Goal: Use online tool/utility: Utilize a website feature to perform a specific function

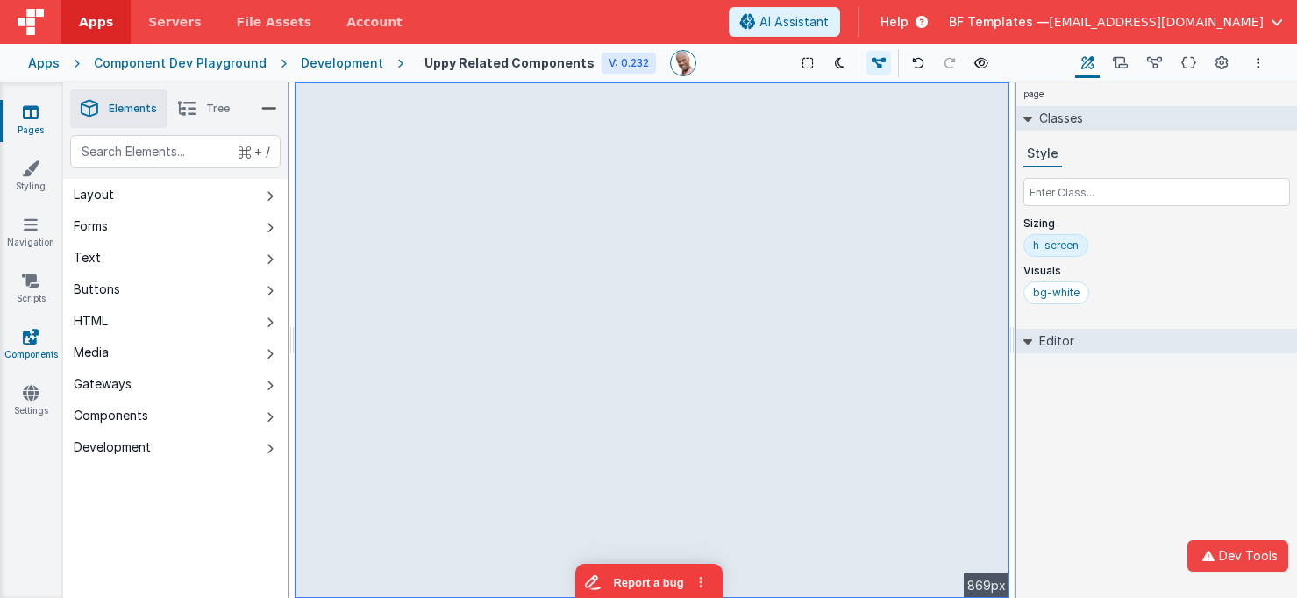
click at [32, 347] on link "Components" at bounding box center [30, 345] width 63 height 35
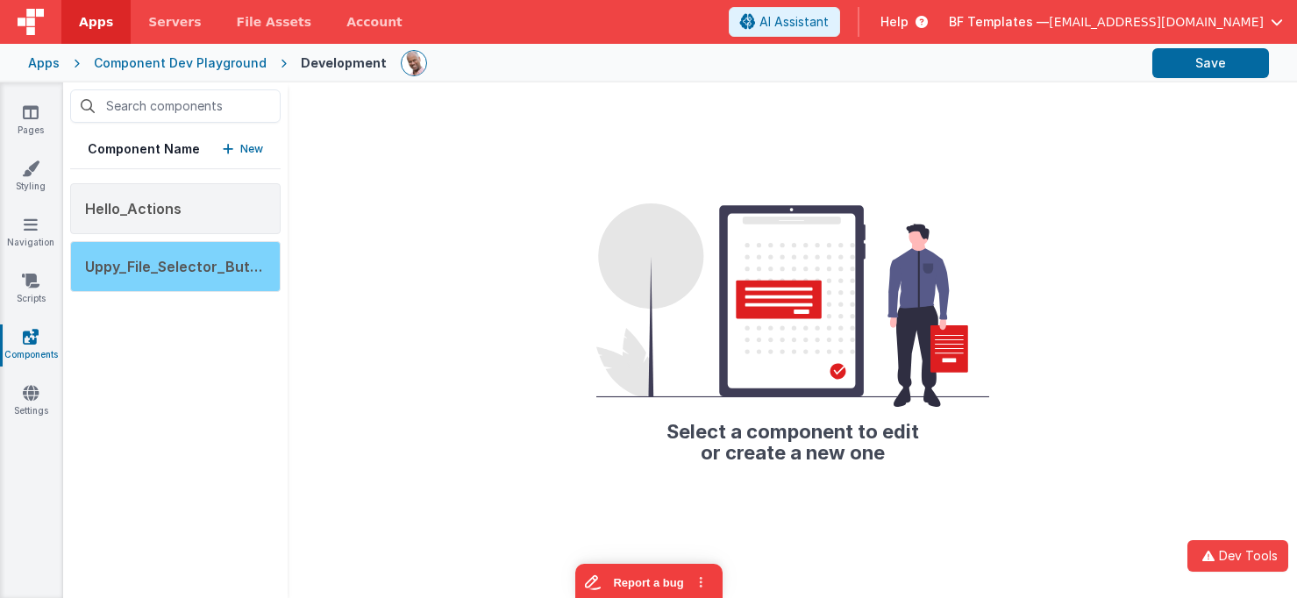
click at [239, 268] on span "Uppy_File_Selector_Button" at bounding box center [179, 267] width 189 height 18
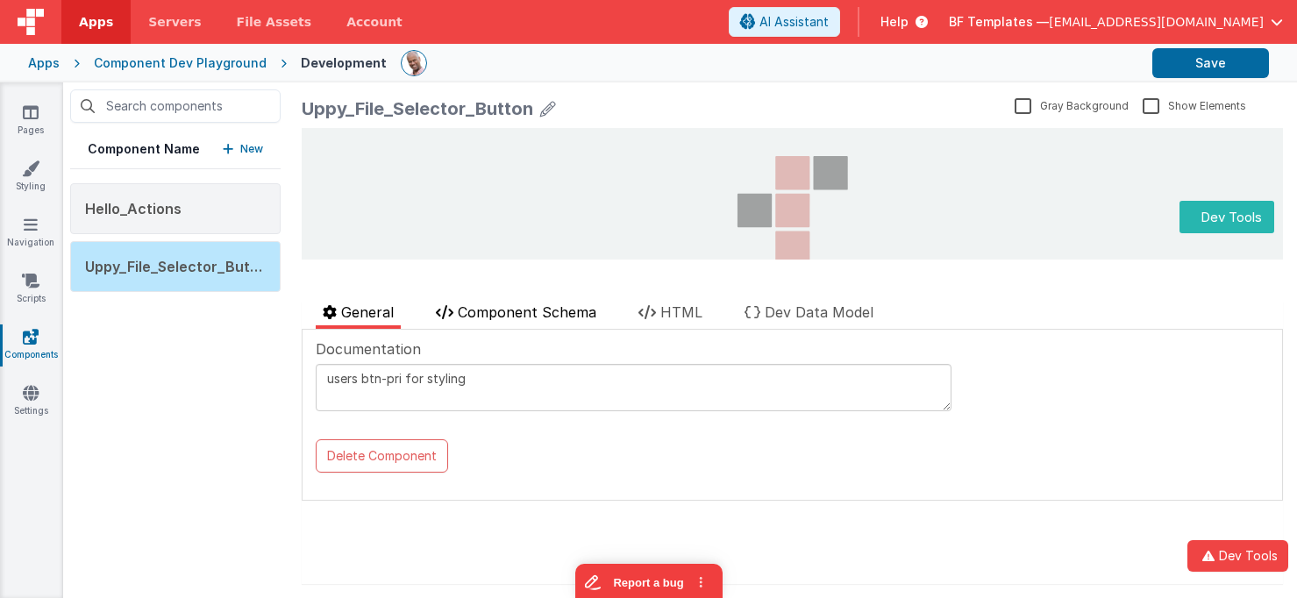
click at [522, 306] on span "Component Schema" at bounding box center [527, 313] width 139 height 18
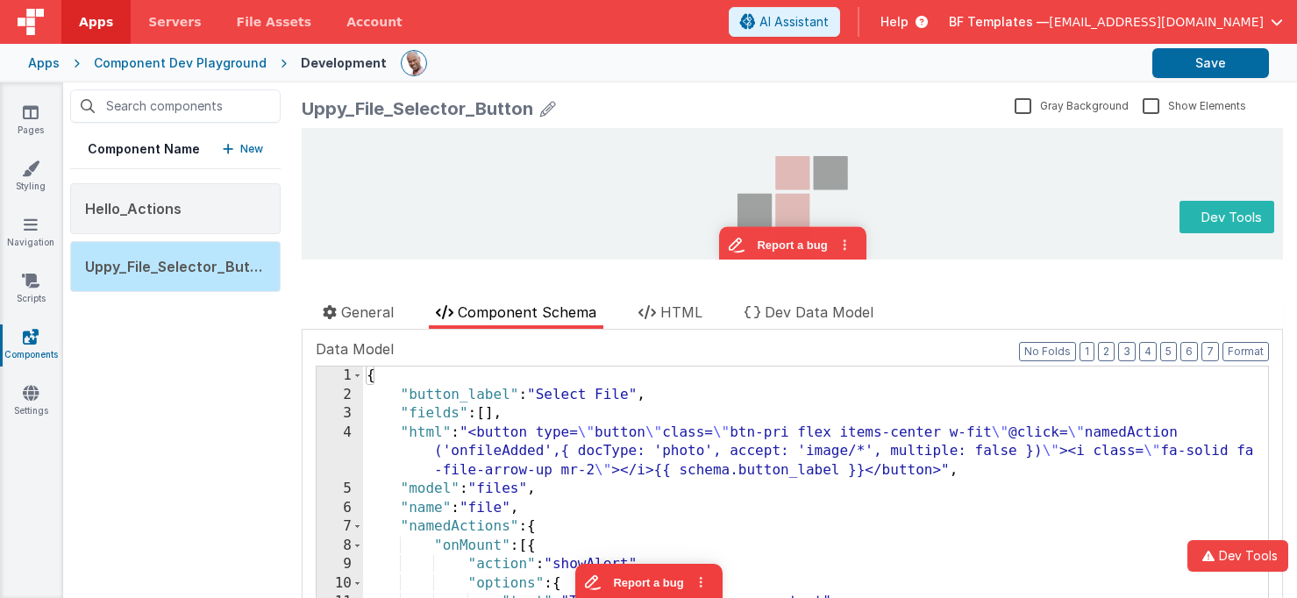
click at [540, 463] on div "{ "button_label" : "Select File" , "fields" : [ ] , "html" : "<button type= \" …" at bounding box center [815, 516] width 905 height 299
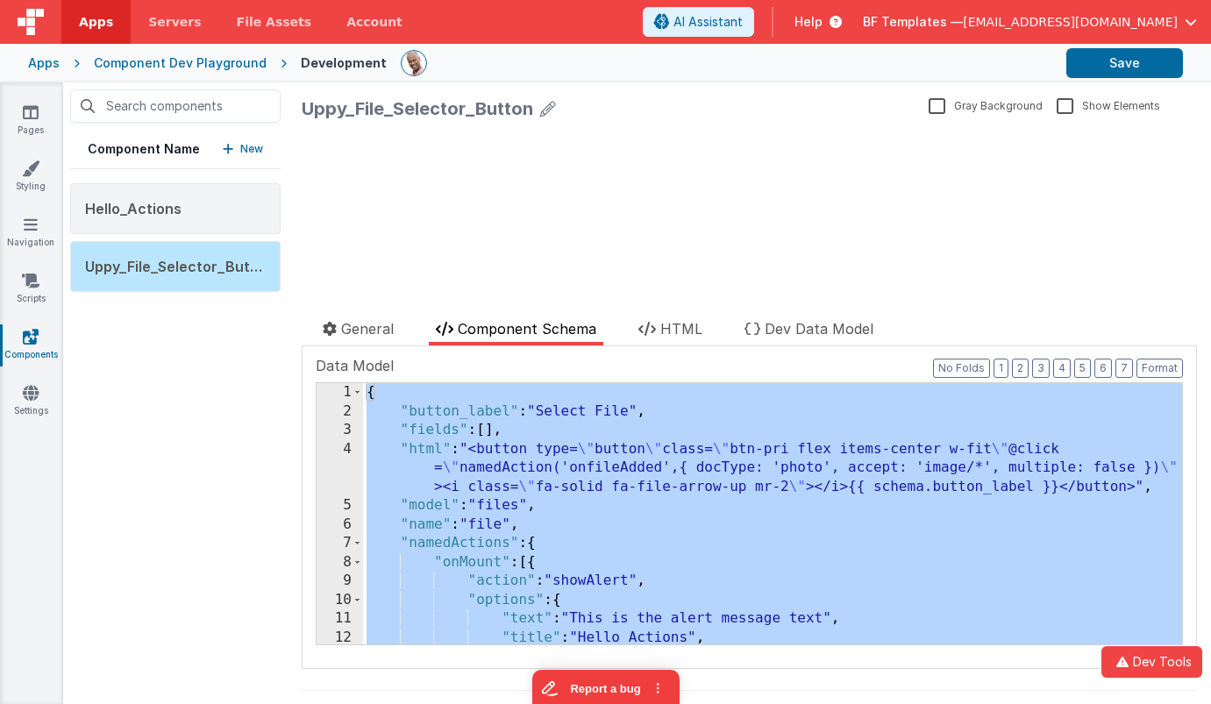
click at [584, 431] on div "{ "button_label" : "Select File" , "fields" : [ ] , "html" : "<button type= \" …" at bounding box center [772, 532] width 819 height 299
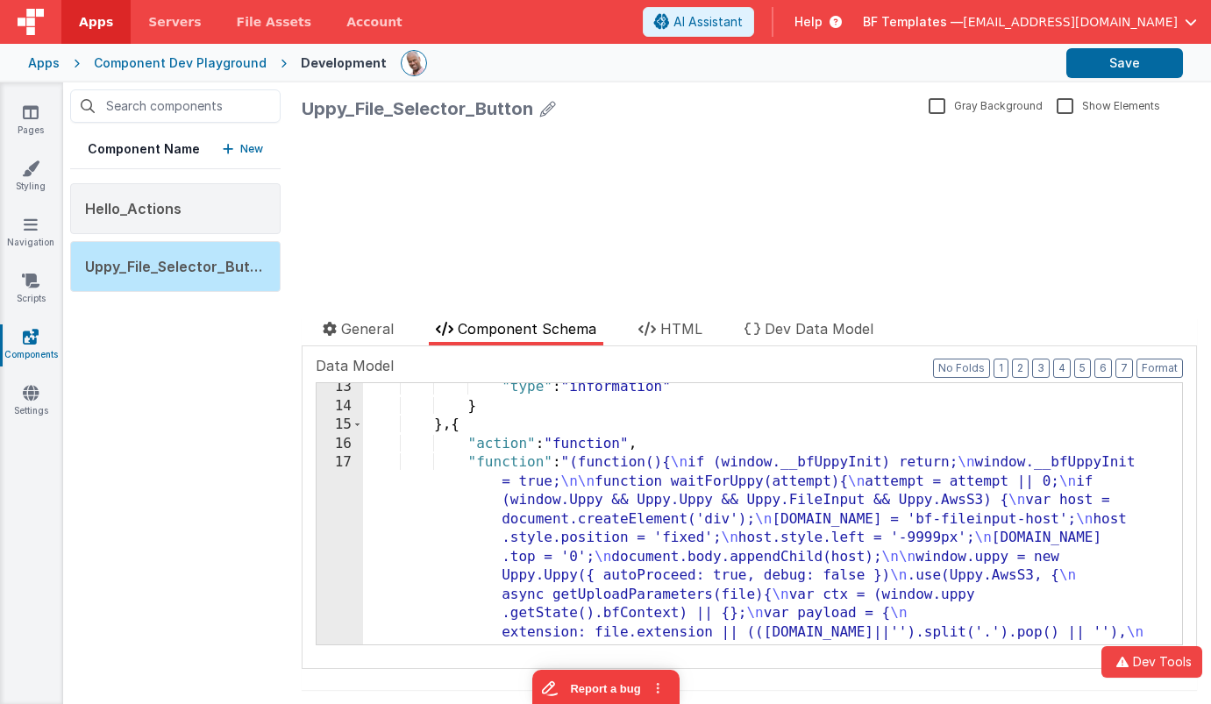
scroll to position [268, 0]
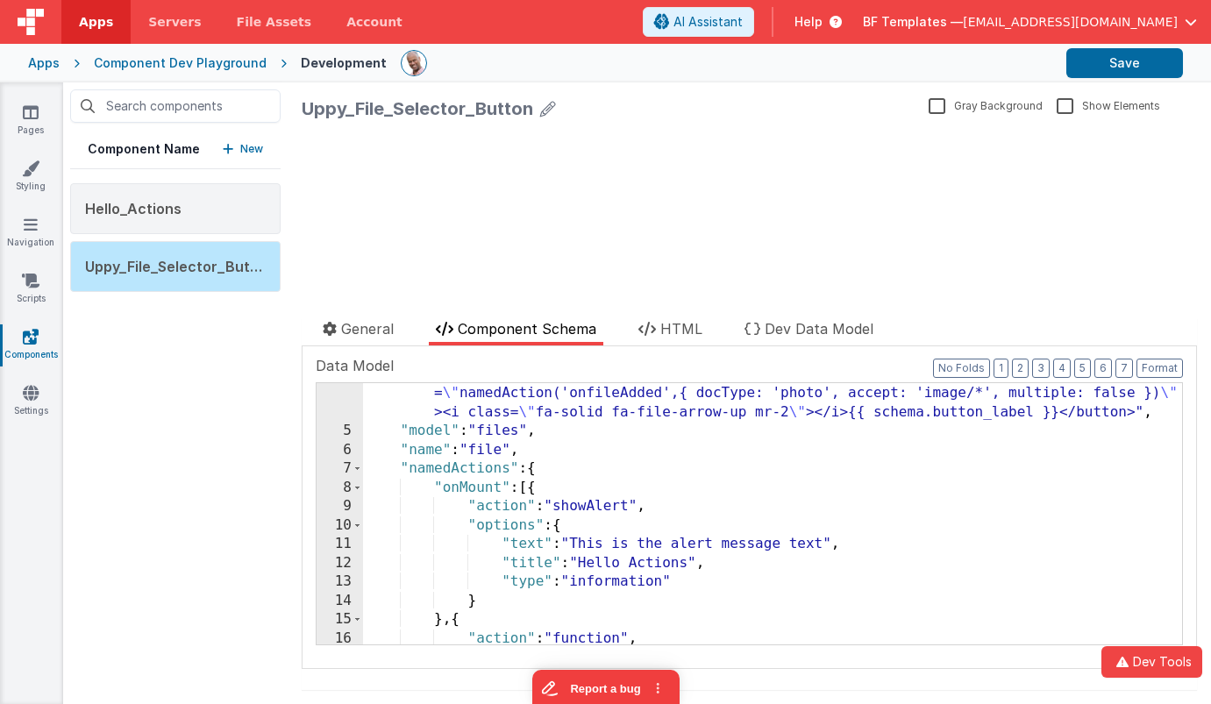
scroll to position [75, 0]
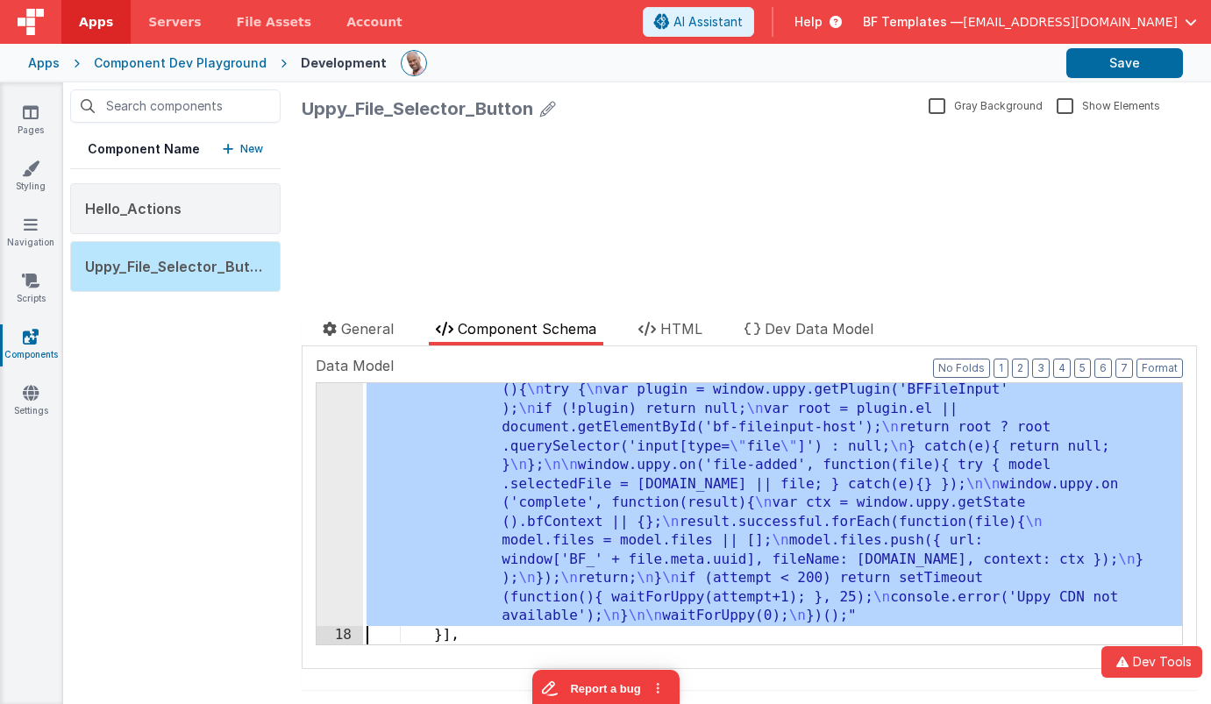
scroll to position [719, 0]
click at [332, 510] on div "17 18 19 20 21 22 23 24 25 26 27 28 29 30 31 32 33 34 35 36 37 38" at bounding box center [340, 455] width 46 height 903
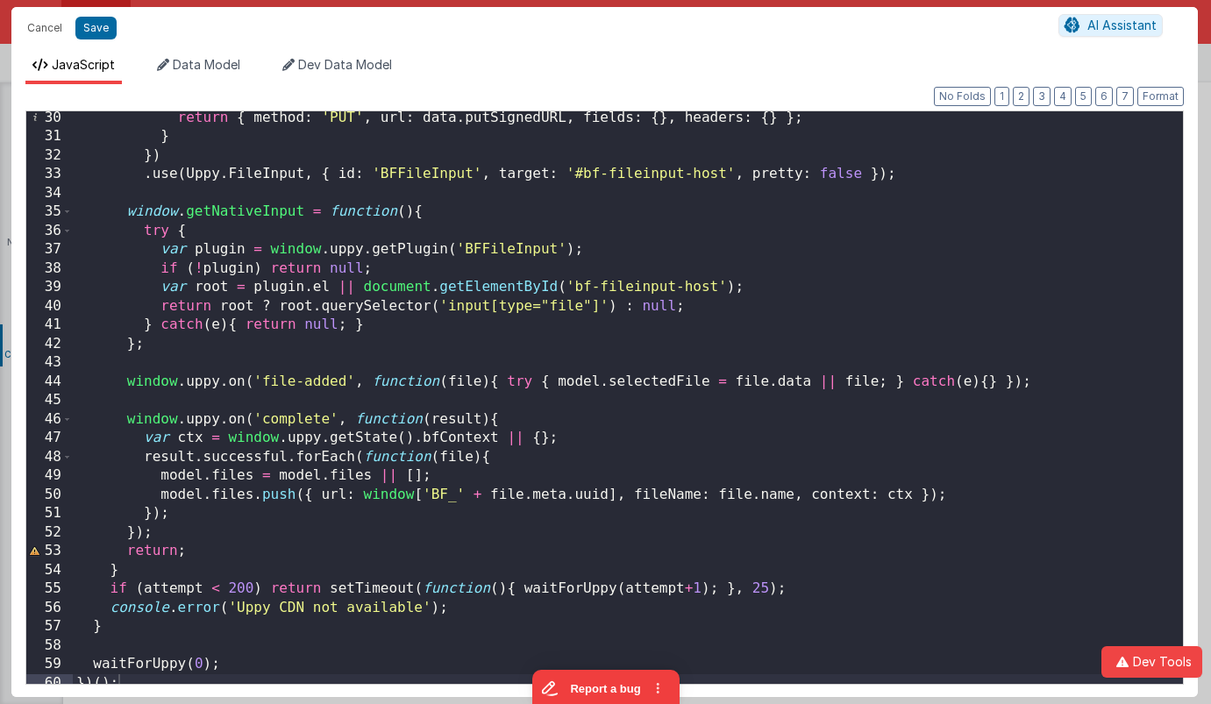
scroll to position [550, 0]
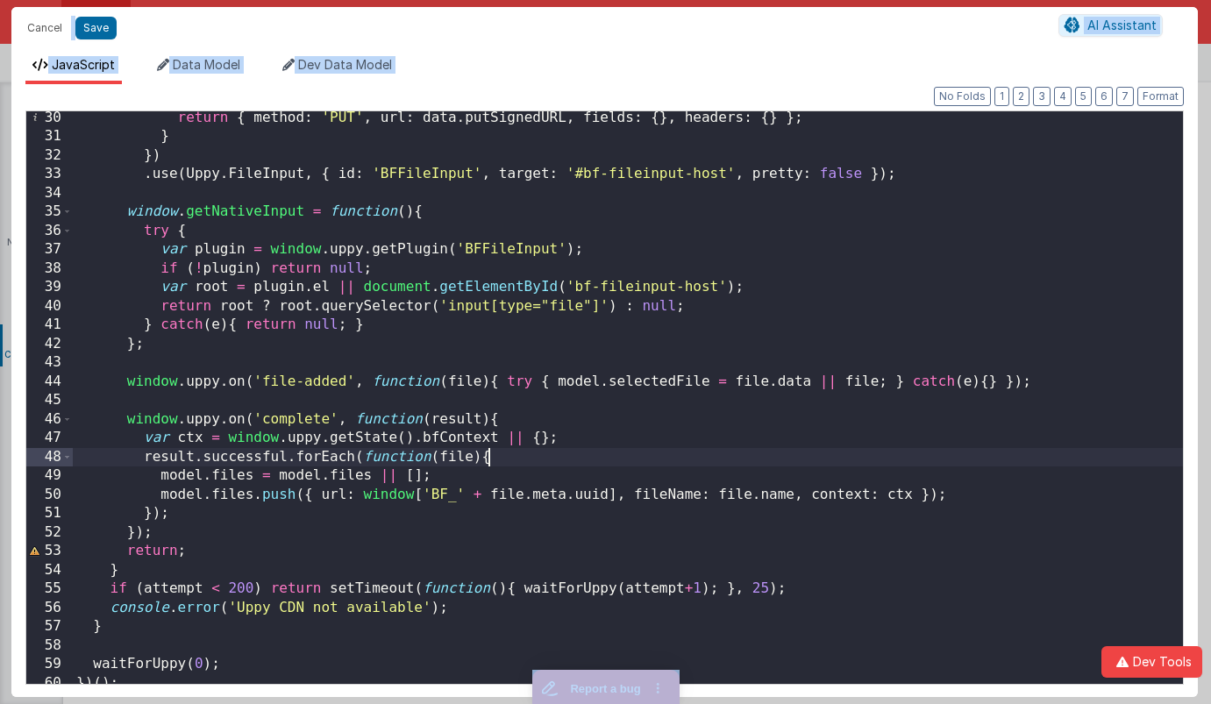
click at [511, 454] on div "return { method : 'PUT' , url : data . putSignedURL , fields : { } , headers : …" at bounding box center [628, 418] width 1111 height 619
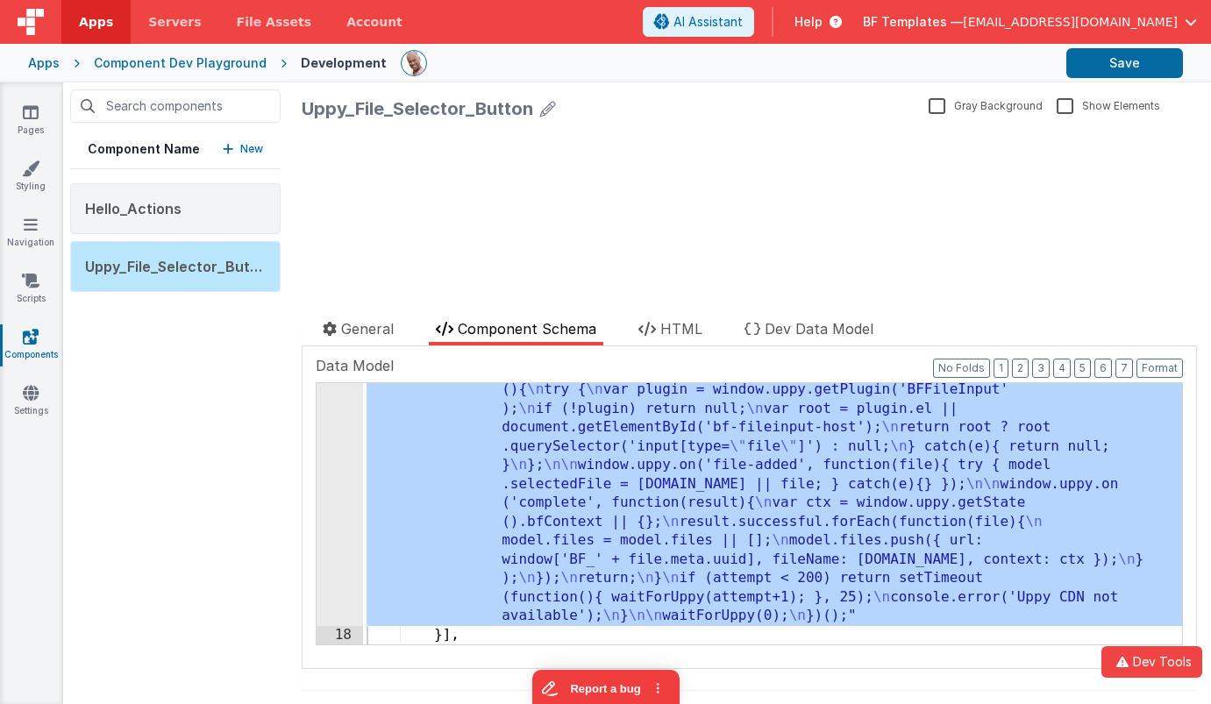
click at [445, 634] on div ""function" : "(function(){ \n if (window.__bfUppyInit) return; \n window.__bfUp…" at bounding box center [772, 455] width 819 height 903
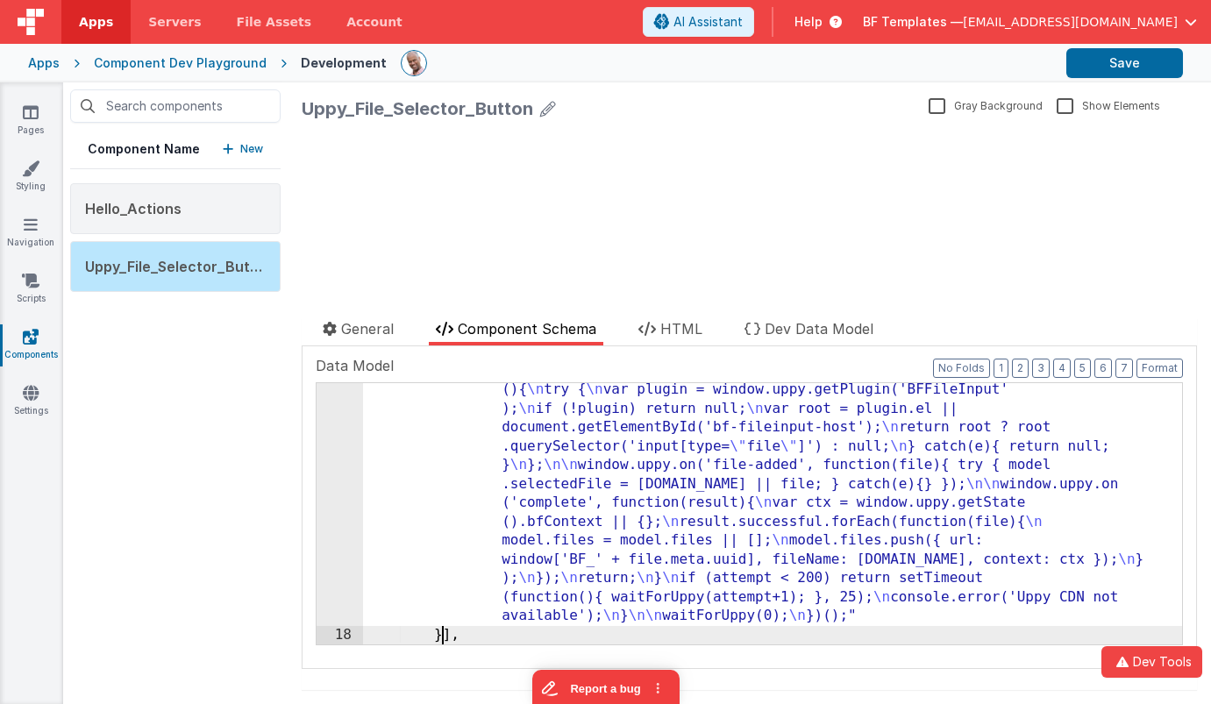
click at [445, 634] on div ""function" : "(function(){ \n if (window.__bfUppyInit) return; \n window.__bfUp…" at bounding box center [772, 455] width 819 height 903
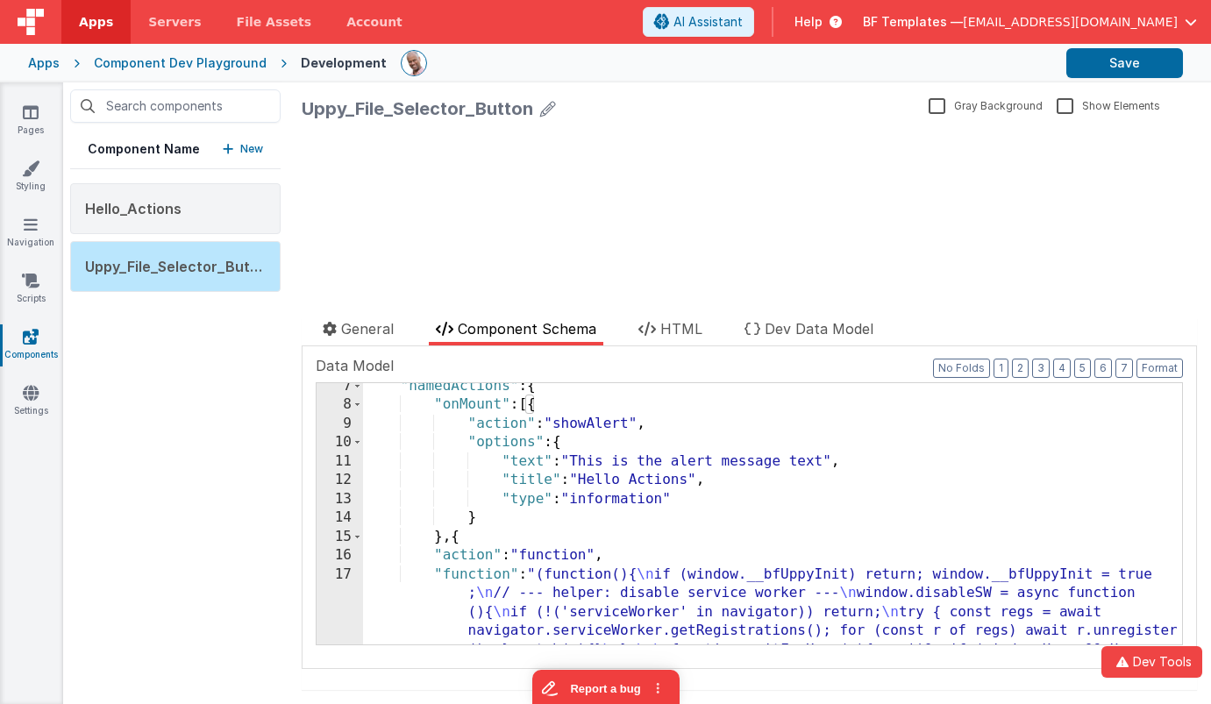
scroll to position [157, 0]
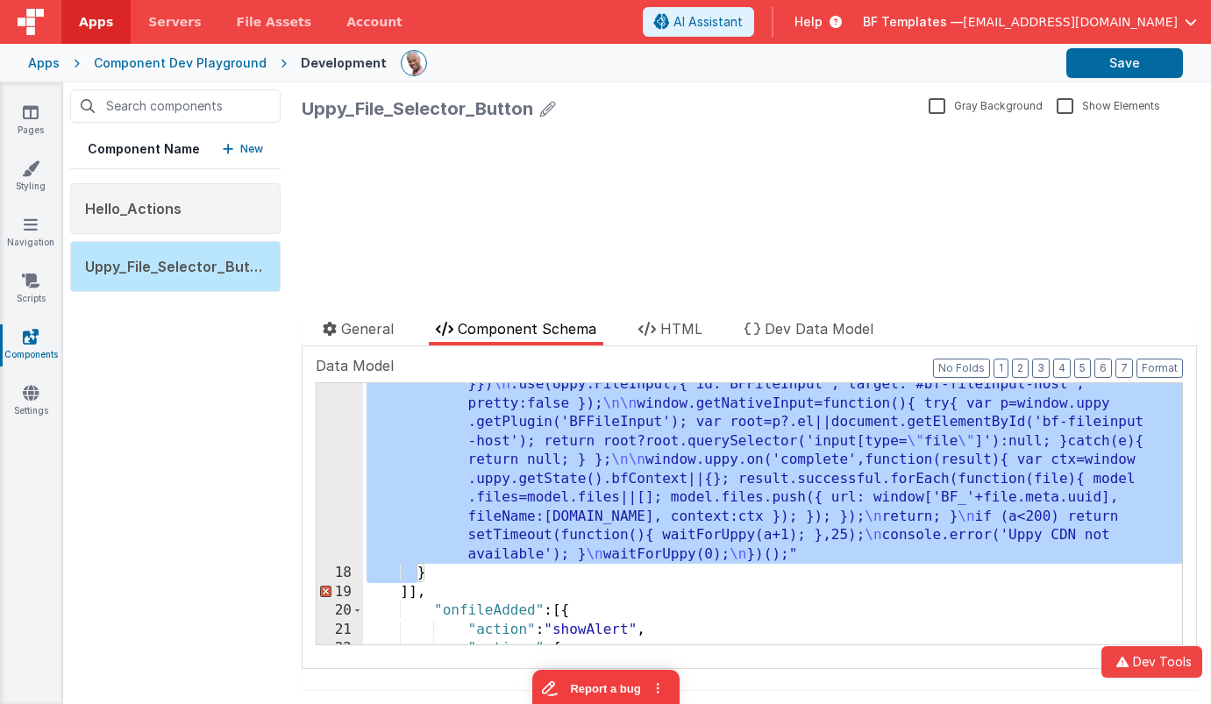
scroll to position [668, 0]
click at [414, 592] on div ""function" : "(function(){ \n if (window.__bfUppyInit) return; window.__bfUppyI…" at bounding box center [772, 450] width 819 height 790
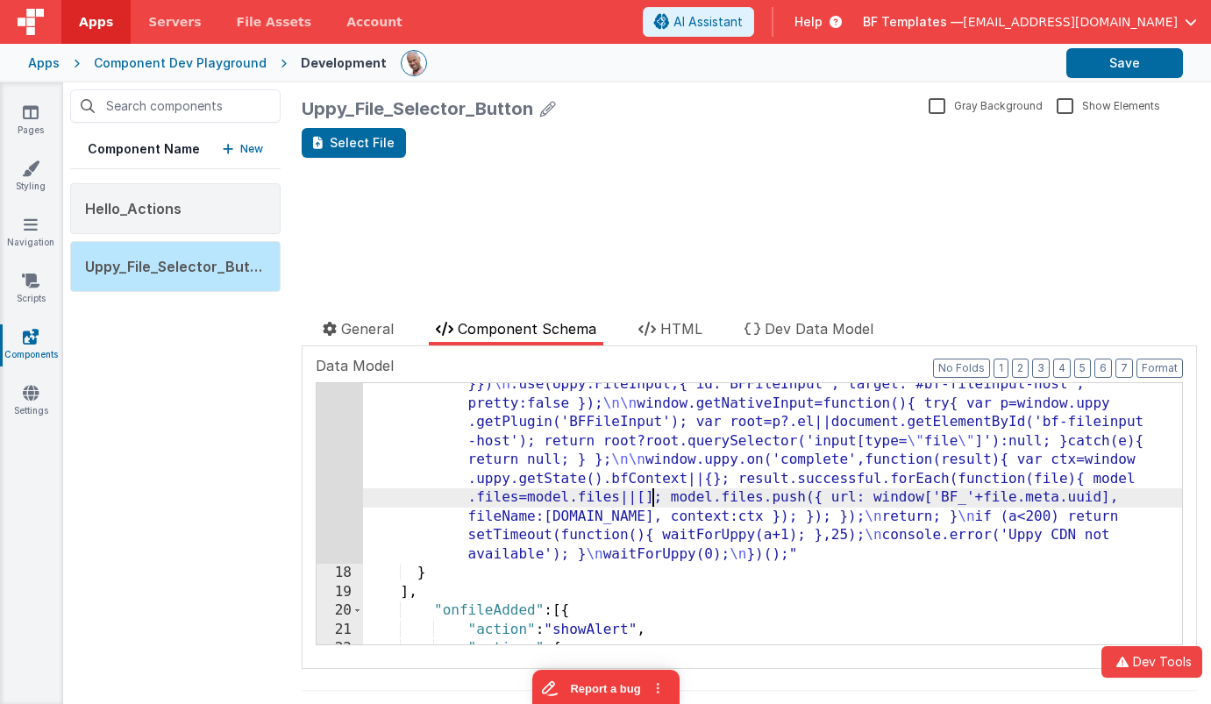
click at [654, 493] on div ""function" : "(function(){ \n if (window.__bfUppyInit) return; window.__bfUppyI…" at bounding box center [772, 450] width 819 height 790
click at [351, 460] on div "17" at bounding box center [340, 310] width 46 height 510
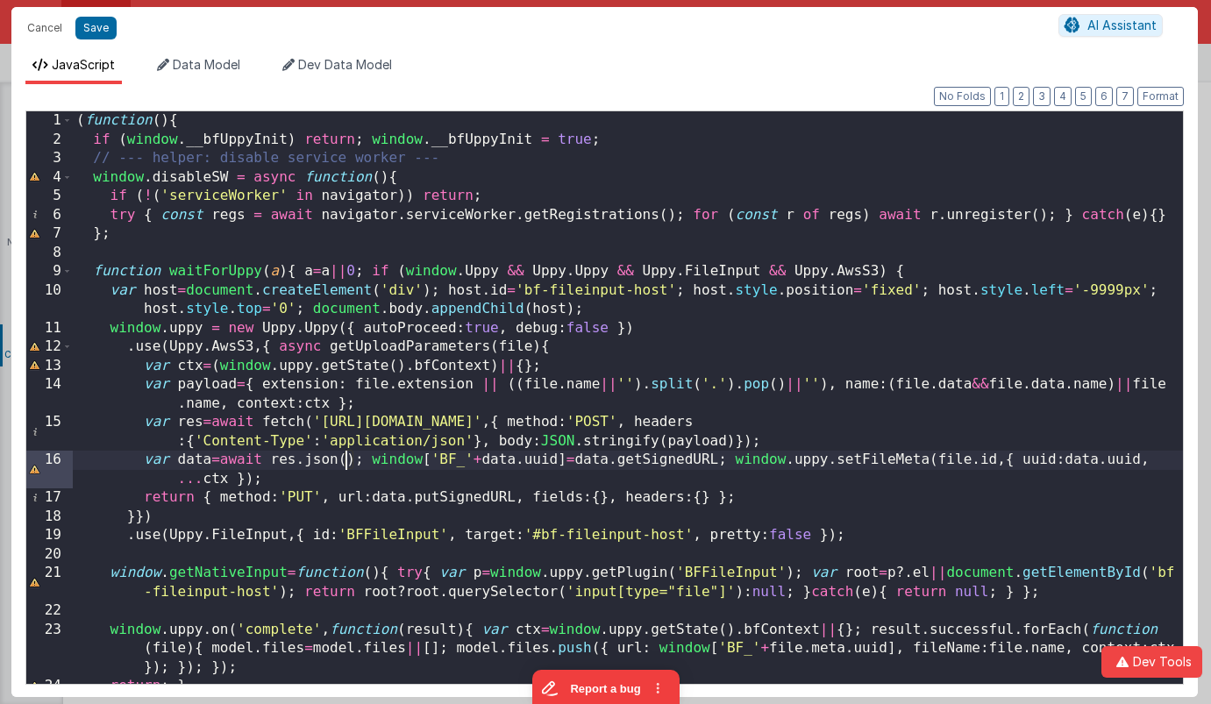
scroll to position [0, 0]
click at [350, 460] on div "( function ( ) { if ( window . __bfUppyInit ) return ; window . __bfUppyInit = …" at bounding box center [628, 416] width 1111 height 611
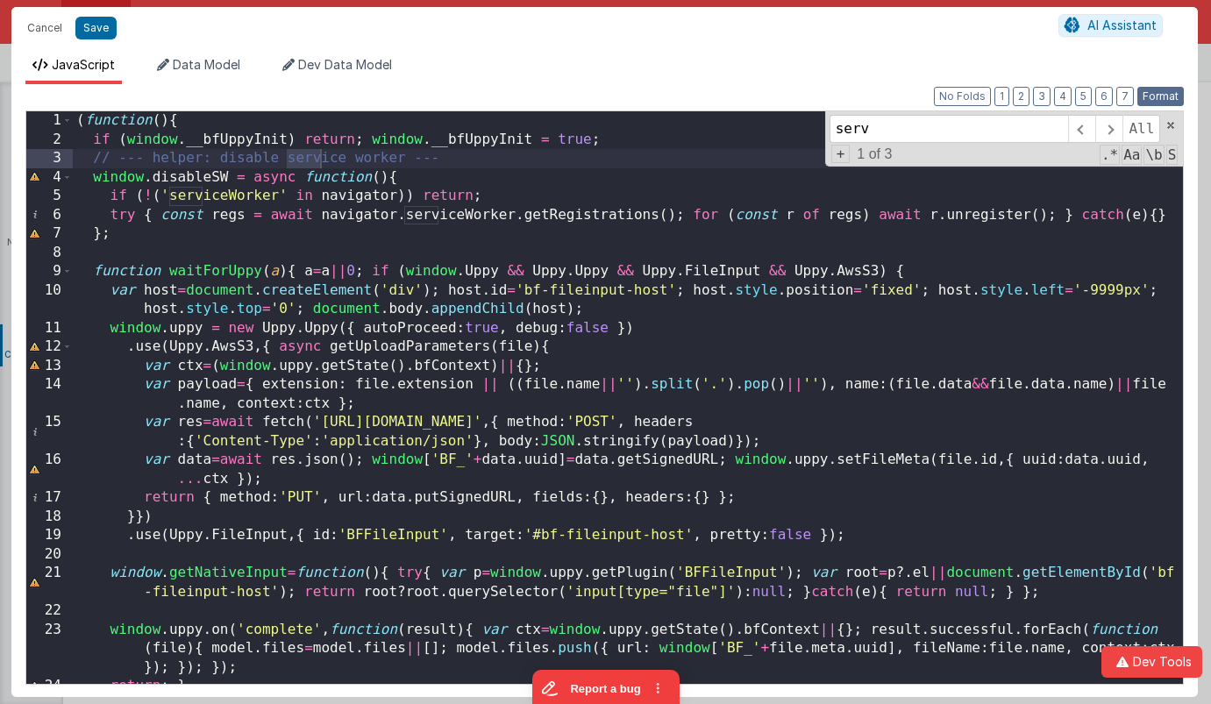
click at [1160, 99] on button "Format" at bounding box center [1161, 96] width 46 height 19
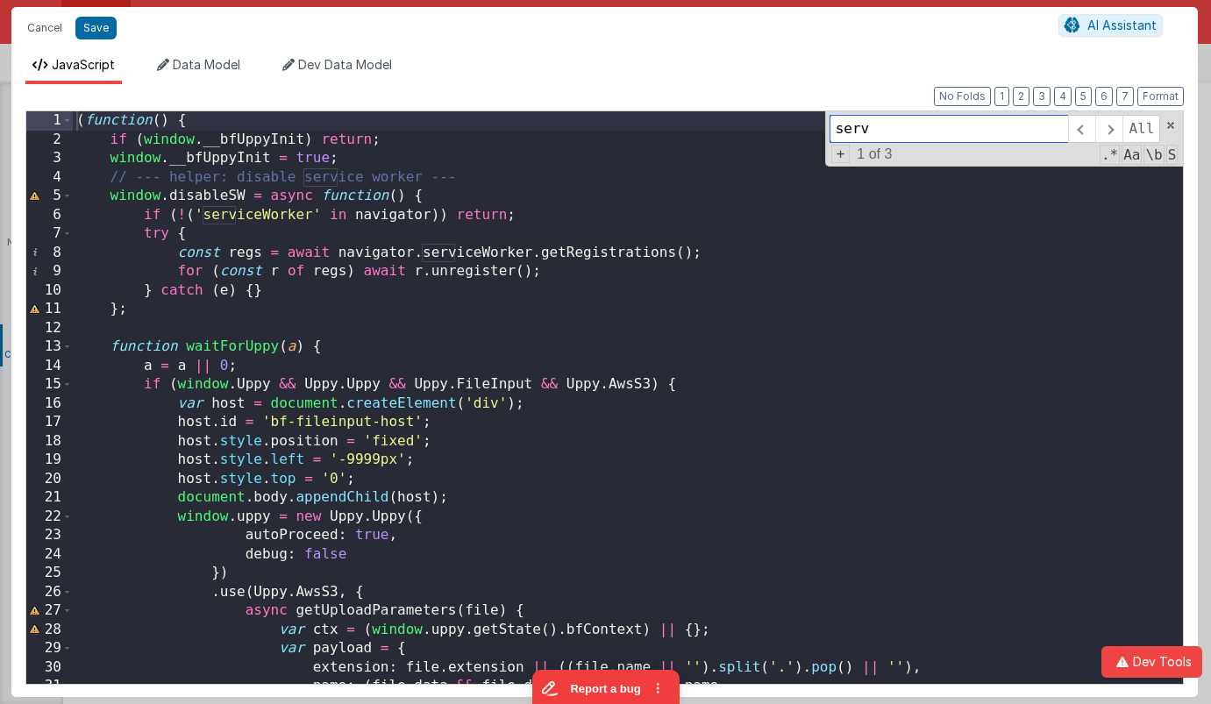
click at [972, 131] on input "serv" at bounding box center [949, 129] width 239 height 28
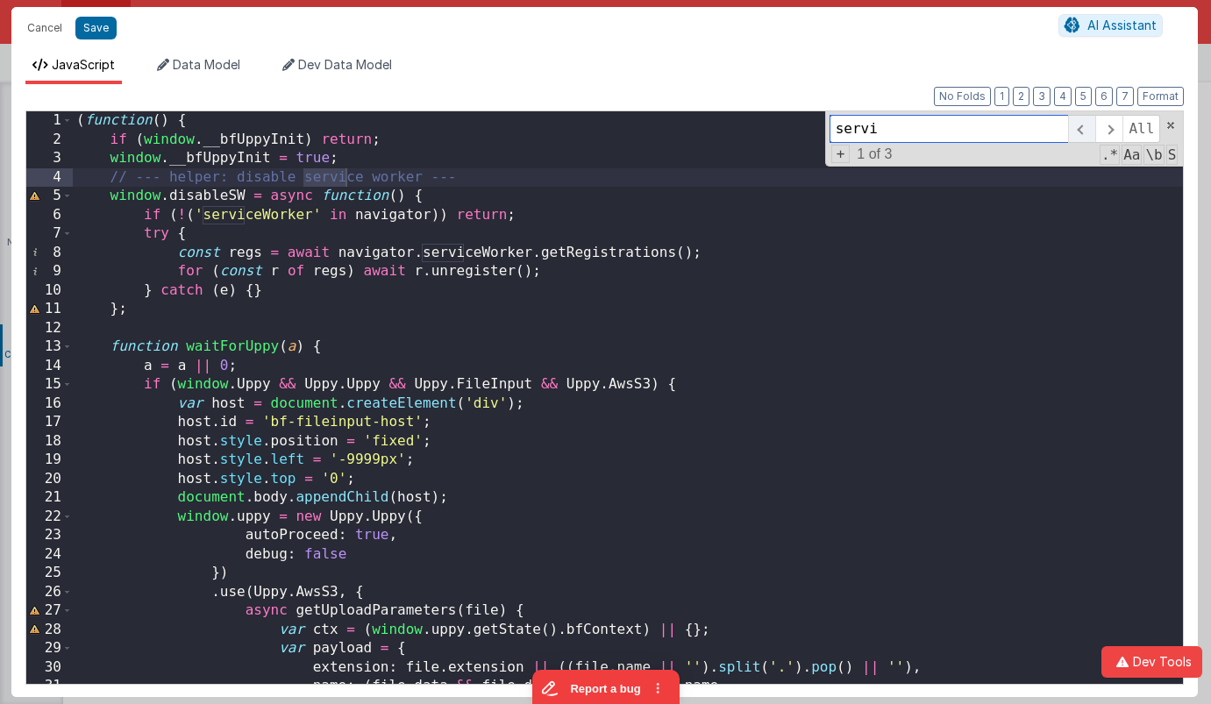
click at [1087, 126] on span at bounding box center [1081, 129] width 27 height 28
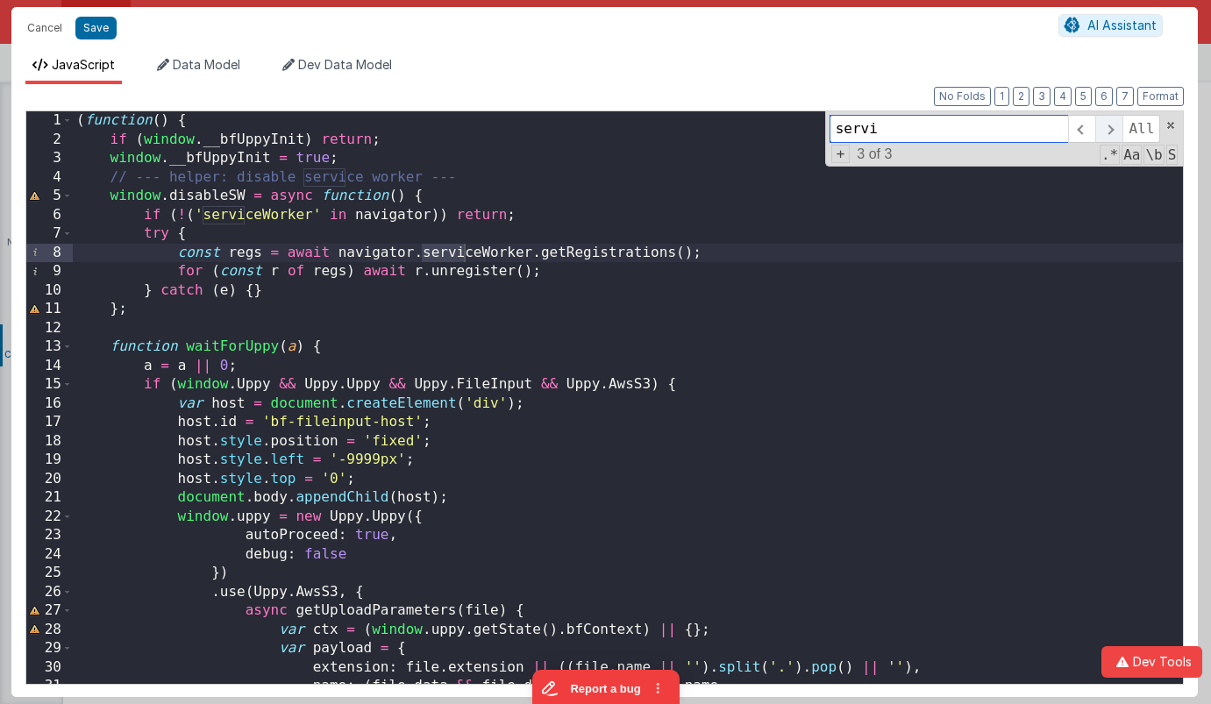
click at [1104, 125] on span at bounding box center [1109, 129] width 27 height 28
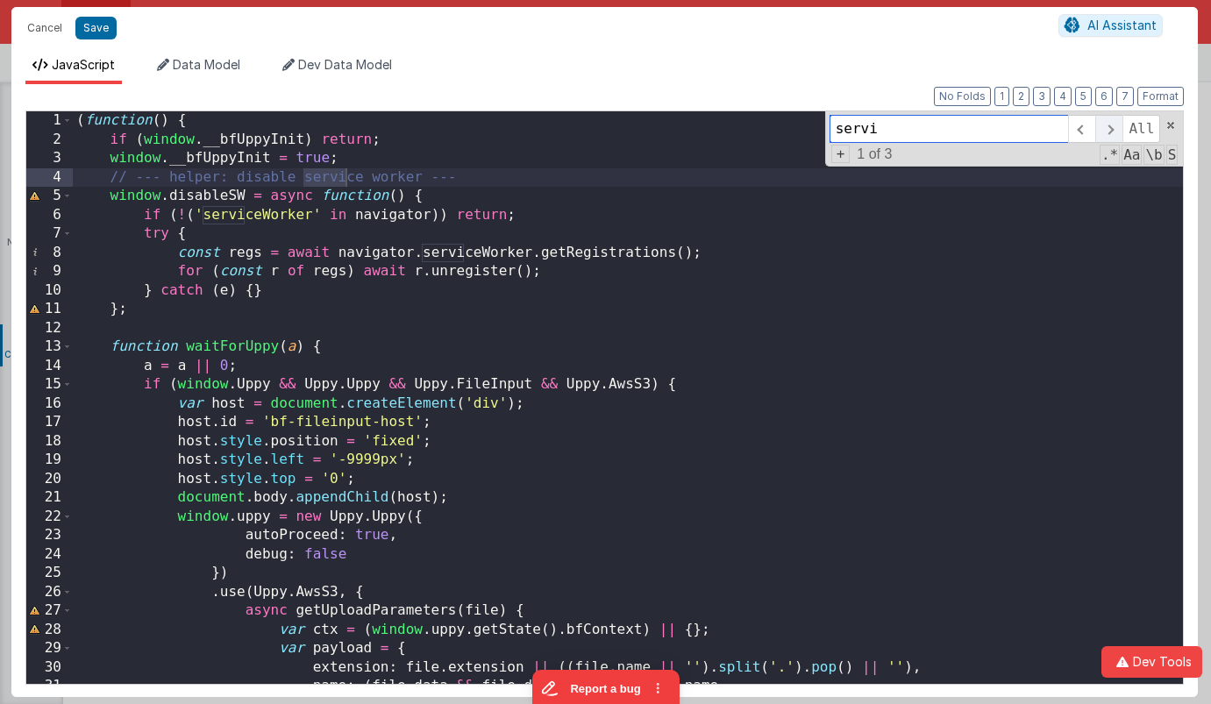
scroll to position [8, 0]
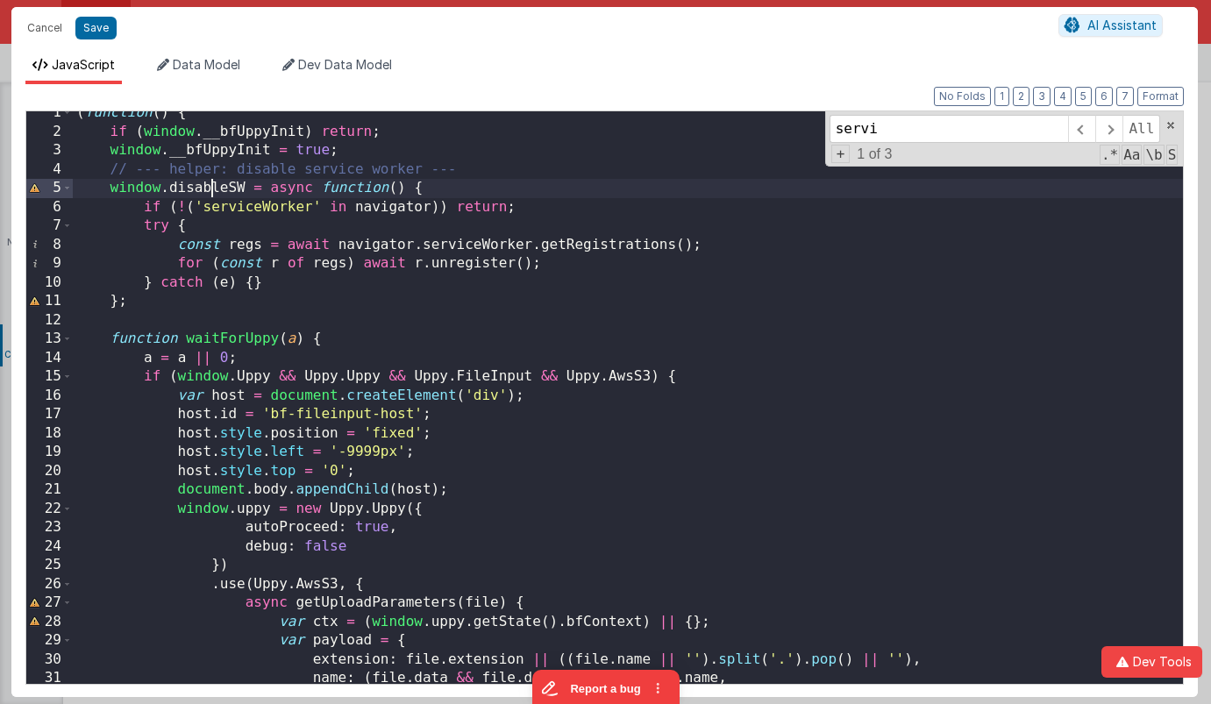
click at [209, 191] on div "( function ( ) { if ( window . __bfUppyInit ) return ; window . __bfUppyInit = …" at bounding box center [628, 409] width 1111 height 611
type input "disableSW"
click at [205, 179] on div "( function ( ) { if ( window . __bfUppyInit ) return ; window . __bfUppyInit = …" at bounding box center [628, 409] width 1111 height 611
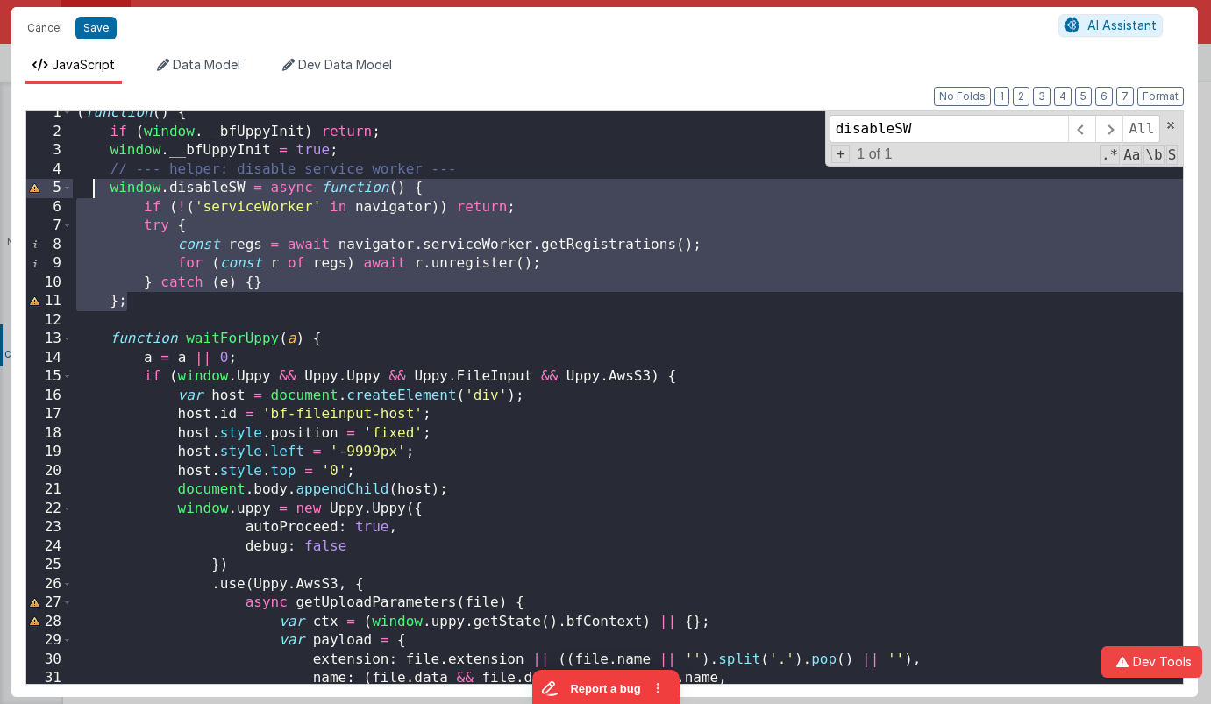
drag, startPoint x: 189, startPoint y: 302, endPoint x: 90, endPoint y: 185, distance: 152.5
click at [90, 185] on div "( function ( ) { if ( window . __bfUppyInit ) return ; window . __bfUppyInit = …" at bounding box center [628, 409] width 1111 height 611
click at [499, 232] on div "( function ( ) { if ( window . __bfUppyInit ) return ; window . __bfUppyInit = …" at bounding box center [628, 397] width 1111 height 573
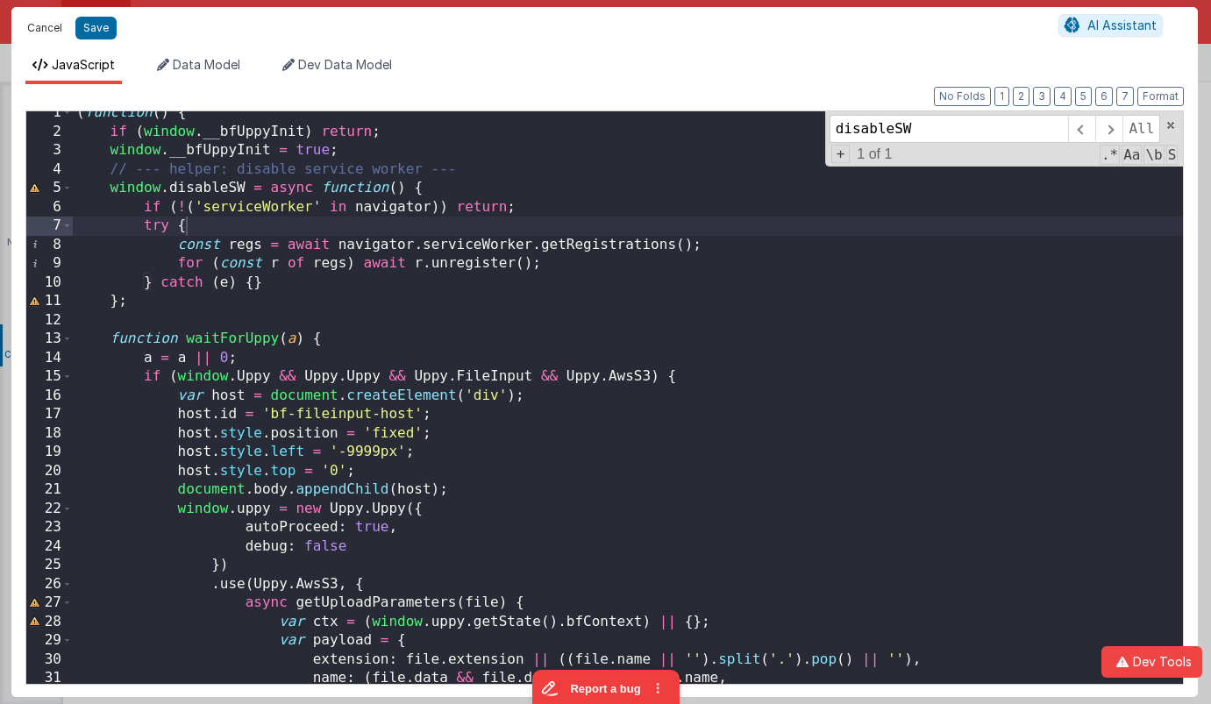
click at [46, 17] on button "Cancel" at bounding box center [44, 28] width 53 height 25
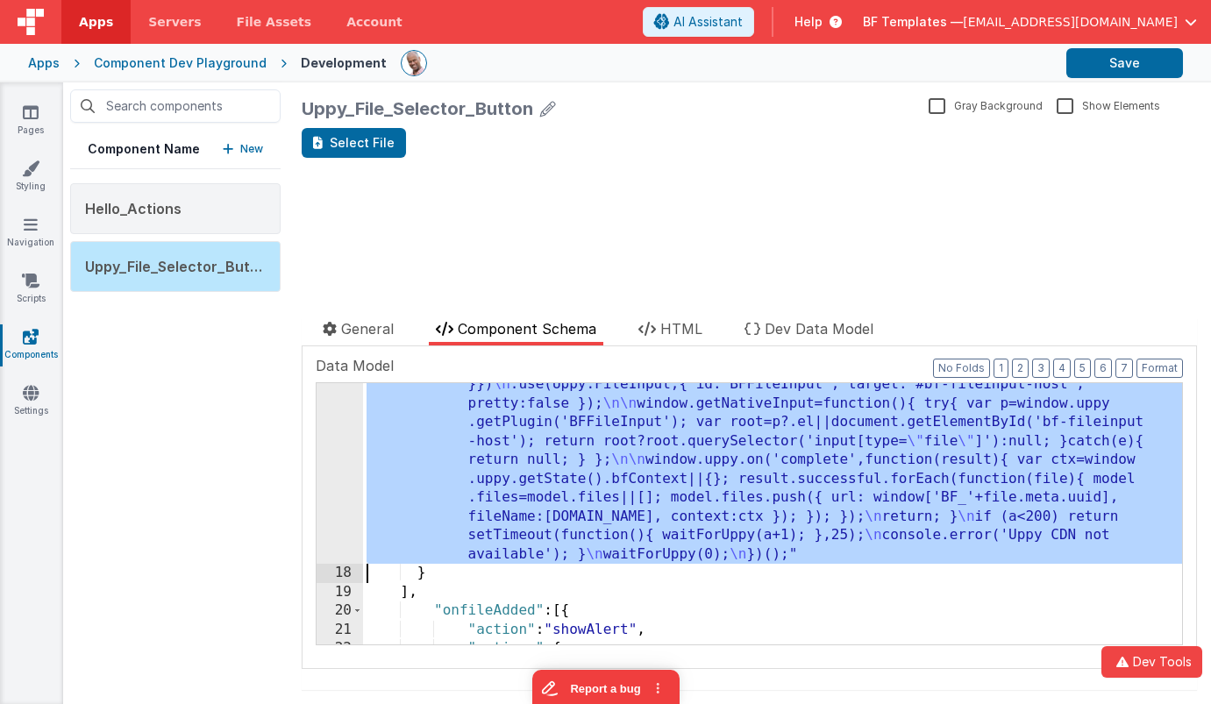
click at [510, 440] on div ""function" : "(function(){ \n if (window.__bfUppyInit) return; window.__bfUppyI…" at bounding box center [772, 450] width 819 height 790
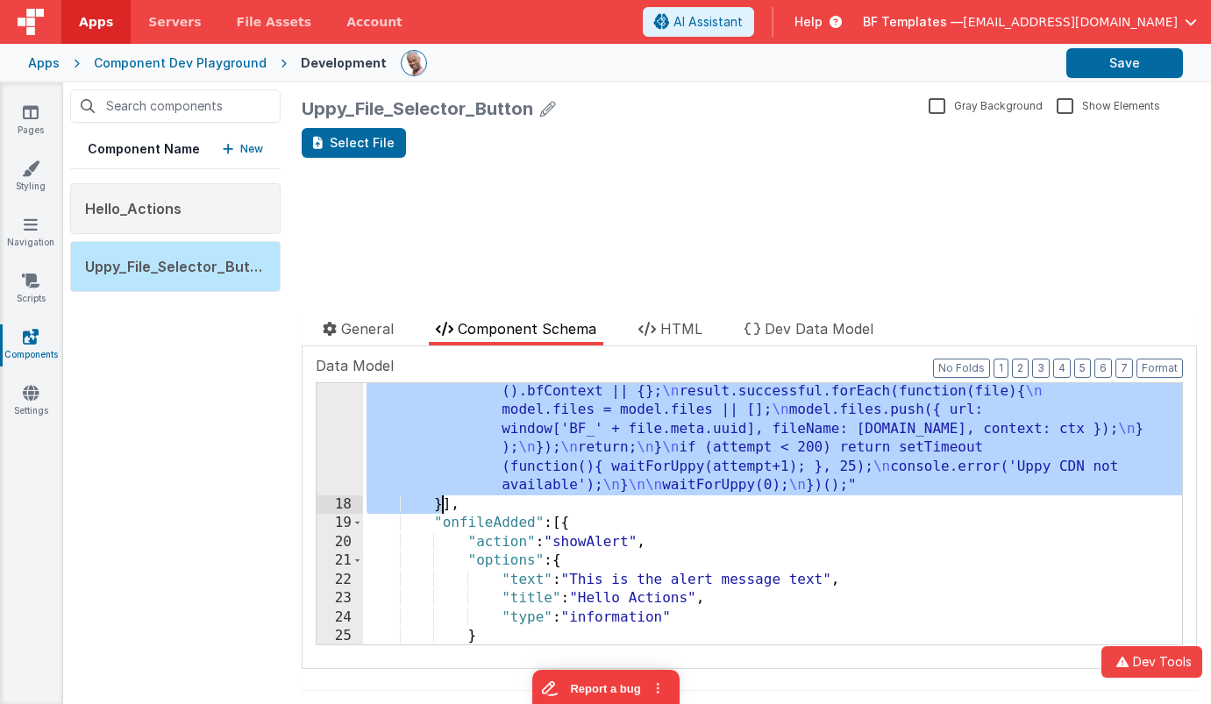
scroll to position [850, 0]
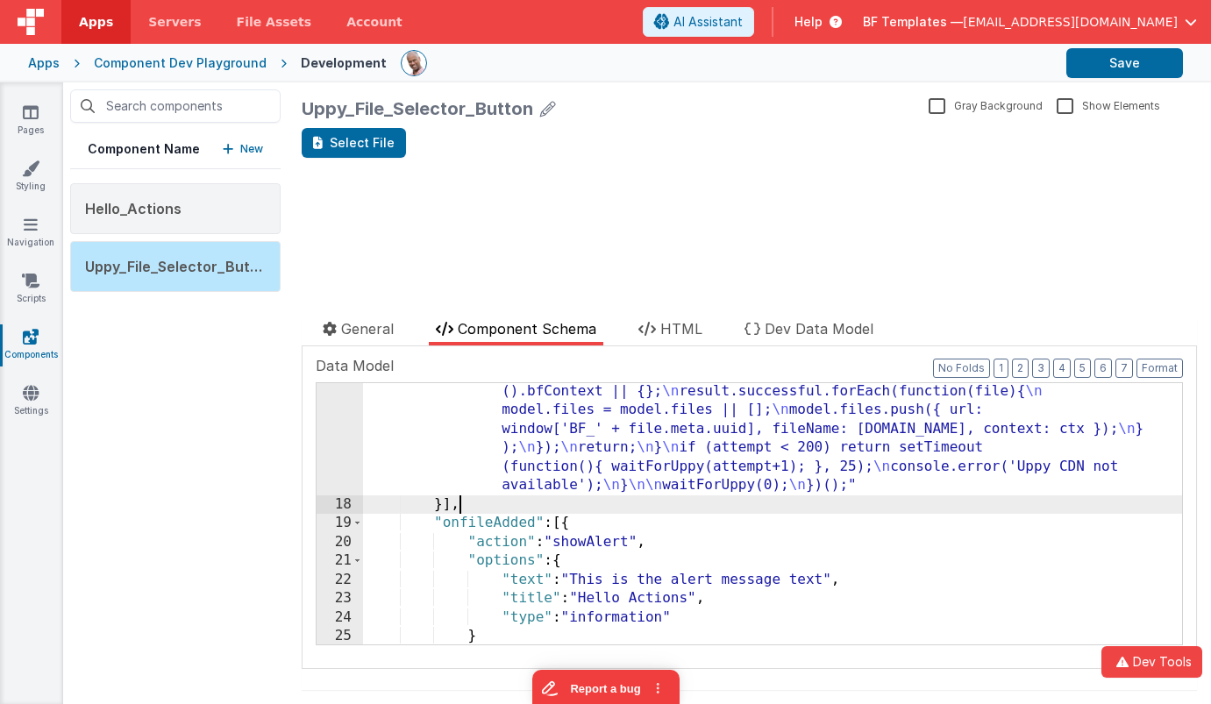
click at [655, 504] on div ""function" : "(function(){ \n if (window.__bfUppyInit) return; \n window.__bfUp…" at bounding box center [772, 324] width 819 height 903
click at [347, 450] on div "17" at bounding box center [340, 184] width 46 height 623
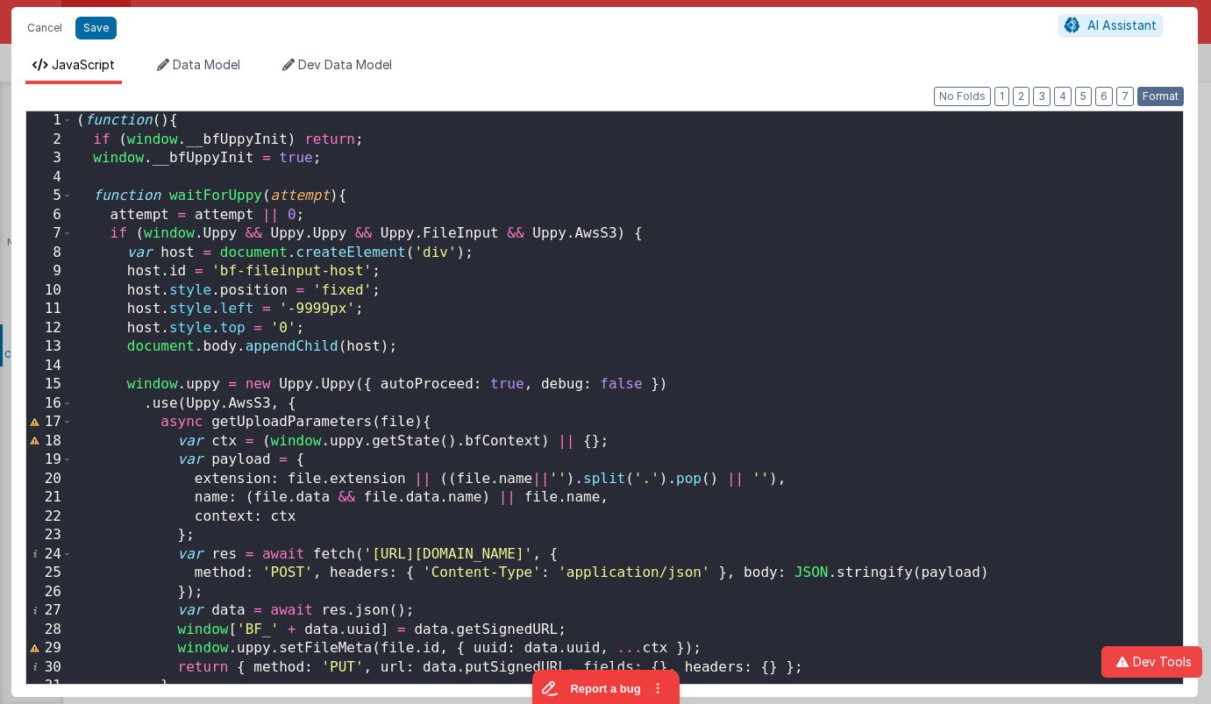
click at [1157, 87] on button "Format" at bounding box center [1161, 96] width 46 height 19
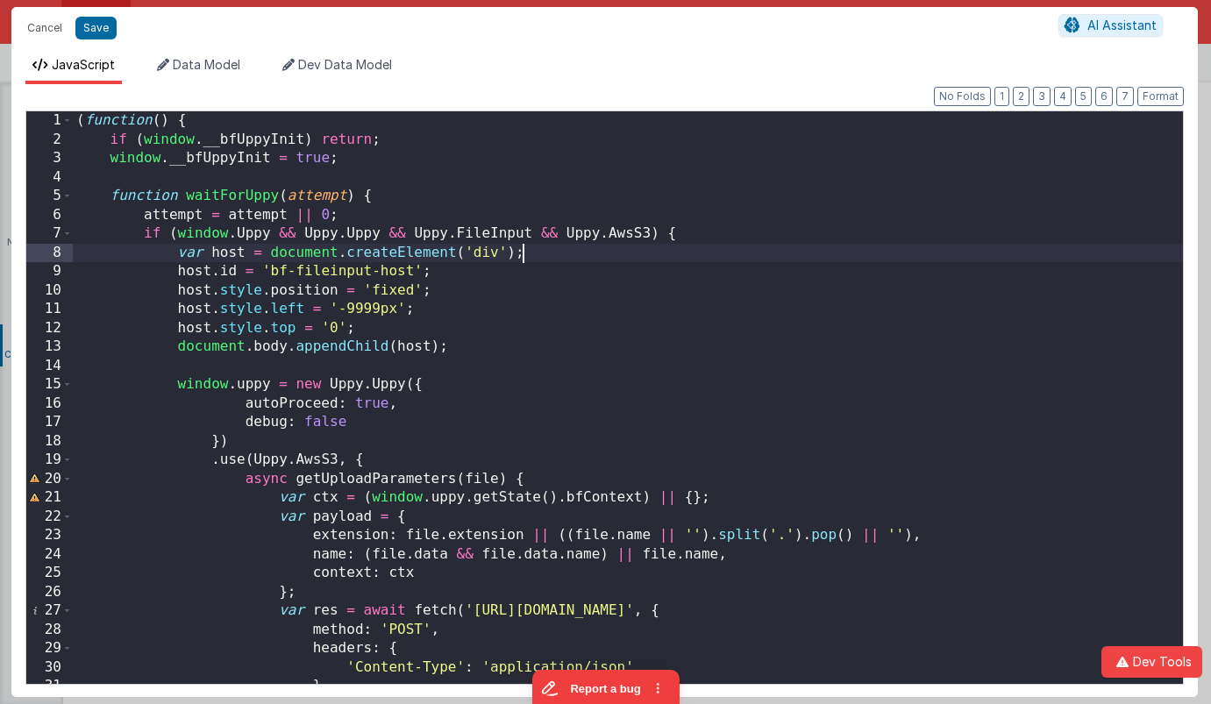
click at [594, 254] on div "( function ( ) { if ( window . __bfUppyInit ) return ; window . __bfUppyInit = …" at bounding box center [628, 416] width 1111 height 611
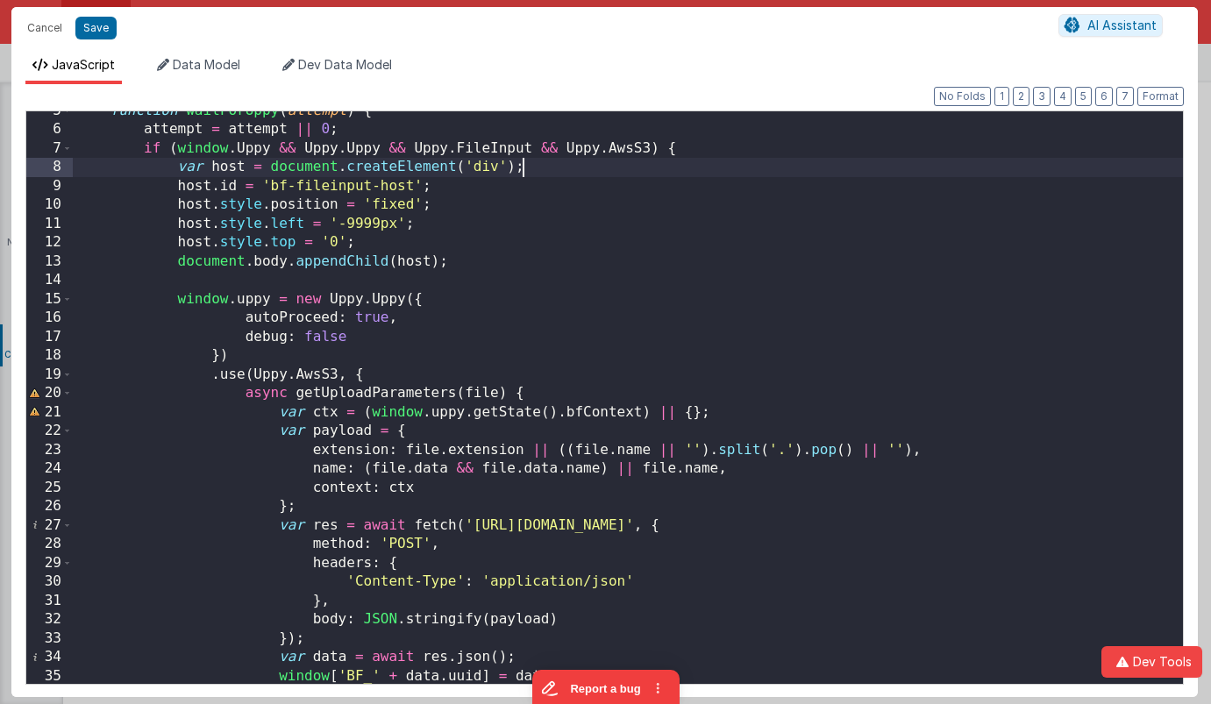
scroll to position [85, 0]
click at [459, 305] on div "function waitForUppy ( attempt ) { attempt = attempt || 0 ; if ( window . Uppy …" at bounding box center [628, 407] width 1111 height 611
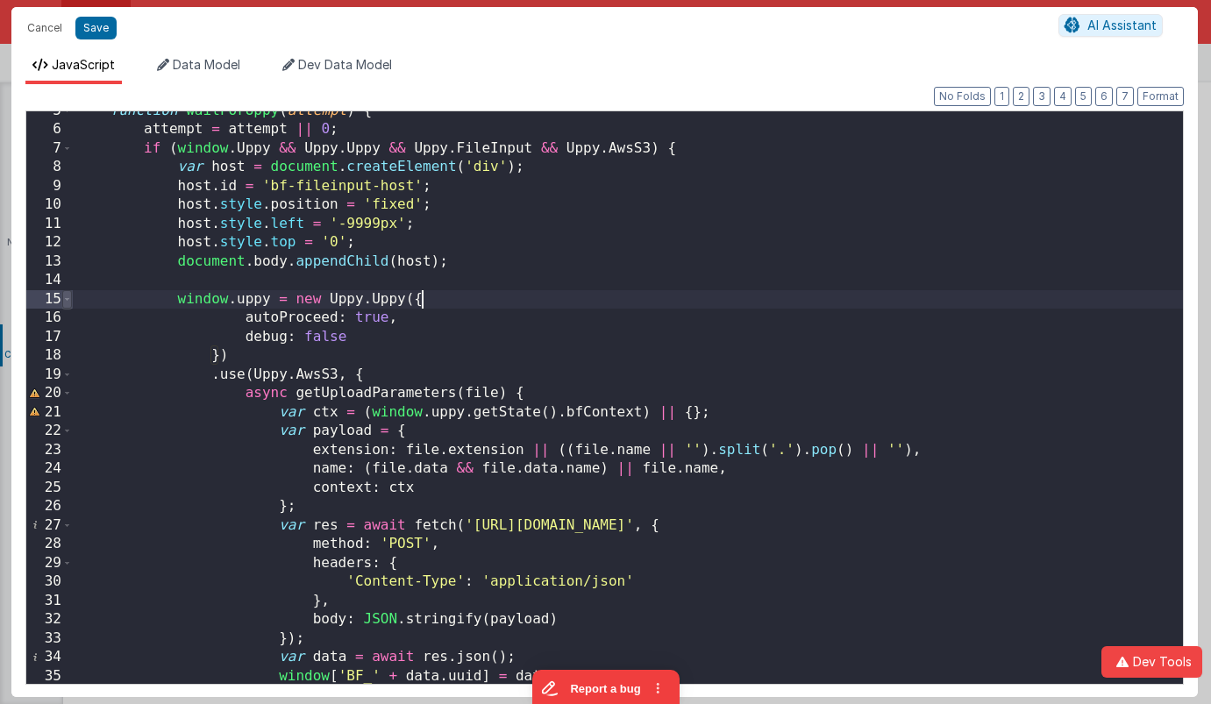
click at [70, 304] on span at bounding box center [67, 299] width 10 height 19
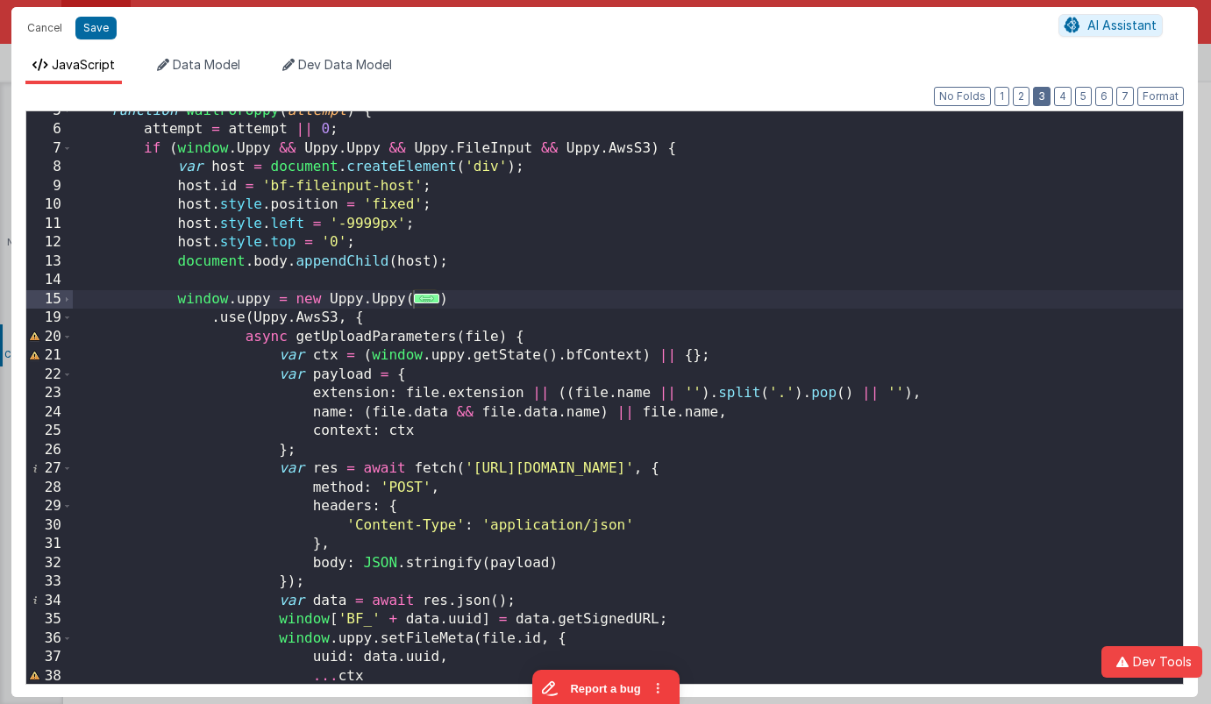
click at [1046, 91] on button "3" at bounding box center [1042, 96] width 18 height 19
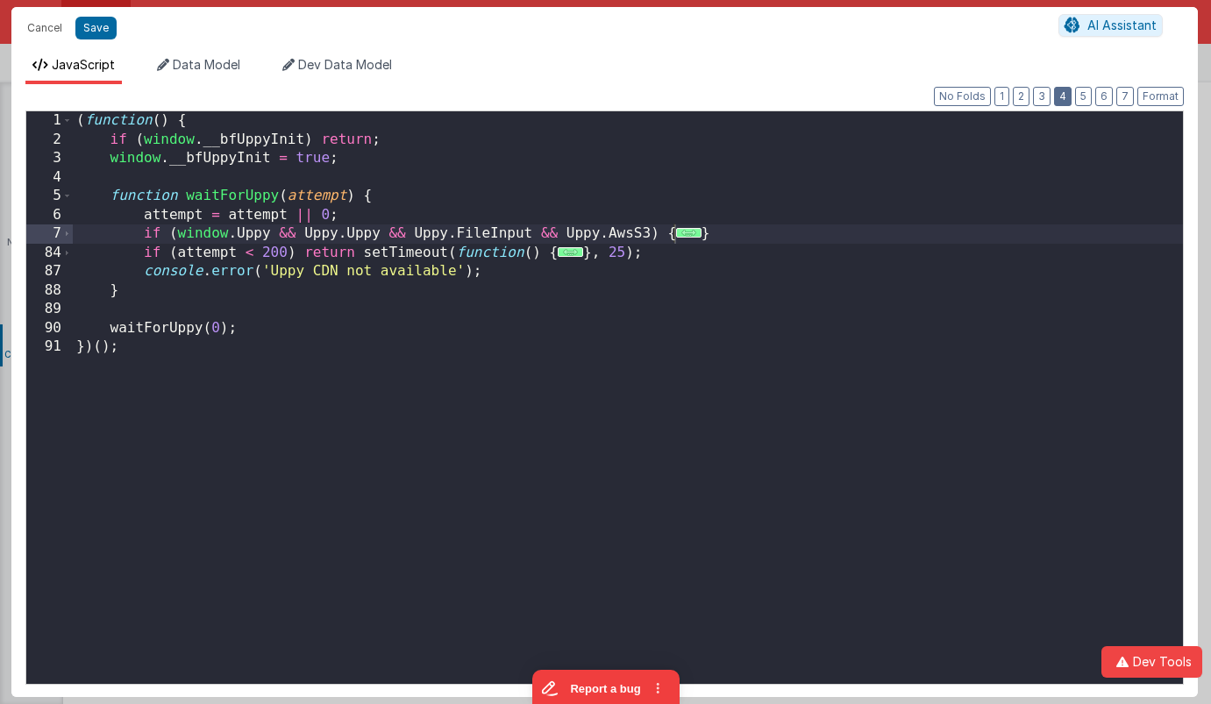
click at [1068, 91] on button "4" at bounding box center [1063, 96] width 18 height 19
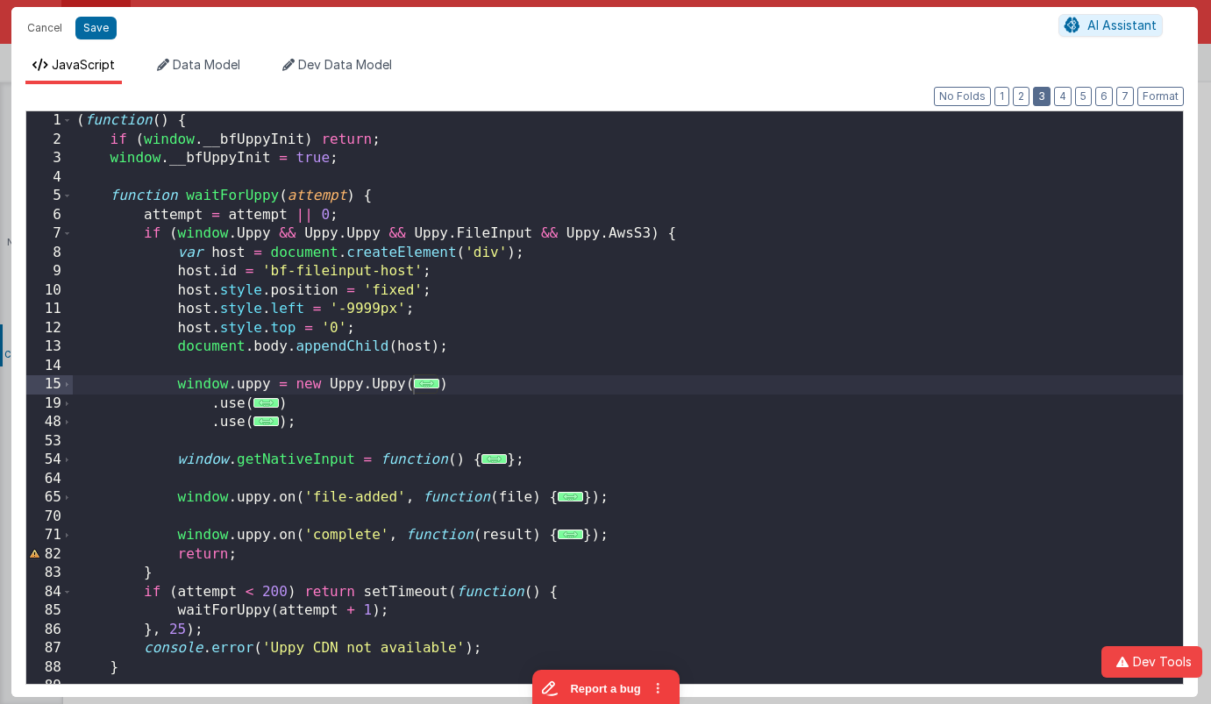
click at [1049, 92] on button "3" at bounding box center [1042, 96] width 18 height 19
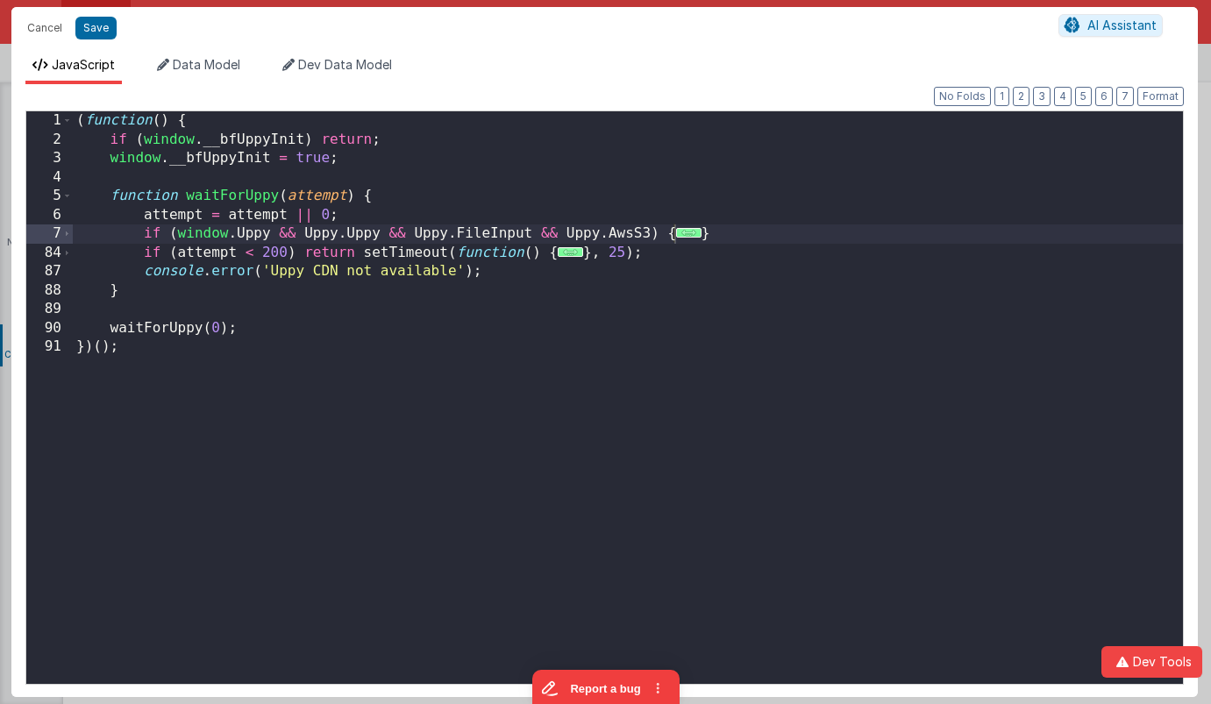
click at [419, 185] on div "( function ( ) { if ( window . __bfUppyInit ) return ; window . __bfUppyInit = …" at bounding box center [628, 416] width 1111 height 611
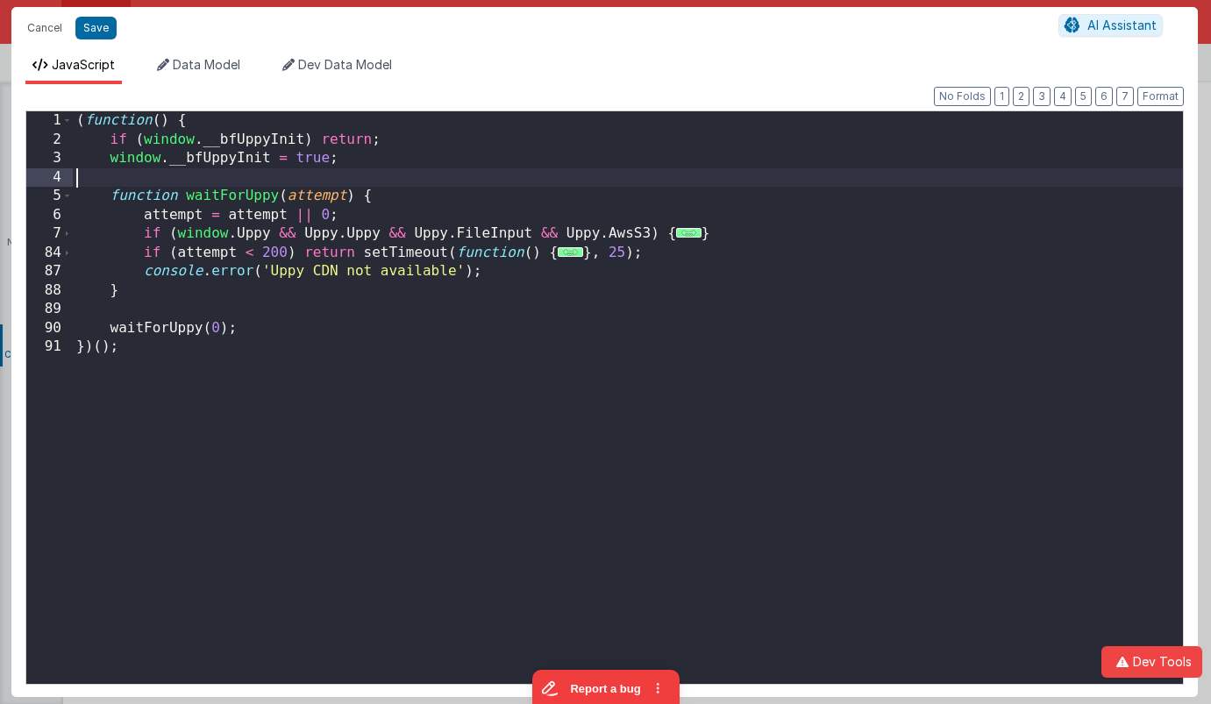
click at [414, 191] on div "( function ( ) { if ( window . __bfUppyInit ) return ; window . __bfUppyInit = …" at bounding box center [628, 416] width 1111 height 611
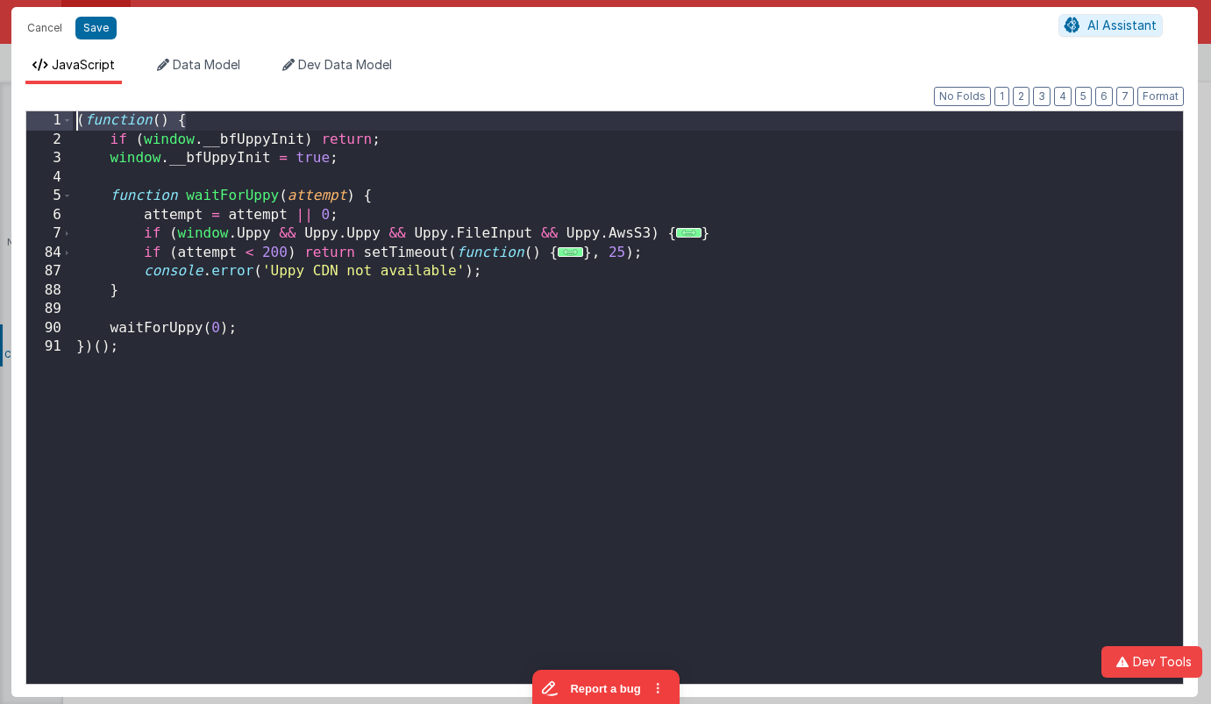
drag, startPoint x: 210, startPoint y: 123, endPoint x: 17, endPoint y: 123, distance: 193.0
click at [17, 123] on div "Format 7 6 5 4 3 2 1 No Folds 1 2 3 4 5 6 7 84 87 88 89 90 91 ( function ( ) { …" at bounding box center [604, 390] width 1187 height 613
click at [394, 197] on div "if ( window . __bfUppyInit ) return ; window . __bfUppyInit = true ; function w…" at bounding box center [628, 416] width 1111 height 611
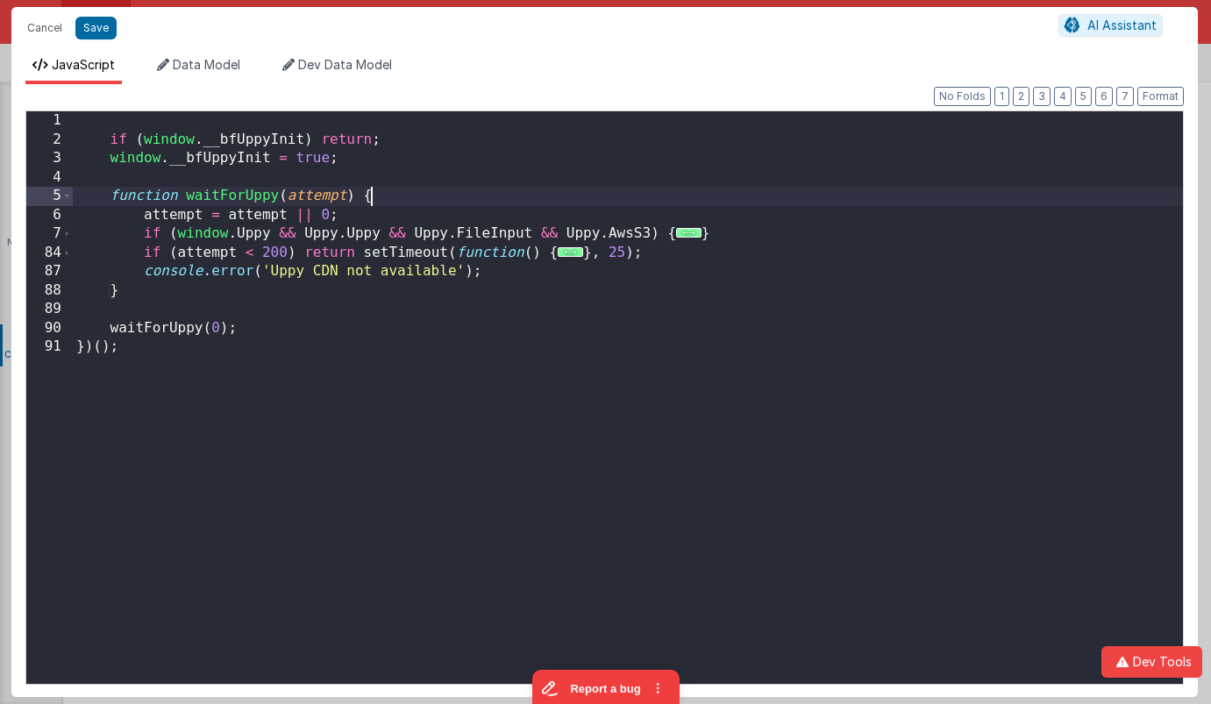
click at [394, 197] on div "if ( window . __bfUppyInit ) return ; window . __bfUppyInit = true ; function w…" at bounding box center [628, 416] width 1111 height 611
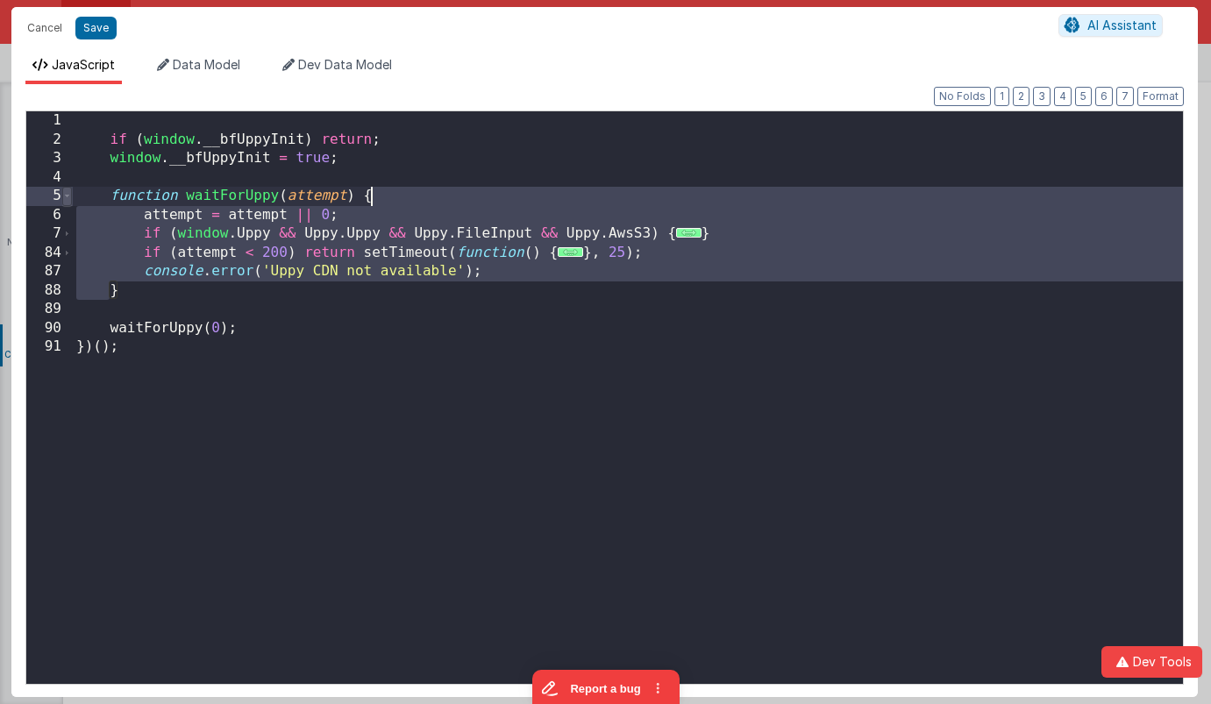
click at [71, 199] on span at bounding box center [67, 196] width 10 height 19
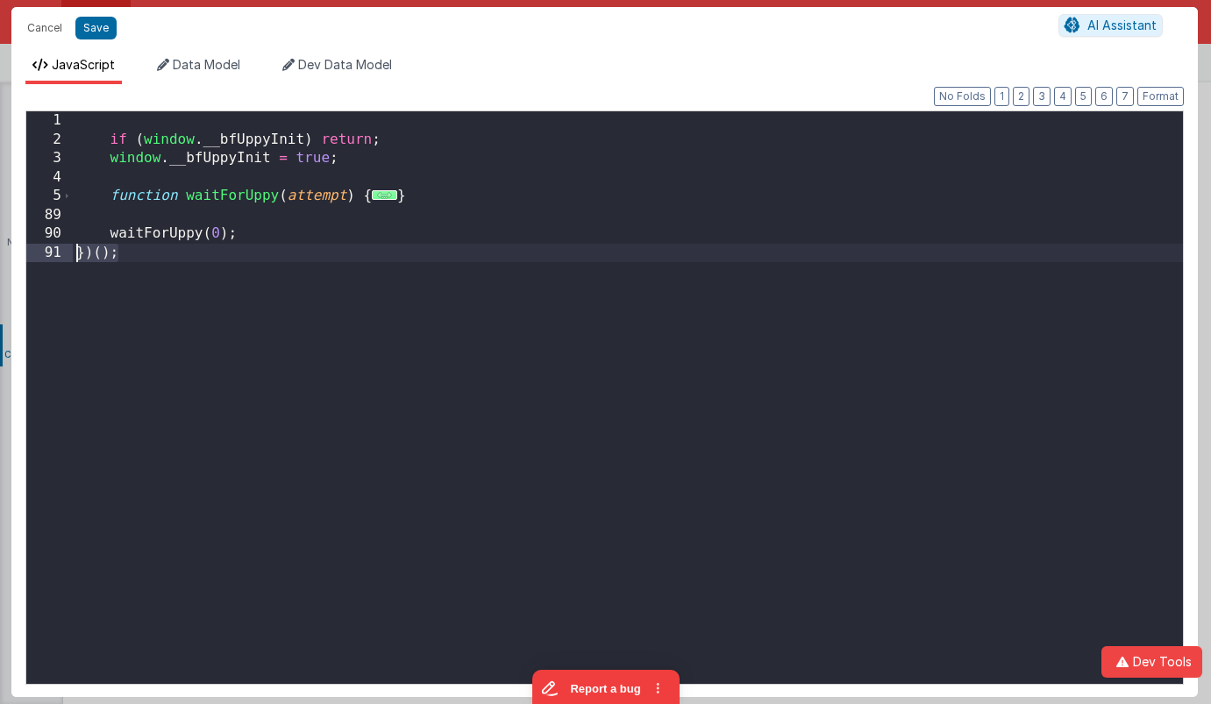
drag, startPoint x: 181, startPoint y: 259, endPoint x: 40, endPoint y: 260, distance: 140.4
click at [40, 260] on div "1 2 3 4 5 89 90 91 if ( window . __bfUppyInit ) return ; window . __bfUppyInit …" at bounding box center [604, 398] width 1159 height 575
click at [89, 217] on div "if ( window . __bfUppyInit ) return ; window . __bfUppyInit = true ; function w…" at bounding box center [628, 416] width 1111 height 611
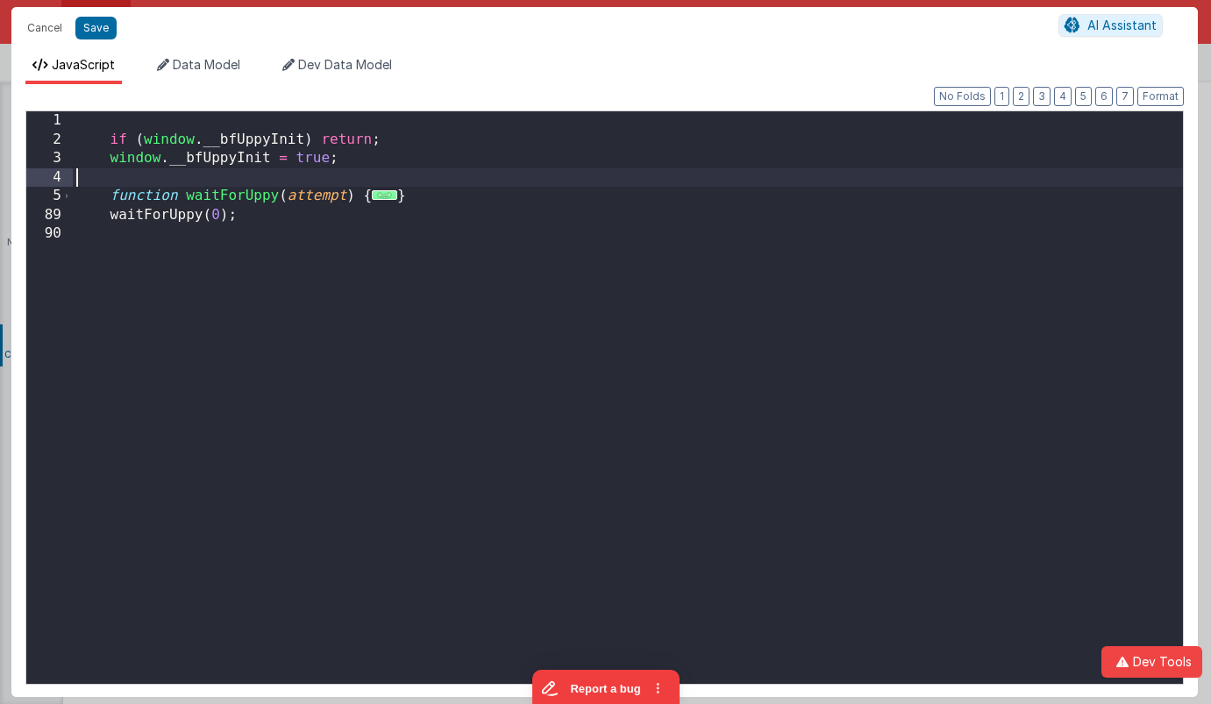
click at [129, 175] on div "if ( window . __bfUppyInit ) return ; window . __bfUppyInit = true ; function w…" at bounding box center [628, 416] width 1111 height 611
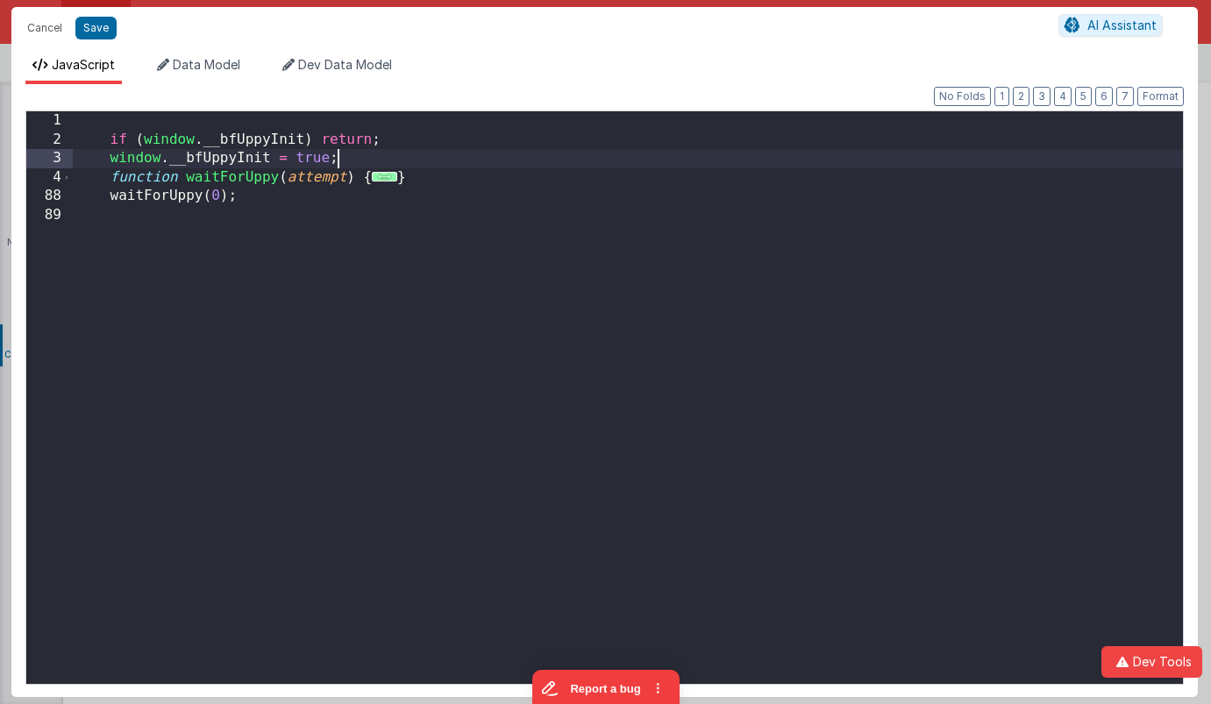
click at [382, 174] on span "..." at bounding box center [384, 177] width 25 height 10
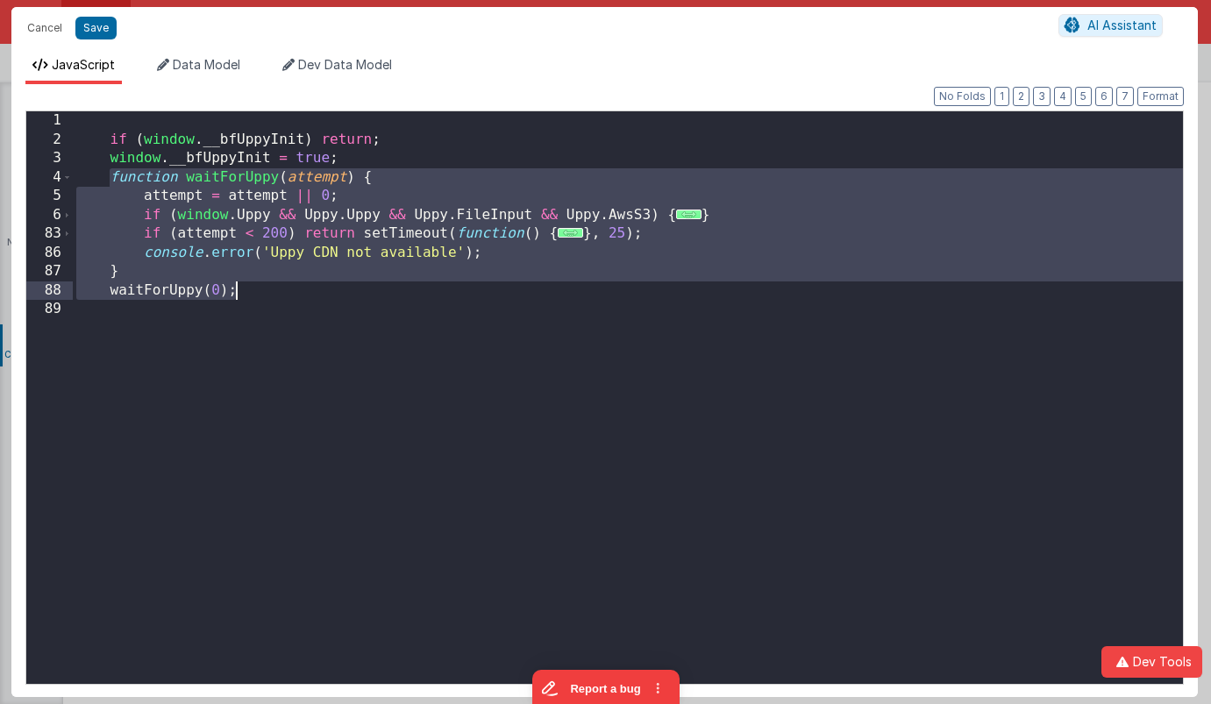
drag, startPoint x: 108, startPoint y: 179, endPoint x: 273, endPoint y: 284, distance: 195.7
click at [273, 284] on div "if ( window . __bfUppyInit ) return ; window . __bfUppyInit = true ; function w…" at bounding box center [628, 416] width 1111 height 611
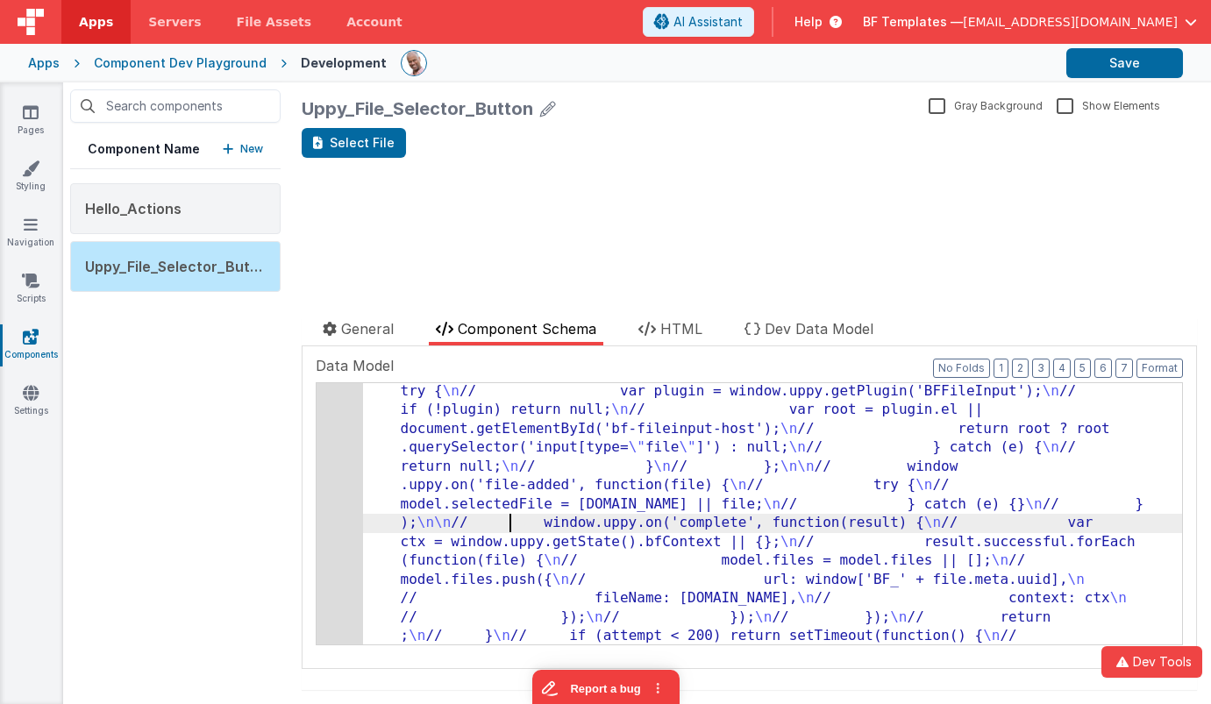
drag, startPoint x: 510, startPoint y: 522, endPoint x: 454, endPoint y: 508, distance: 57.0
click at [347, 458] on div "17" at bounding box center [340, 278] width 46 height 811
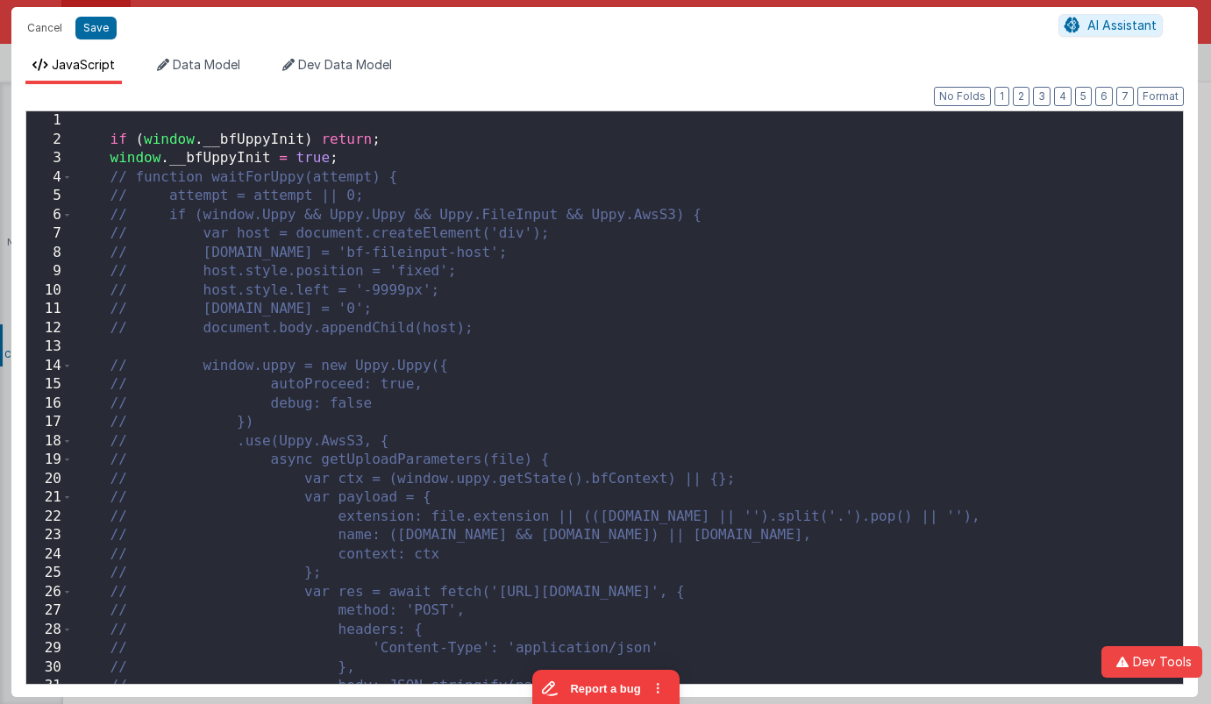
scroll to position [908, 0]
click at [75, 179] on div "if ( window . __bfUppyInit ) return ; window . __bfUppyInit = true ; // functio…" at bounding box center [628, 416] width 1111 height 611
click at [68, 179] on span at bounding box center [67, 177] width 10 height 19
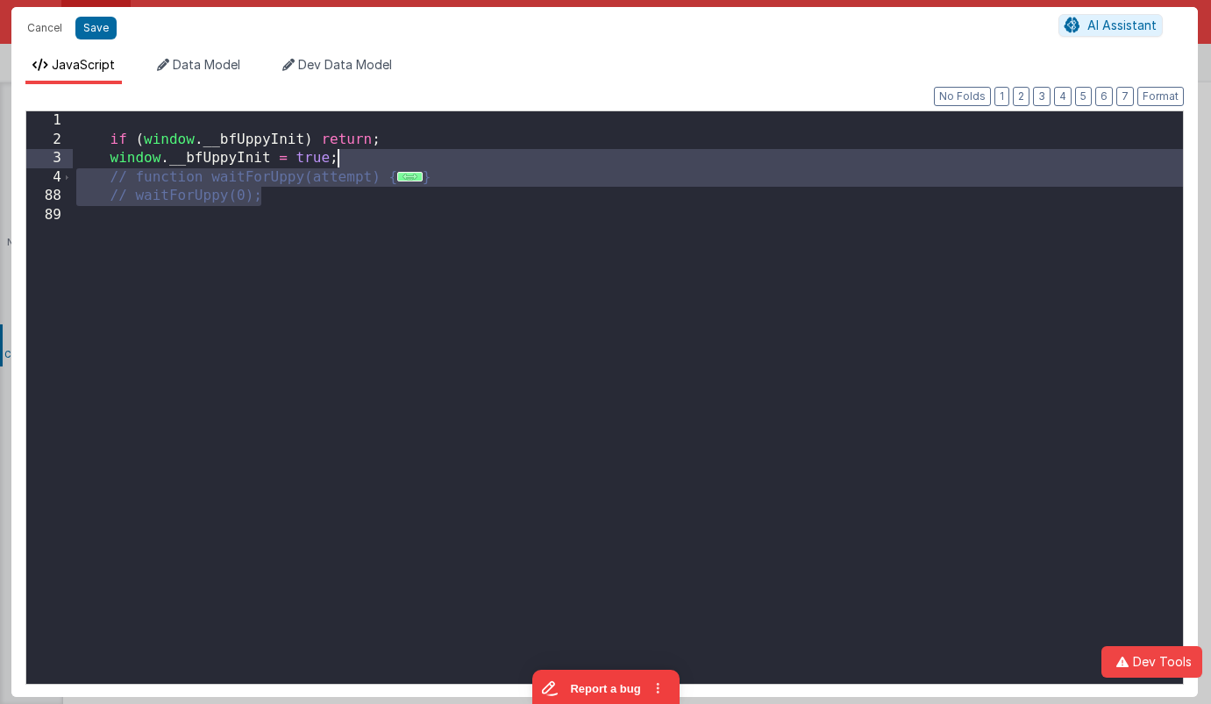
drag, startPoint x: 436, startPoint y: 188, endPoint x: 438, endPoint y: 162, distance: 25.5
click at [438, 162] on div "if ( window . __bfUppyInit ) return ; window . __bfUppyInit = true ; // functio…" at bounding box center [628, 416] width 1111 height 611
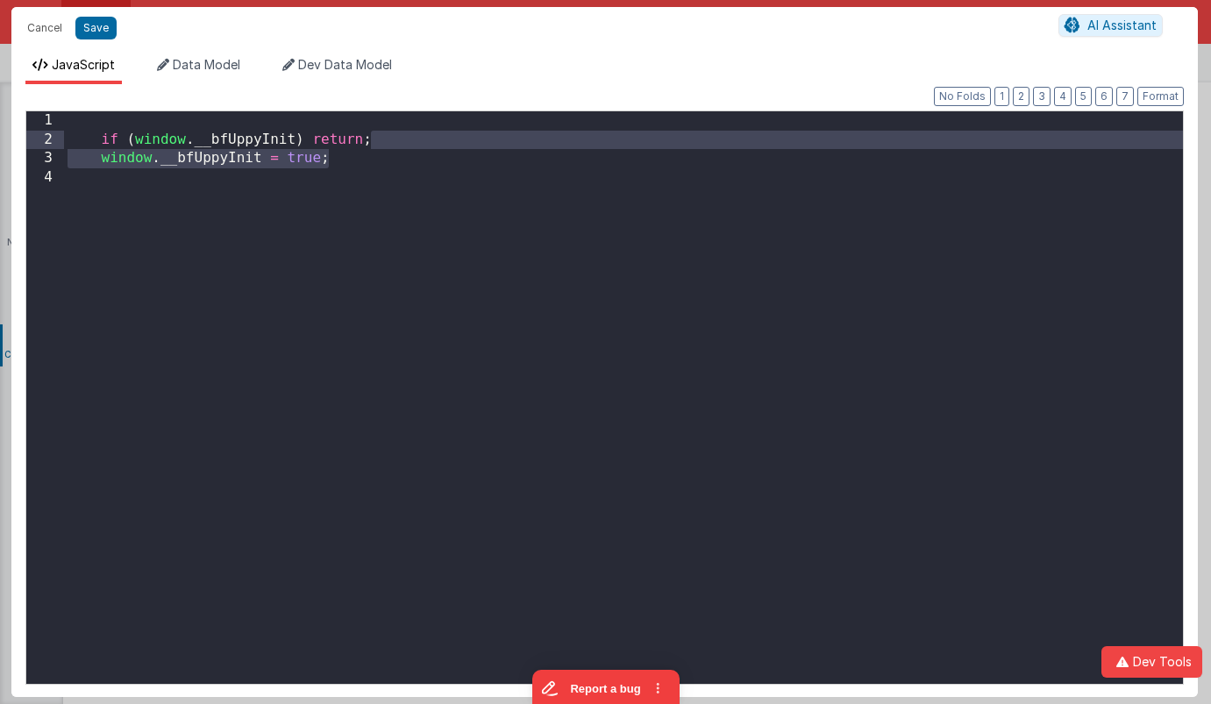
drag, startPoint x: 461, startPoint y: 156, endPoint x: 464, endPoint y: 146, distance: 10.9
click at [464, 146] on div "if ( window . __bfUppyInit ) return ; window . __bfUppyInit = true ;" at bounding box center [623, 416] width 1119 height 611
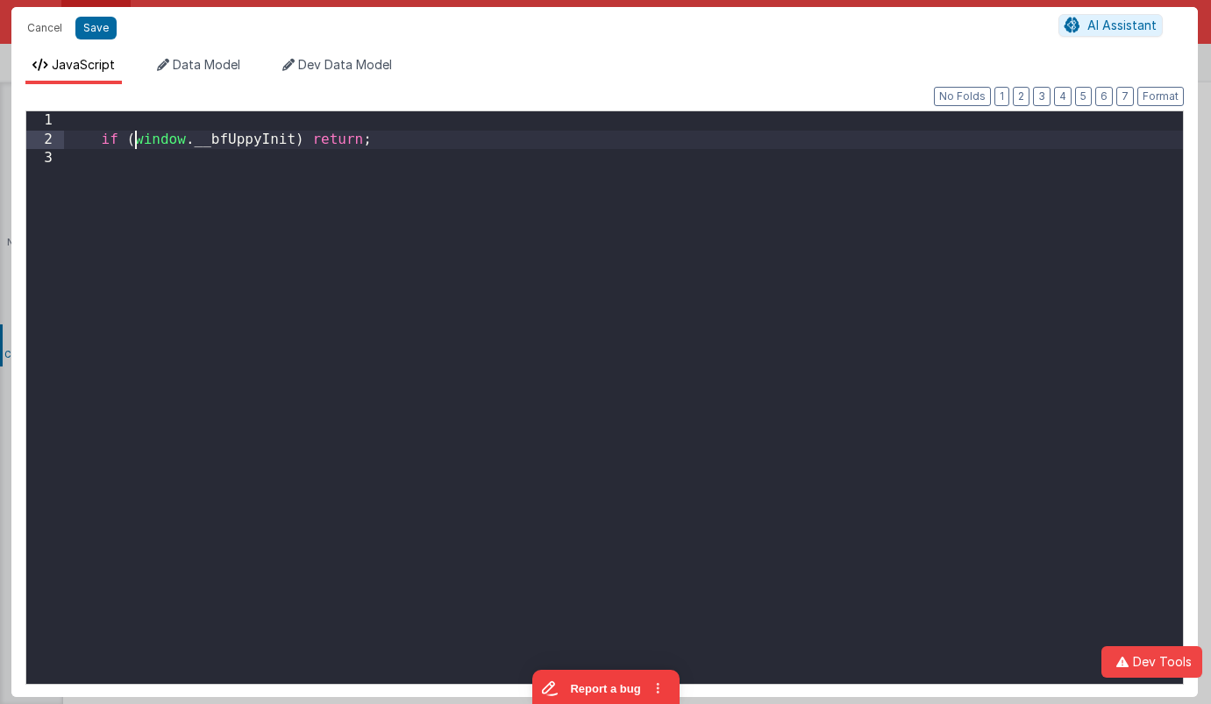
click at [136, 141] on div "if ( window . __bfUppyInit ) return ;" at bounding box center [623, 416] width 1119 height 611
click at [141, 163] on div "if ( window . __bfUppyInit ) return ;" at bounding box center [623, 416] width 1119 height 611
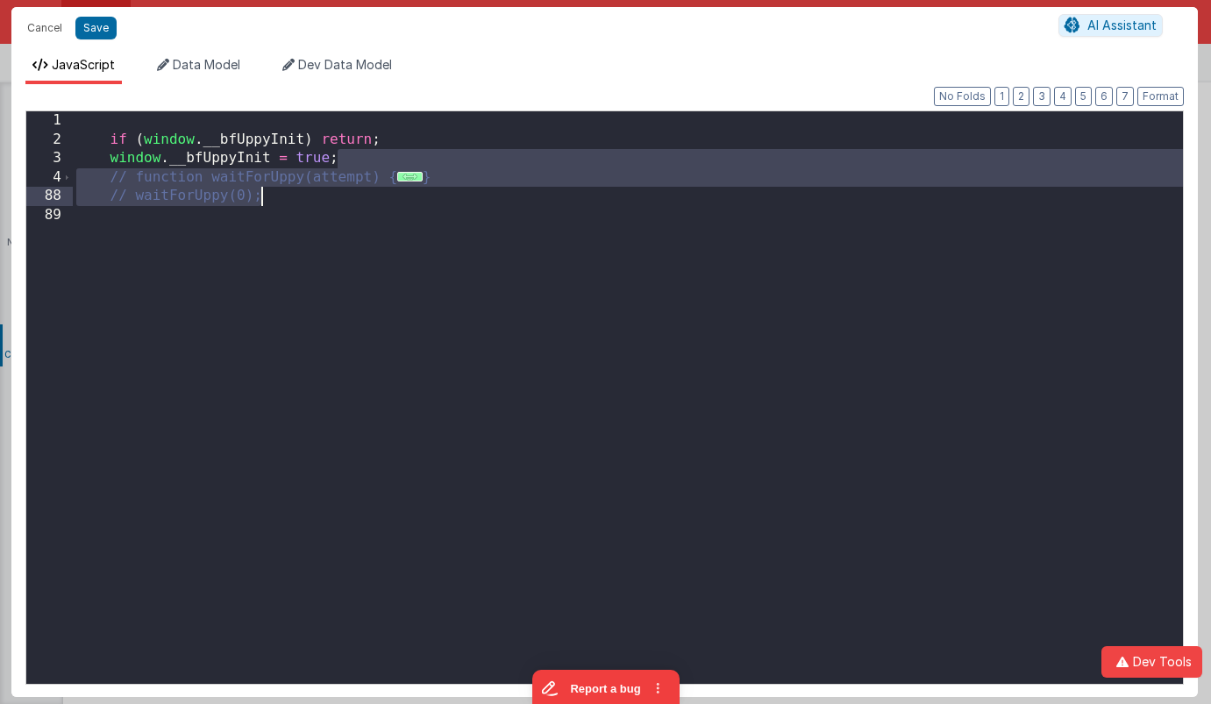
click at [401, 178] on span "..." at bounding box center [409, 177] width 25 height 10
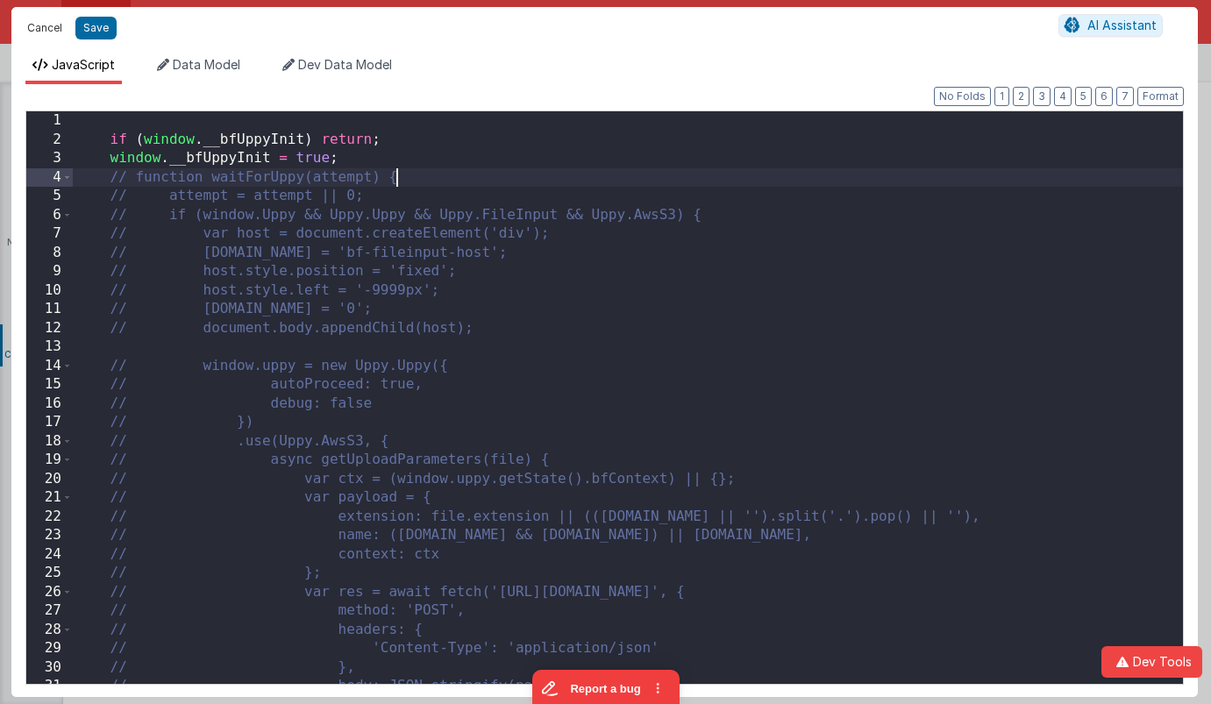
click at [39, 31] on button "Cancel" at bounding box center [44, 28] width 53 height 25
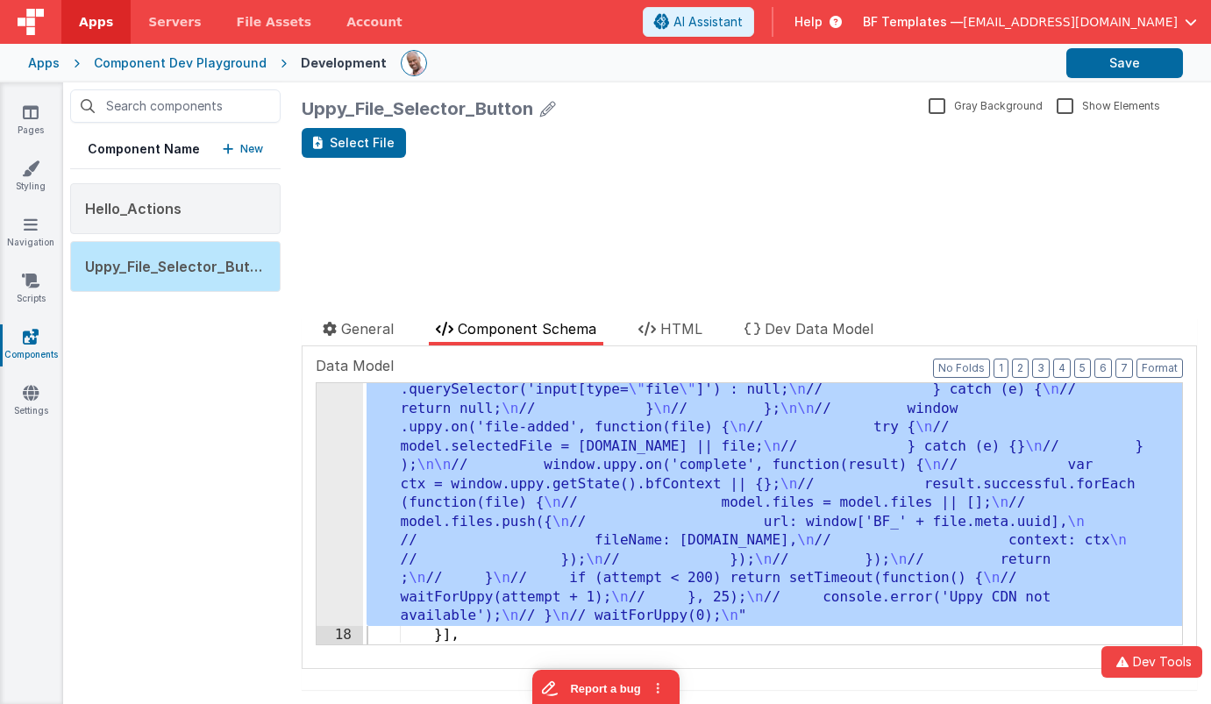
click at [558, 493] on div ""function" : " \n if (window.__bfUppyInit) return; \n window.__bfUppyInit = tru…" at bounding box center [772, 360] width 819 height 1091
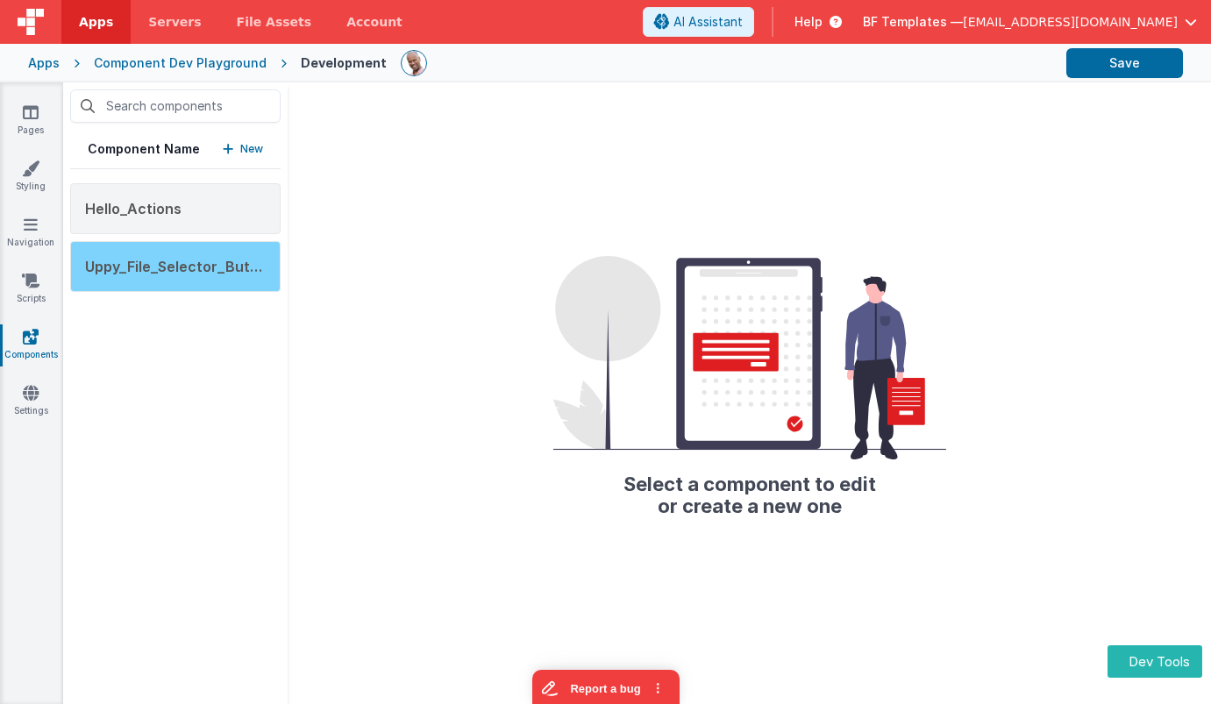
click at [182, 266] on span "Uppy_File_Selector_Button" at bounding box center [179, 267] width 189 height 18
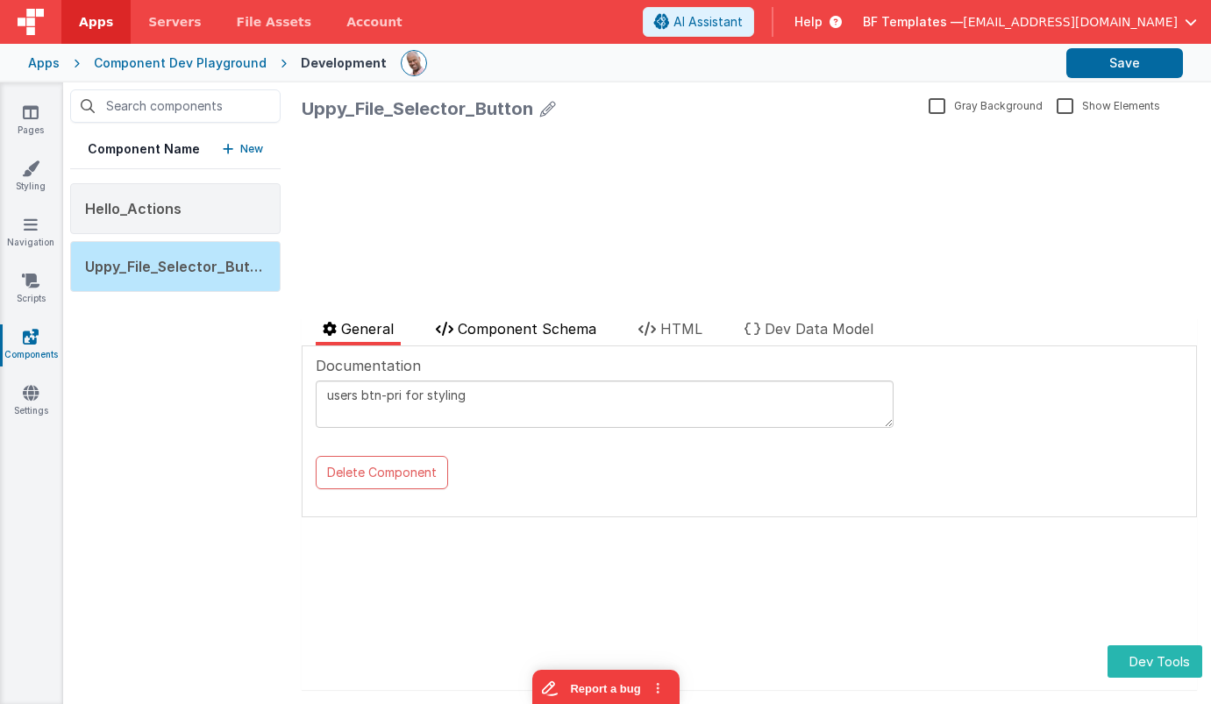
click at [534, 318] on li "Component Schema" at bounding box center [516, 331] width 175 height 27
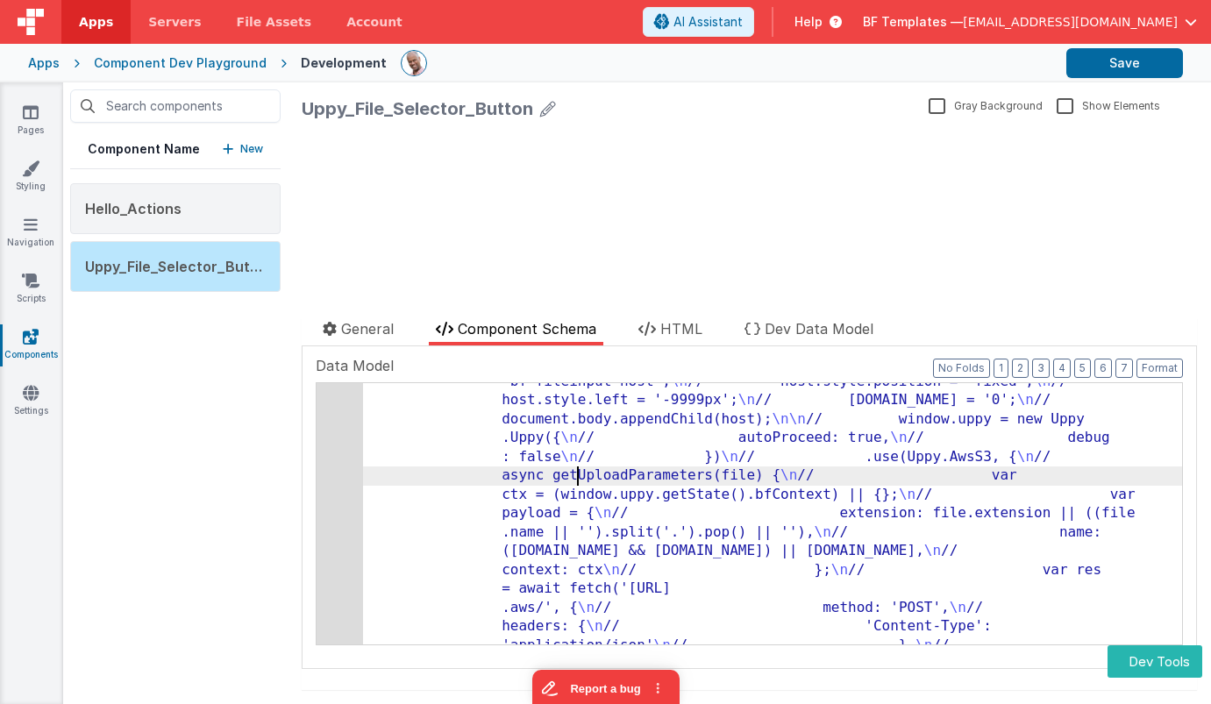
scroll to position [431, 0]
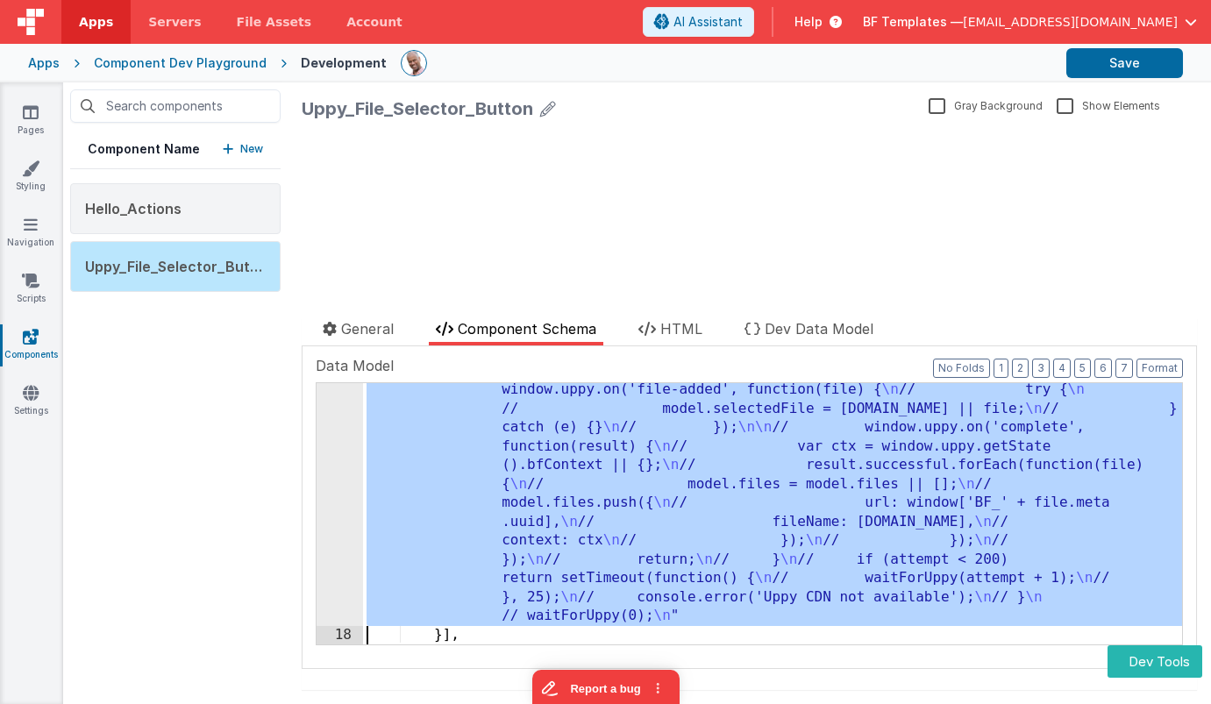
click at [334, 469] on div "17" at bounding box center [340, 154] width 46 height 943
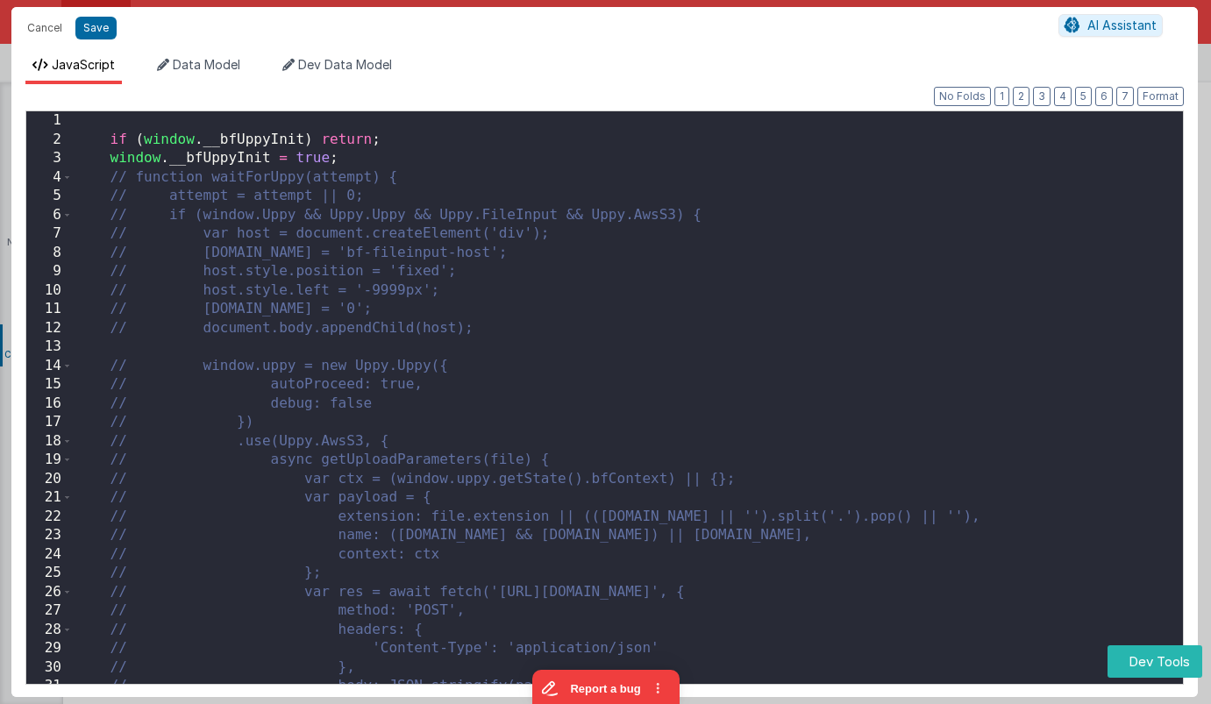
click at [415, 169] on div "if ( window . __bfUppyInit ) return ; window . __bfUppyInit = true ; // functio…" at bounding box center [628, 426] width 1111 height 630
click at [170, 222] on div "if ( window . __bfUppyInit ) return ; window . __bfUppyInit = true ; // functio…" at bounding box center [628, 426] width 1111 height 630
click at [68, 219] on span at bounding box center [67, 215] width 10 height 19
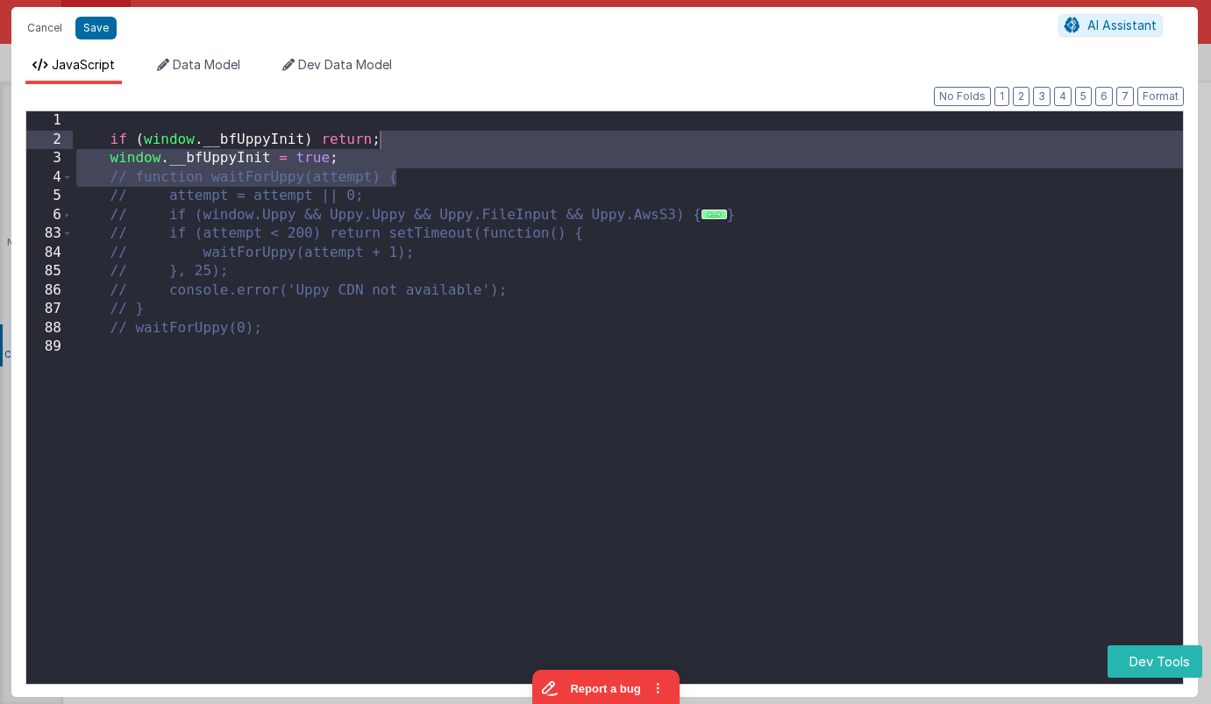
drag, startPoint x: 420, startPoint y: 176, endPoint x: 419, endPoint y: 131, distance: 45.6
click at [419, 131] on div "if ( window . __bfUppyInit ) return ; window . __bfUppyInit = true ; // functio…" at bounding box center [628, 426] width 1111 height 630
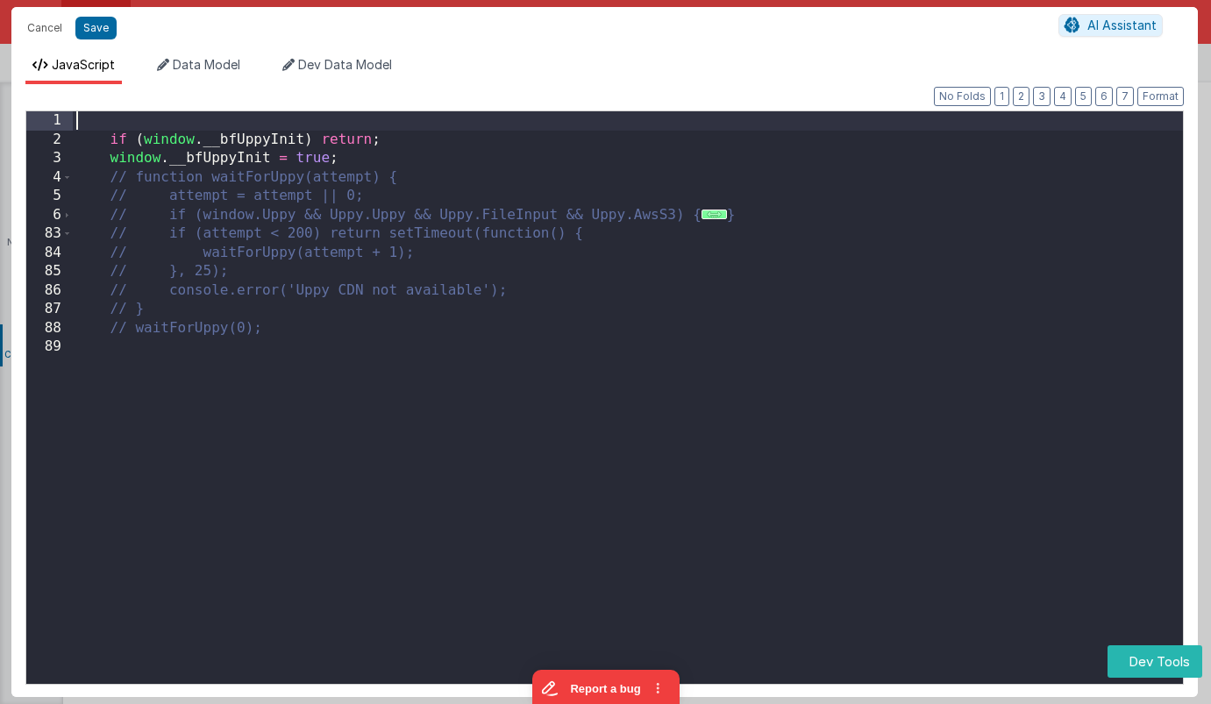
drag, startPoint x: 370, startPoint y: 118, endPoint x: 360, endPoint y: 125, distance: 12.2
click at [369, 118] on div "if ( window . __bfUppyInit ) return ; window . __bfUppyInit = true ; // functio…" at bounding box center [628, 426] width 1111 height 630
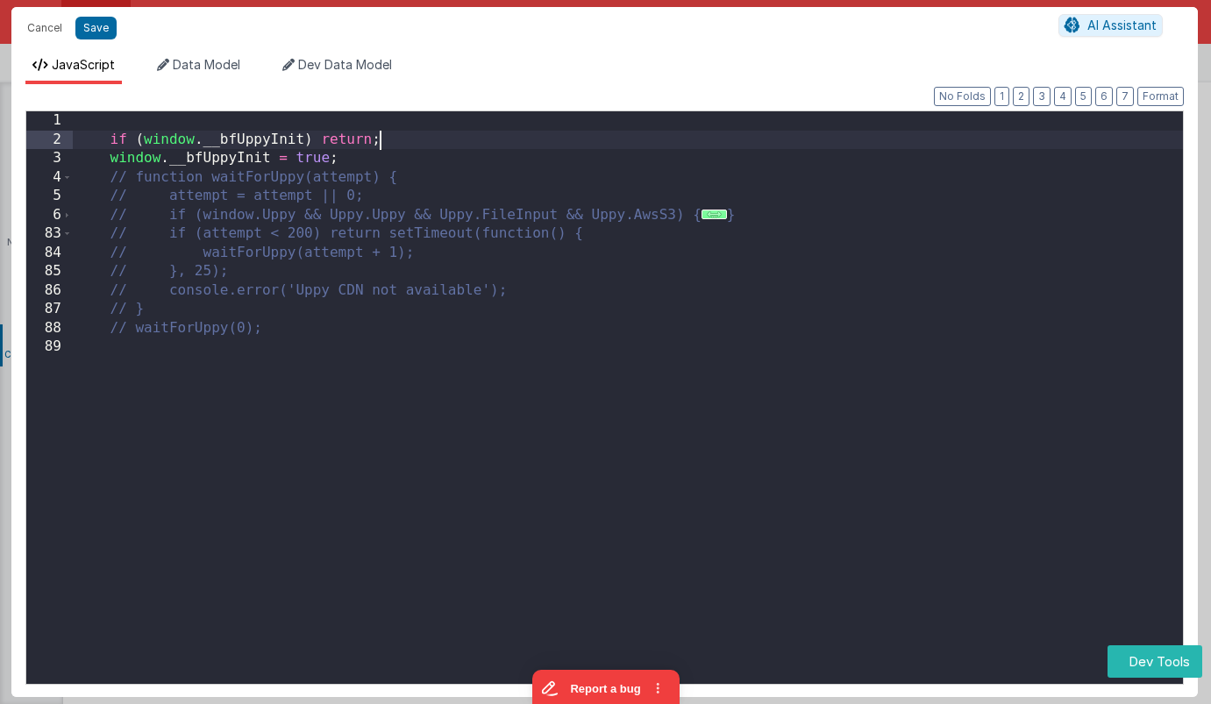
click at [451, 140] on div "if ( window . __bfUppyInit ) return ; window . __bfUppyInit = true ; // functio…" at bounding box center [628, 426] width 1111 height 630
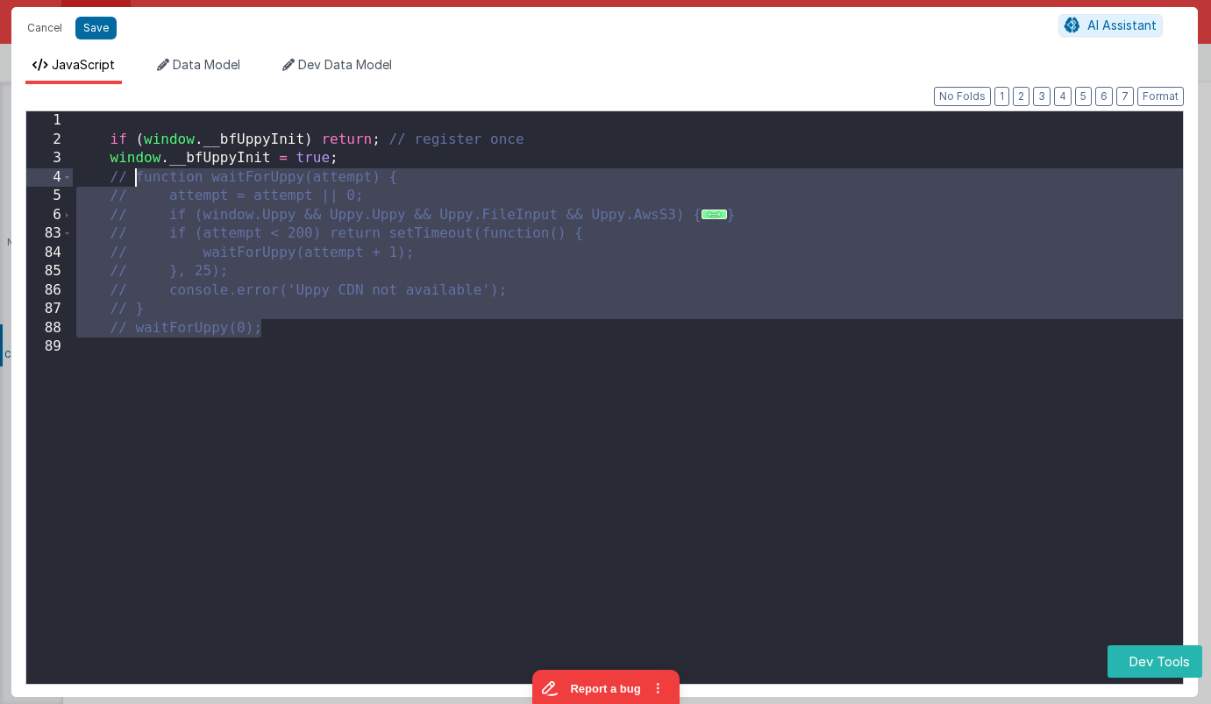
drag, startPoint x: 289, startPoint y: 321, endPoint x: 132, endPoint y: 175, distance: 214.8
click at [132, 175] on div "if ( window . __bfUppyInit ) return ; // register once window . __bfUppyInit = …" at bounding box center [628, 426] width 1111 height 630
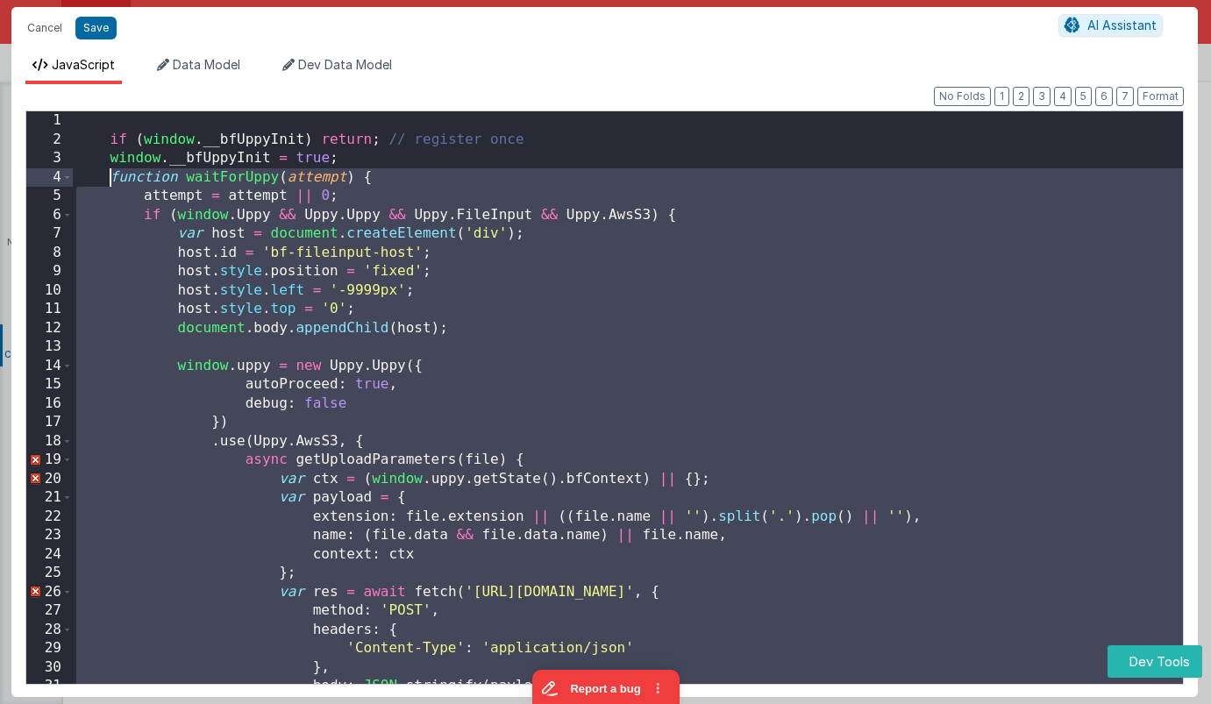
click at [142, 219] on div "if ( window . __bfUppyInit ) return ; // register once window . __bfUppyInit = …" at bounding box center [628, 426] width 1111 height 630
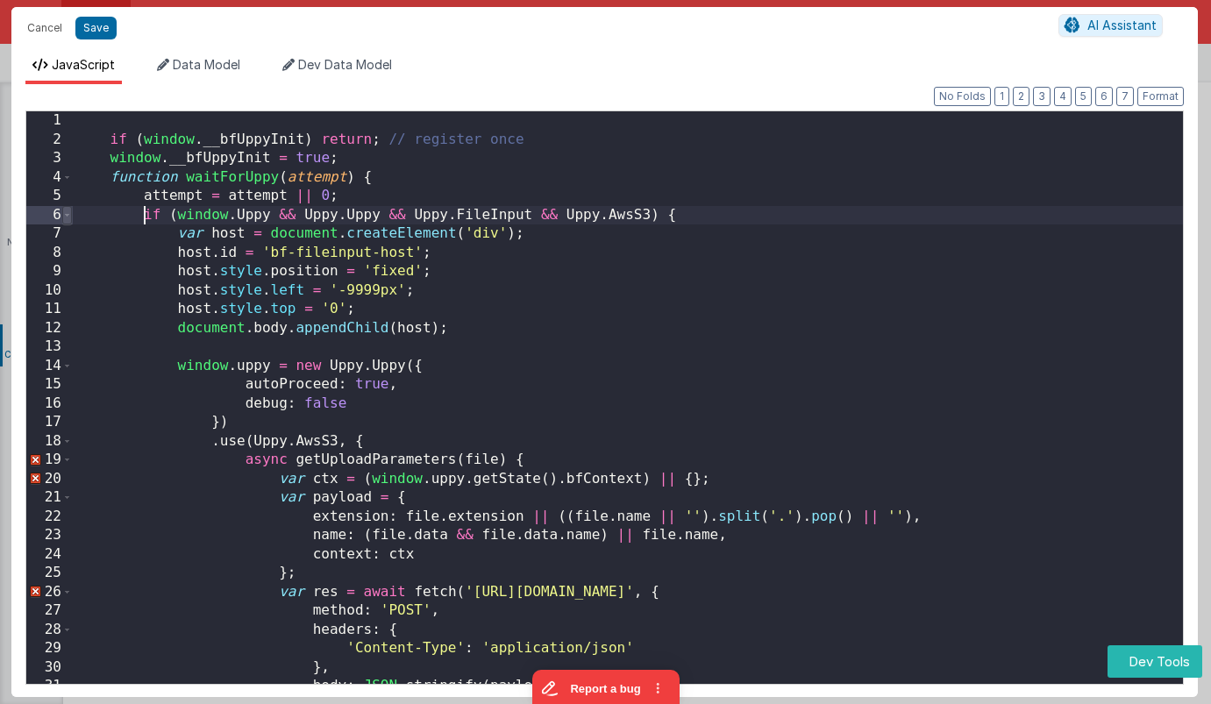
click at [66, 219] on span at bounding box center [67, 215] width 10 height 19
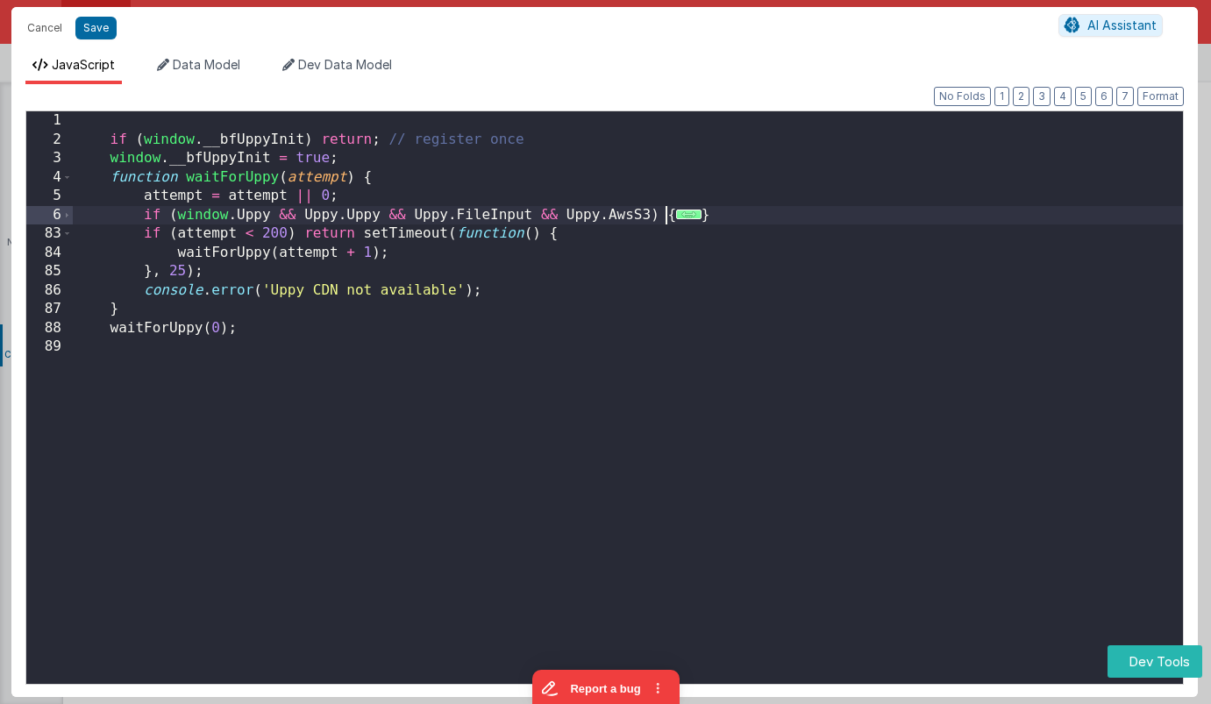
click at [663, 216] on div "if ( window . __bfUppyInit ) return ; // register once window . __bfUppyInit = …" at bounding box center [628, 426] width 1111 height 630
click at [687, 215] on span "..." at bounding box center [688, 215] width 25 height 10
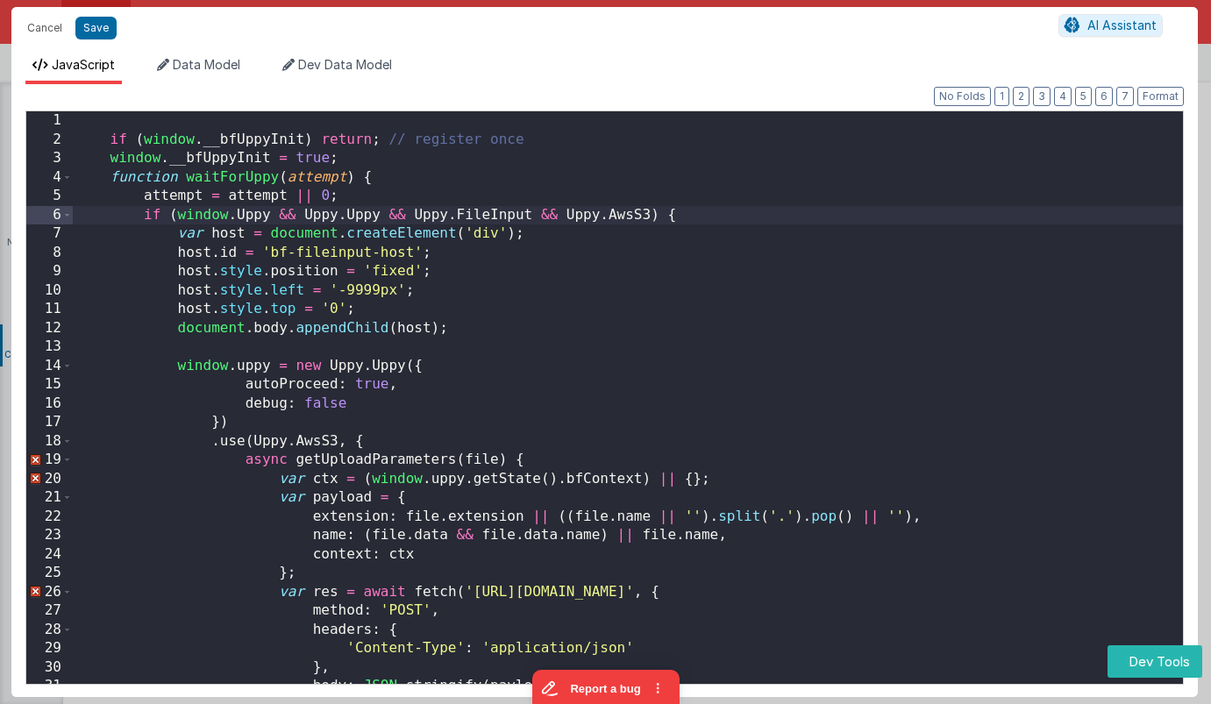
click at [687, 215] on div "if ( window . __bfUppyInit ) return ; // register once window . __bfUppyInit = …" at bounding box center [628, 426] width 1111 height 630
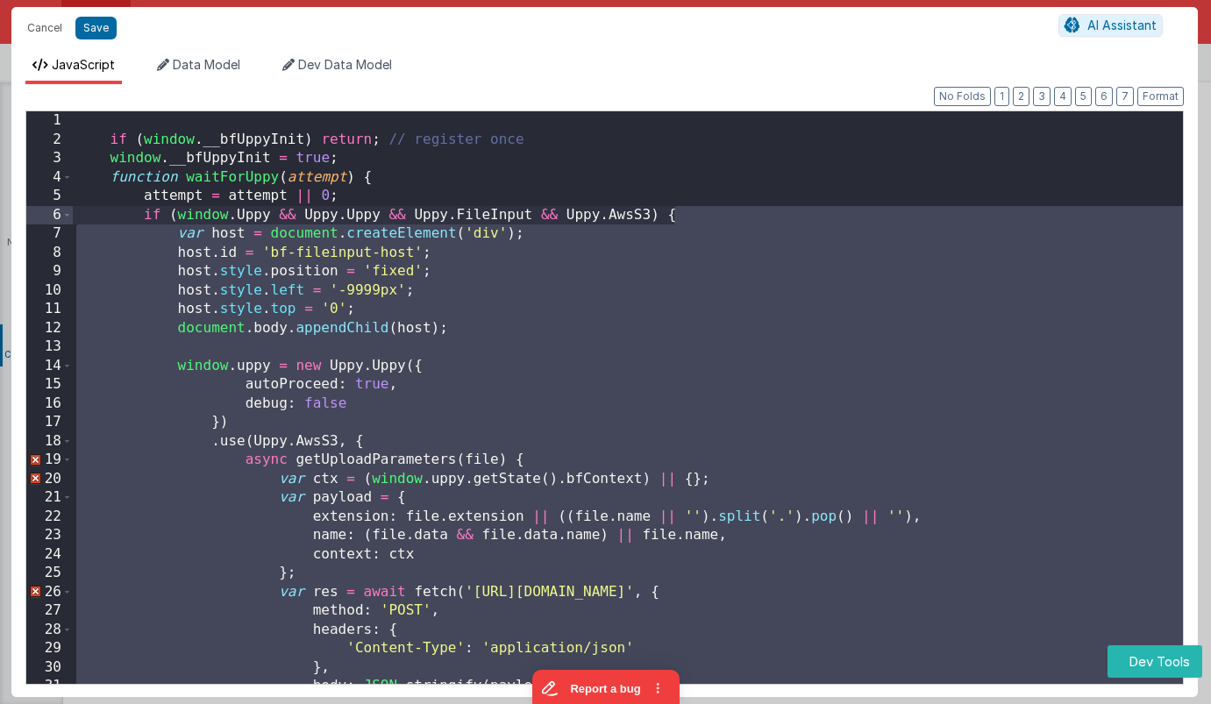
click at [687, 215] on div "if ( window . __bfUppyInit ) return ; // register once window . __bfUppyInit = …" at bounding box center [628, 426] width 1111 height 630
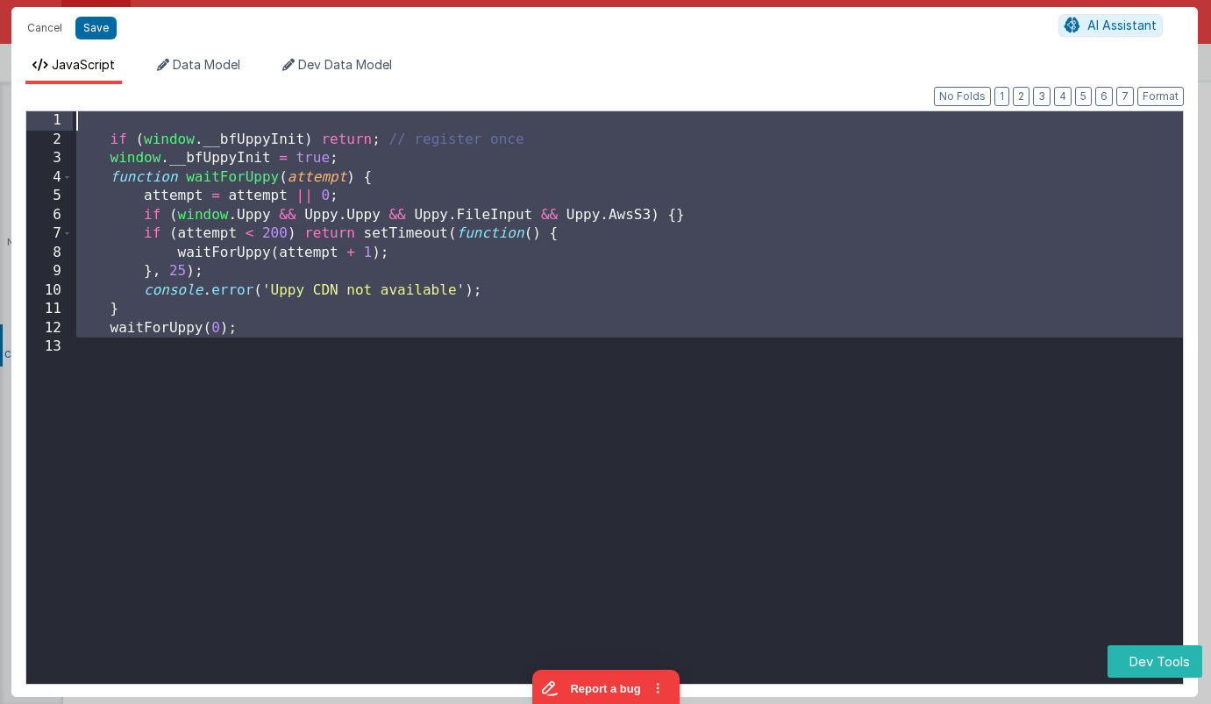
drag, startPoint x: 365, startPoint y: 368, endPoint x: 11, endPoint y: 57, distance: 471.1
click at [11, 57] on div "JavaScript Data Model Dev Data Model Format 7 6 5 4 3 2 1 No Folds 1 2 3 4 5 6 …" at bounding box center [604, 376] width 1187 height 641
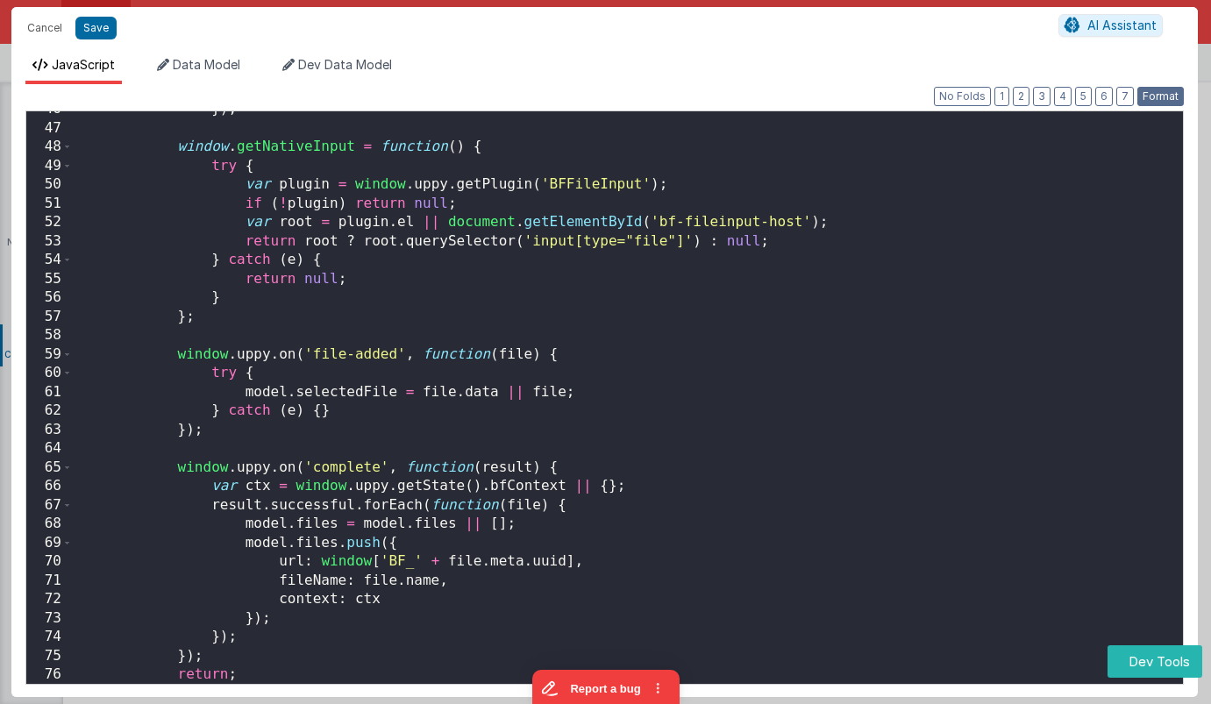
drag, startPoint x: 1141, startPoint y: 93, endPoint x: 845, endPoint y: 160, distance: 303.9
click at [1141, 93] on button "Format" at bounding box center [1161, 96] width 46 height 19
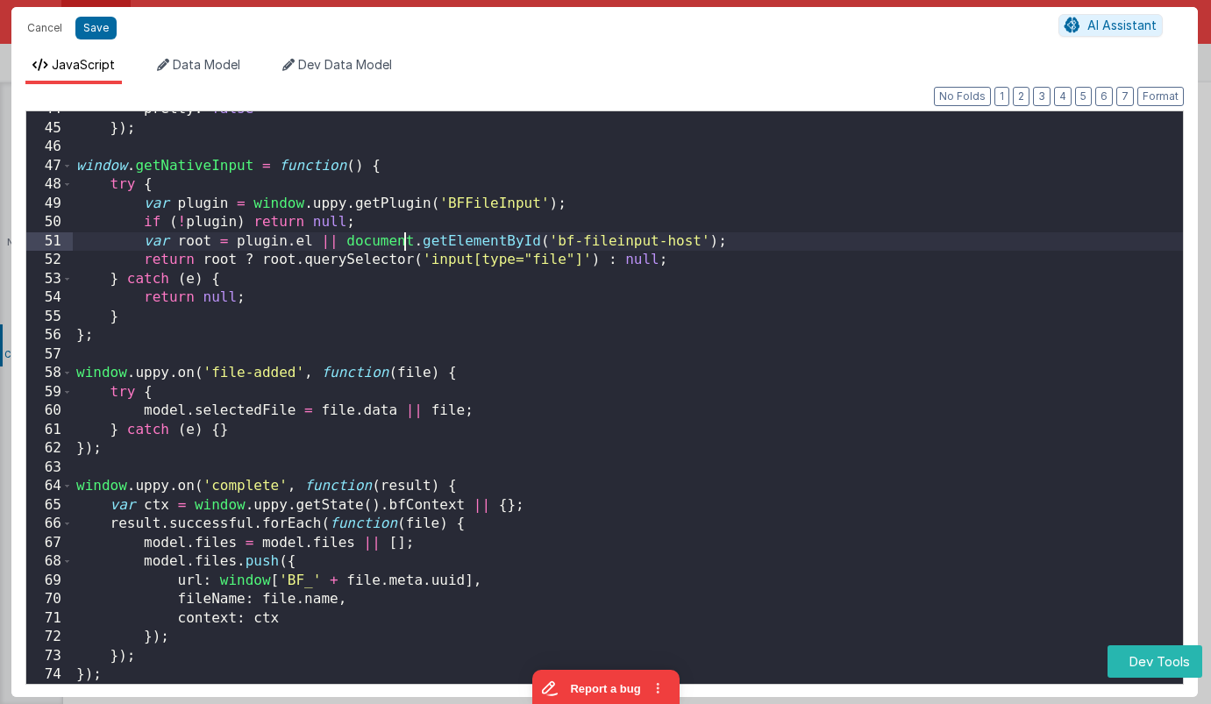
click at [404, 236] on div "pretty : false }) ; window . getNativeInput = function ( ) { try { var plugin =…" at bounding box center [628, 415] width 1111 height 630
click at [1041, 95] on button "3" at bounding box center [1042, 96] width 18 height 19
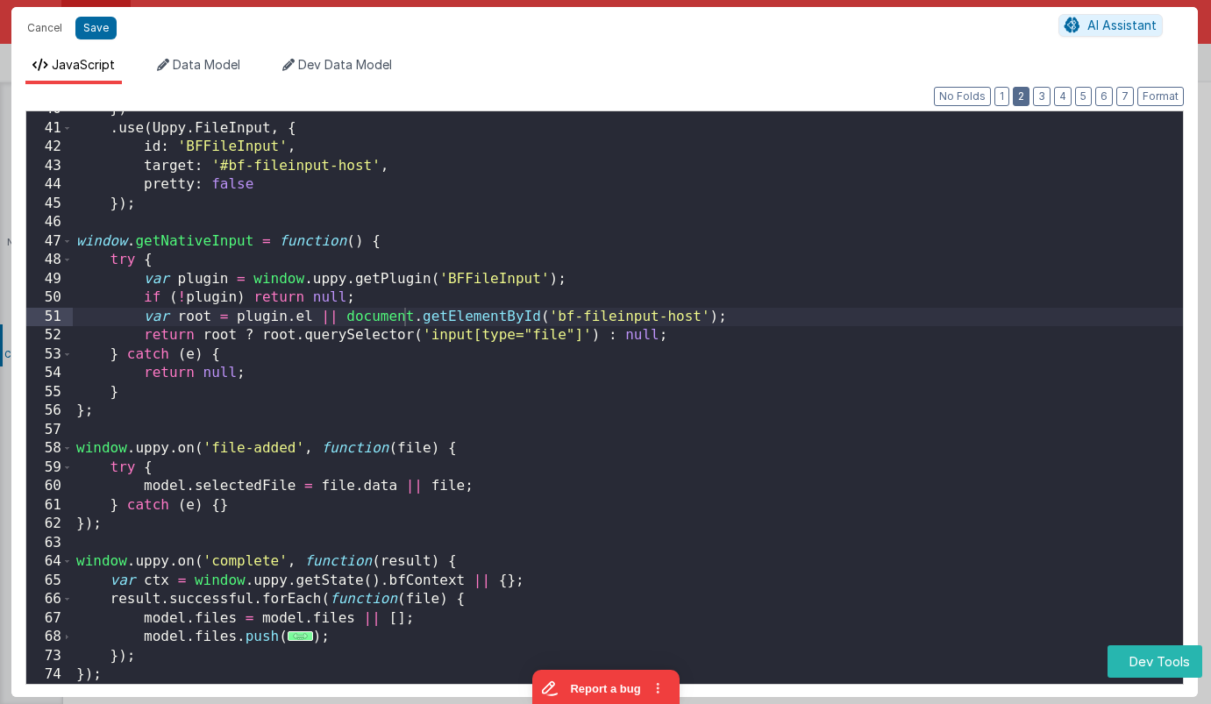
click at [1027, 96] on button "2" at bounding box center [1021, 96] width 17 height 19
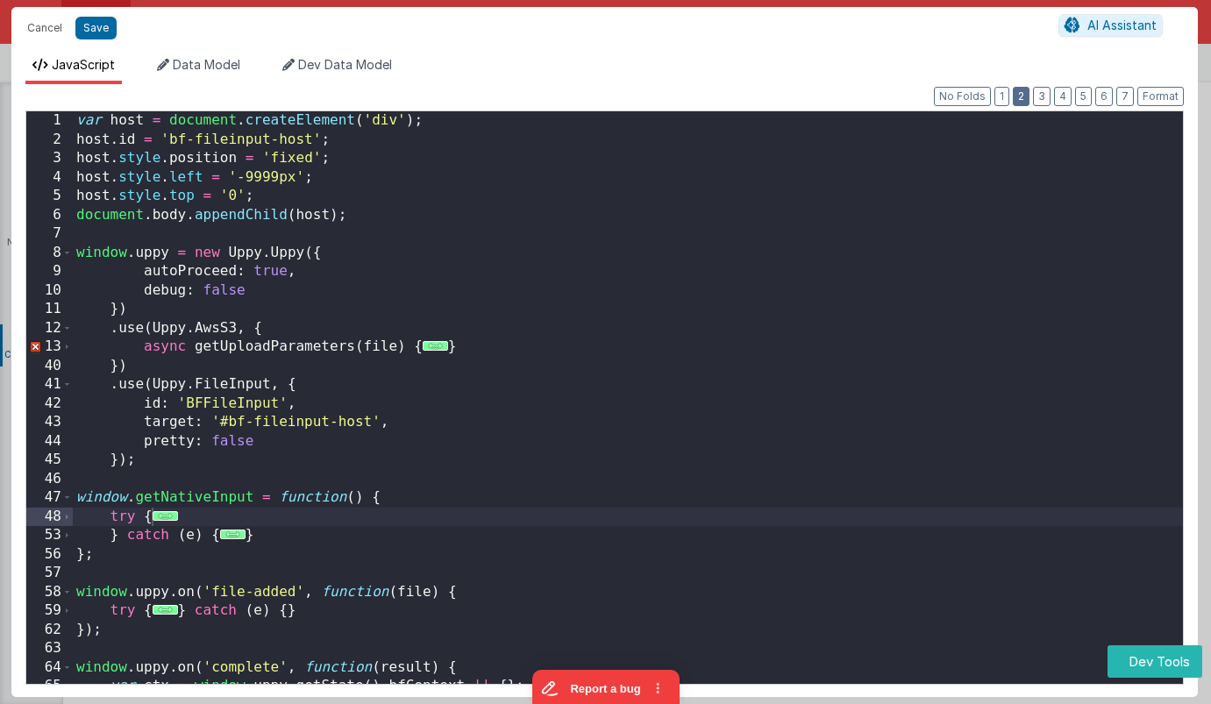
scroll to position [0, 0]
click at [68, 254] on span at bounding box center [67, 253] width 10 height 19
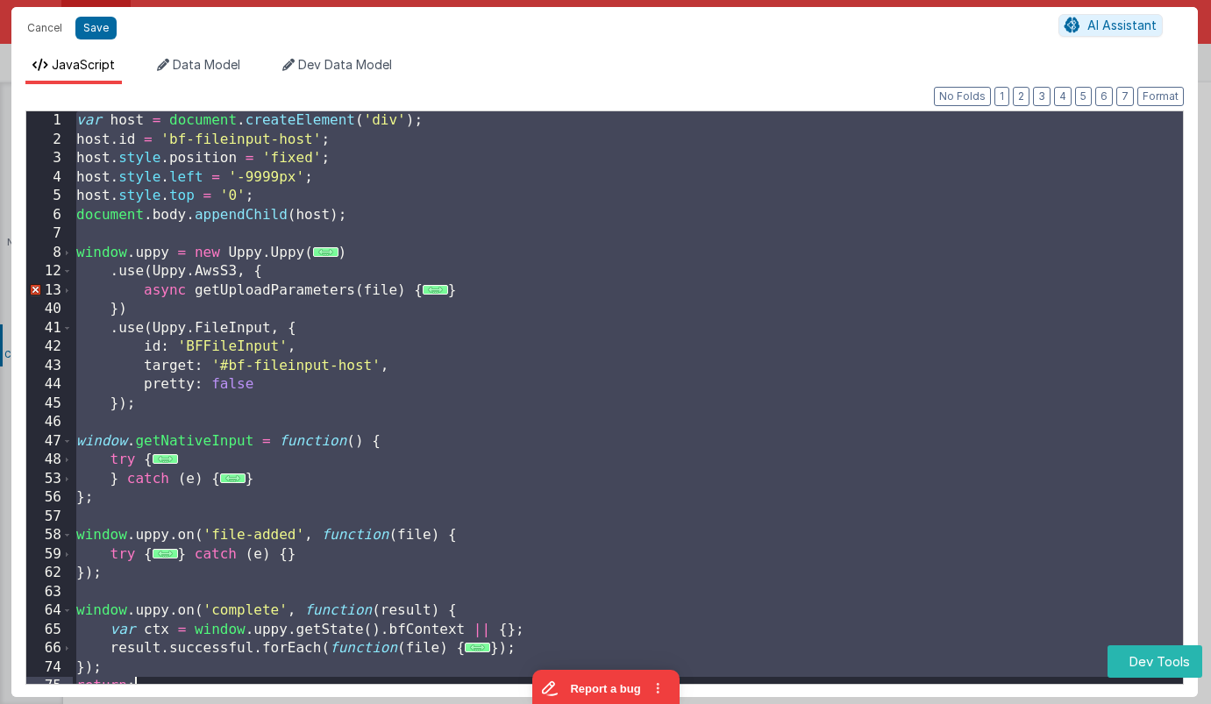
click at [305, 181] on div "var host = document . createElement ( 'div' ) ; host . id = 'bf-fileinput-host'…" at bounding box center [628, 426] width 1111 height 630
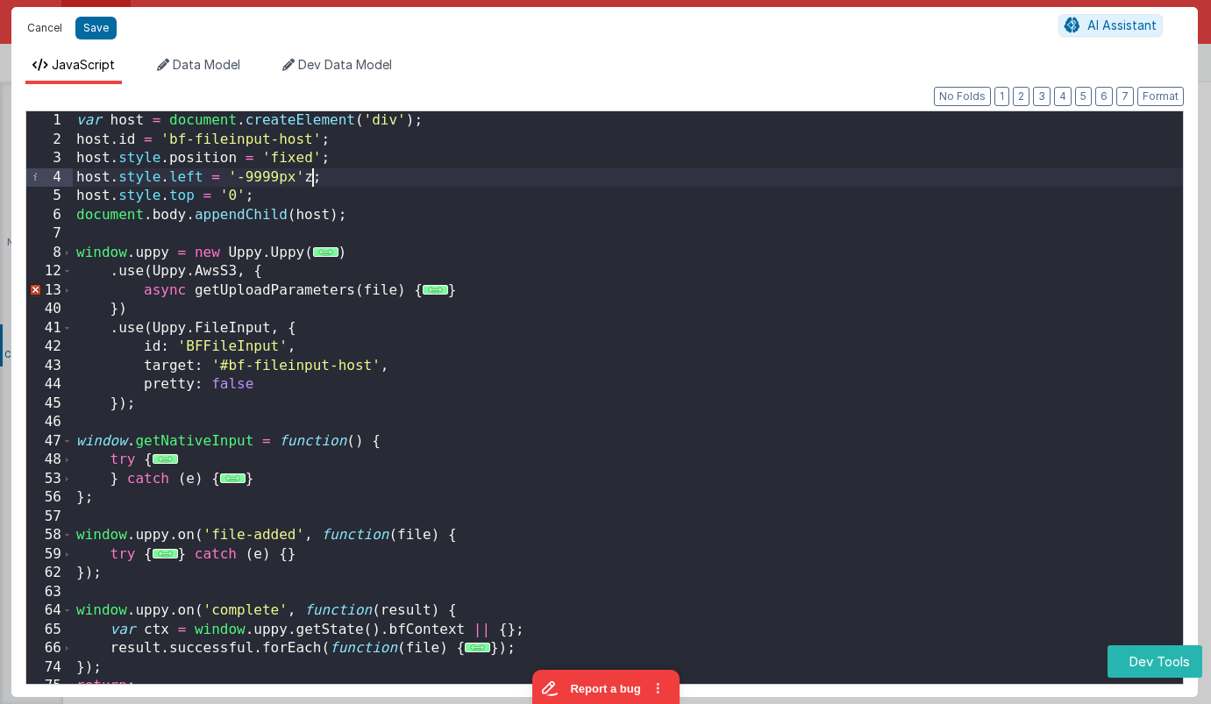
click at [50, 31] on button "Cancel" at bounding box center [44, 28] width 53 height 25
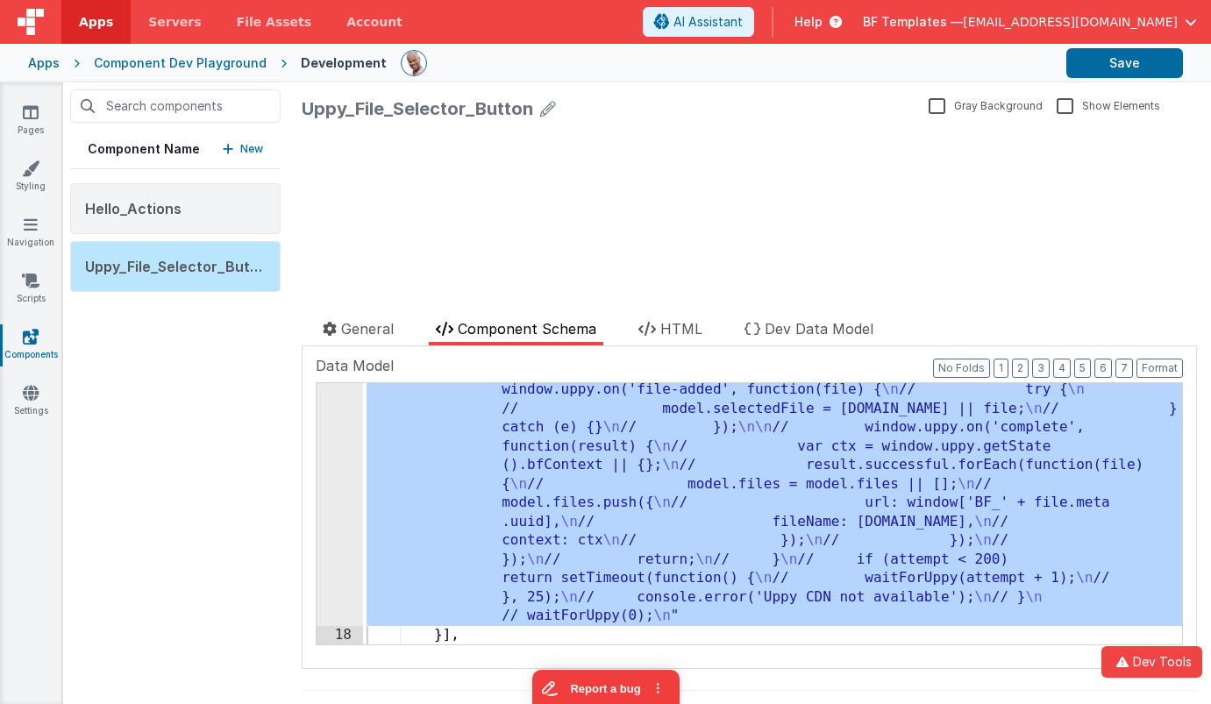
click at [403, 431] on div ""function" : " \n if (window.__bfUppyInit) return; \n window.__bfUppyInit = tru…" at bounding box center [772, 295] width 819 height 1224
click at [345, 420] on div "17" at bounding box center [340, 154] width 46 height 943
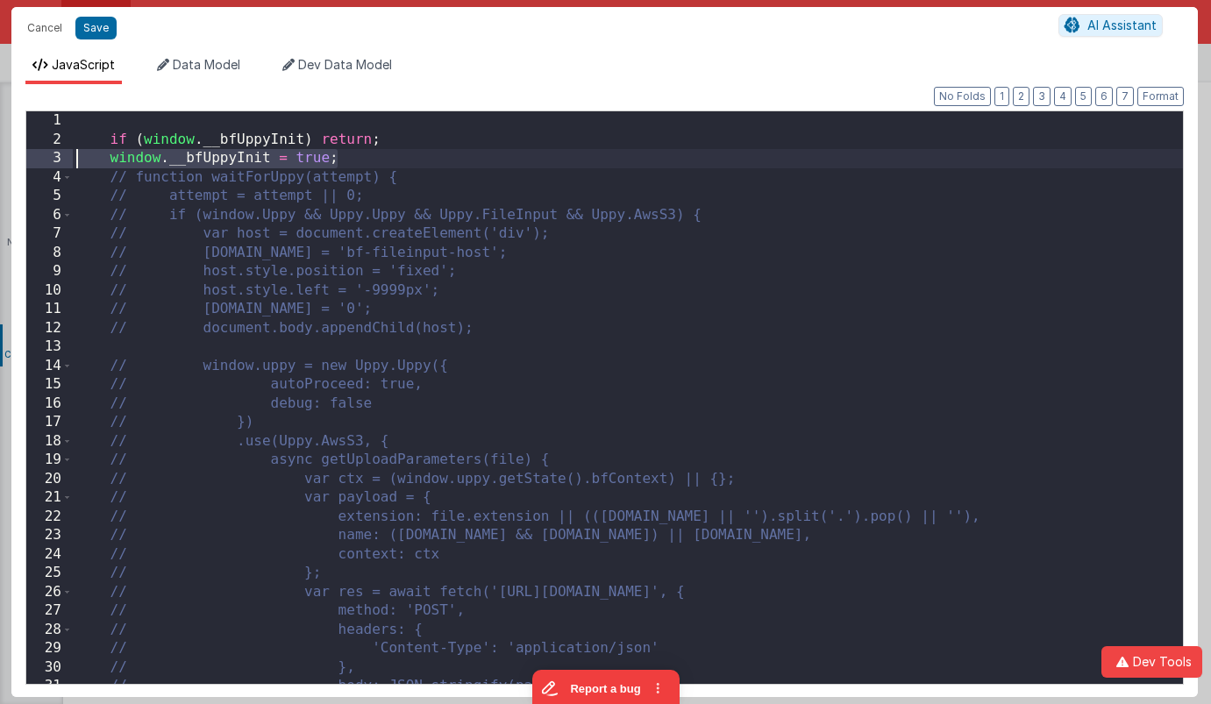
drag, startPoint x: 370, startPoint y: 165, endPoint x: 45, endPoint y: 161, distance: 325.5
click at [45, 161] on div "1 2 3 4 5 6 7 8 9 10 11 12 13 14 15 16 17 18 19 20 21 22 23 24 25 26 27 28 29 3…" at bounding box center [604, 398] width 1159 height 575
click at [63, 179] on span at bounding box center [67, 177] width 10 height 19
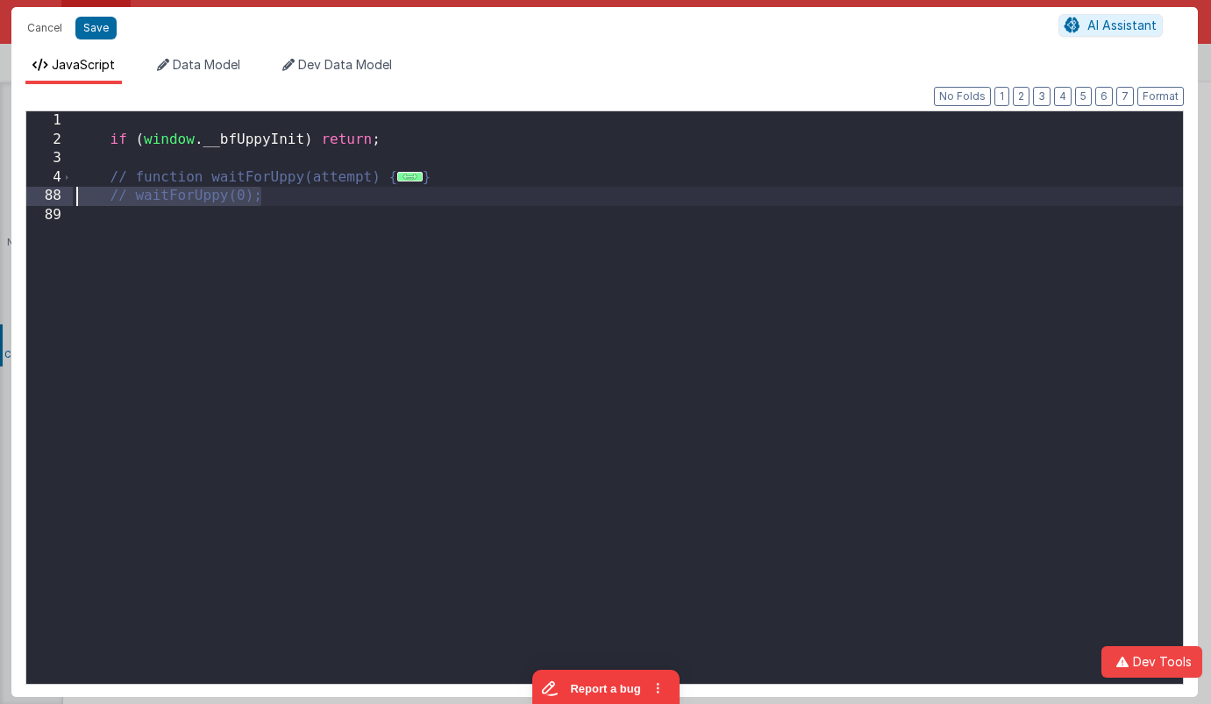
drag, startPoint x: 307, startPoint y: 197, endPoint x: 40, endPoint y: 194, distance: 266.7
click at [40, 194] on div "1 2 3 4 88 89 if ( window . __bfUppyInit ) return ; // function waitForUppy(att…" at bounding box center [604, 398] width 1159 height 575
click at [407, 178] on span "..." at bounding box center [409, 177] width 25 height 10
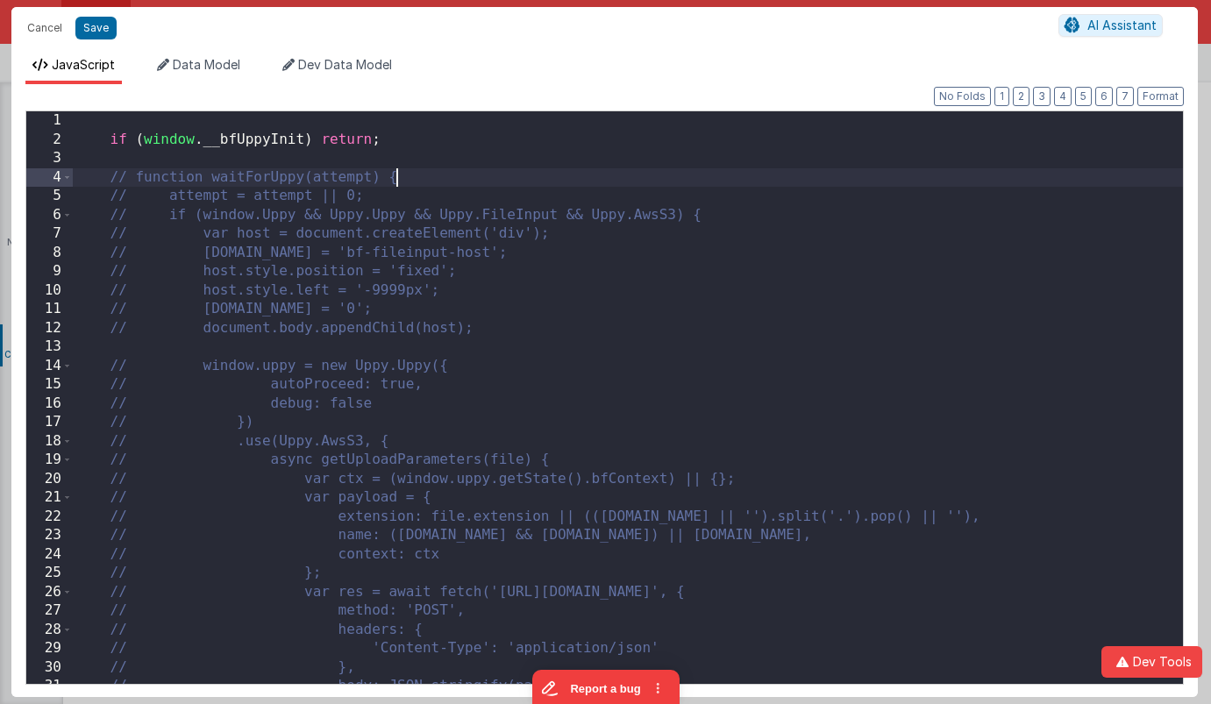
click at [433, 182] on div "if ( window . __bfUppyInit ) return ; // function waitForUppy(attempt) { // att…" at bounding box center [628, 416] width 1111 height 611
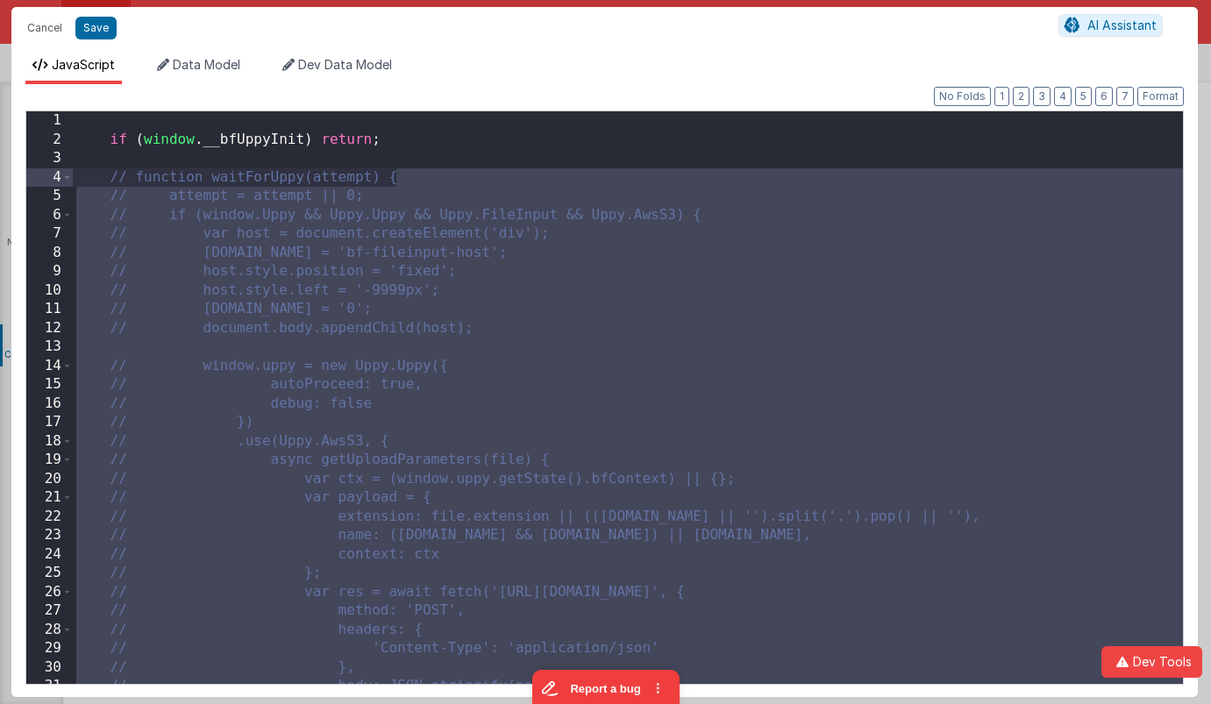
click at [433, 182] on div "if ( window . __bfUppyInit ) return ; // function waitForUppy(attempt) { // att…" at bounding box center [628, 416] width 1111 height 611
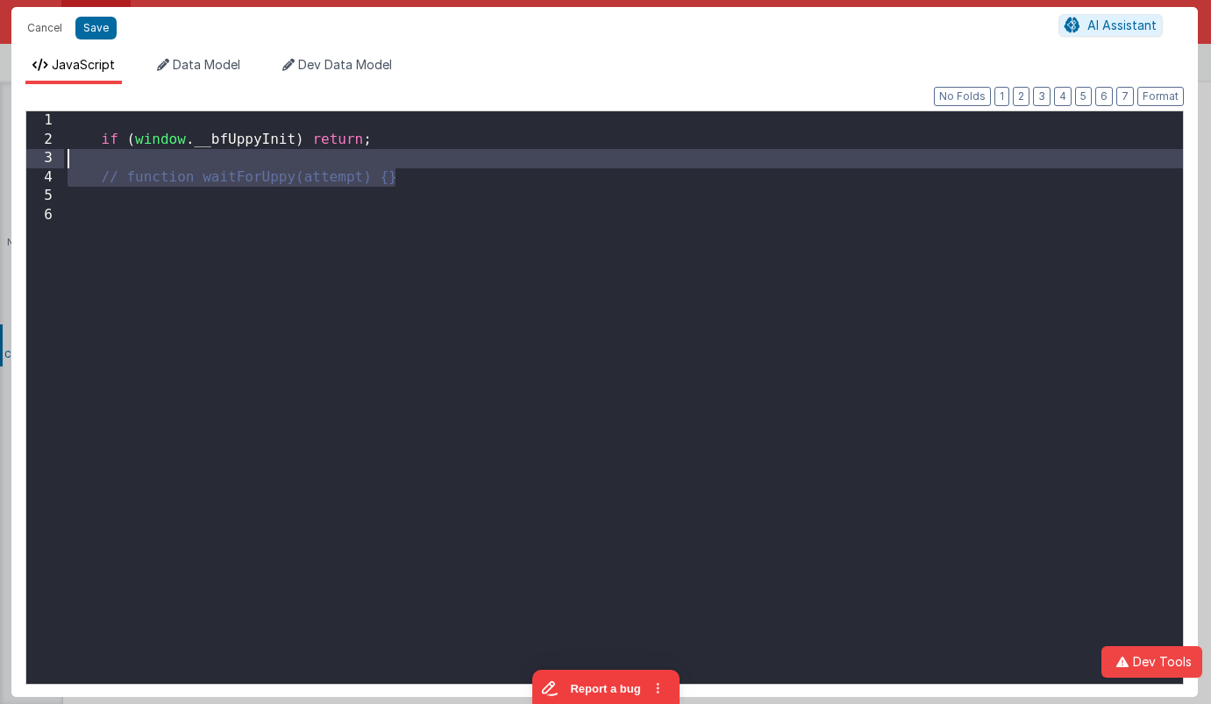
drag, startPoint x: 433, startPoint y: 182, endPoint x: -4, endPoint y: 154, distance: 437.7
click at [0, 154] on html "Cancel Save AI Assistant JavaScript Data Model Dev Data Model Format 7 6 5 4 3 …" at bounding box center [605, 352] width 1211 height 704
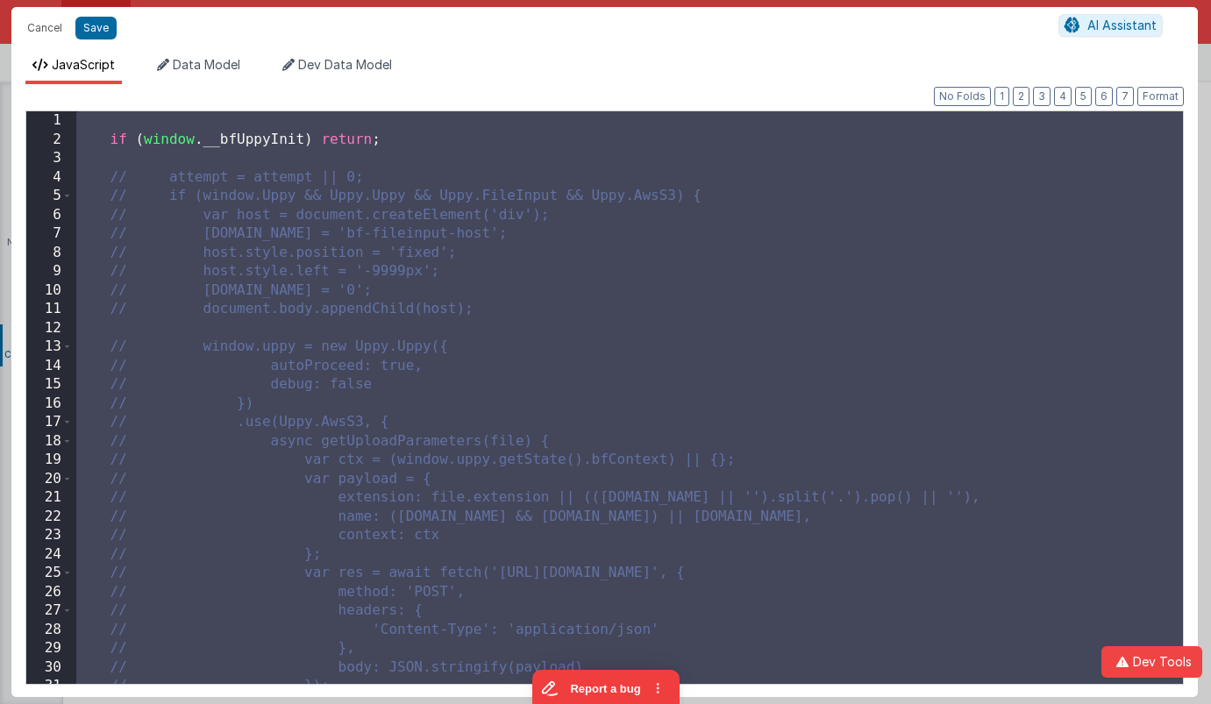
click at [260, 272] on div "if ( window . __bfUppyInit ) return ; // attempt = attempt || 0; // if (window.…" at bounding box center [628, 416] width 1111 height 611
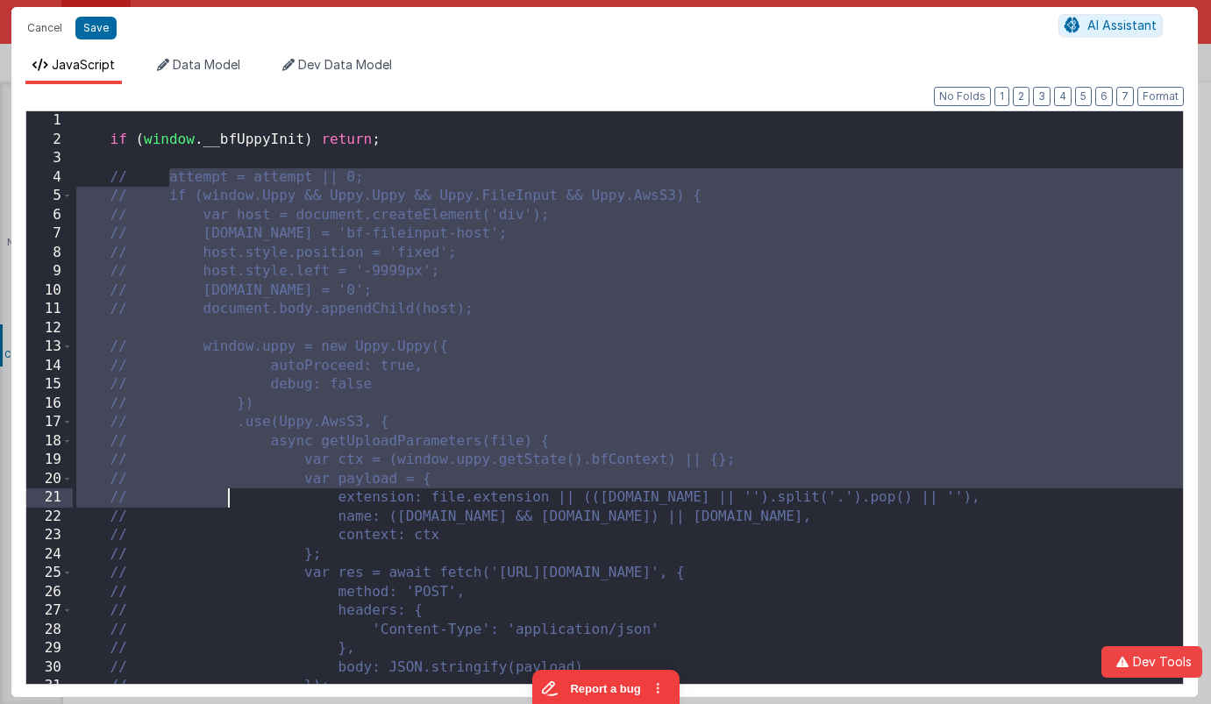
scroll to position [1087, 0]
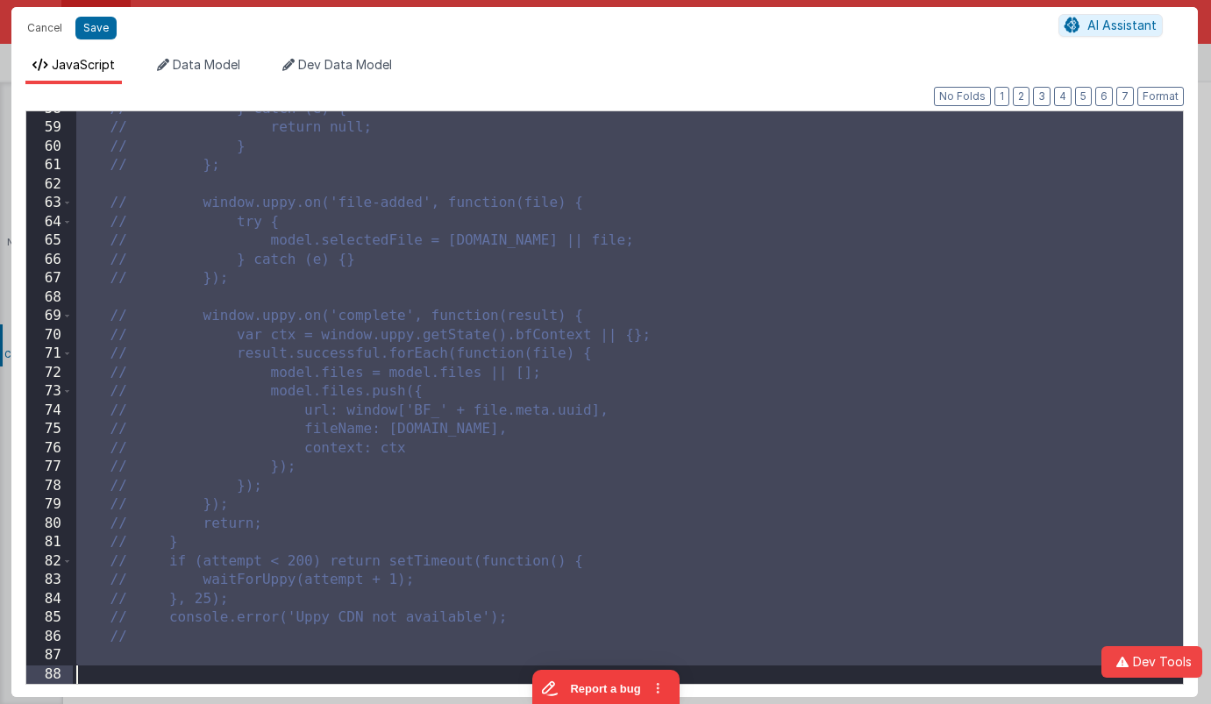
drag, startPoint x: 231, startPoint y: 504, endPoint x: 294, endPoint y: 848, distance: 349.6
click at [294, 704] on html "Cancel Save AI Assistant JavaScript Data Model Dev Data Model Format 7 6 5 4 3 …" at bounding box center [605, 352] width 1211 height 704
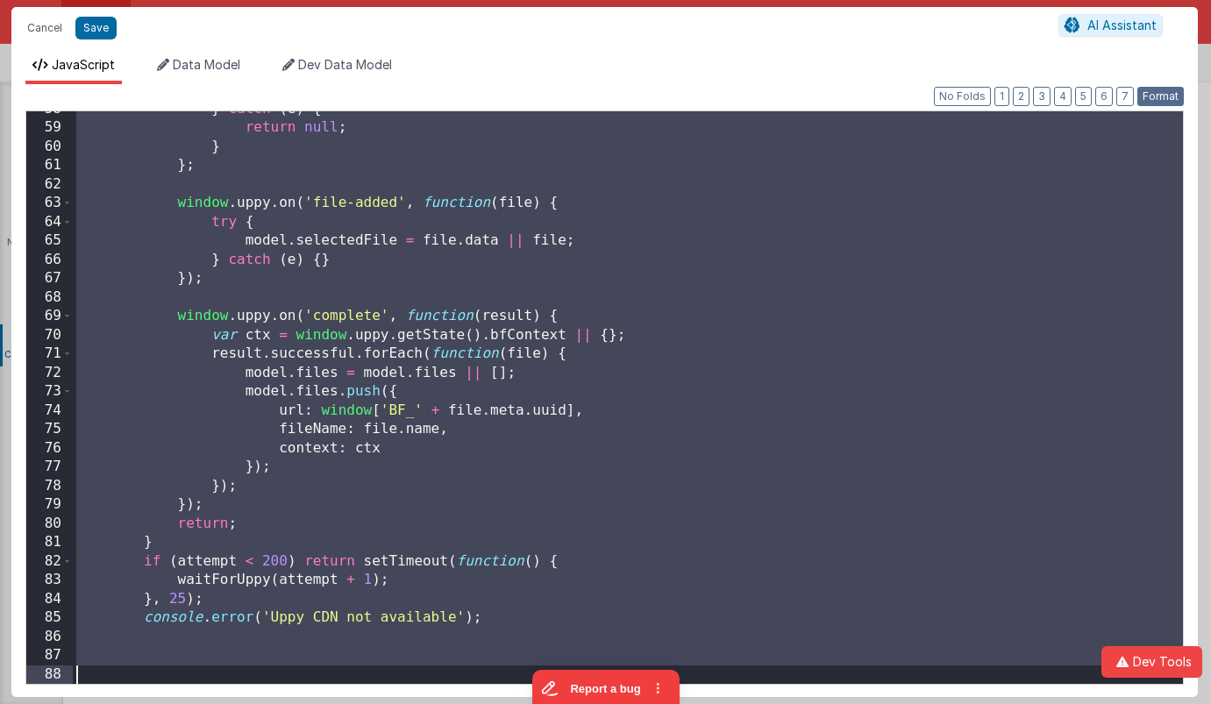
click at [1160, 103] on button "Format" at bounding box center [1161, 96] width 46 height 19
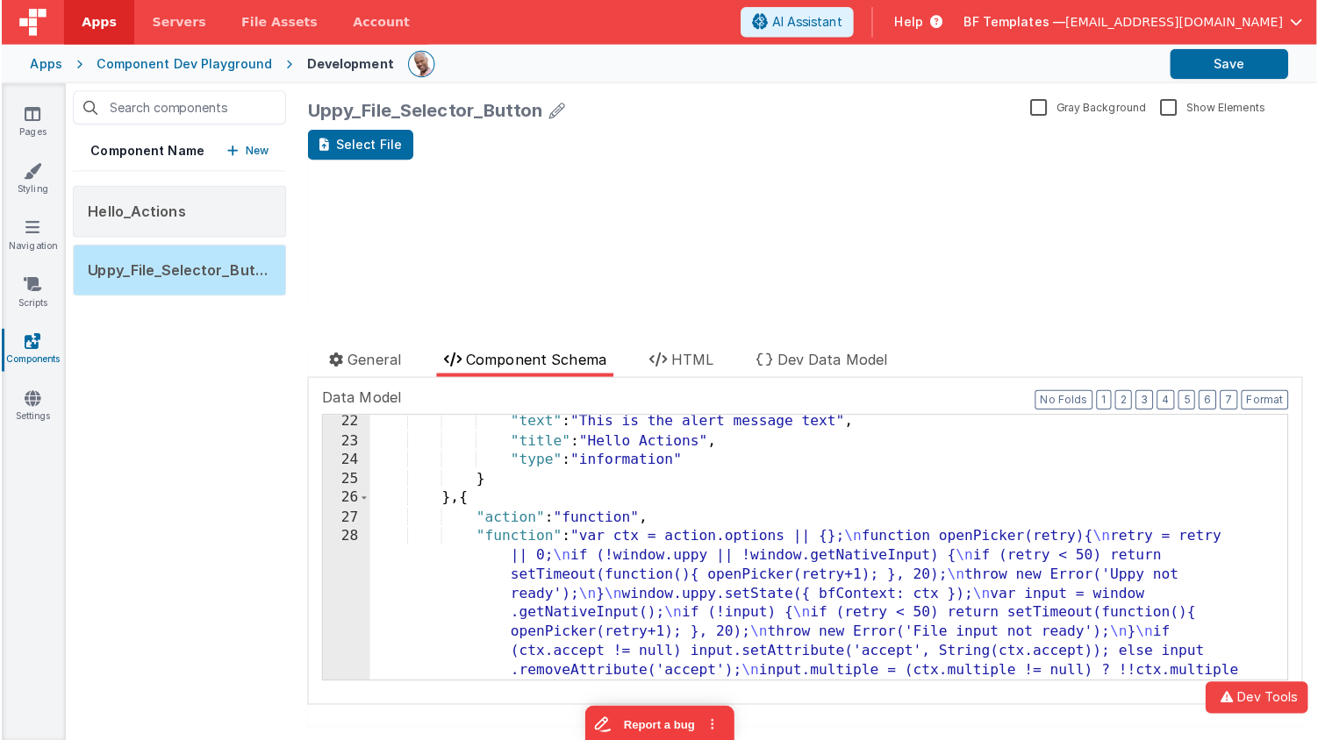
scroll to position [964, 0]
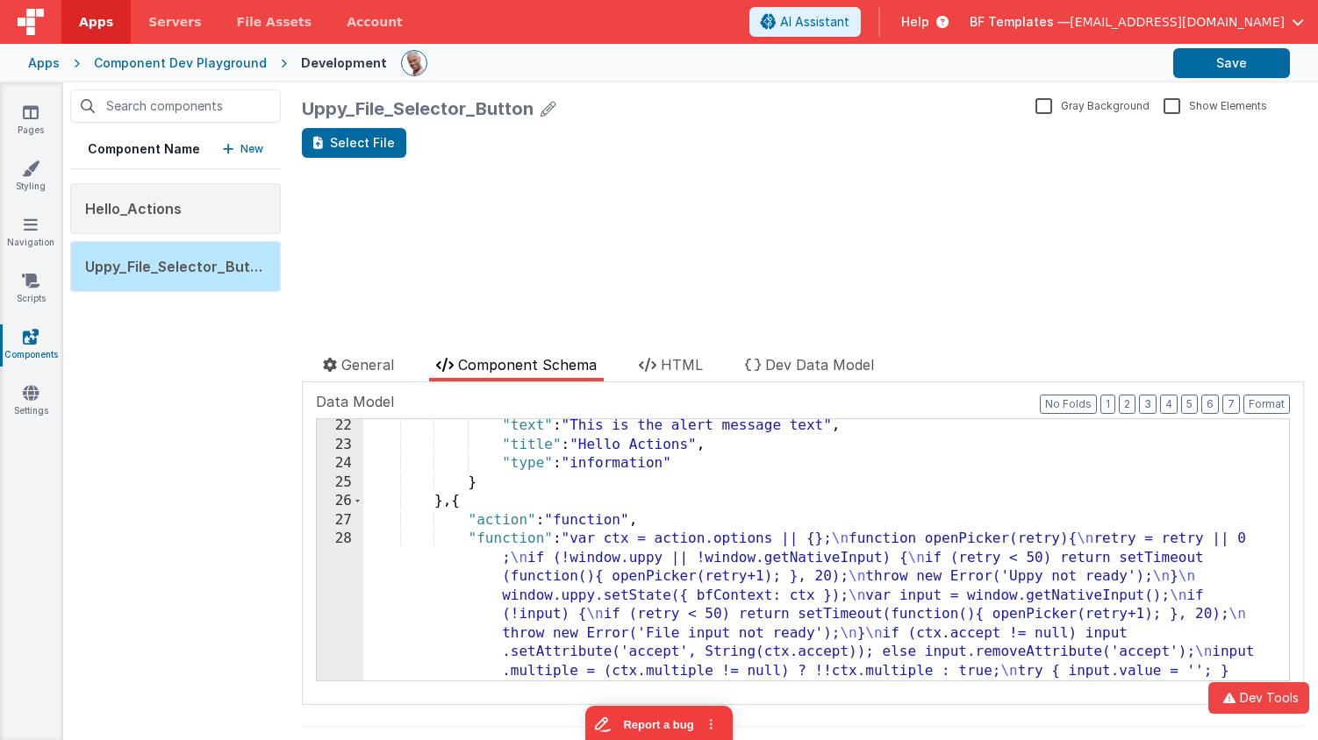
click at [493, 231] on div "Select File update page model (See schema to hide after dev) showElements" at bounding box center [803, 220] width 1002 height 184
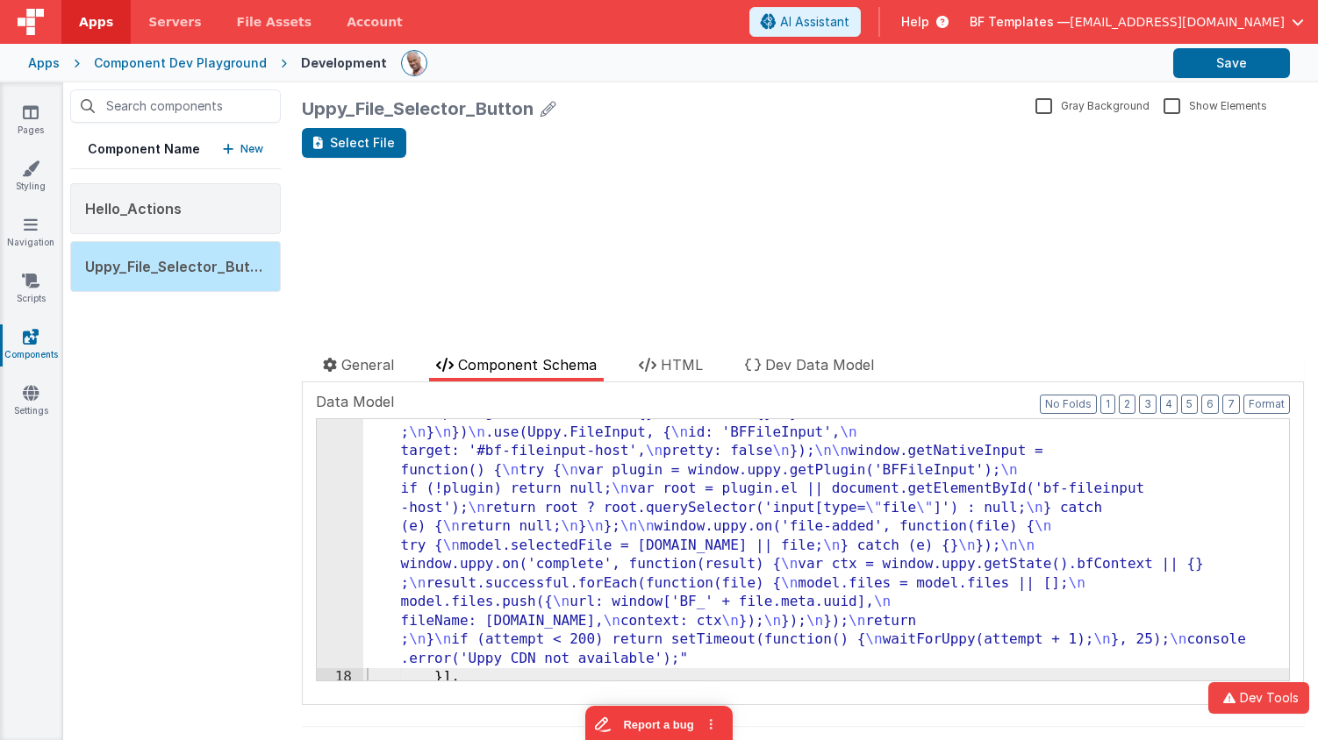
scroll to position [624, 0]
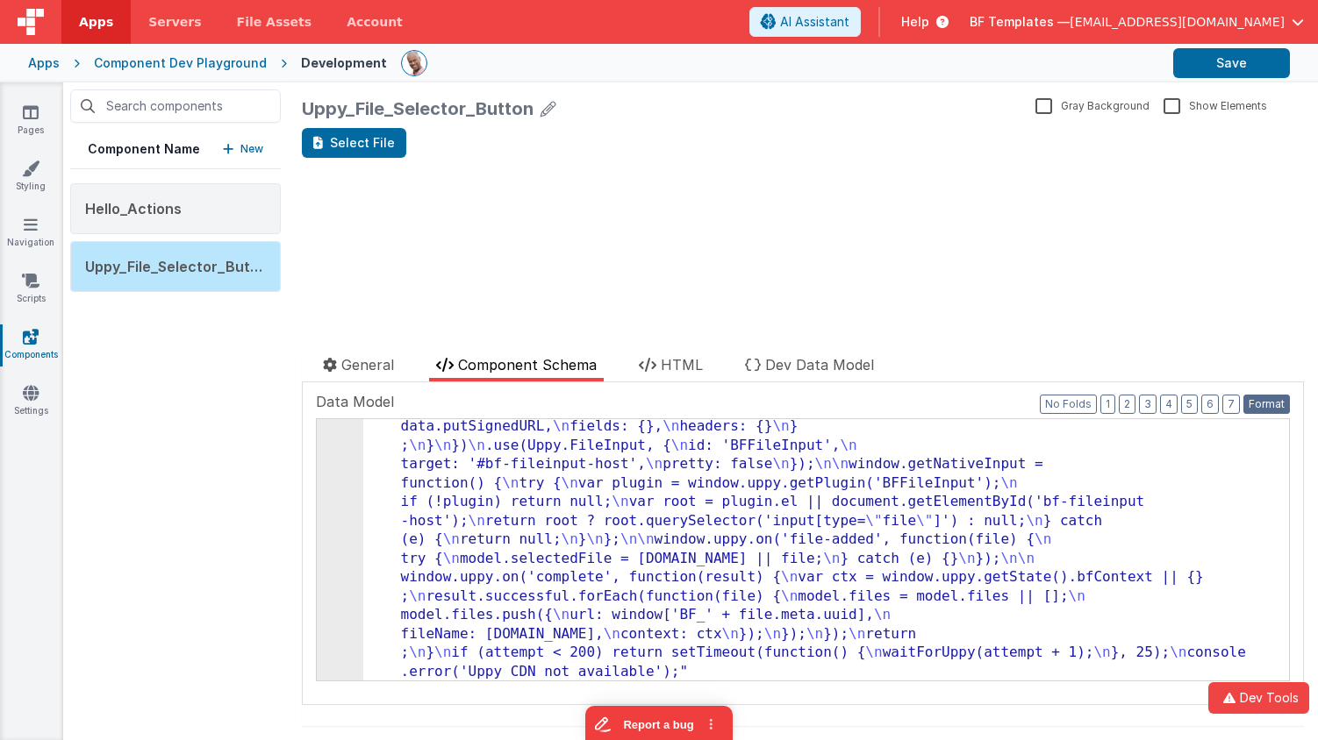
click at [1211, 405] on button "Format" at bounding box center [1266, 404] width 46 height 19
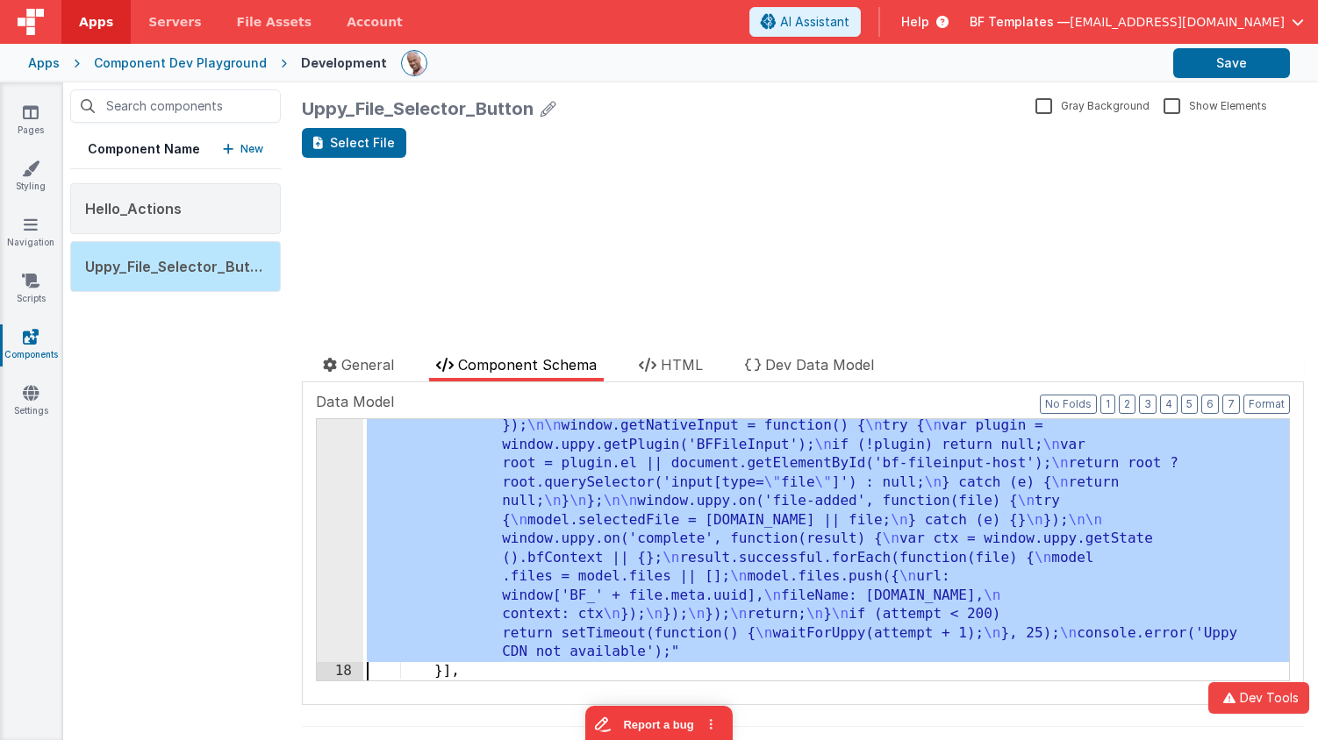
click at [337, 487] on div "17" at bounding box center [340, 350] width 46 height 623
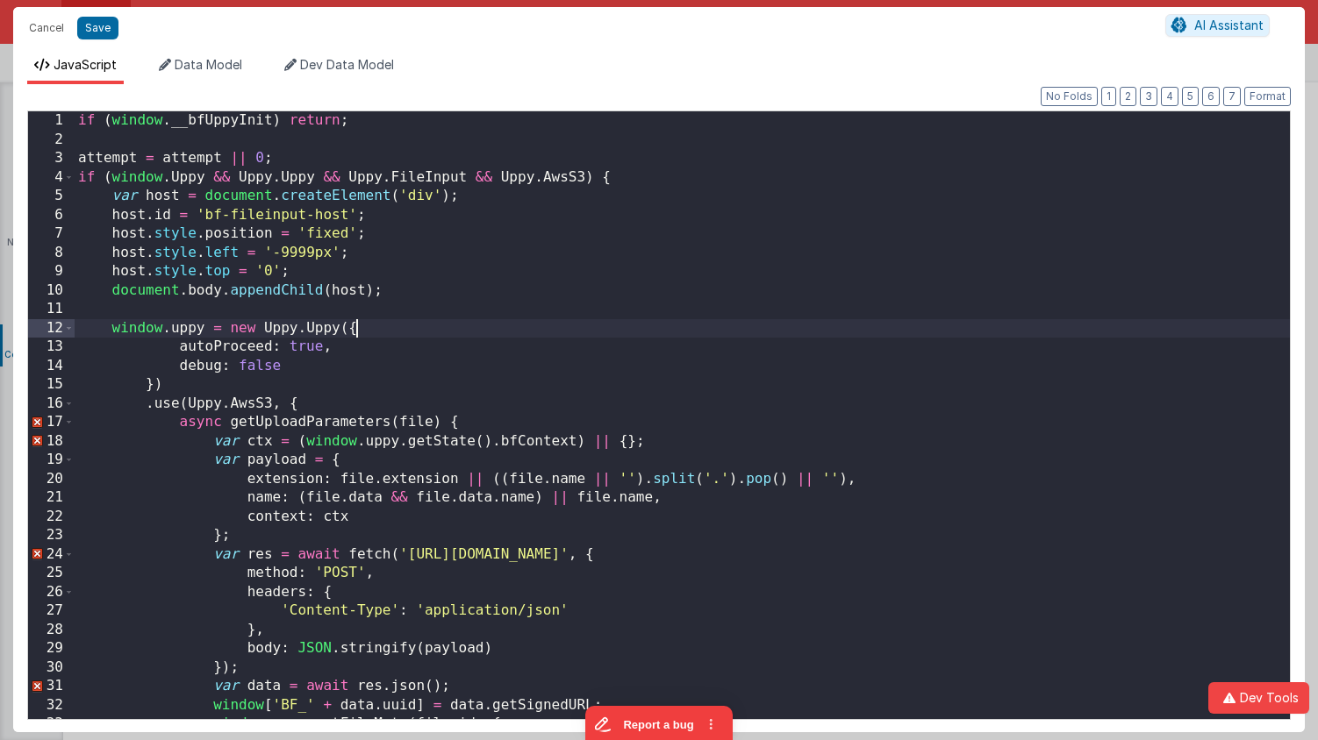
click at [389, 326] on div "if ( window . __bfUppyInit ) return ; attempt = attempt || 0 ; if ( window . Up…" at bounding box center [682, 434] width 1215 height 646
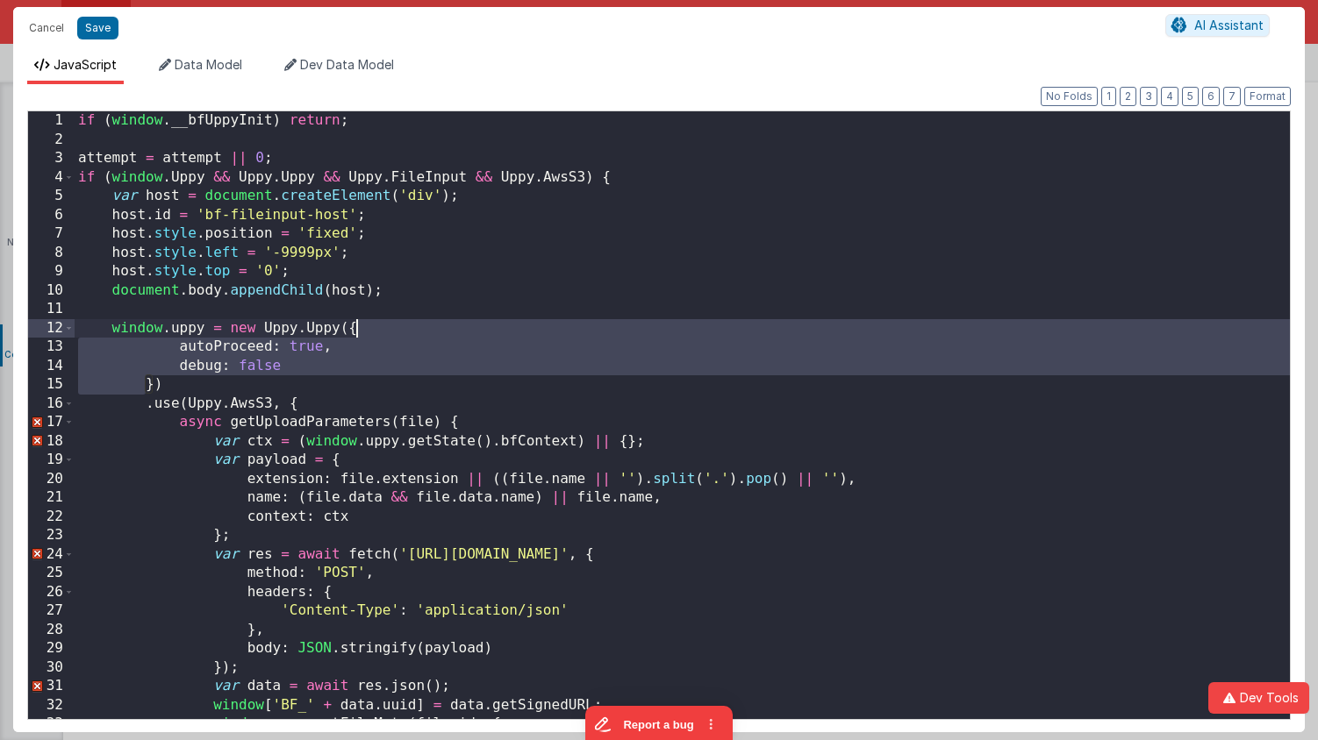
scroll to position [0, 0]
click at [389, 326] on div "if ( window . __bfUppyInit ) return ; attempt = attempt || 0 ; if ( window . Up…" at bounding box center [682, 434] width 1215 height 646
click at [316, 408] on div "if ( window . __bfUppyInit ) return ; attempt = attempt || 0 ; if ( window . Up…" at bounding box center [682, 434] width 1215 height 646
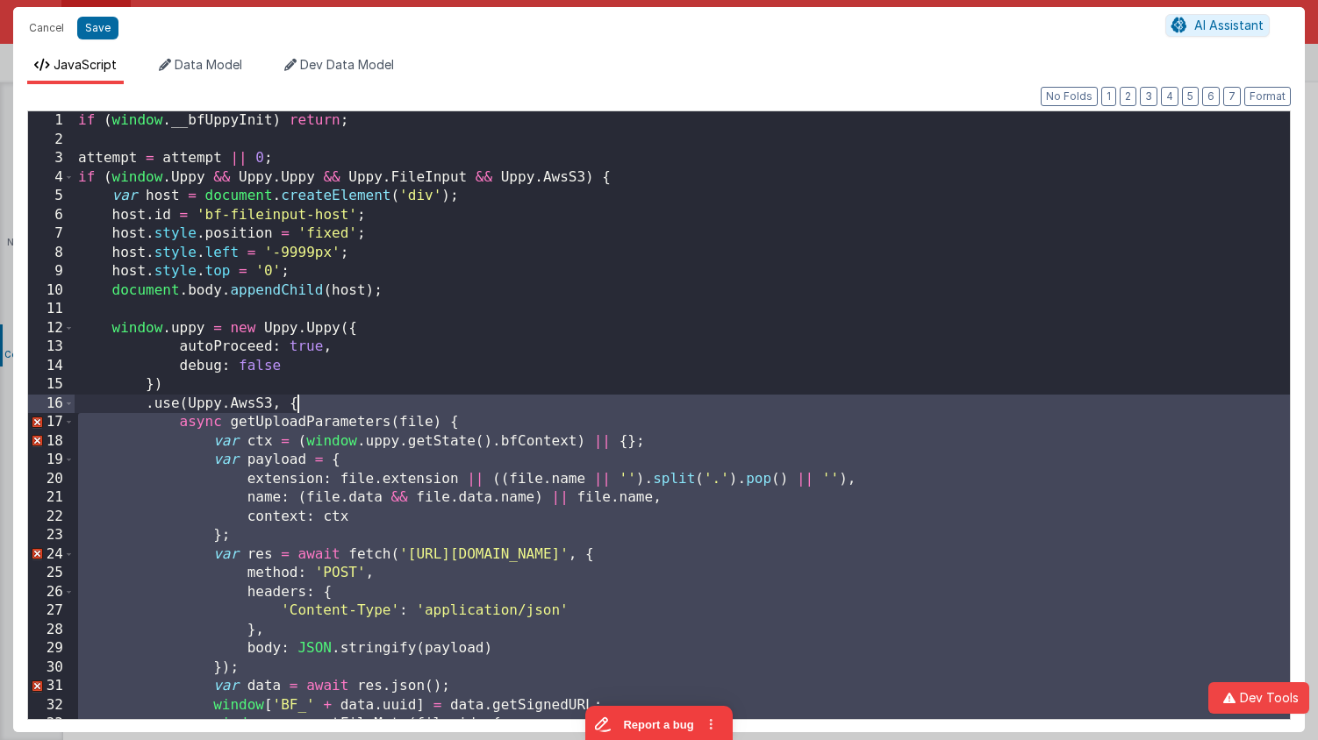
drag, startPoint x: 316, startPoint y: 408, endPoint x: 293, endPoint y: 410, distance: 22.9
click at [315, 408] on div "if ( window . __bfUppyInit ) return ; attempt = attempt || 0 ; if ( window . Up…" at bounding box center [682, 434] width 1215 height 646
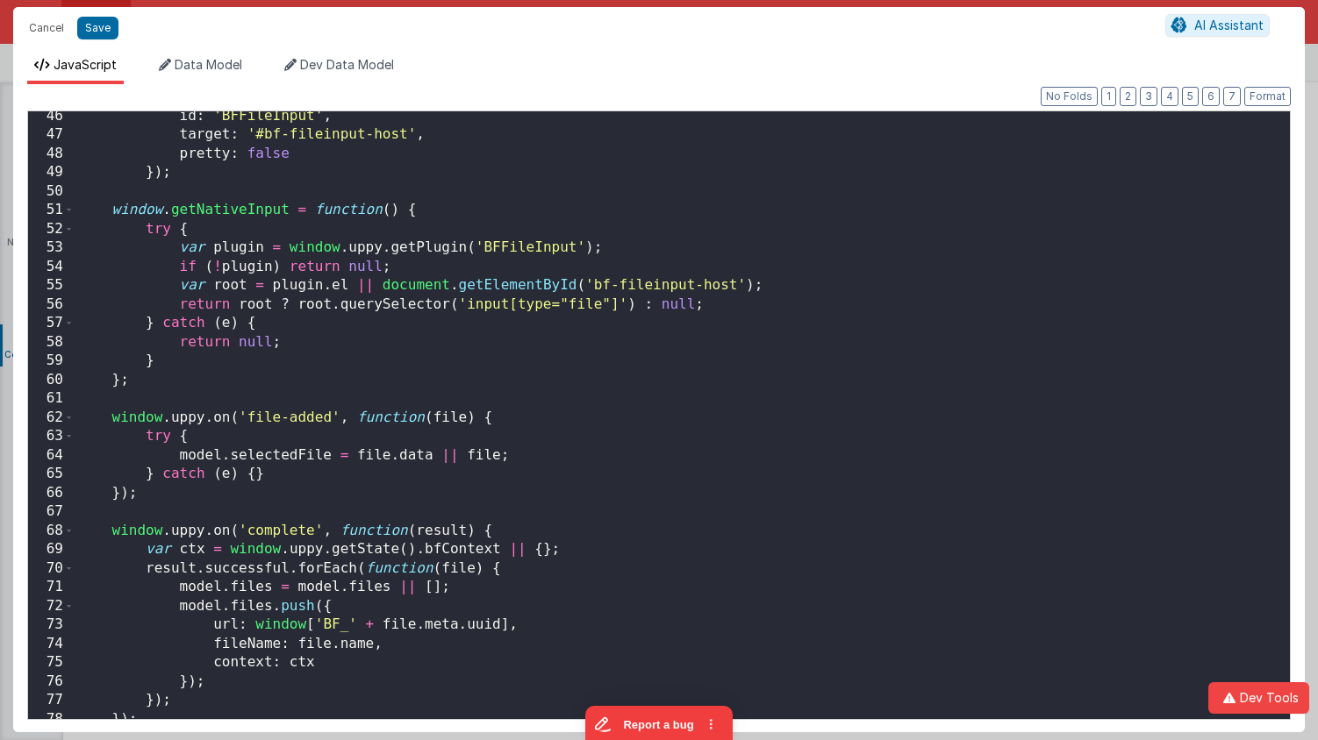
scroll to position [827, 0]
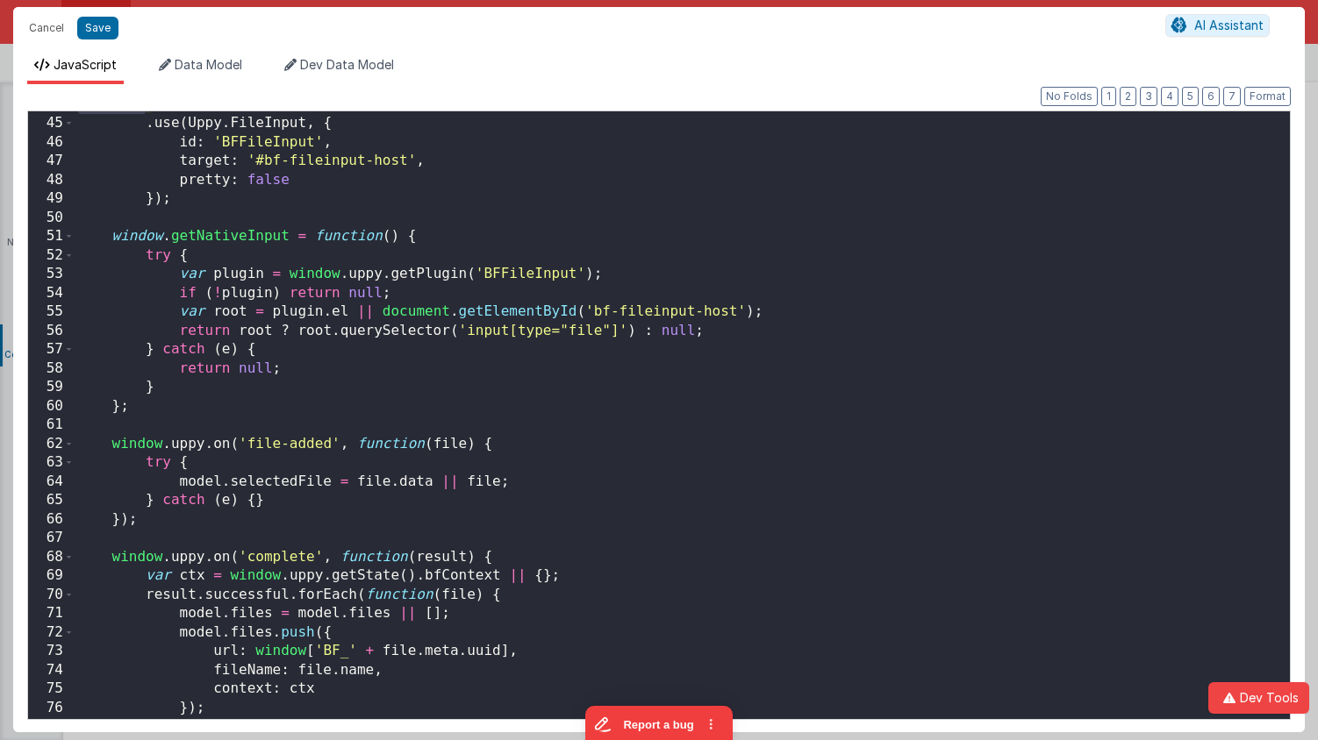
click at [304, 484] on div "}) . use ( Uppy . FileInput , { id : 'BFFileInput' , target : '#bf-fileinput-ho…" at bounding box center [682, 419] width 1215 height 646
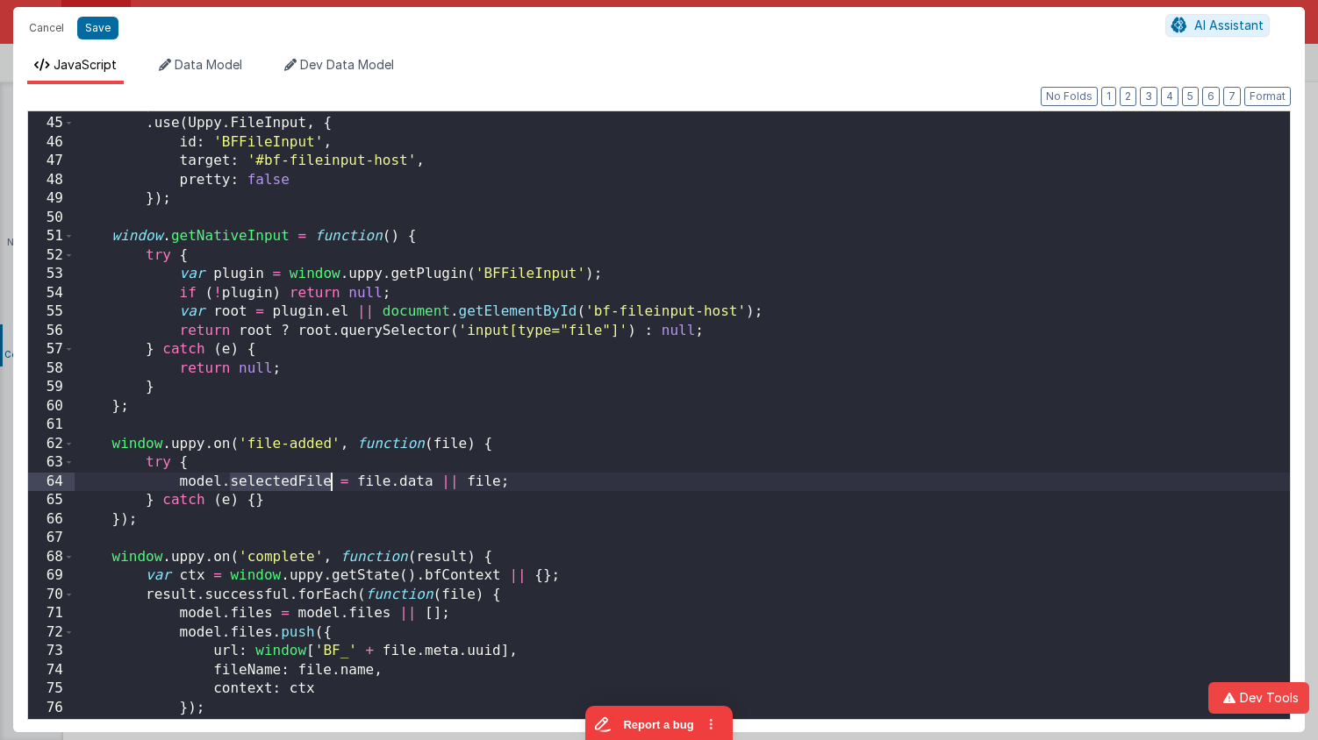
click at [304, 484] on div "}) . use ( Uppy . FileInput , { id : 'BFFileInput' , target : '#bf-fileinput-ho…" at bounding box center [682, 419] width 1215 height 646
click at [508, 488] on div "}) . use ( Uppy . FileInput , { id : 'BFFileInput' , target : '#bf-fileinput-ho…" at bounding box center [682, 417] width 1215 height 646
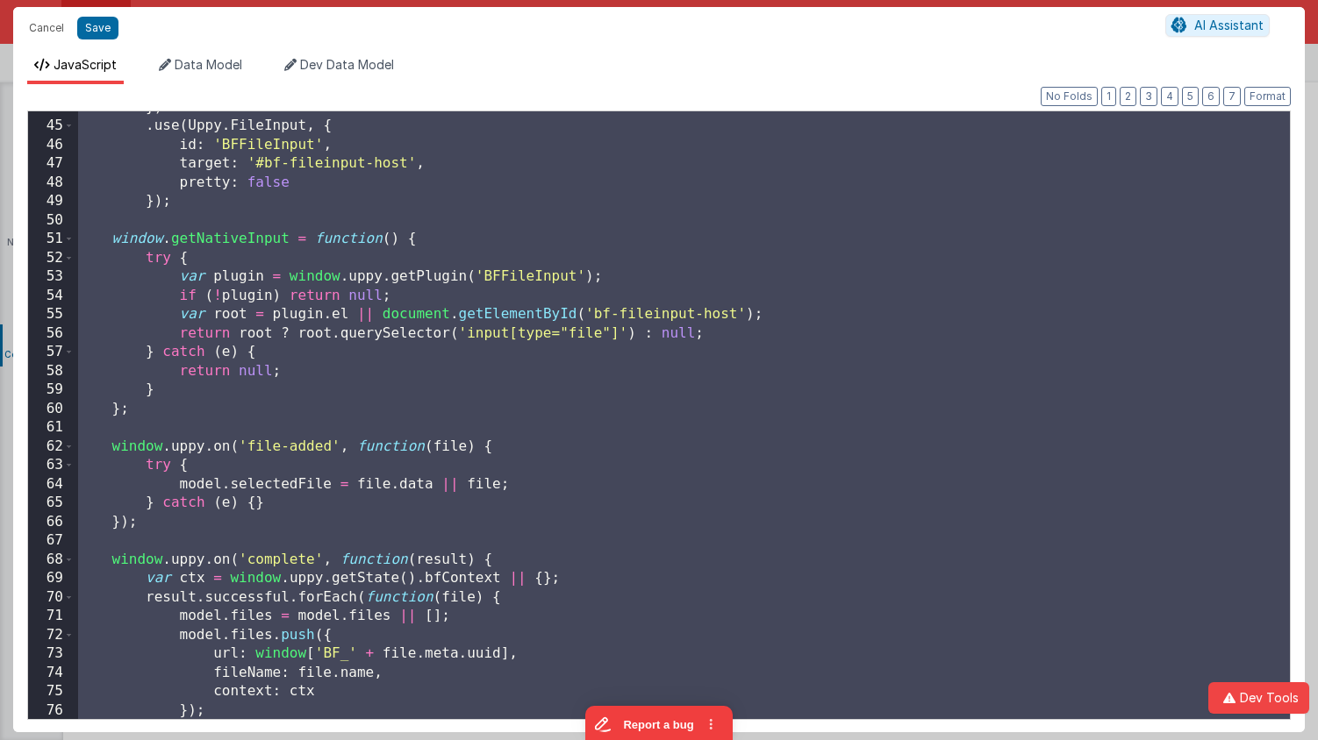
click at [462, 420] on div "}) . use ( Uppy . FileInput , { id : 'BFFileInput' , target : '#bf-fileinput-ho…" at bounding box center [682, 415] width 1215 height 608
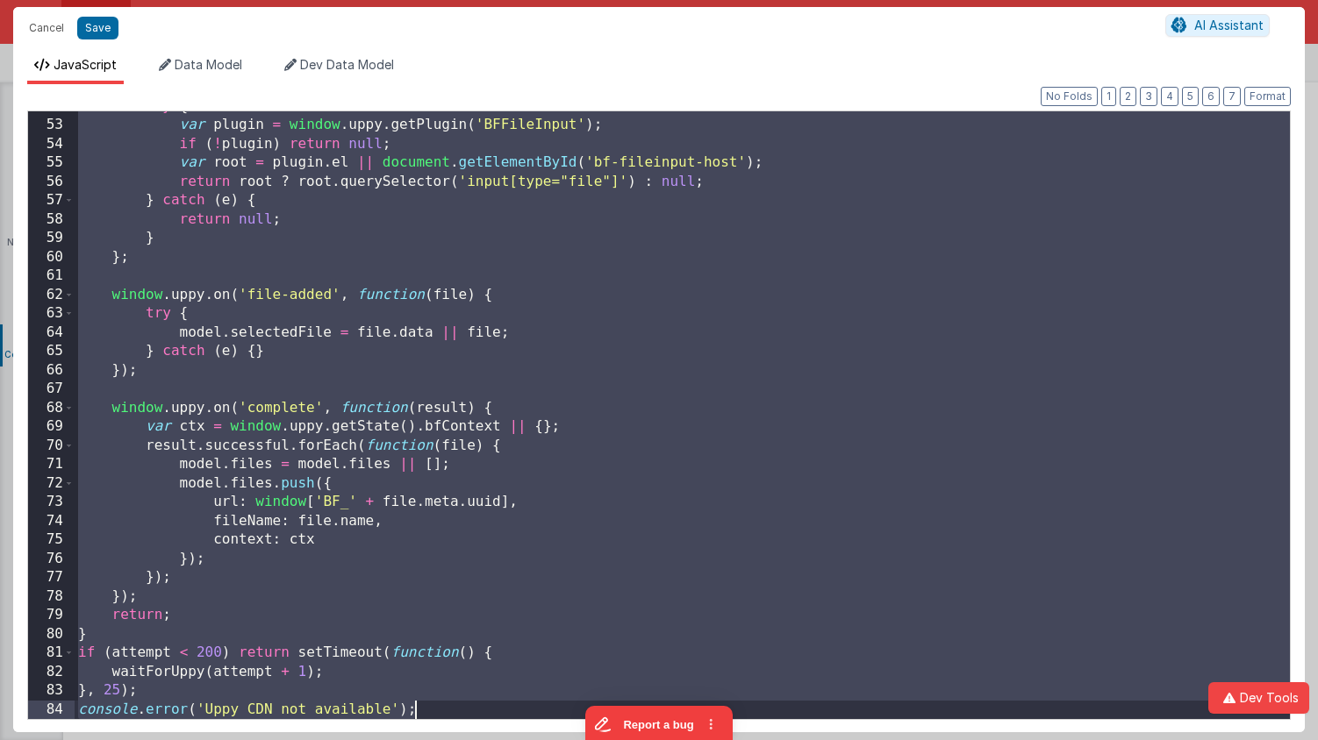
scroll to position [976, 0]
click at [502, 191] on div "try { var plugin = window . uppy . getPlugin ( 'BFFileInput' ) ; if ( ! plugin …" at bounding box center [682, 420] width 1215 height 646
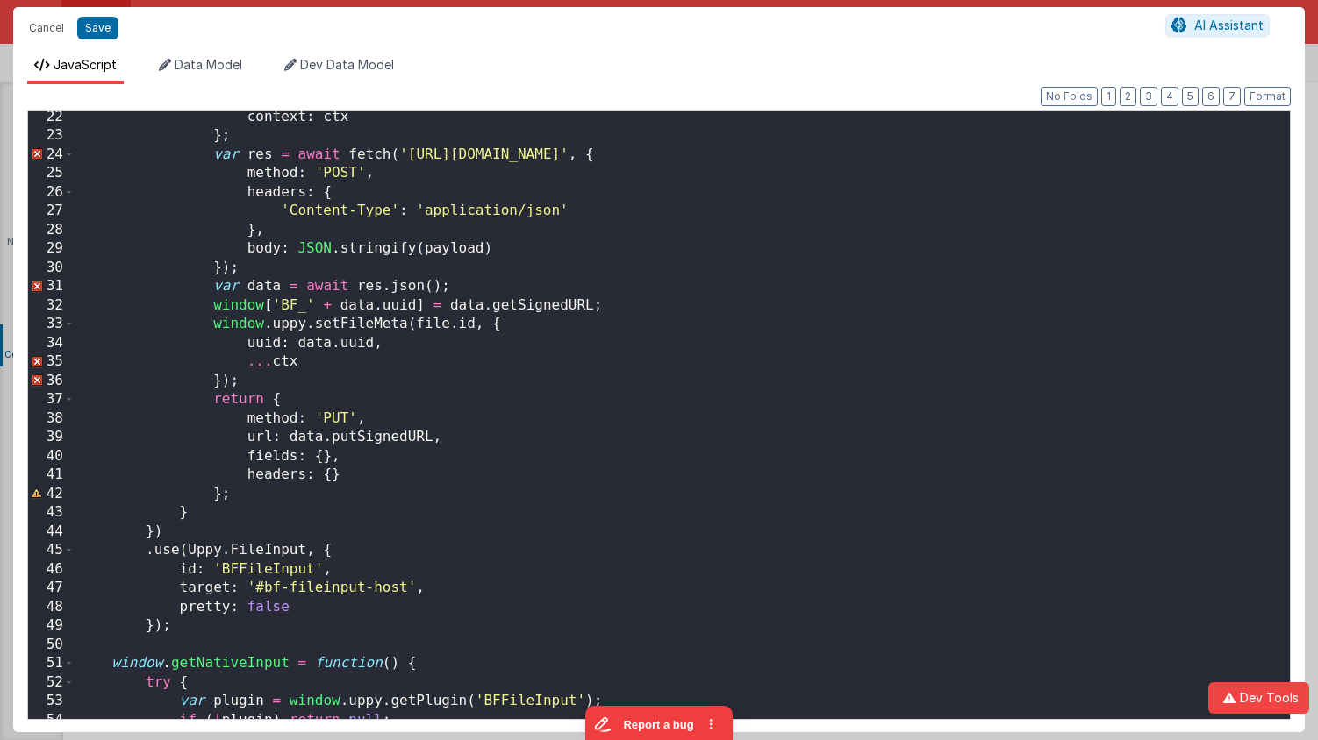
scroll to position [0, 0]
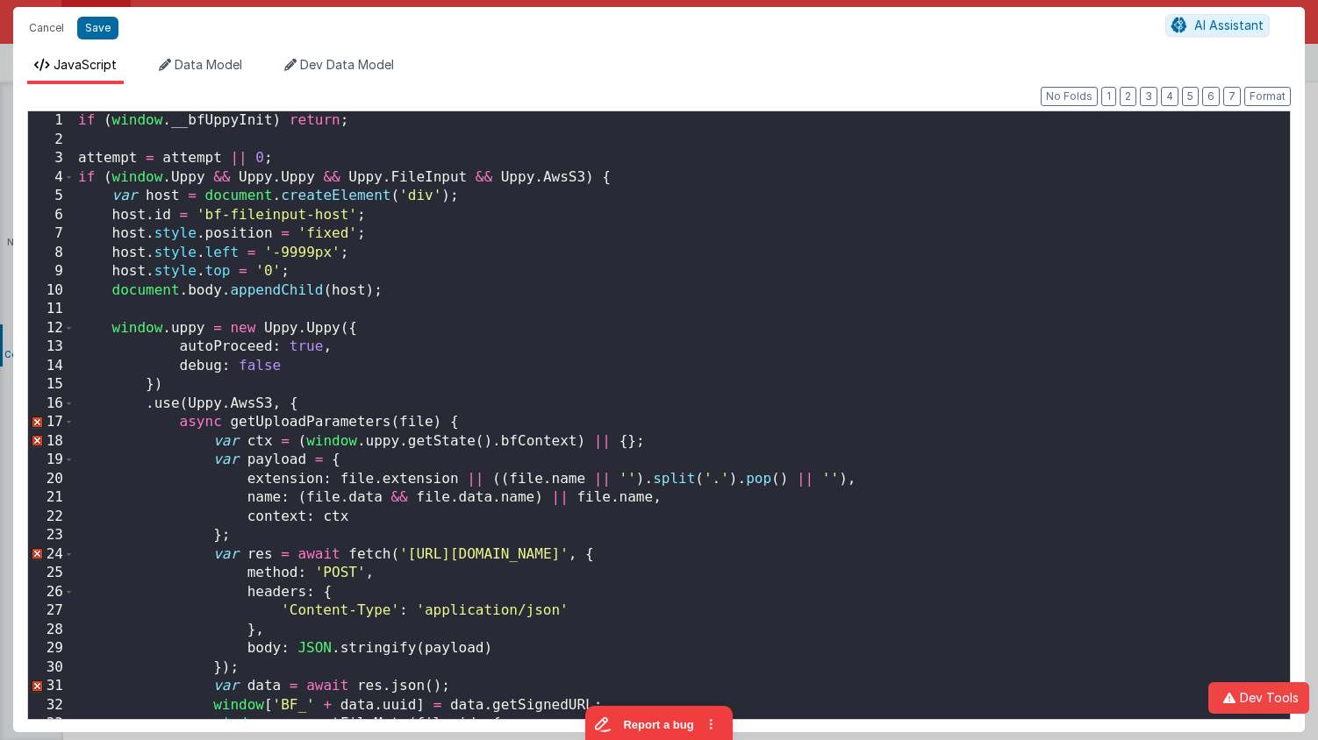
click at [502, 191] on div "if ( window . __bfUppyInit ) return ; attempt = attempt || 0 ; if ( window . Up…" at bounding box center [682, 434] width 1215 height 646
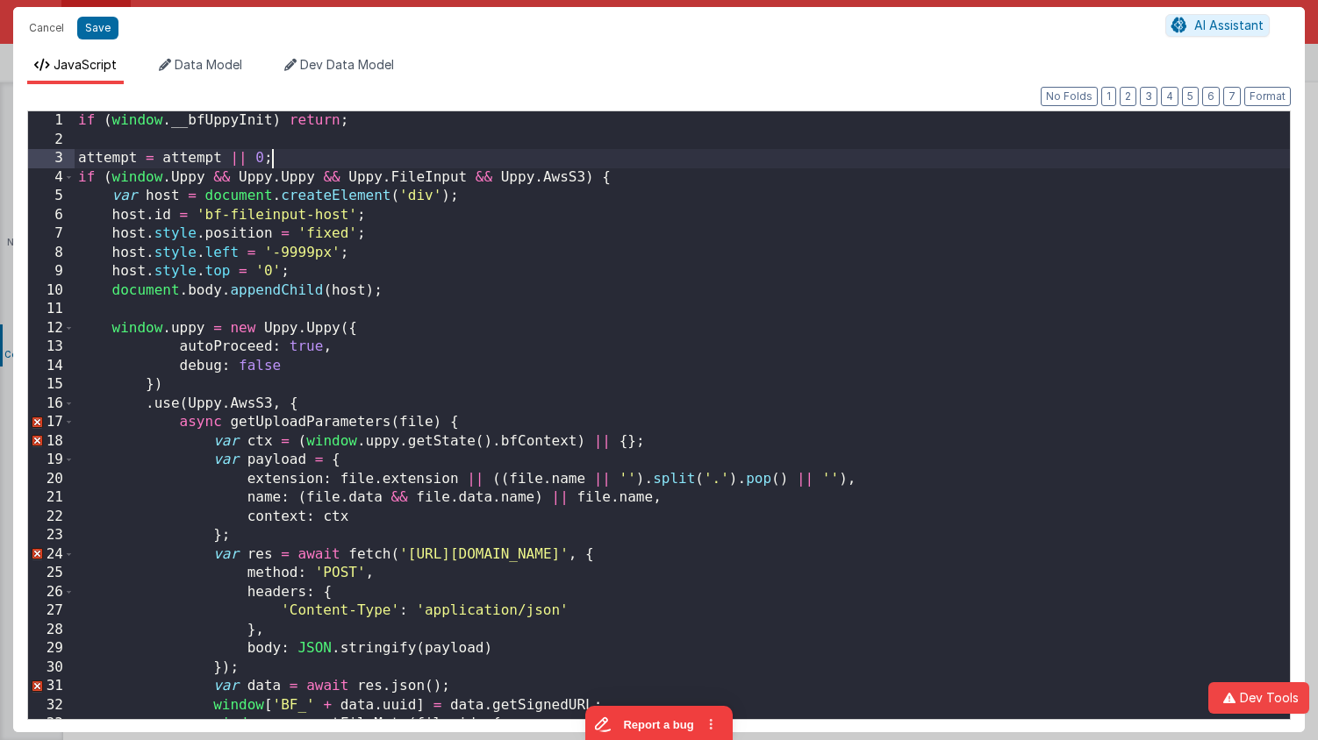
click at [374, 162] on div "if ( window . __bfUppyInit ) return ; attempt = attempt || 0 ; if ( window . Up…" at bounding box center [682, 434] width 1215 height 646
drag, startPoint x: 381, startPoint y: 158, endPoint x: 44, endPoint y: 154, distance: 336.9
click at [44, 154] on div "1 2 3 4 5 6 7 8 9 10 11 12 13 14 15 16 17 18 19 20 21 22 23 24 25 26 27 28 29 3…" at bounding box center [658, 416] width 1263 height 610
click at [68, 183] on span at bounding box center [69, 177] width 10 height 19
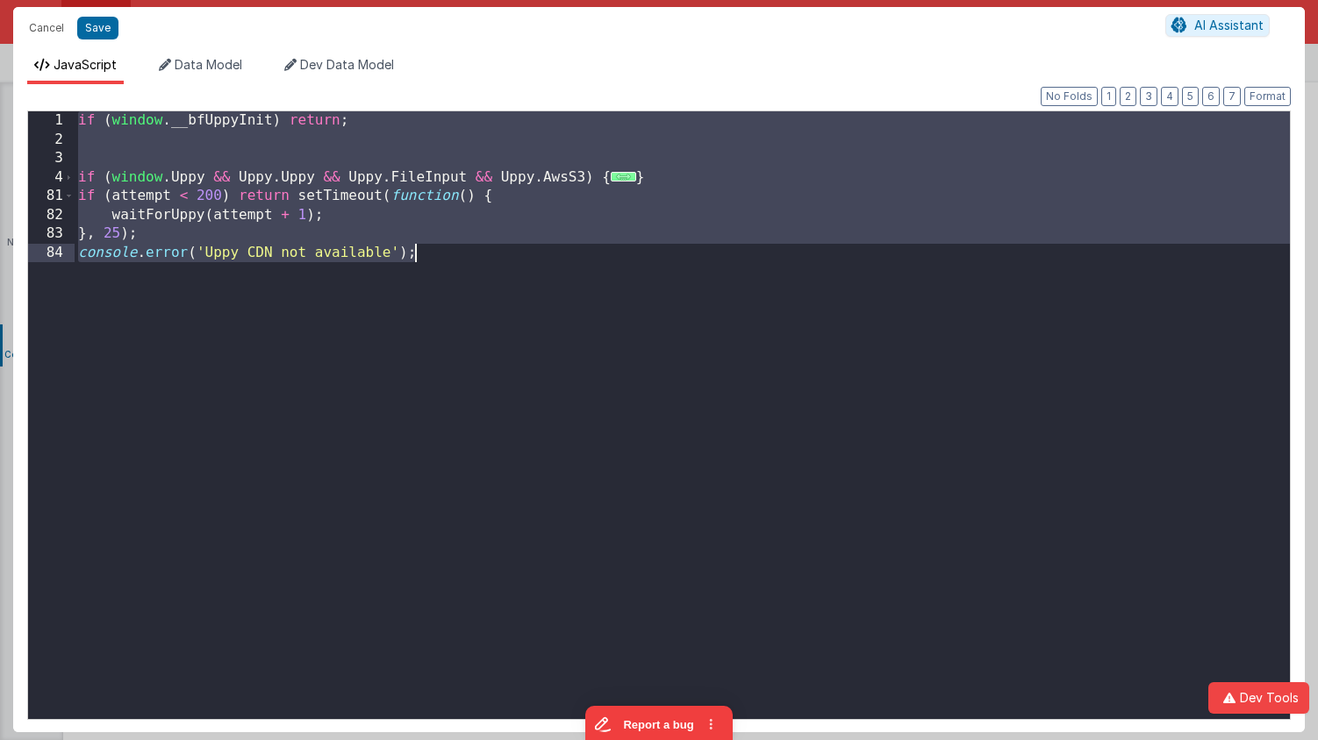
click at [503, 275] on div "if ( window . __bfUppyInit ) return ; if ( window . Uppy && Uppy . Uppy && Uppy…" at bounding box center [682, 434] width 1215 height 646
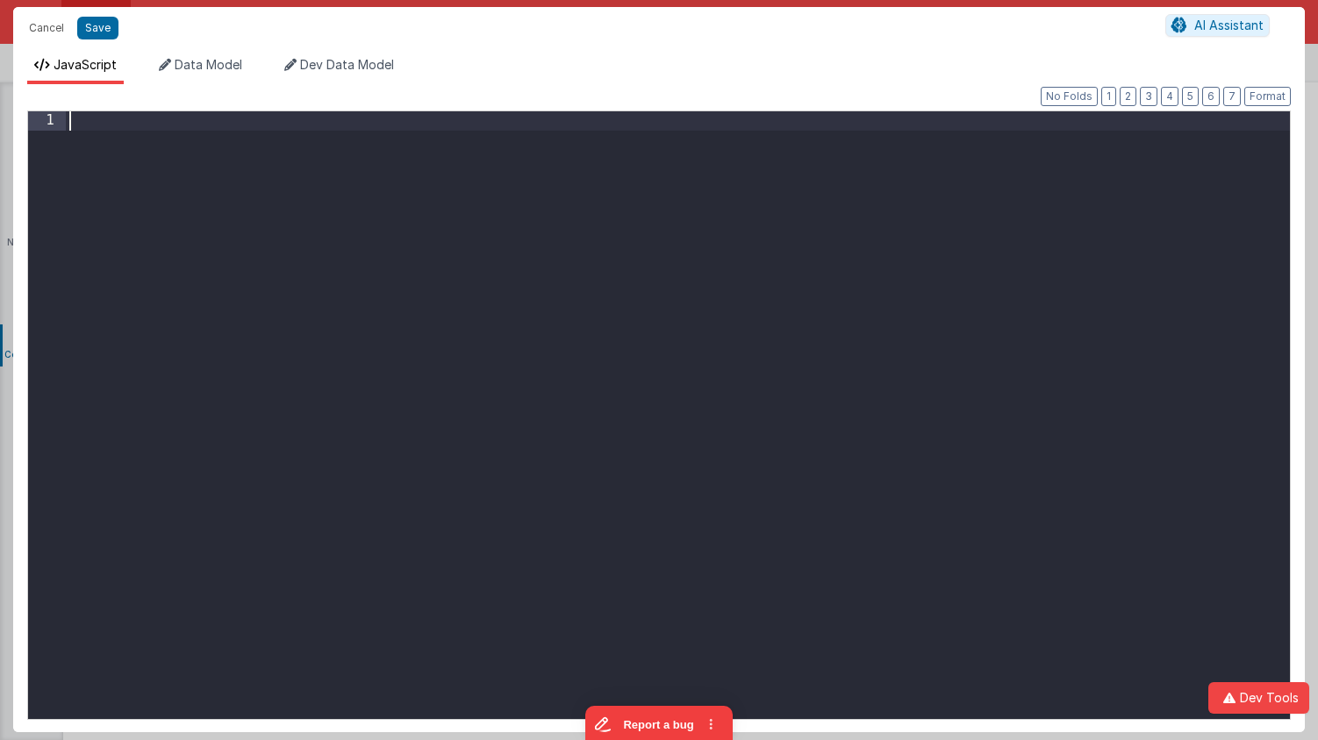
scroll to position [1203, 0]
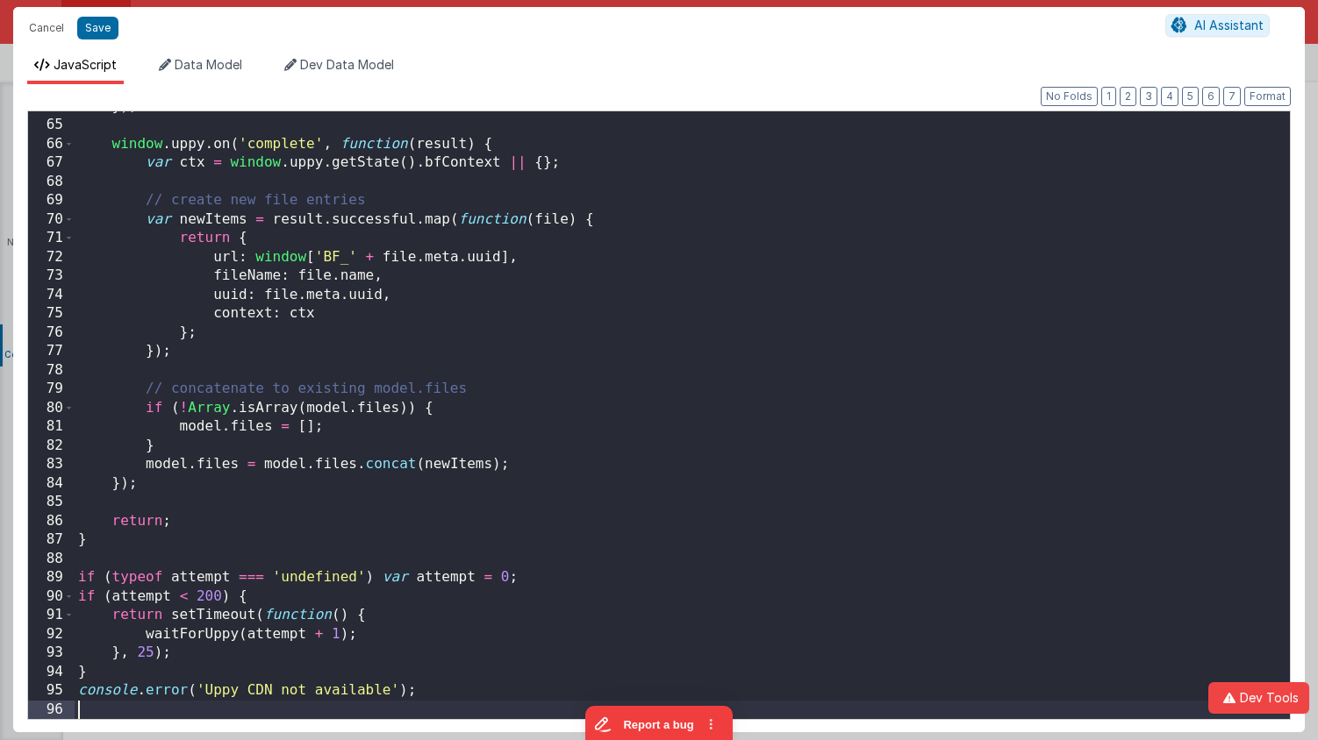
click at [1211, 107] on div "Format 7 6 5 4 3 2 1 No Folds 64 65 66 67 68 69 70 71 72 73 74 75 76 77 78 79 8…" at bounding box center [658, 408] width 1263 height 620
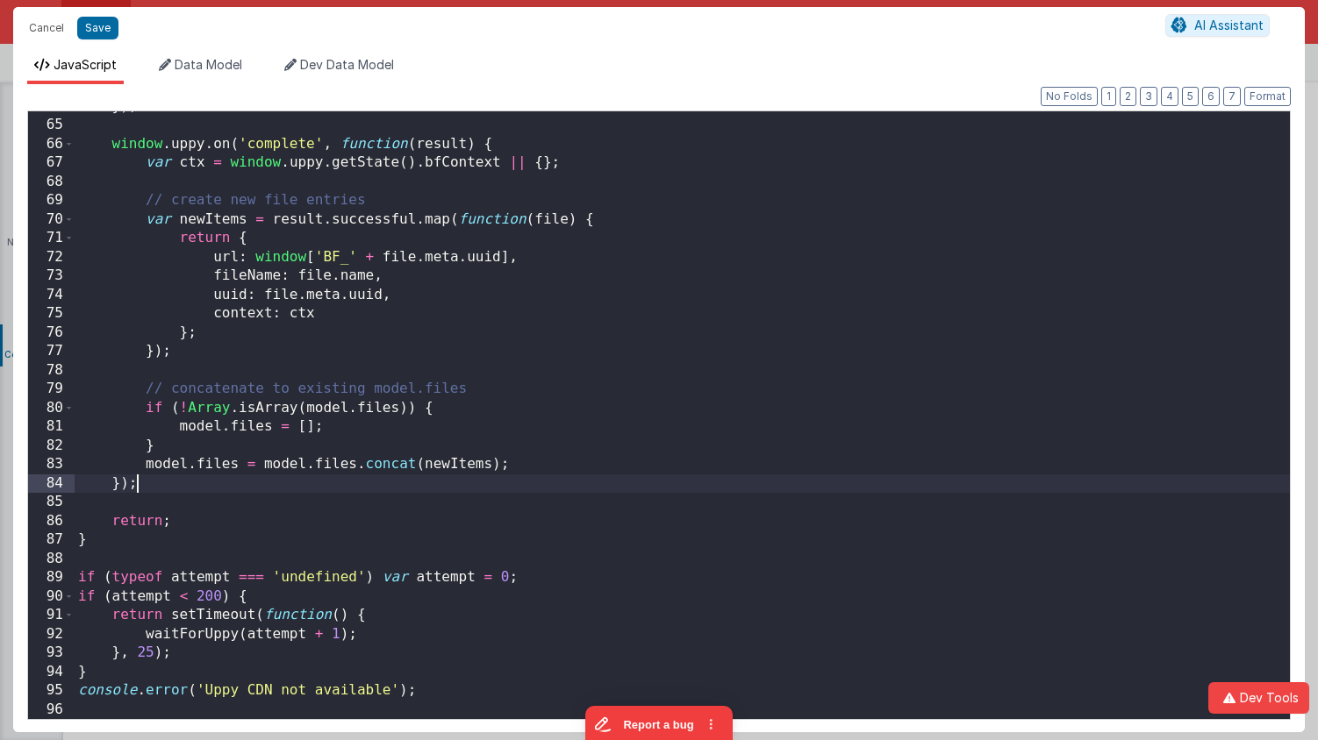
drag, startPoint x: 735, startPoint y: 476, endPoint x: 609, endPoint y: 558, distance: 150.4
click at [735, 476] on div "}) ; window . uppy . on ( 'complete' , function ( result ) { var ctx = window .…" at bounding box center [682, 420] width 1215 height 646
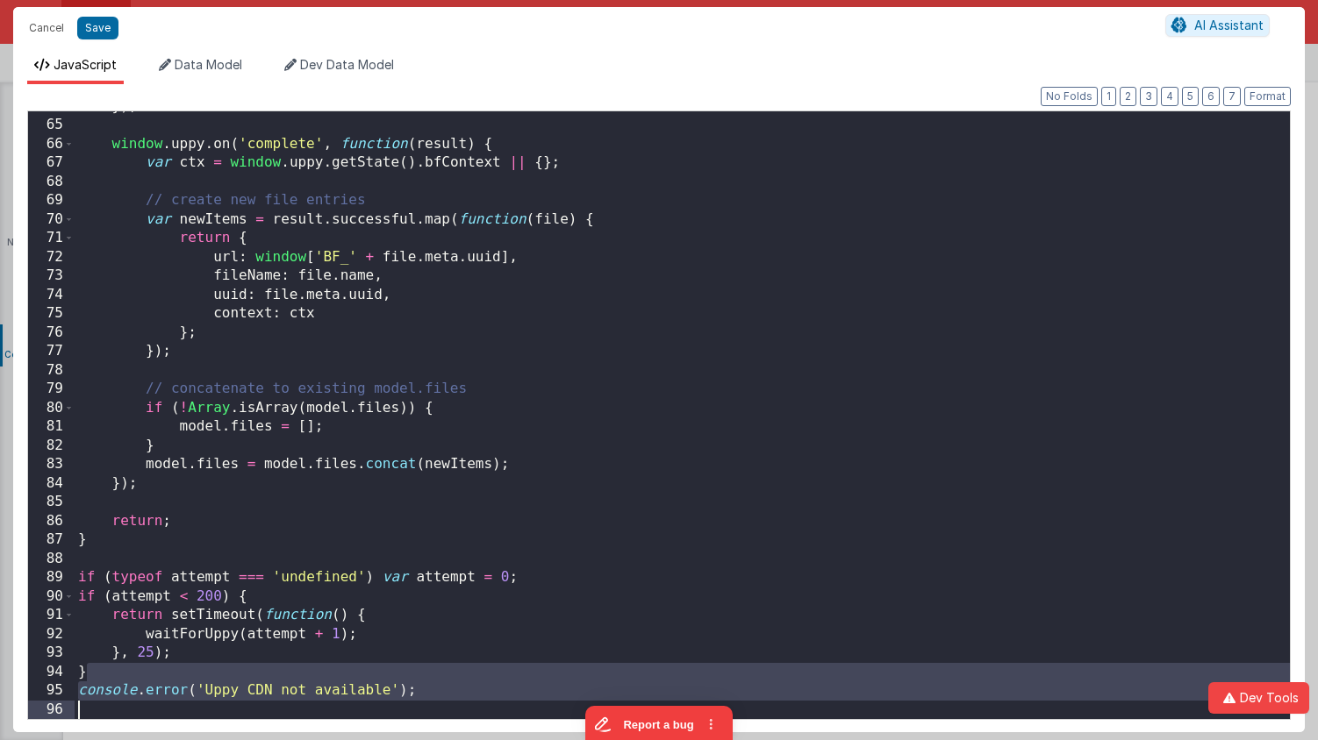
drag, startPoint x: 520, startPoint y: 670, endPoint x: 523, endPoint y: 706, distance: 36.1
click at [523, 704] on div "}) ; window . uppy . on ( 'complete' , function ( result ) { var ctx = window .…" at bounding box center [682, 420] width 1215 height 646
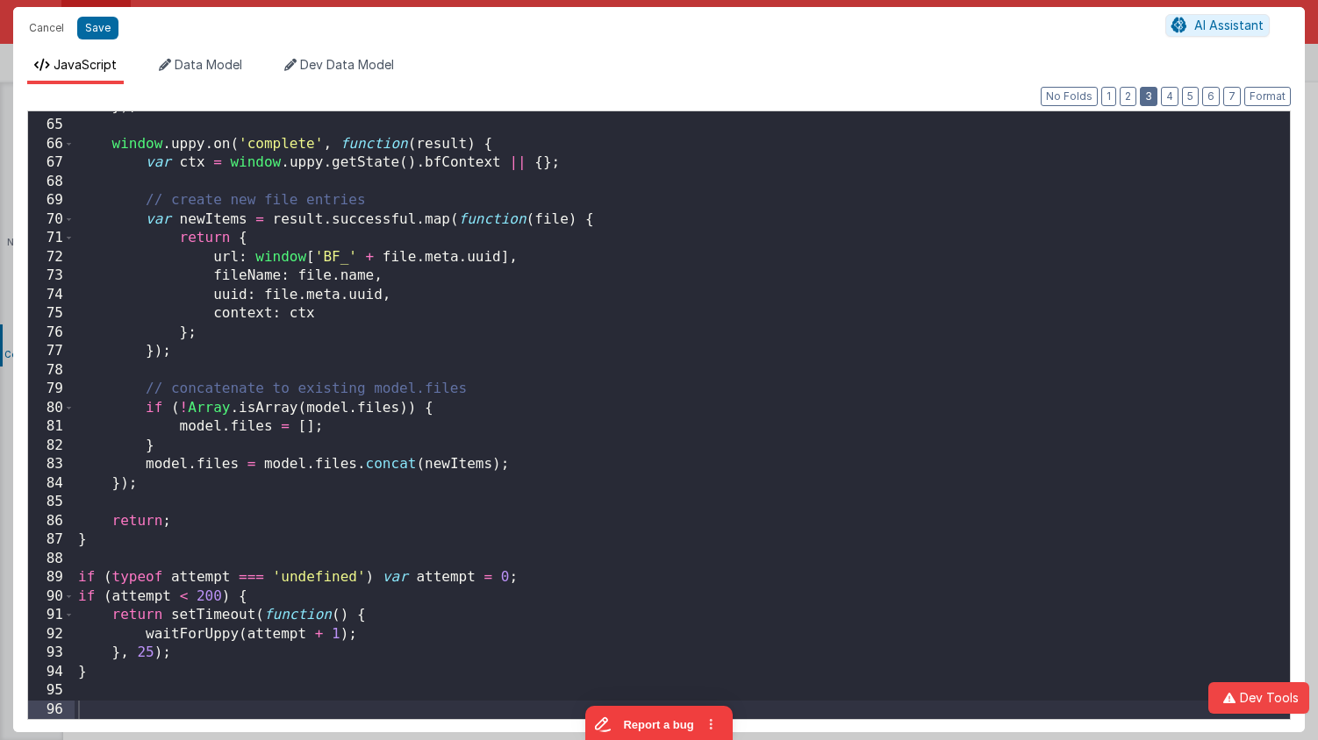
drag, startPoint x: 1161, startPoint y: 96, endPoint x: 1151, endPoint y: 96, distance: 9.7
click at [1161, 96] on div "Format 7 6 5 4 3 2 1 No Folds 64 65 66 67 68 69 70 71 72 73 74 75 76 77 78 79 8…" at bounding box center [658, 408] width 1291 height 648
click at [1148, 95] on button "3" at bounding box center [1149, 96] width 18 height 19
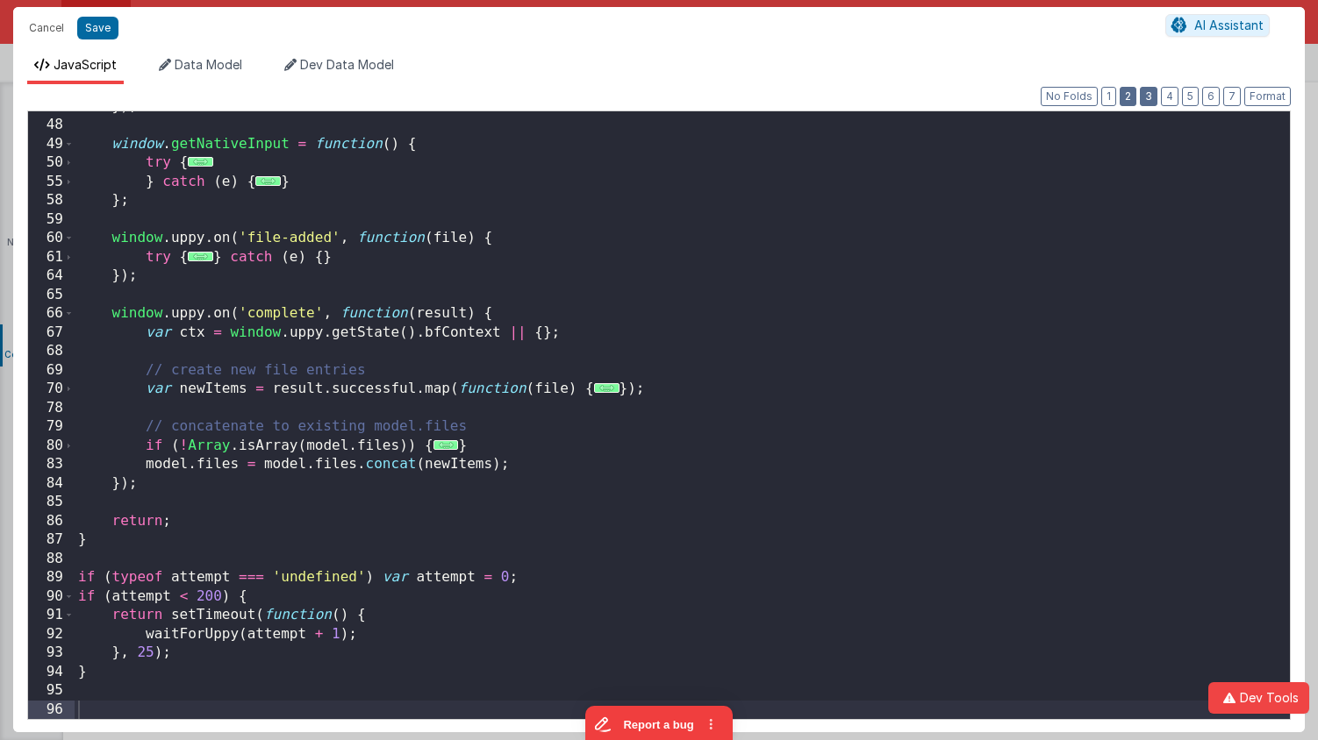
scroll to position [429, 0]
click at [1133, 97] on button "2" at bounding box center [1127, 96] width 17 height 19
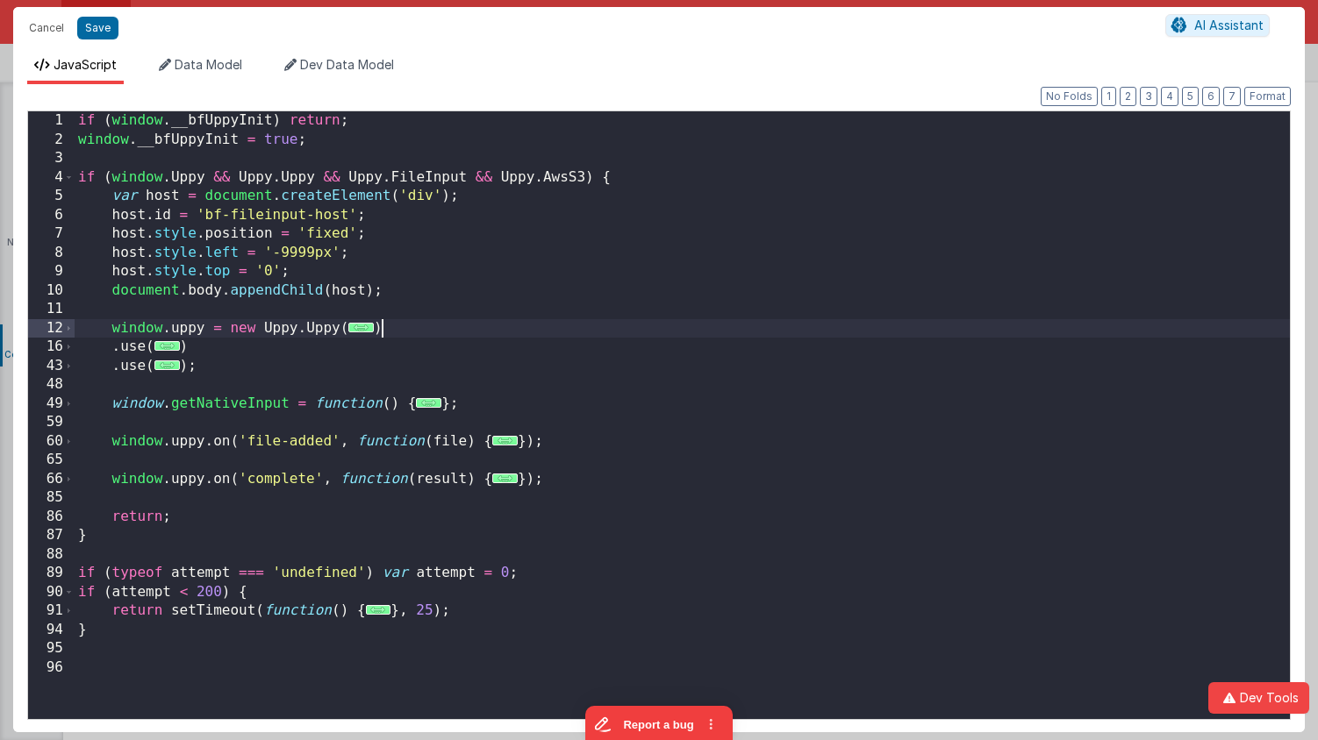
click at [450, 320] on div "if ( window . __bfUppyInit ) return ; window . __bfUppyInit = true ; if ( windo…" at bounding box center [682, 434] width 1215 height 646
click at [106, 37] on button "Save" at bounding box center [97, 28] width 41 height 23
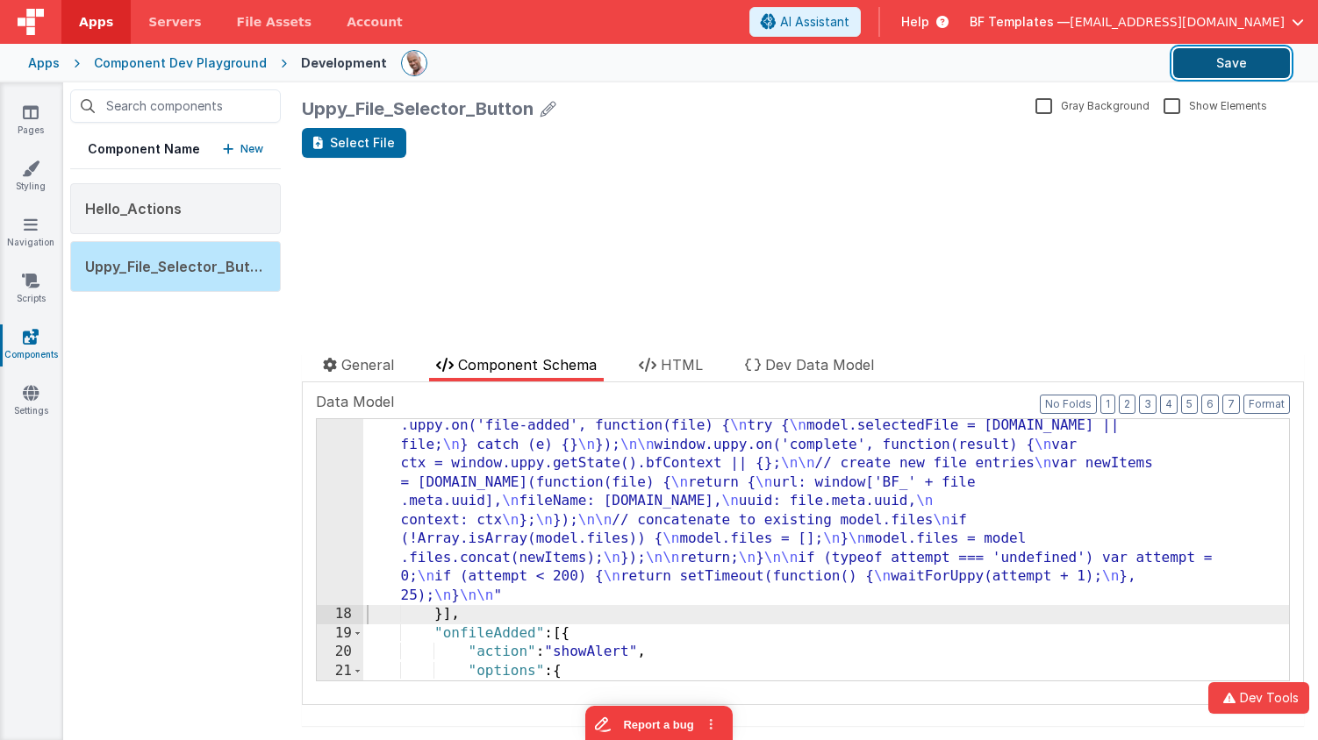
click at [1211, 61] on button "Save" at bounding box center [1231, 63] width 117 height 30
click at [816, 370] on span "Dev Data Model" at bounding box center [819, 365] width 109 height 18
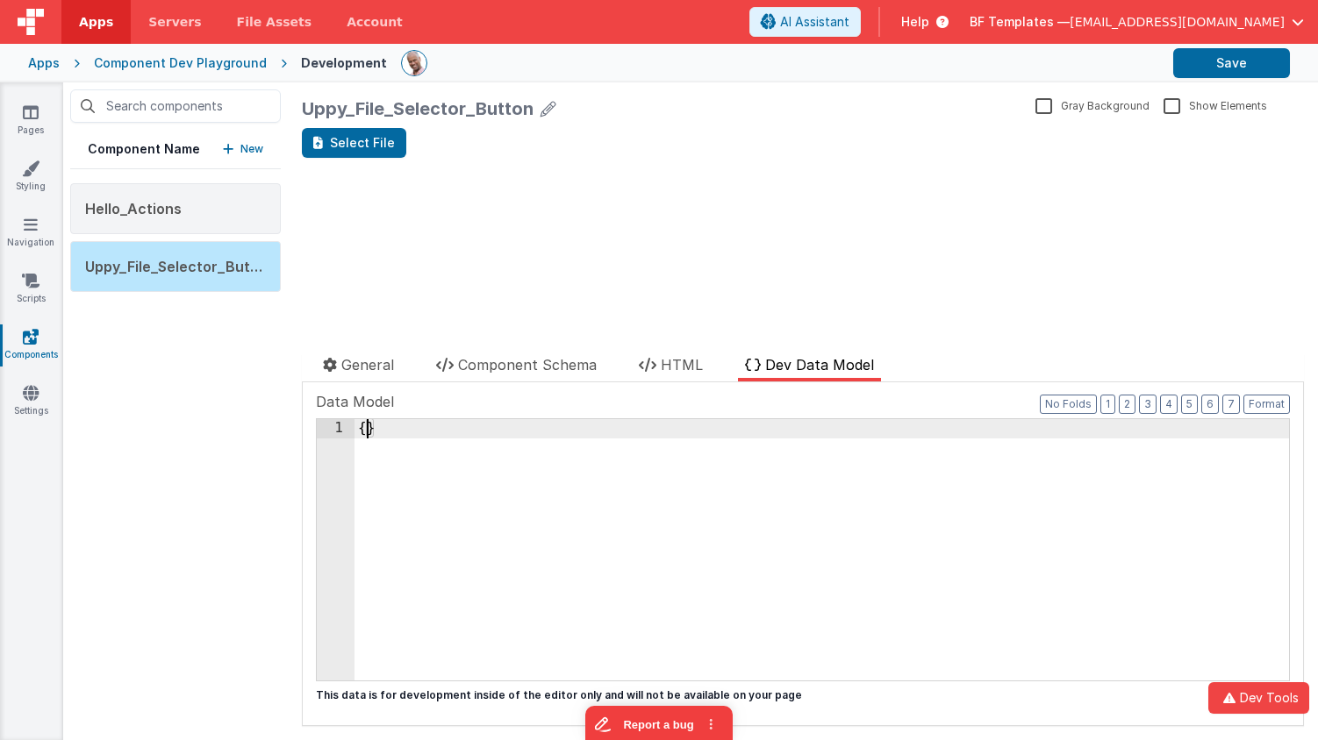
click at [367, 431] on div "{ }" at bounding box center [821, 568] width 934 height 299
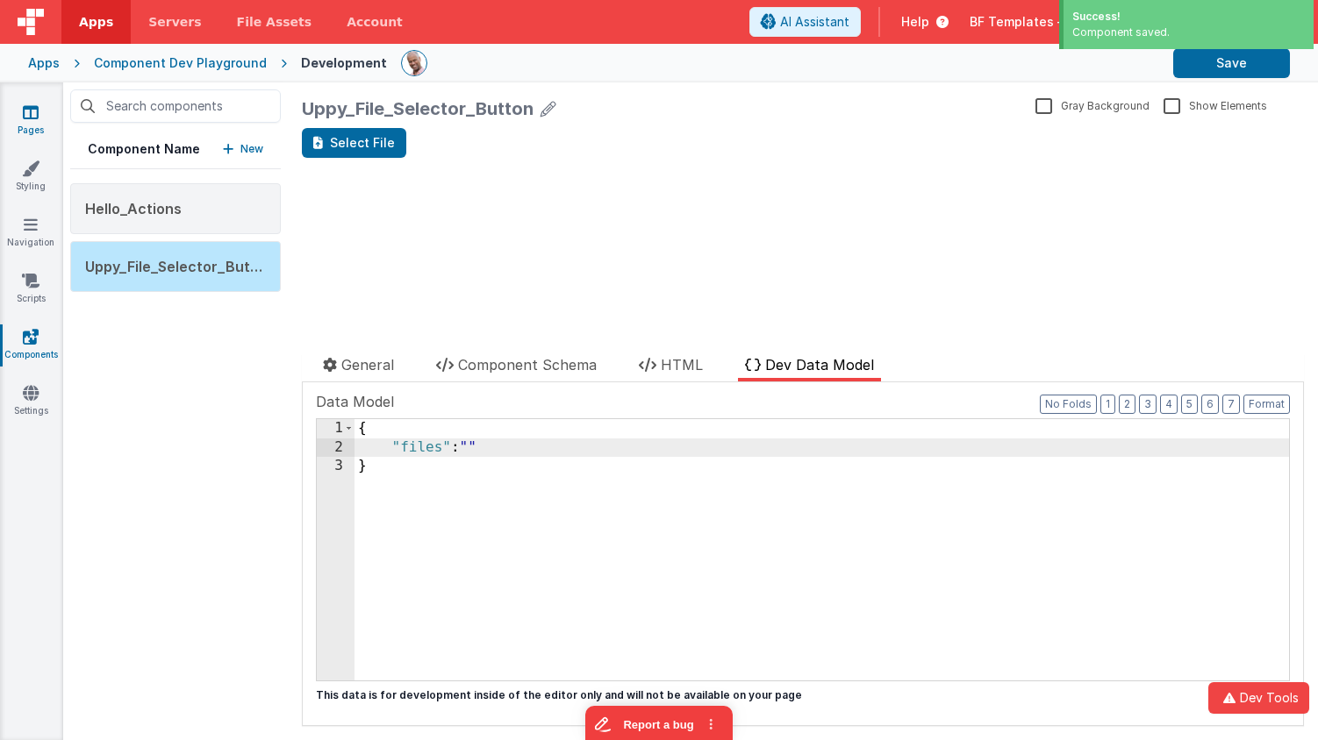
click at [34, 117] on icon at bounding box center [31, 113] width 16 height 18
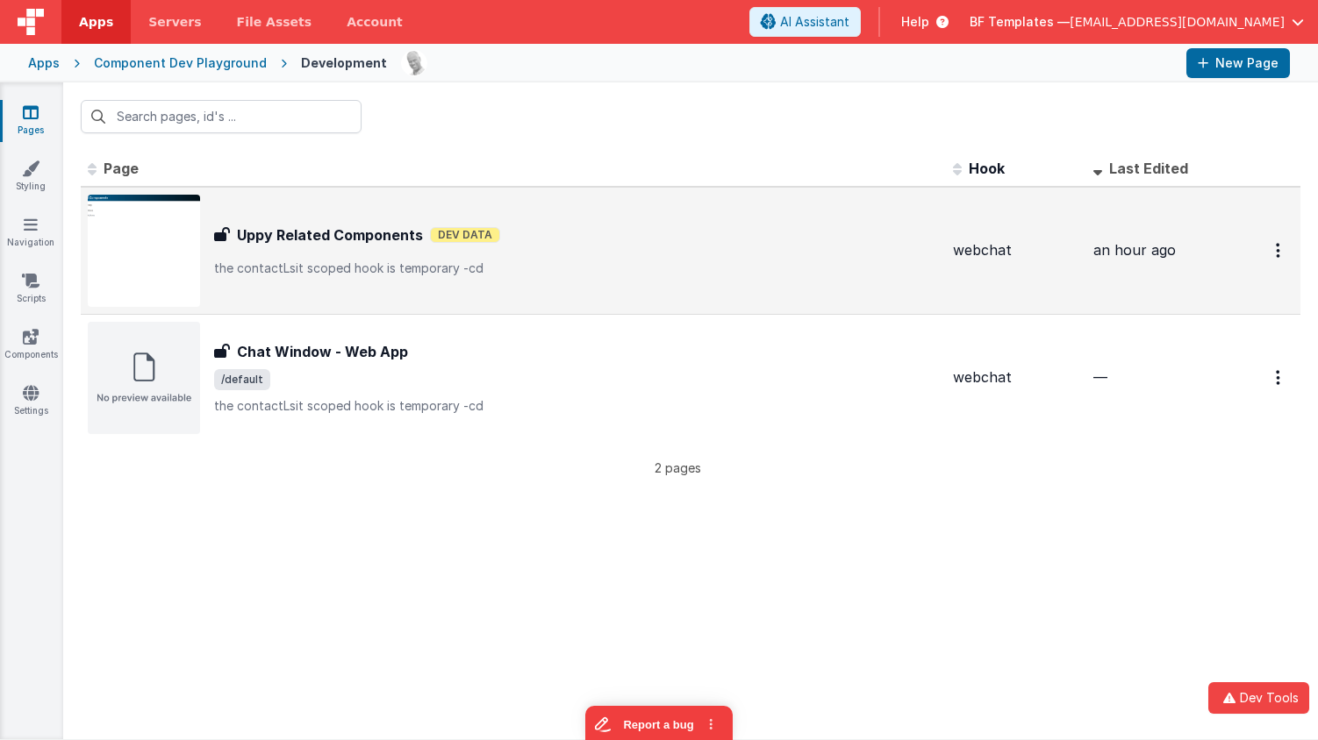
click at [456, 252] on div "Uppy Related Components Uppy Related Components Dev Data the contactLsit scoped…" at bounding box center [576, 251] width 725 height 53
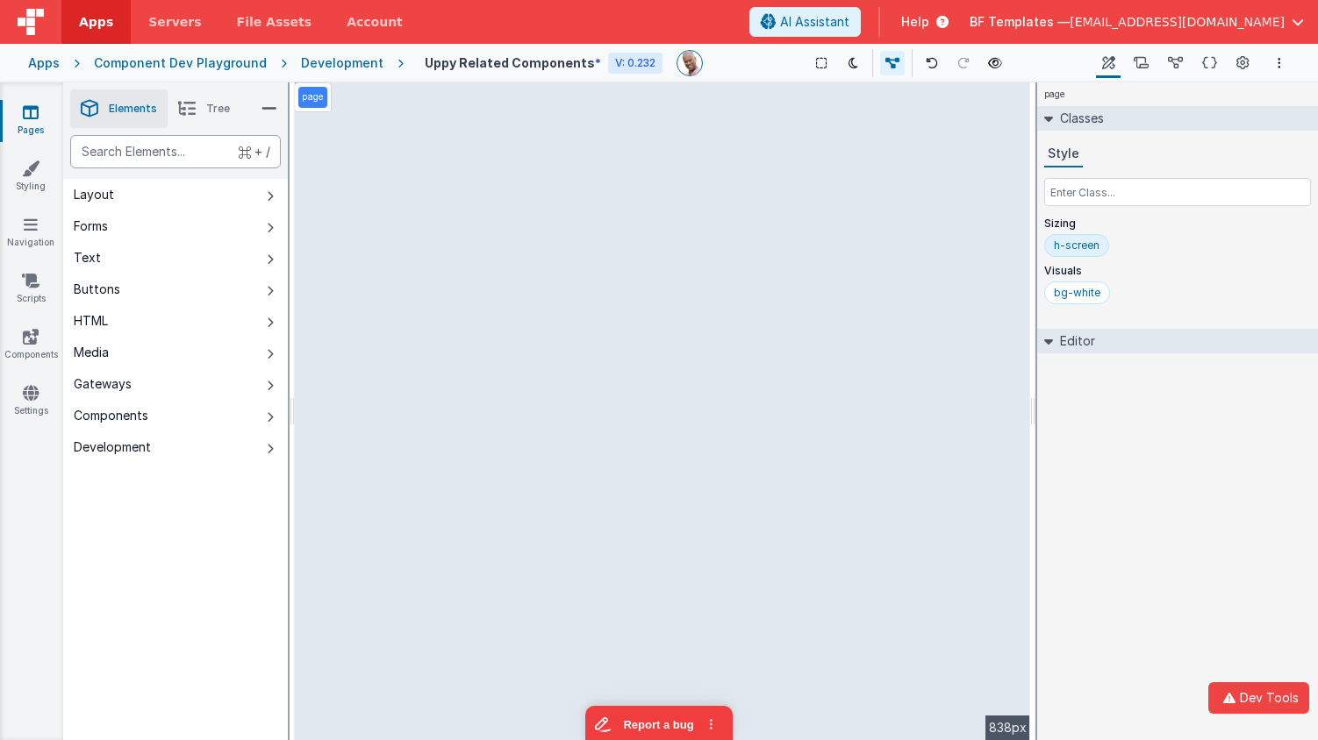
click at [212, 160] on div "text" at bounding box center [175, 151] width 211 height 33
type div "file"
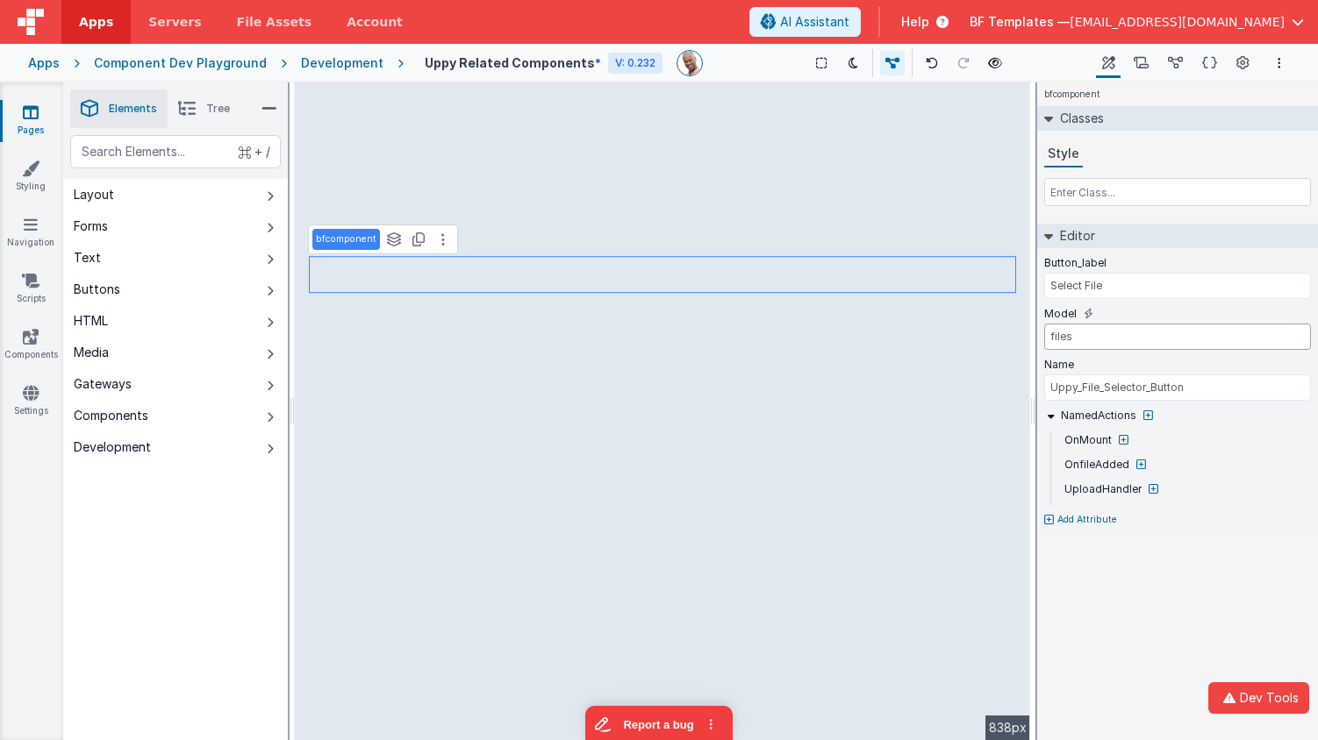
click at [1140, 339] on input "files" at bounding box center [1177, 337] width 267 height 26
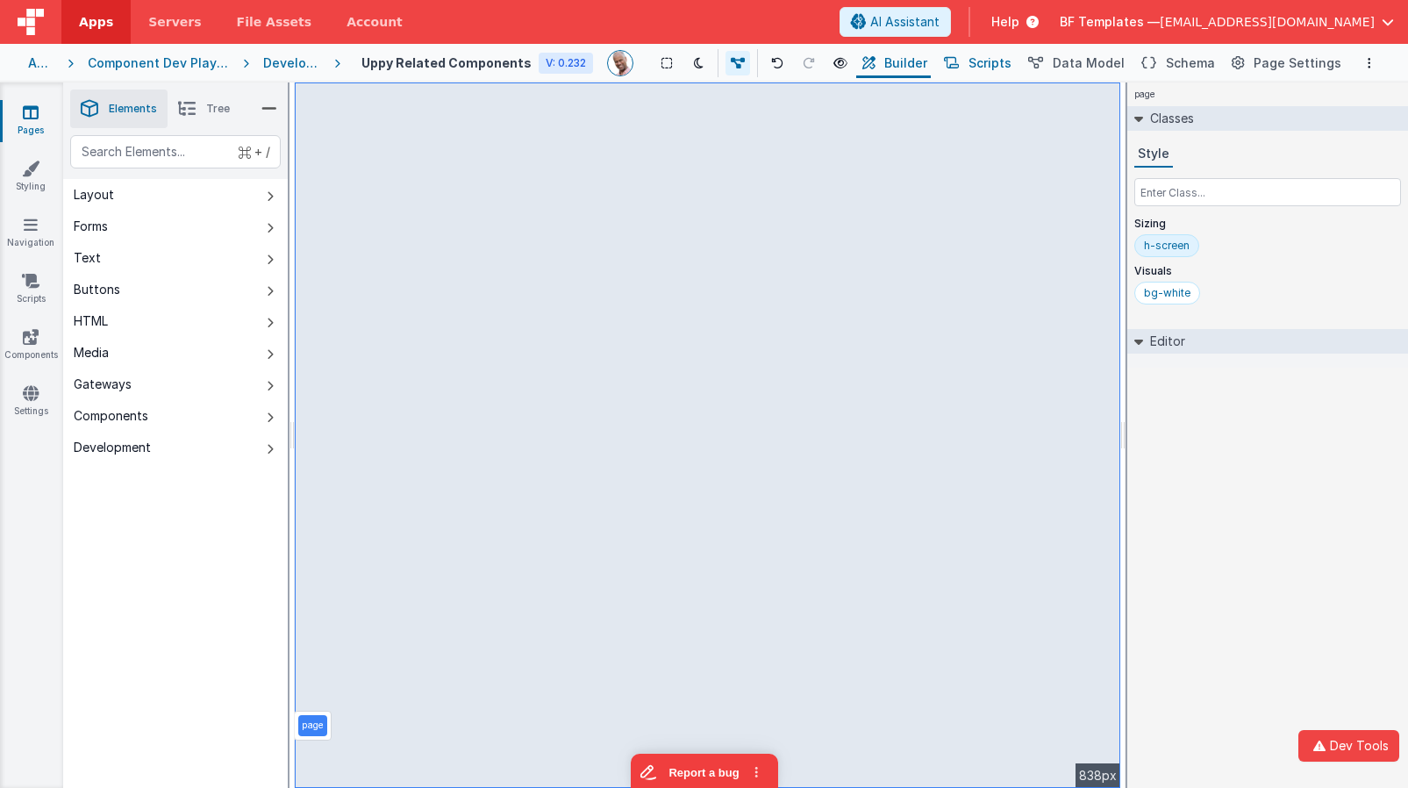
click at [997, 66] on span "Scripts" at bounding box center [989, 63] width 43 height 18
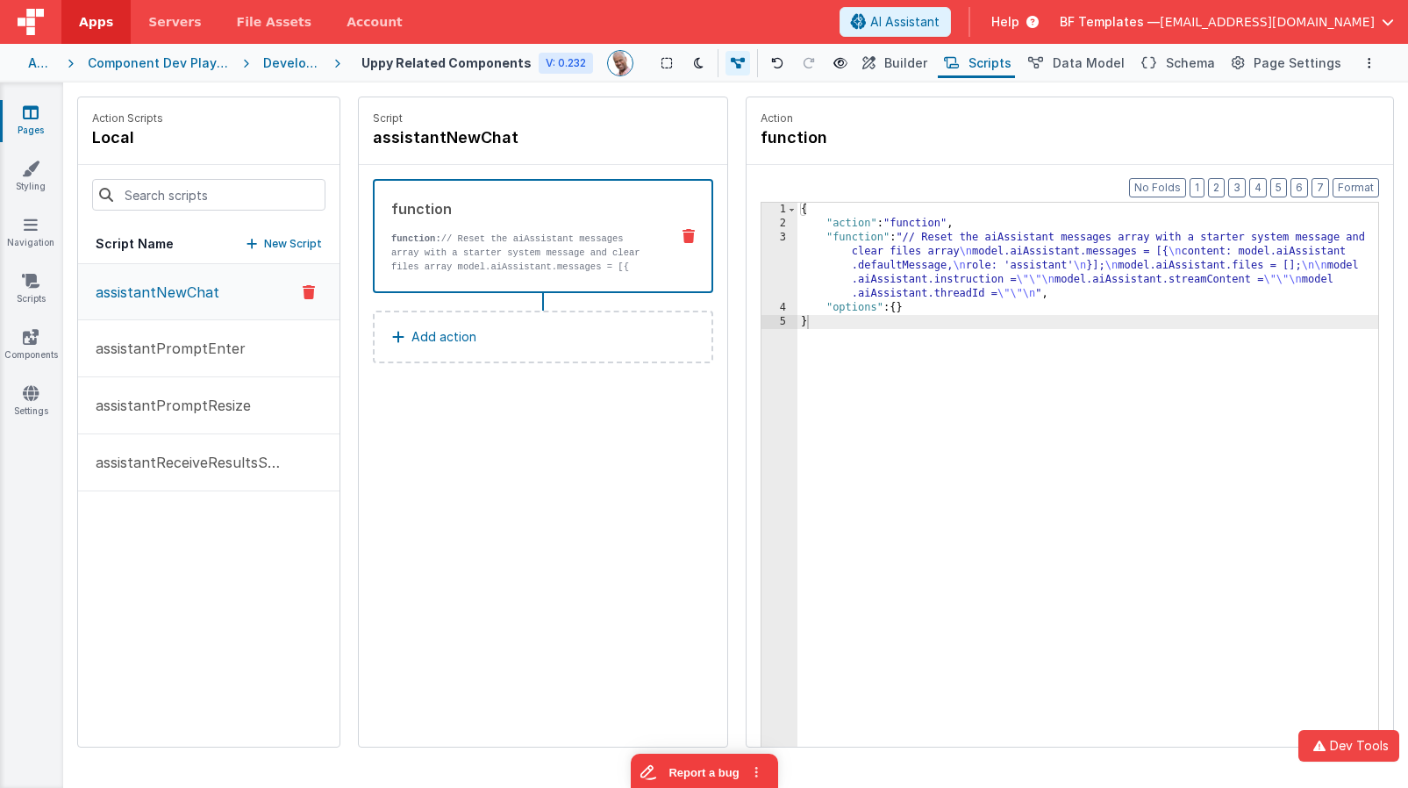
click at [305, 292] on icon at bounding box center [309, 292] width 12 height 21
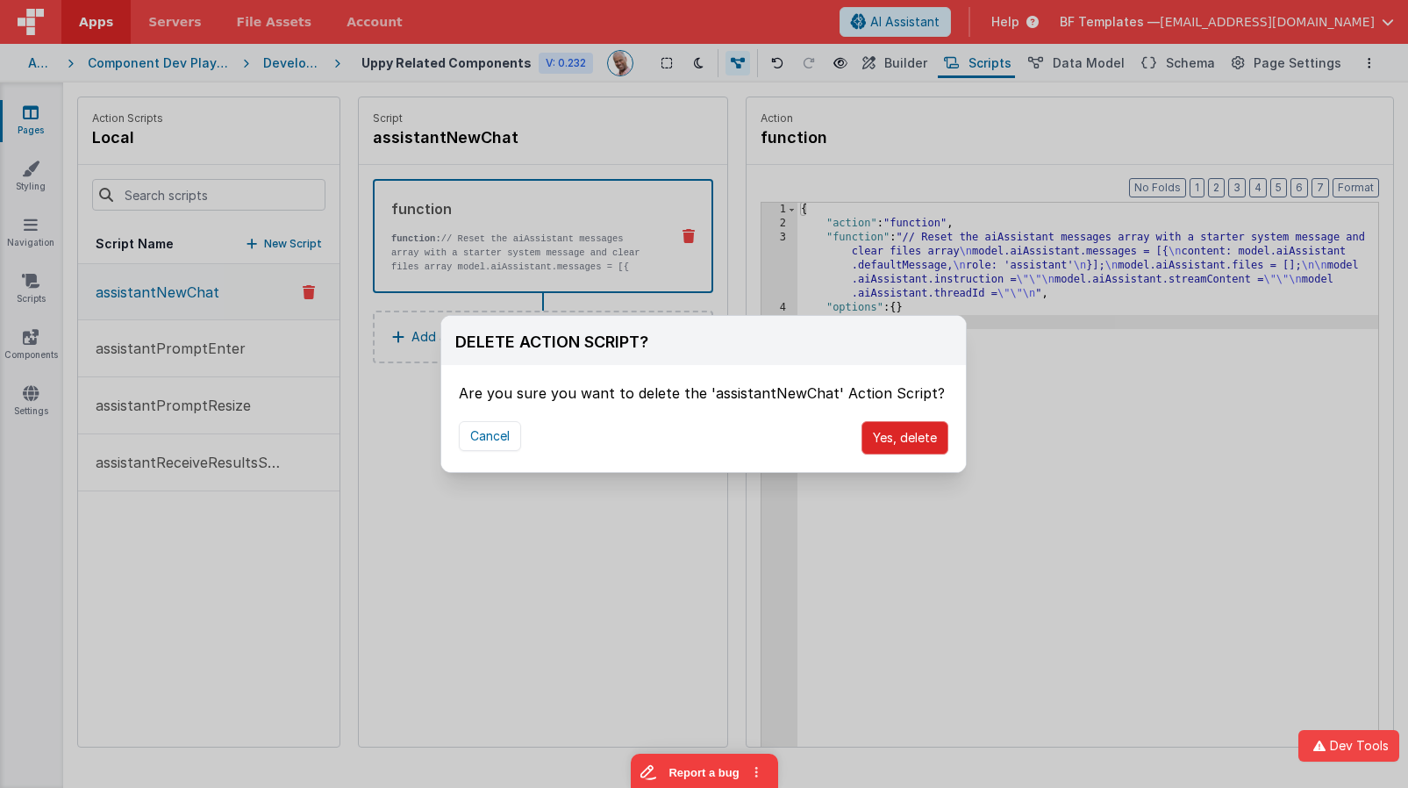
click at [927, 438] on button "Yes, delete" at bounding box center [904, 437] width 87 height 33
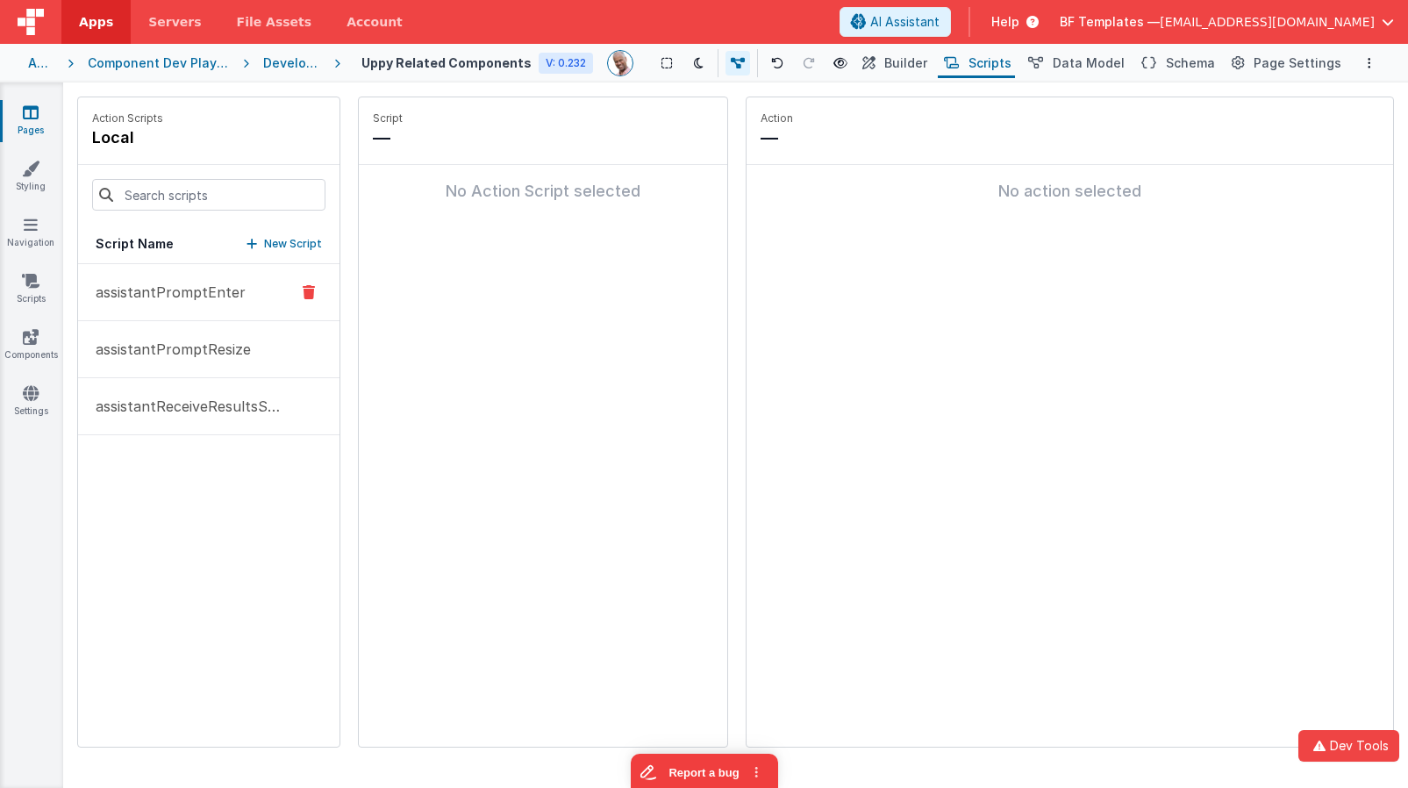
click at [310, 291] on icon at bounding box center [309, 292] width 12 height 21
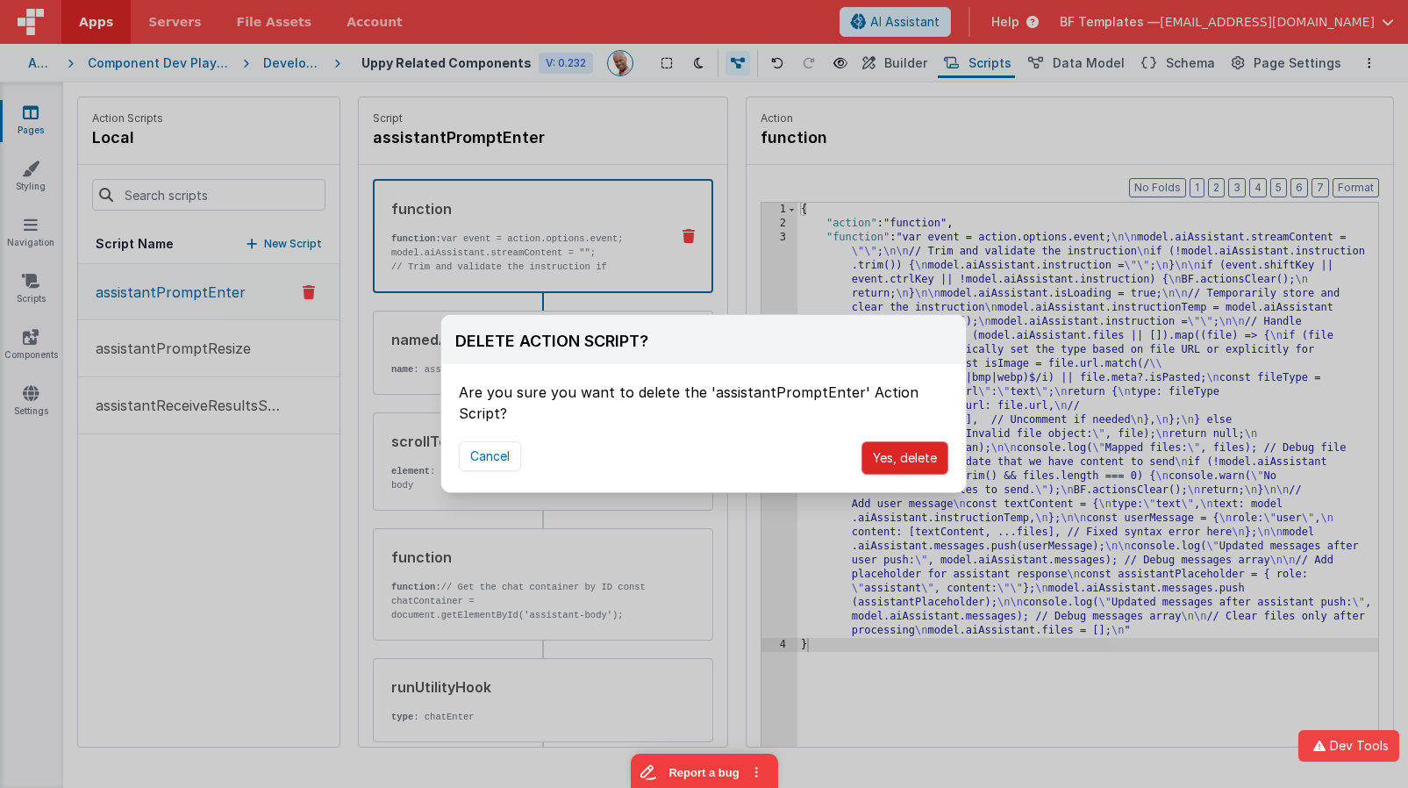
click at [899, 444] on button "Yes, delete" at bounding box center [904, 457] width 87 height 33
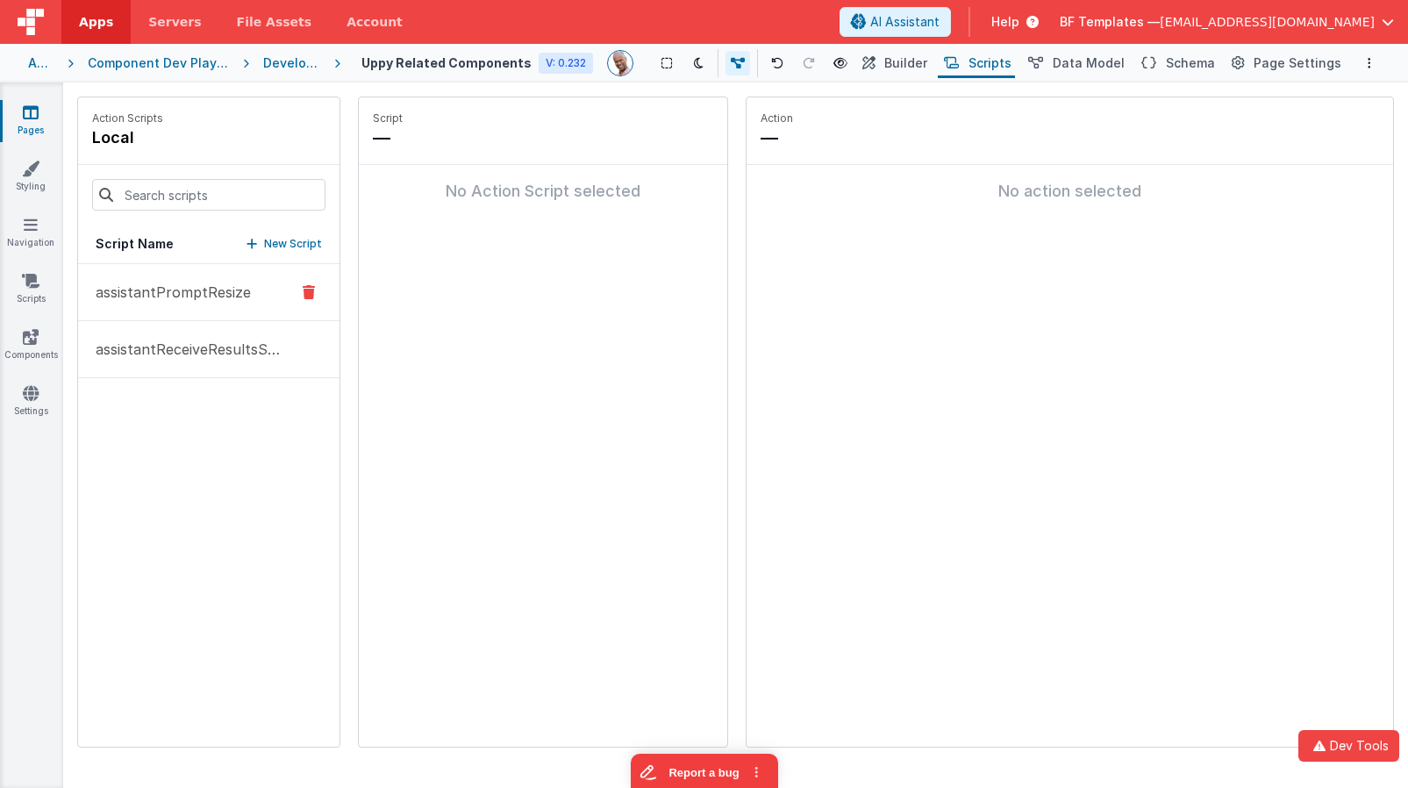
click at [311, 290] on icon at bounding box center [309, 292] width 12 height 21
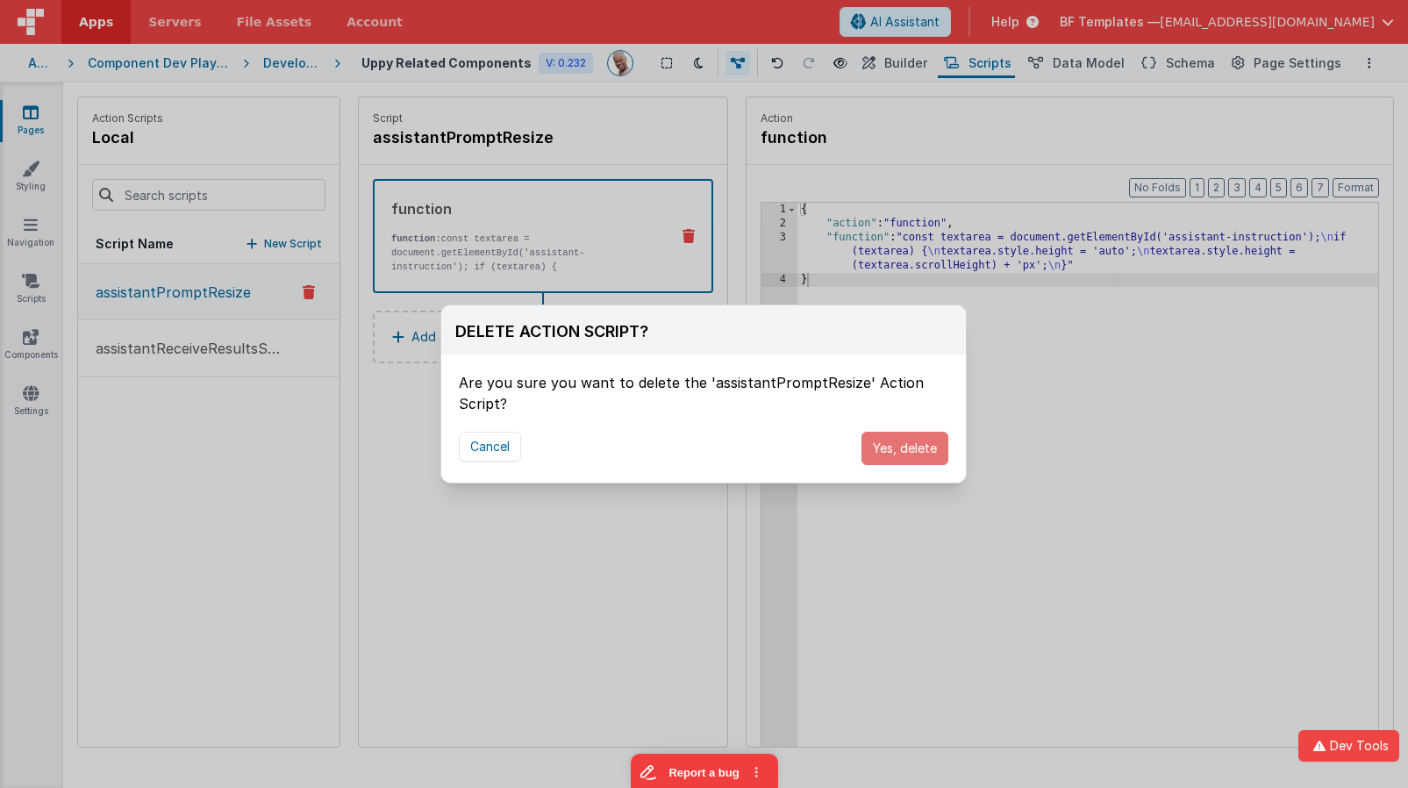
drag, startPoint x: 883, startPoint y: 456, endPoint x: 820, endPoint y: 436, distance: 66.3
click at [883, 456] on button "Yes, delete" at bounding box center [904, 448] width 87 height 33
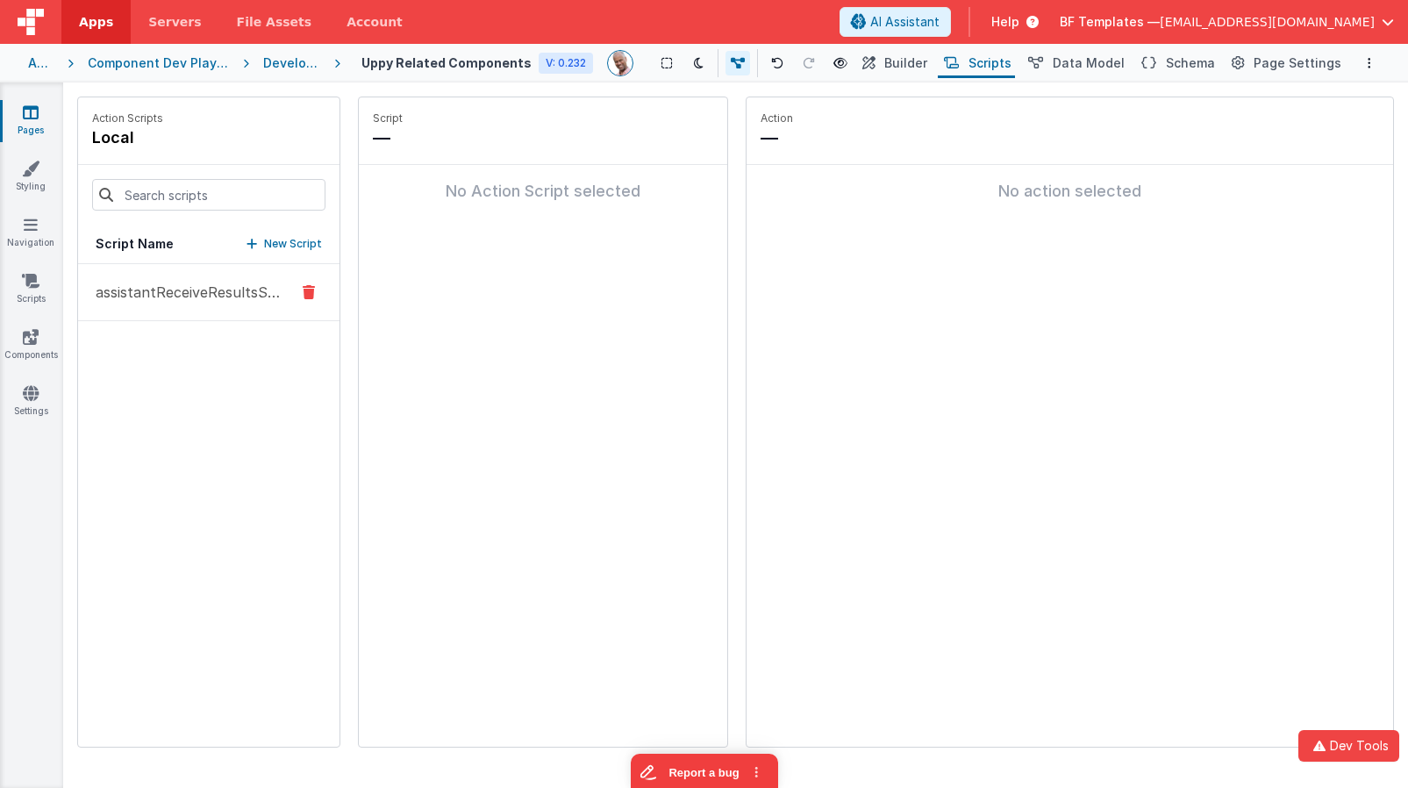
click at [311, 292] on icon at bounding box center [309, 292] width 12 height 21
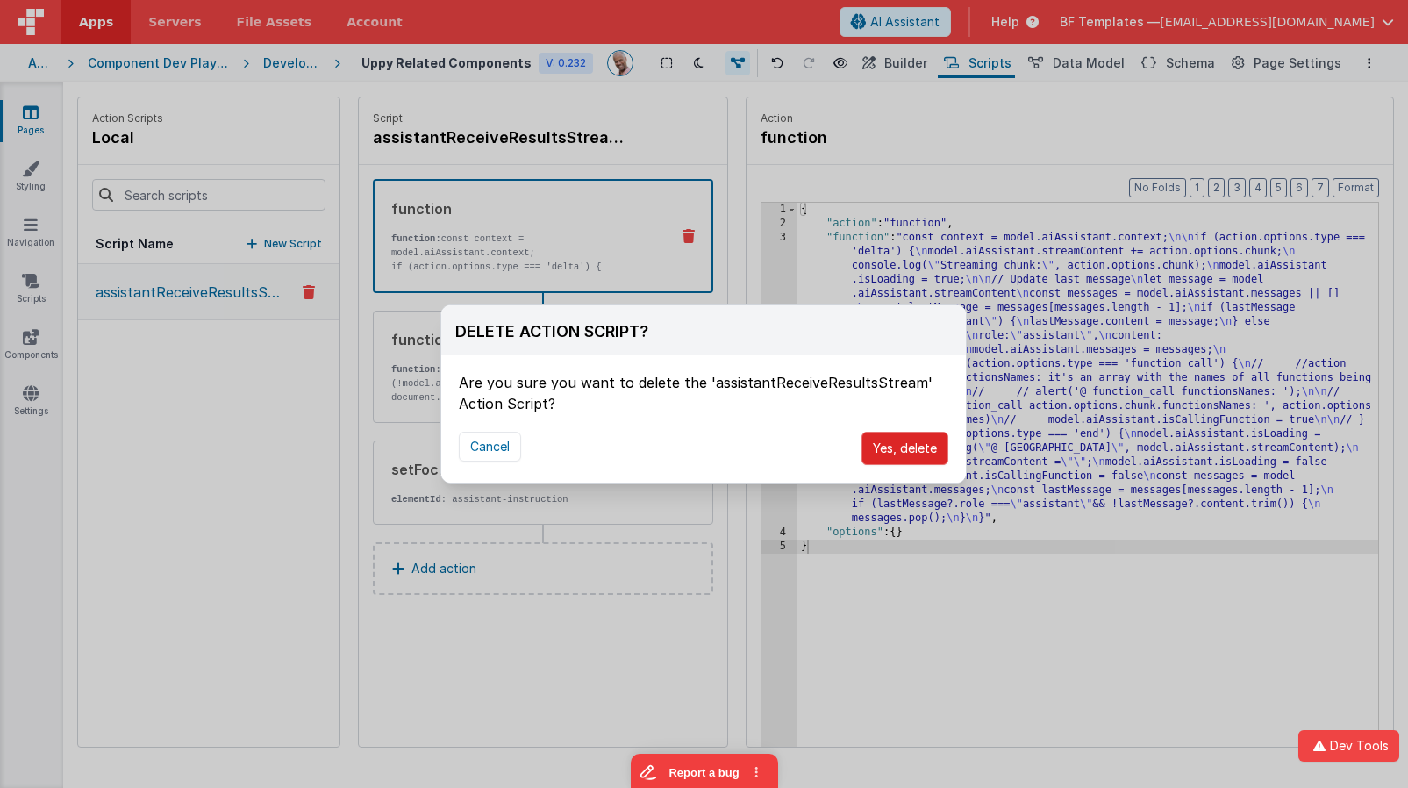
click at [879, 441] on button "Yes, delete" at bounding box center [904, 448] width 87 height 33
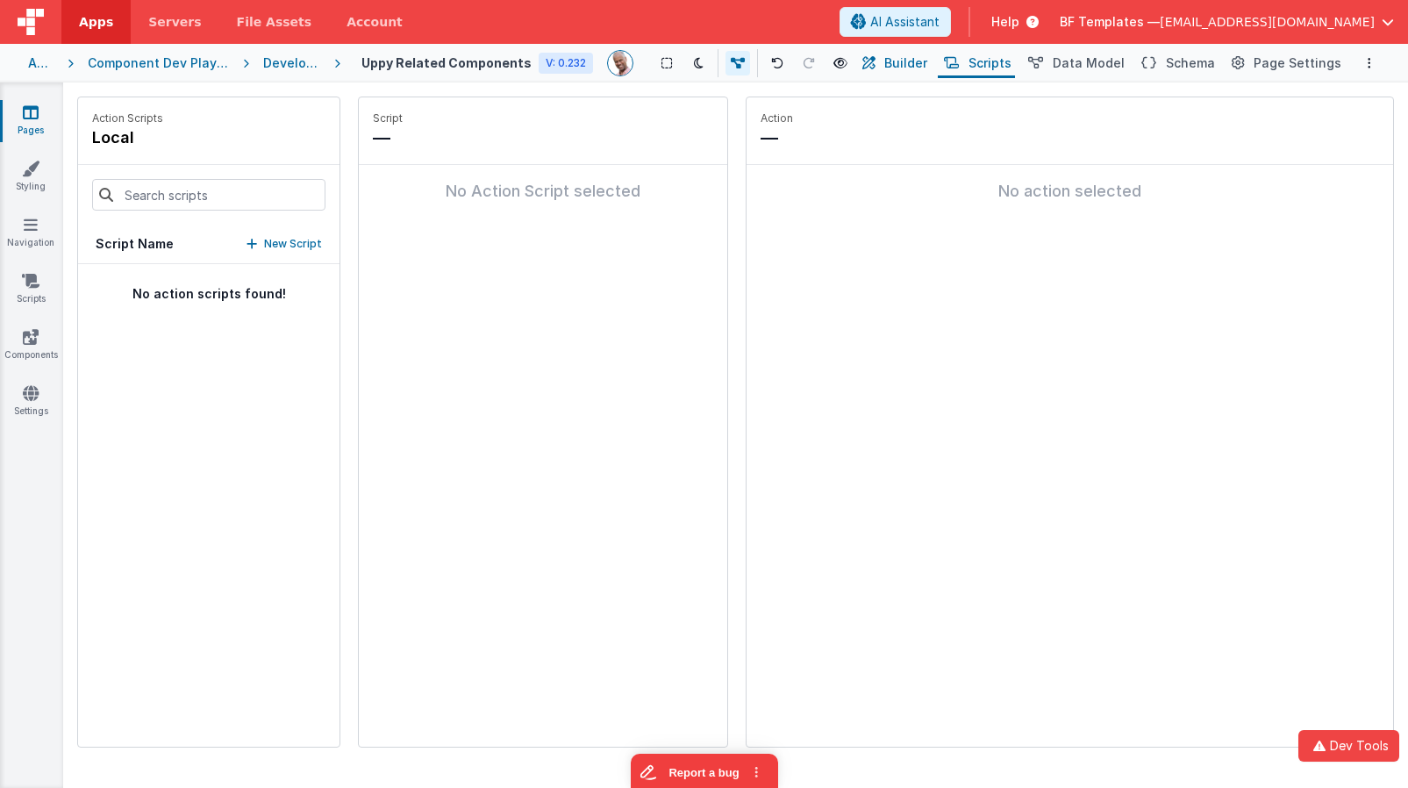
click at [918, 59] on span "Builder" at bounding box center [905, 63] width 43 height 18
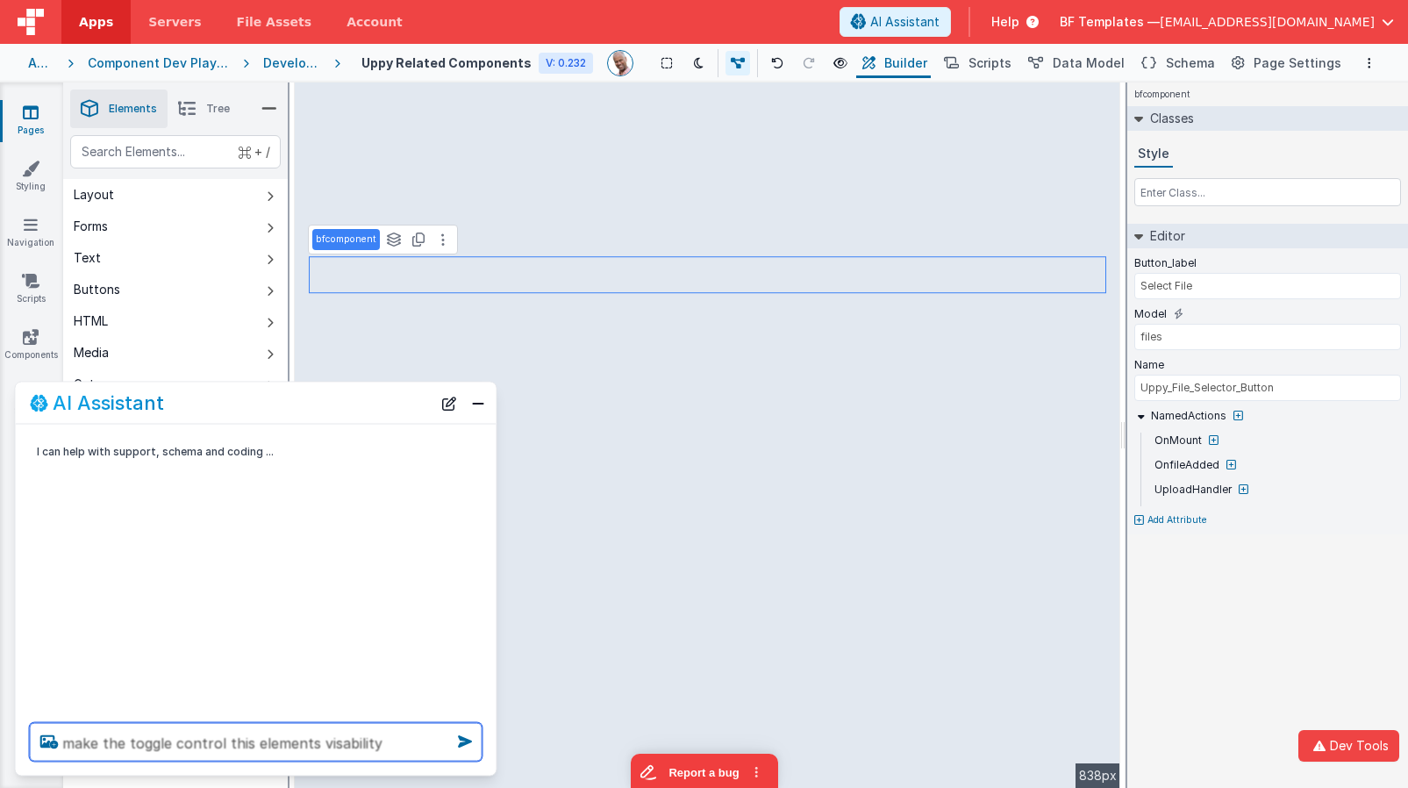
type textarea "make the toggle control this elements visability"
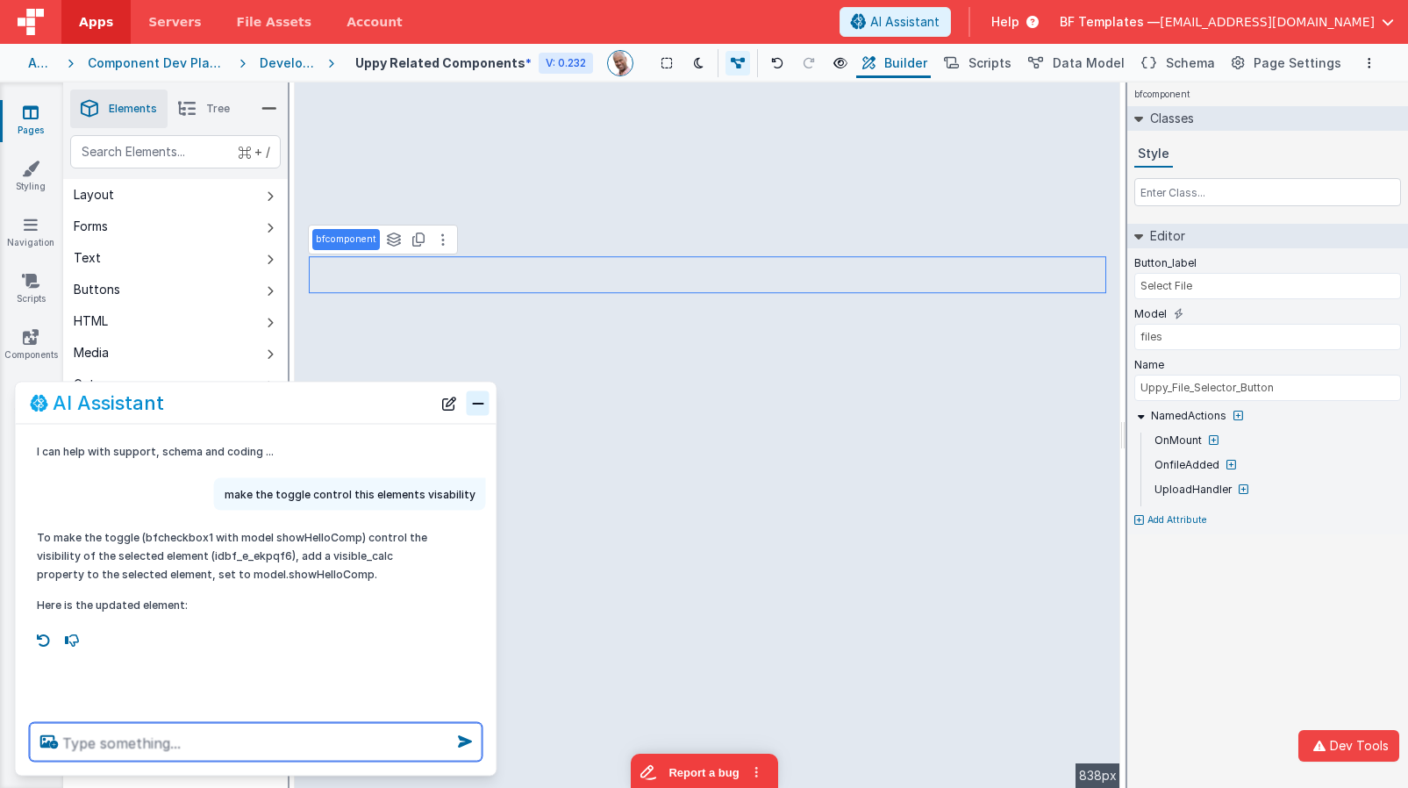
click at [471, 408] on button "Close" at bounding box center [478, 402] width 23 height 25
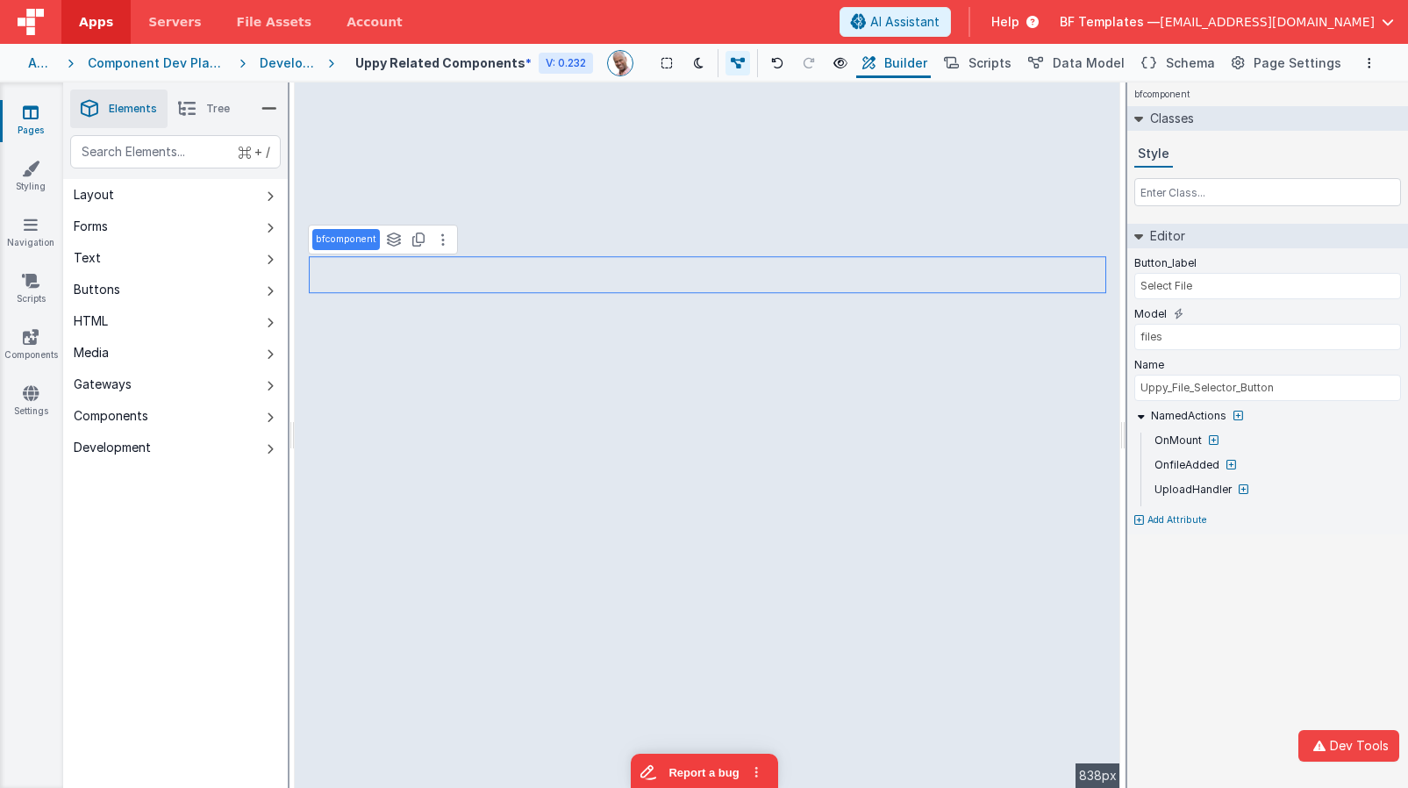
type input "Toggle Hello Actions"
type input "showHelloComp"
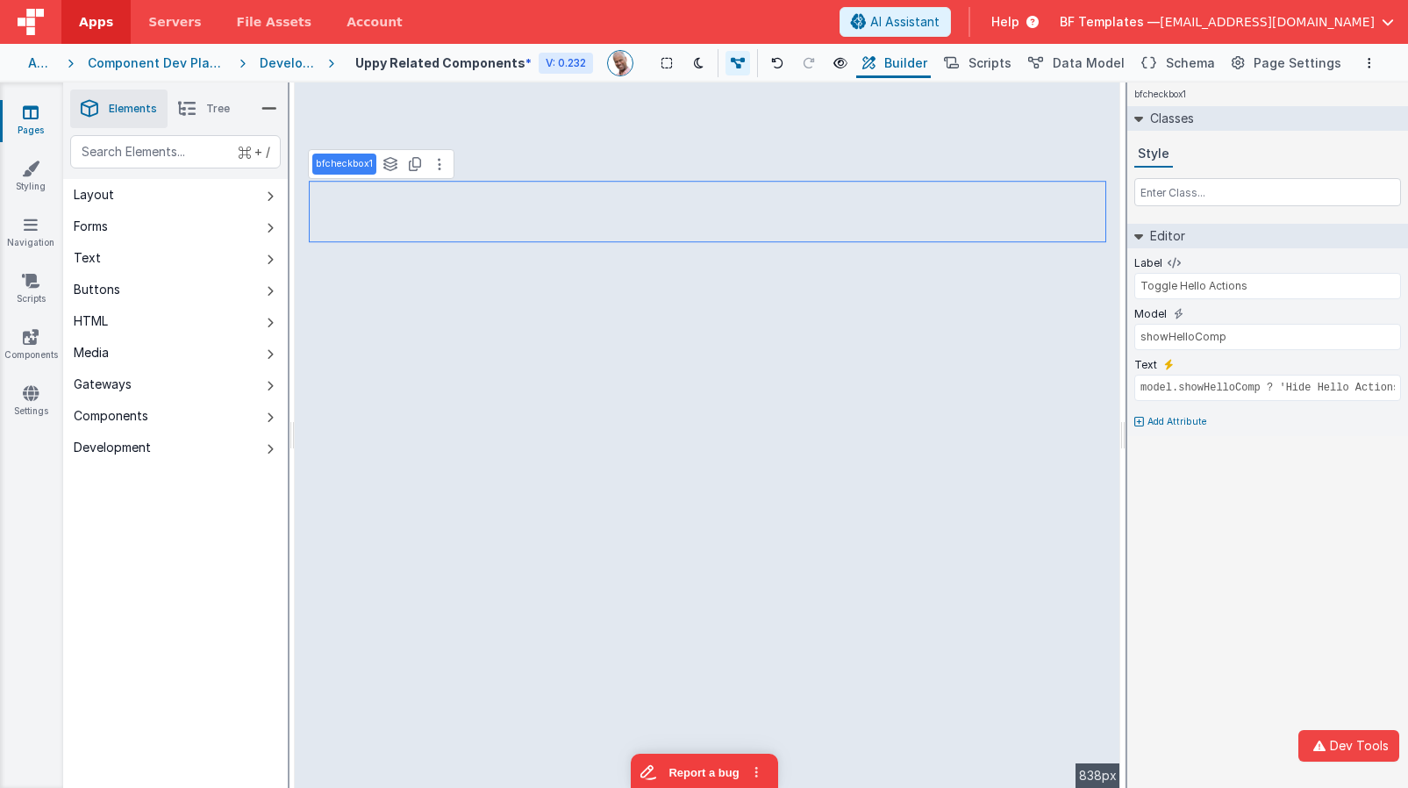
type input "files"
type input "Uppy_File_Selector_Button"
click at [38, 332] on icon at bounding box center [31, 337] width 16 height 18
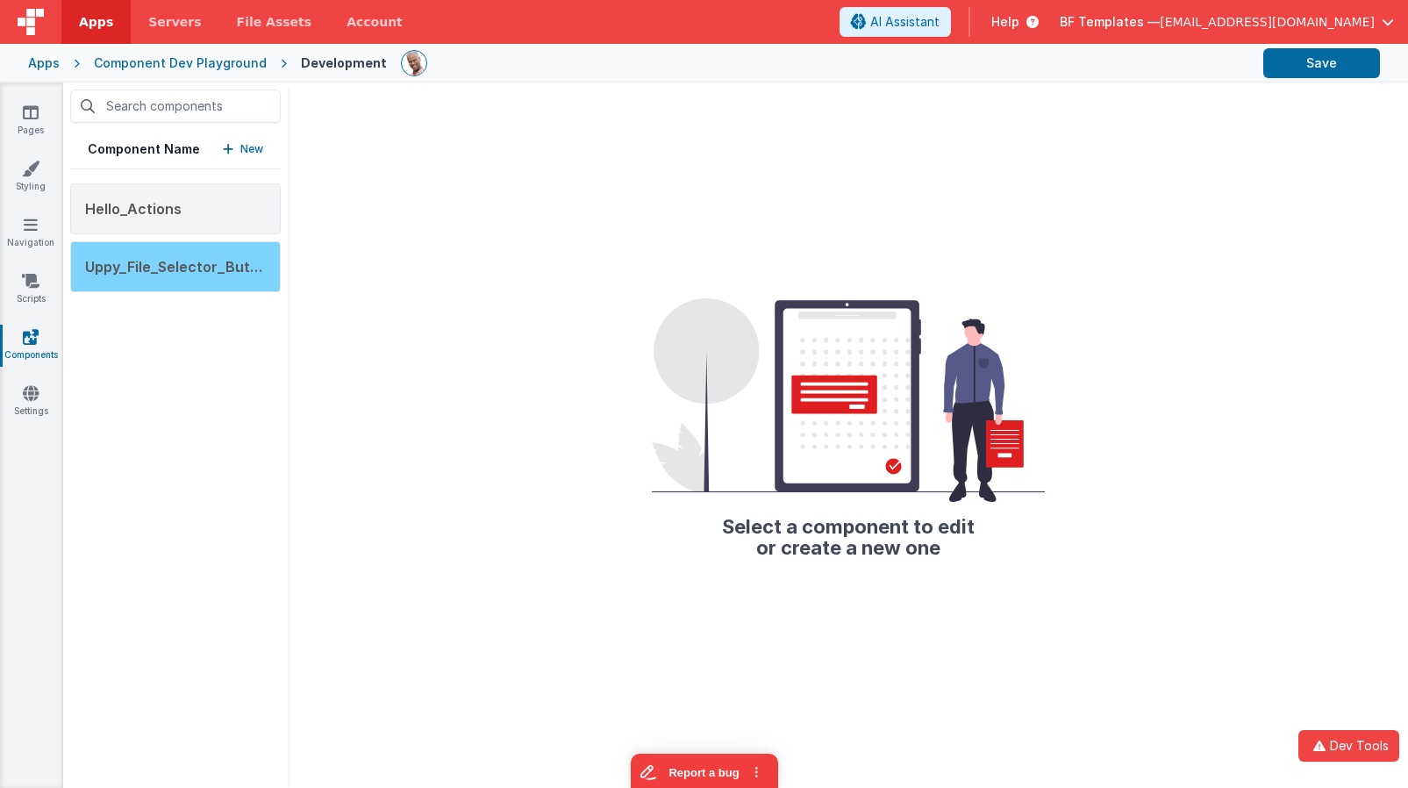
click at [184, 267] on span "Uppy_File_Selector_Button" at bounding box center [179, 267] width 189 height 18
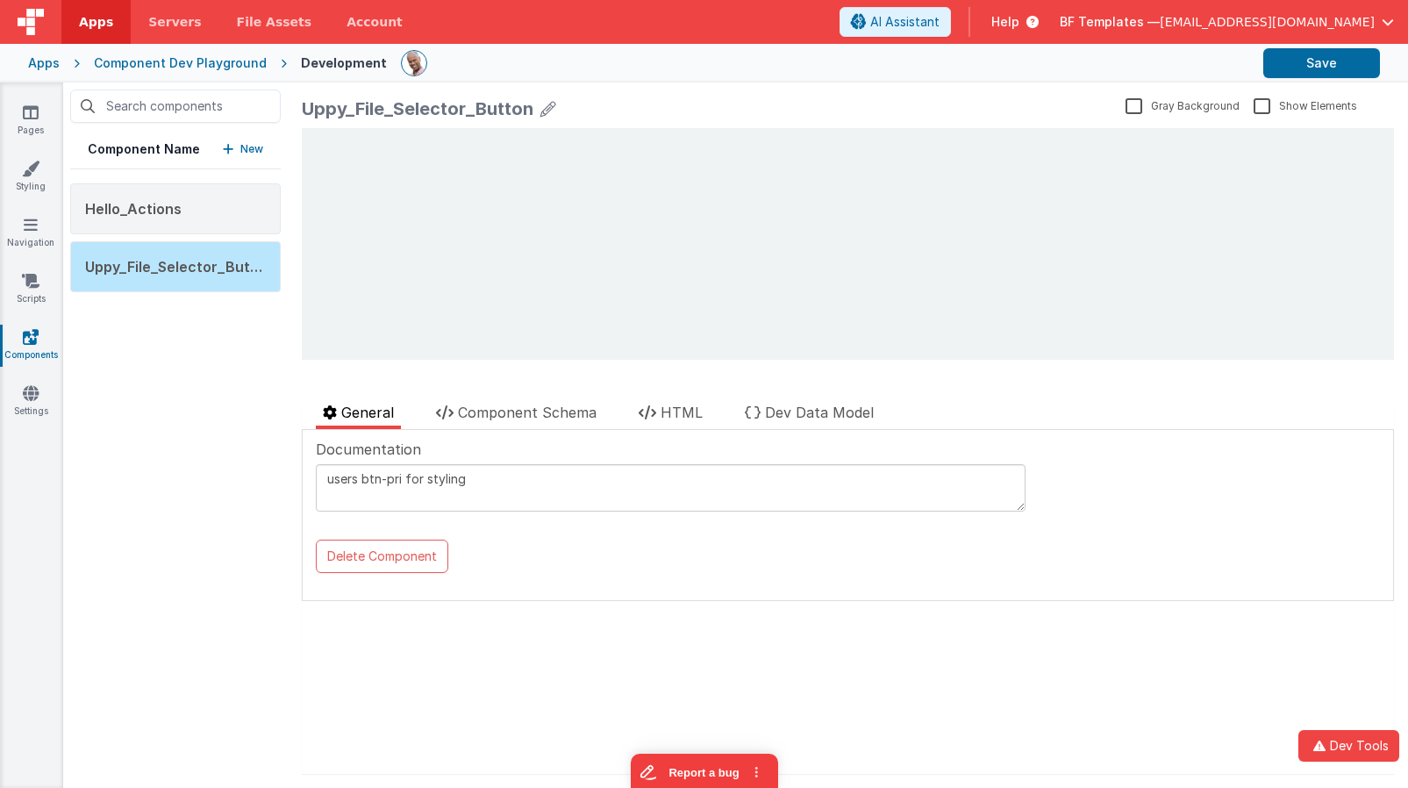
click at [527, 400] on div at bounding box center [575, 388] width 547 height 28
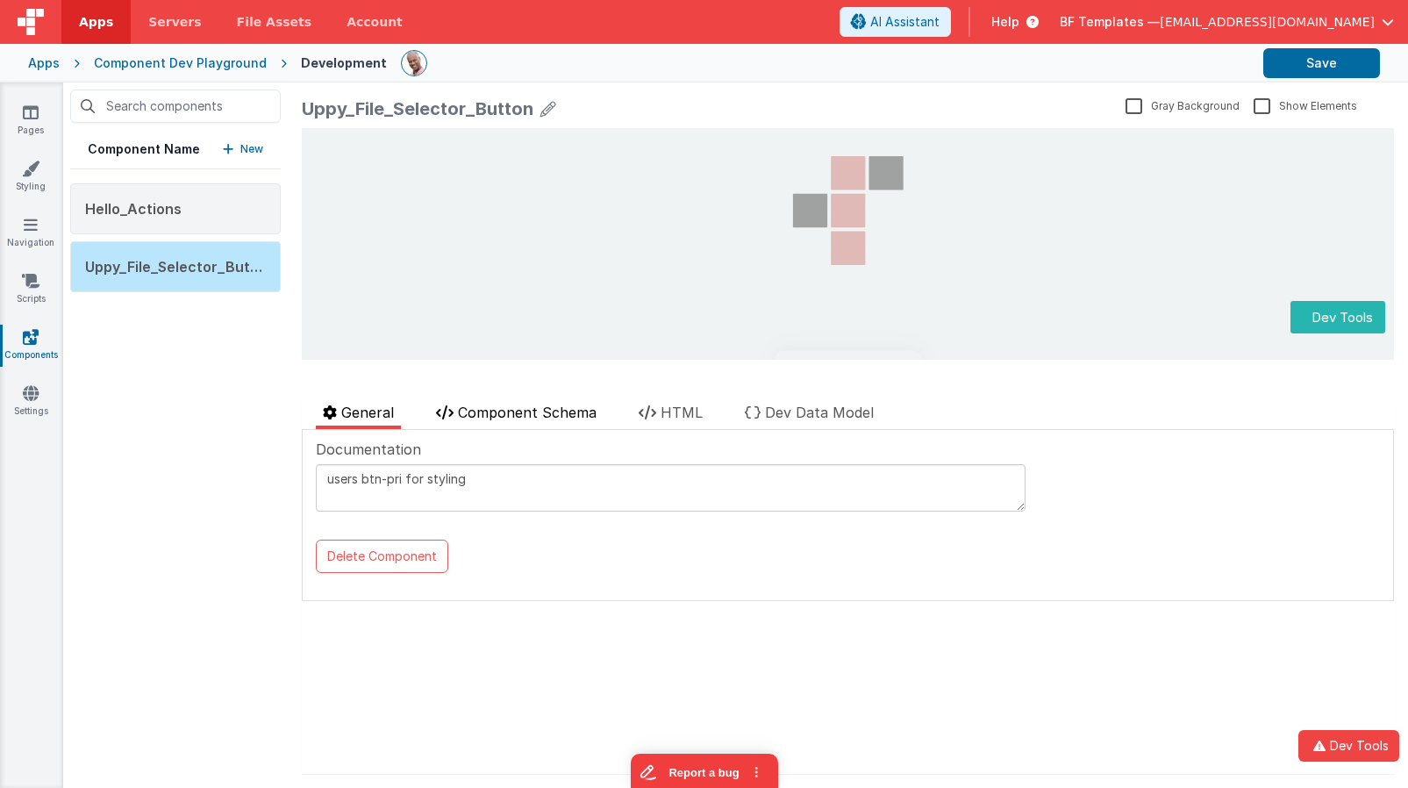
click at [525, 404] on span "Component Schema" at bounding box center [527, 413] width 139 height 18
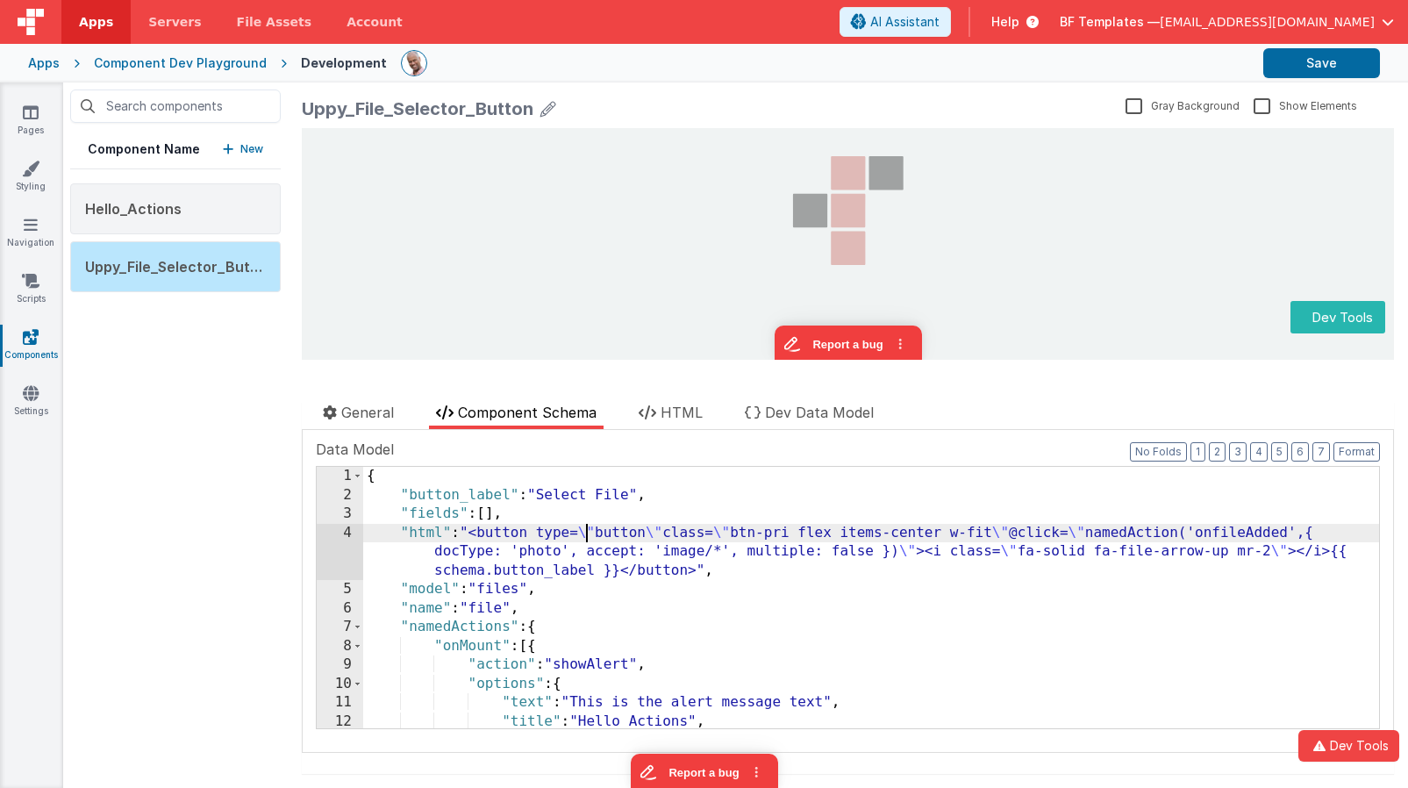
click at [590, 537] on div "{ "button_label" : "Select File" , "fields" : [ ] , "html" : "<button type= \" …" at bounding box center [871, 616] width 1016 height 299
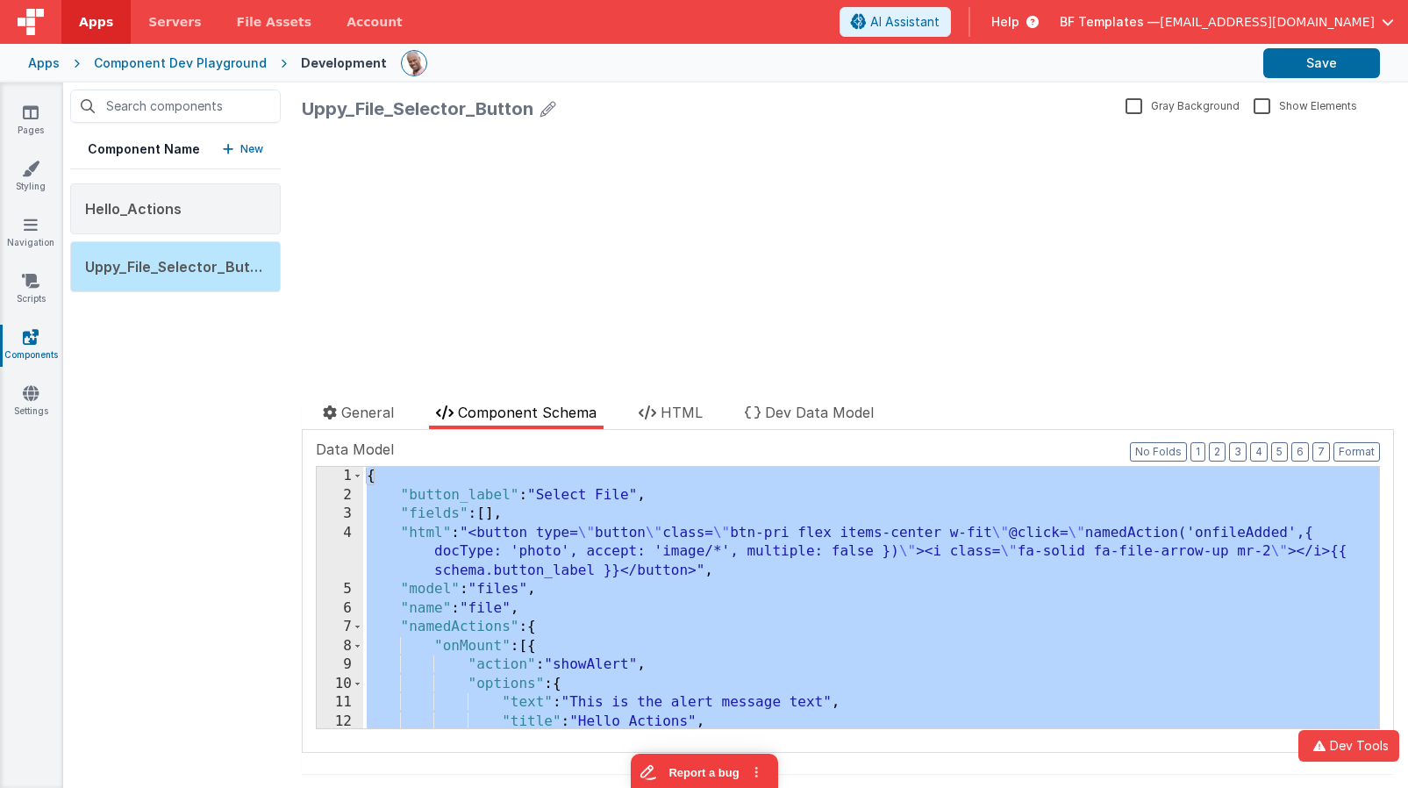
click at [604, 518] on div "{ "button_label" : "Select File" , "fields" : [ ] , "html" : "<button type= \" …" at bounding box center [871, 597] width 1016 height 261
click at [518, 515] on div "{ "button_label" : "Select File" , "fields" : [ ] , "html" : "<button type= \" …" at bounding box center [871, 616] width 1016 height 299
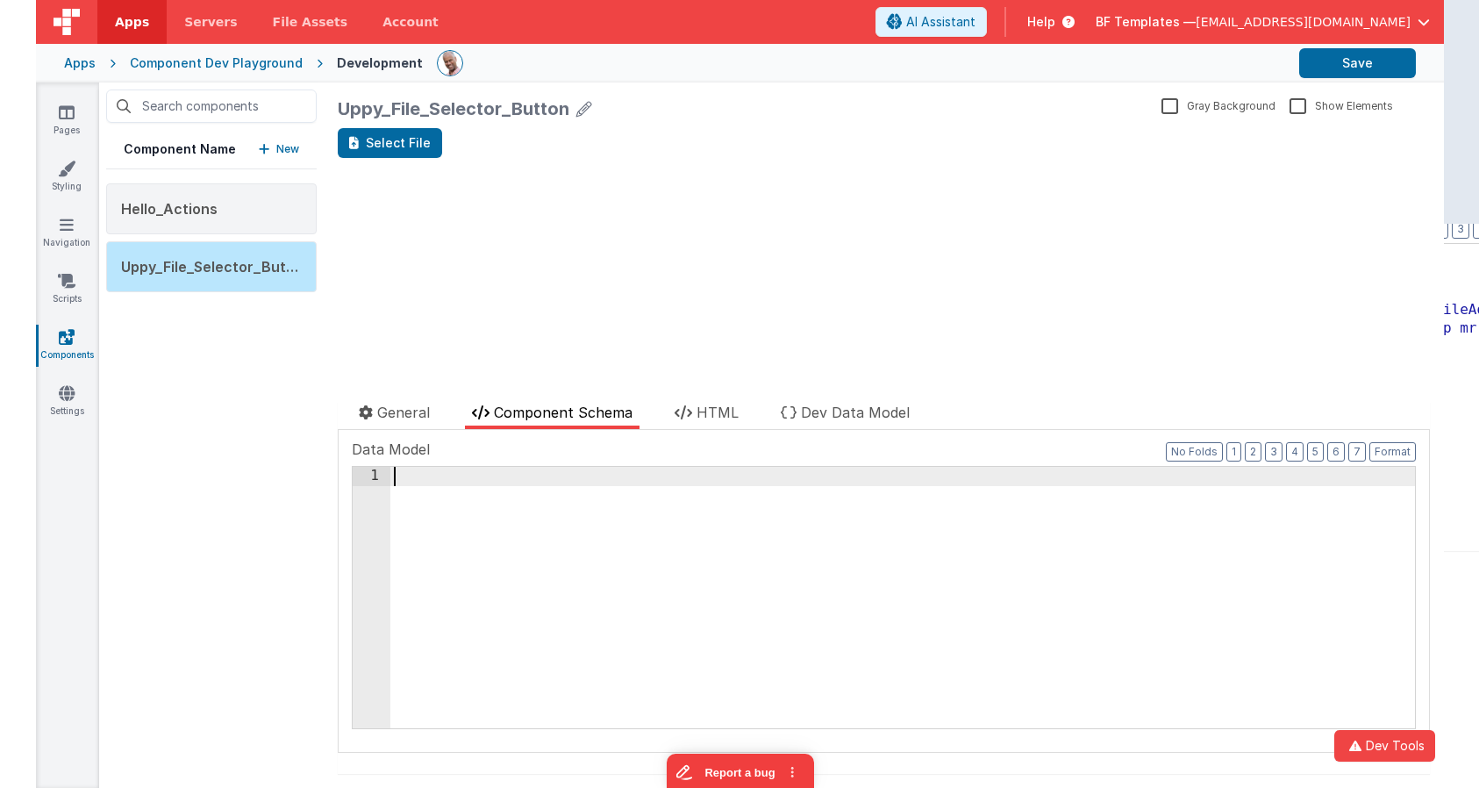
scroll to position [1398, 0]
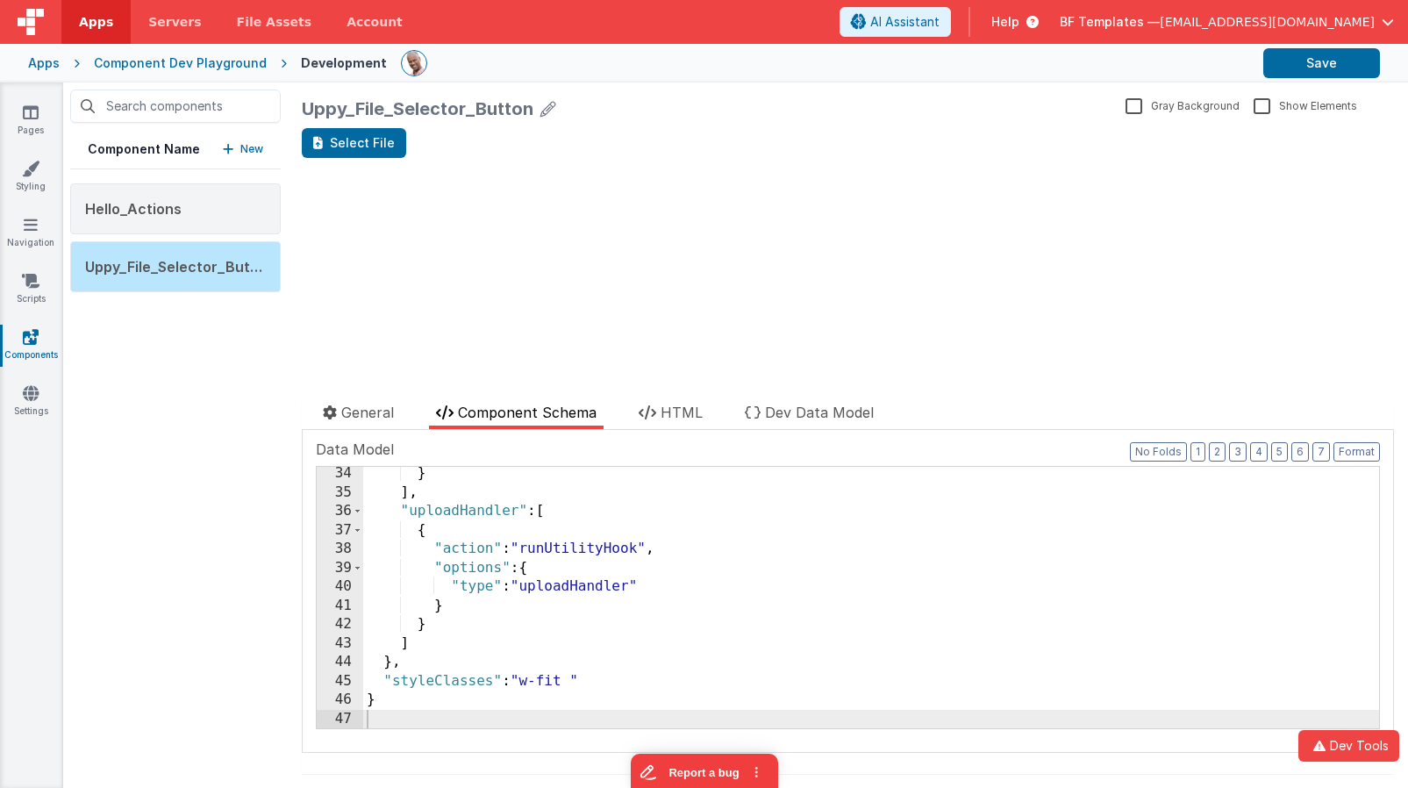
click at [821, 138] on div "Select File" at bounding box center [848, 143] width 1092 height 30
click at [1317, 67] on button "Save" at bounding box center [1321, 63] width 117 height 30
click at [30, 119] on icon at bounding box center [31, 113] width 16 height 18
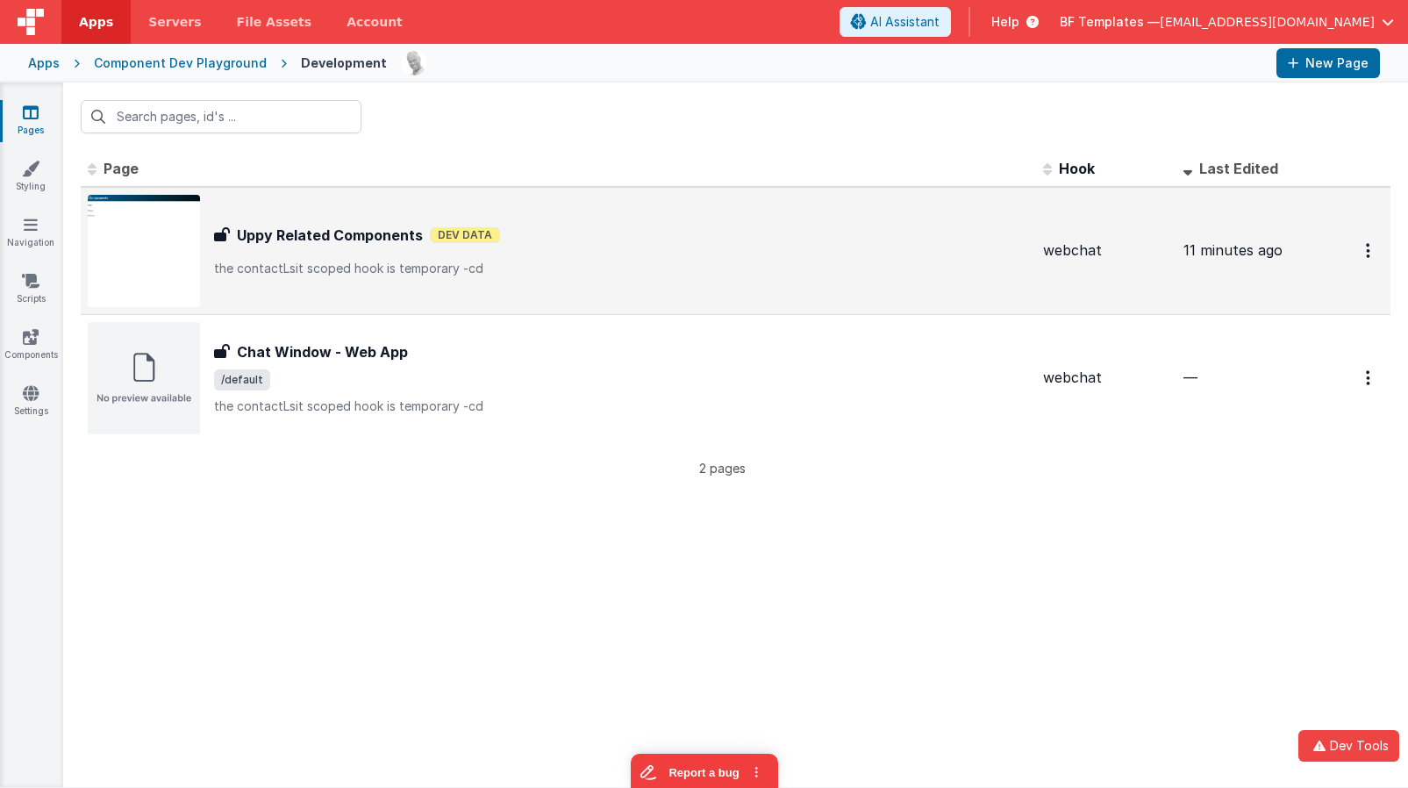
click at [294, 256] on div "Uppy Related Components Uppy Related Components Dev Data the contactLsit scoped…" at bounding box center [621, 251] width 815 height 53
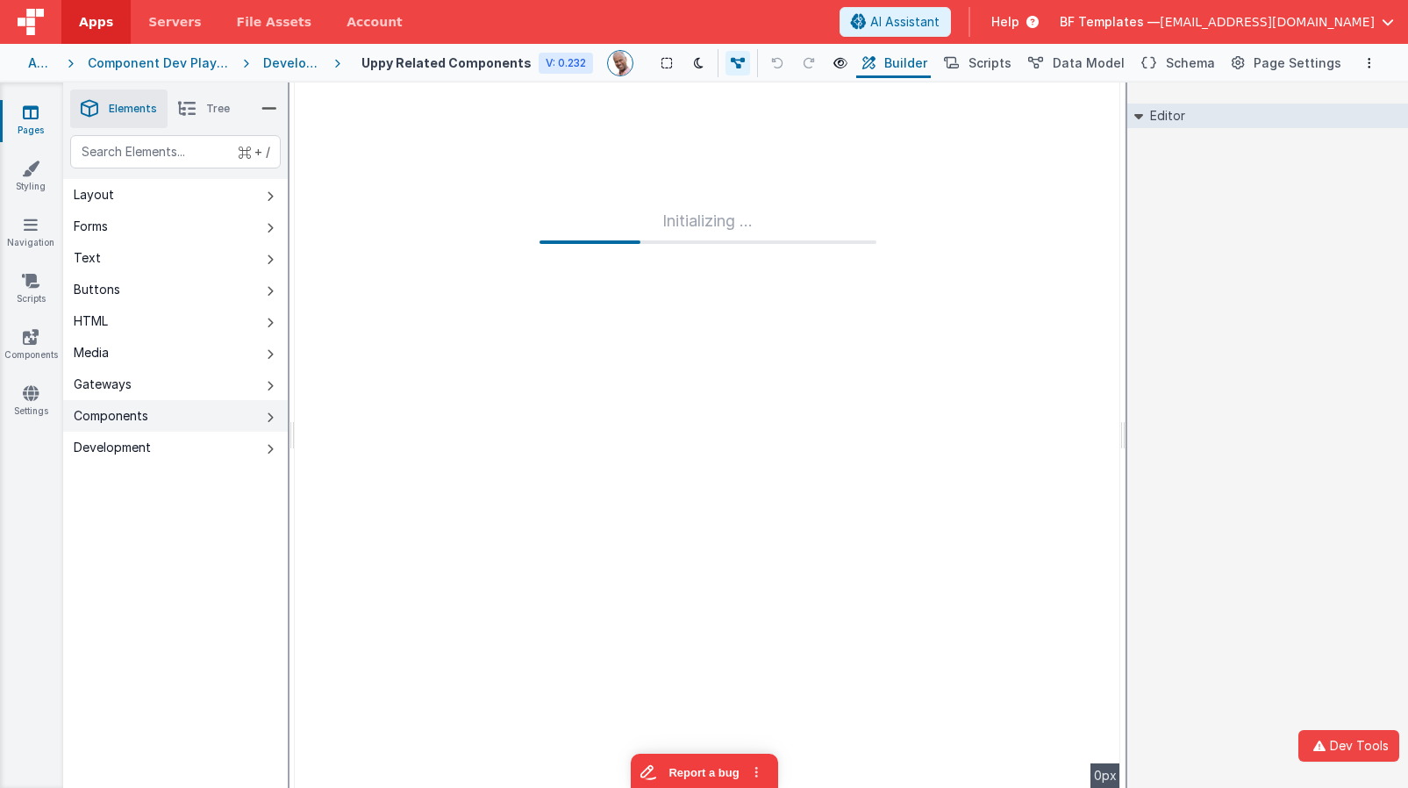
click at [225, 411] on button "Components" at bounding box center [175, 416] width 225 height 32
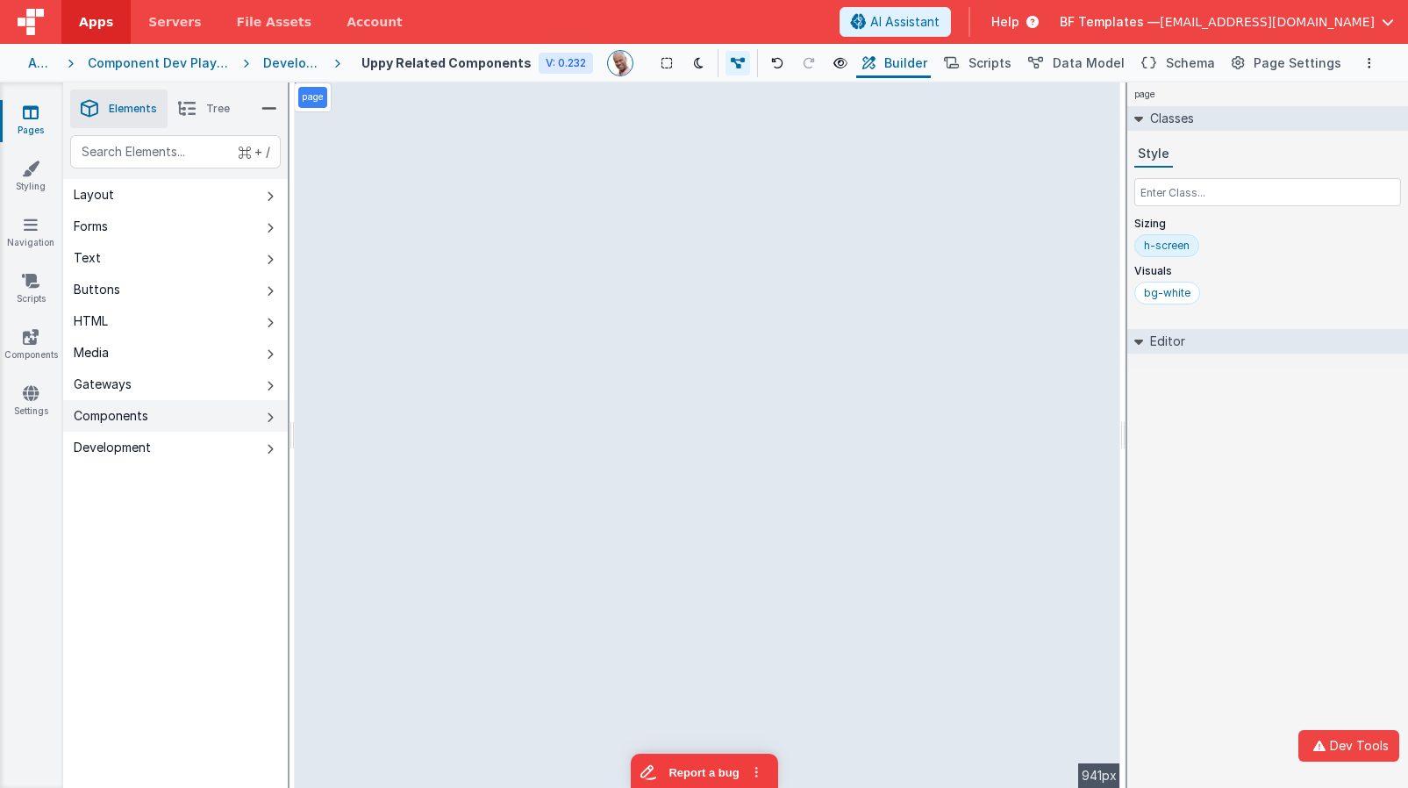
click at [255, 411] on button "Components" at bounding box center [175, 416] width 225 height 32
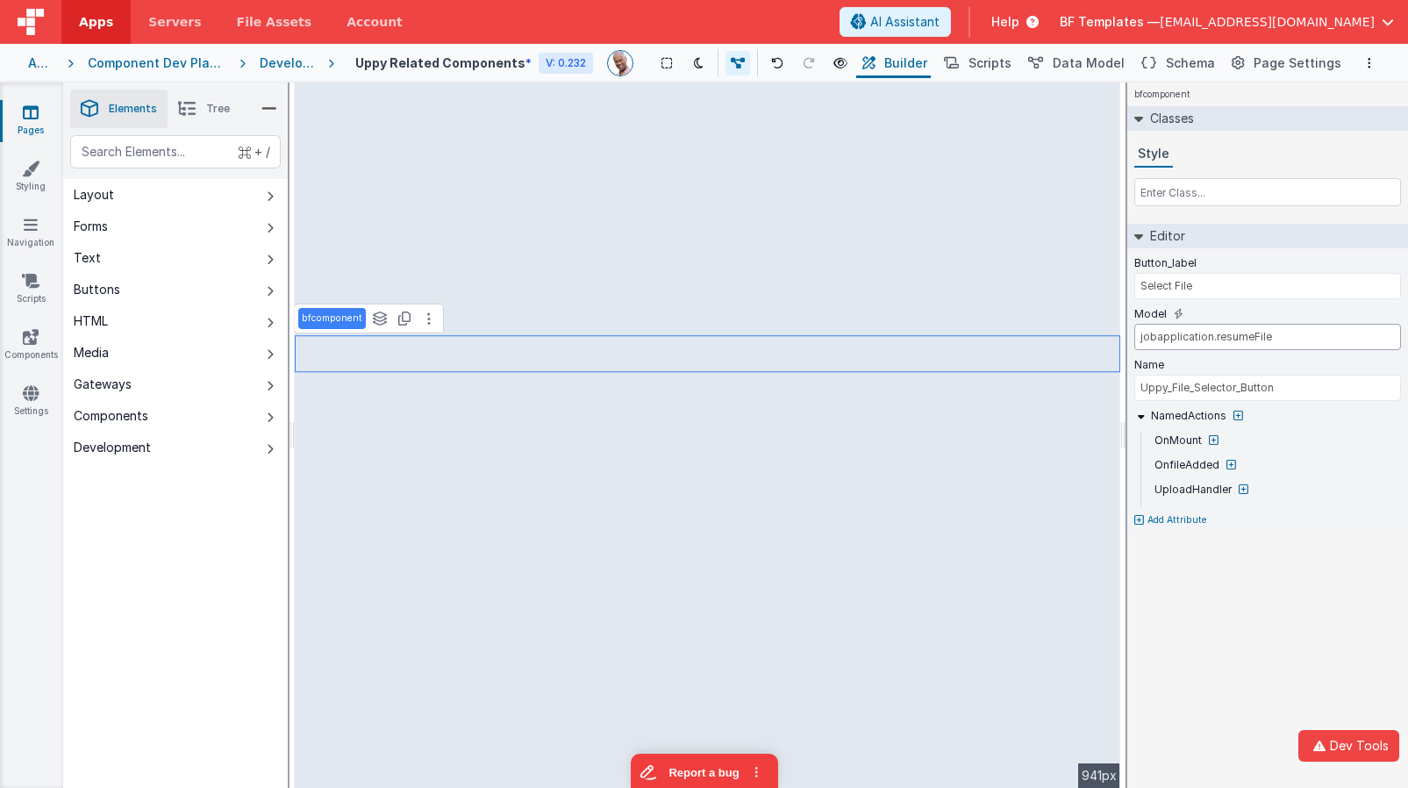
click at [1235, 331] on input "jobapplication.resumeFile" at bounding box center [1267, 337] width 267 height 26
click at [1194, 340] on input "applicatio.resume" at bounding box center [1267, 337] width 267 height 26
click at [1176, 341] on input "application.resume" at bounding box center [1267, 337] width 267 height 26
type input "application.resume"
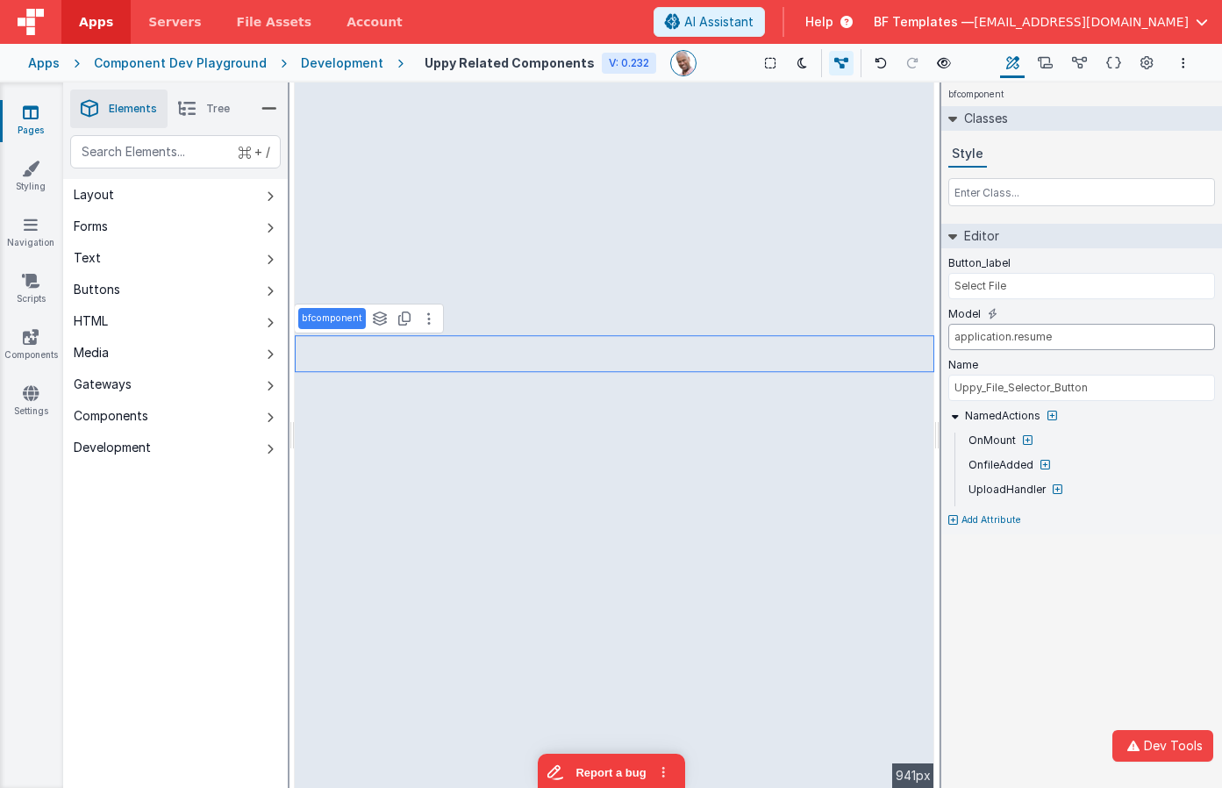
click at [990, 327] on input "application.resume" at bounding box center [1081, 337] width 267 height 26
click at [1078, 66] on icon at bounding box center [1079, 63] width 15 height 18
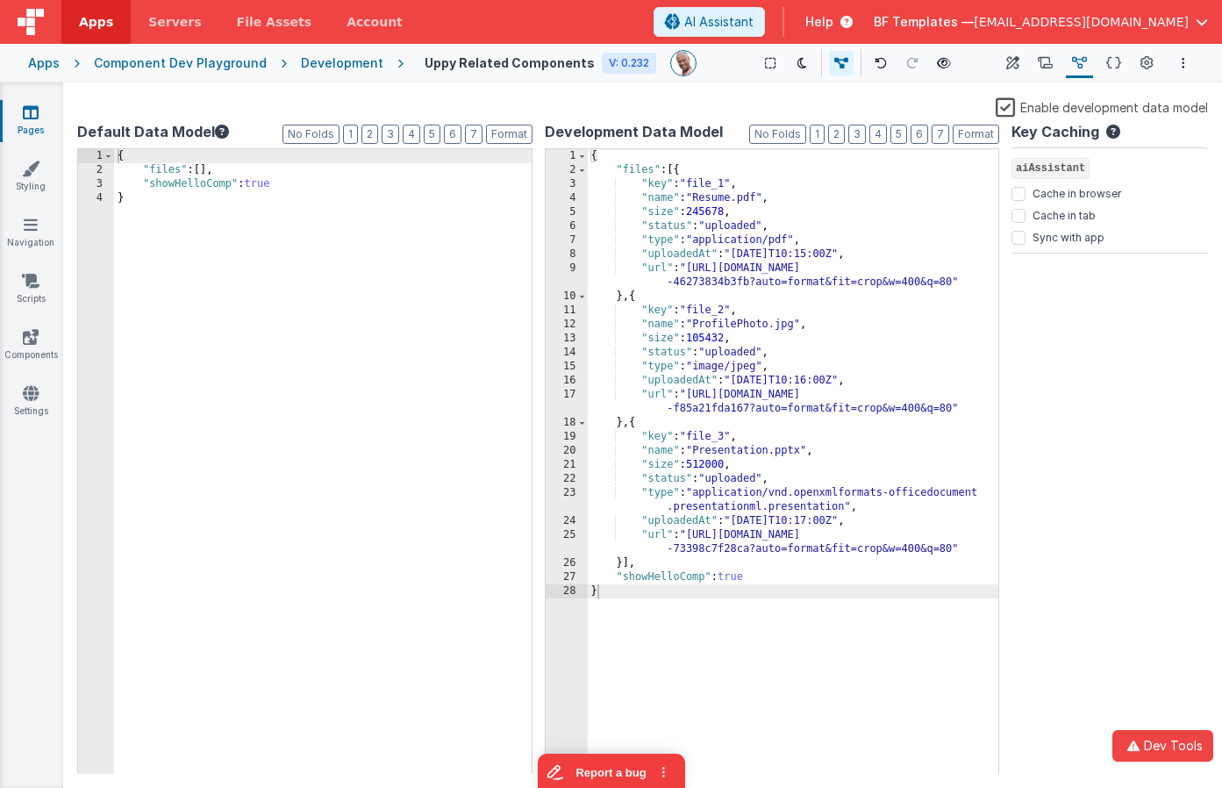
click at [280, 175] on div "{ "files" : [ ] , "showHelloComp" : true }" at bounding box center [323, 476] width 418 height 654
paste textarea
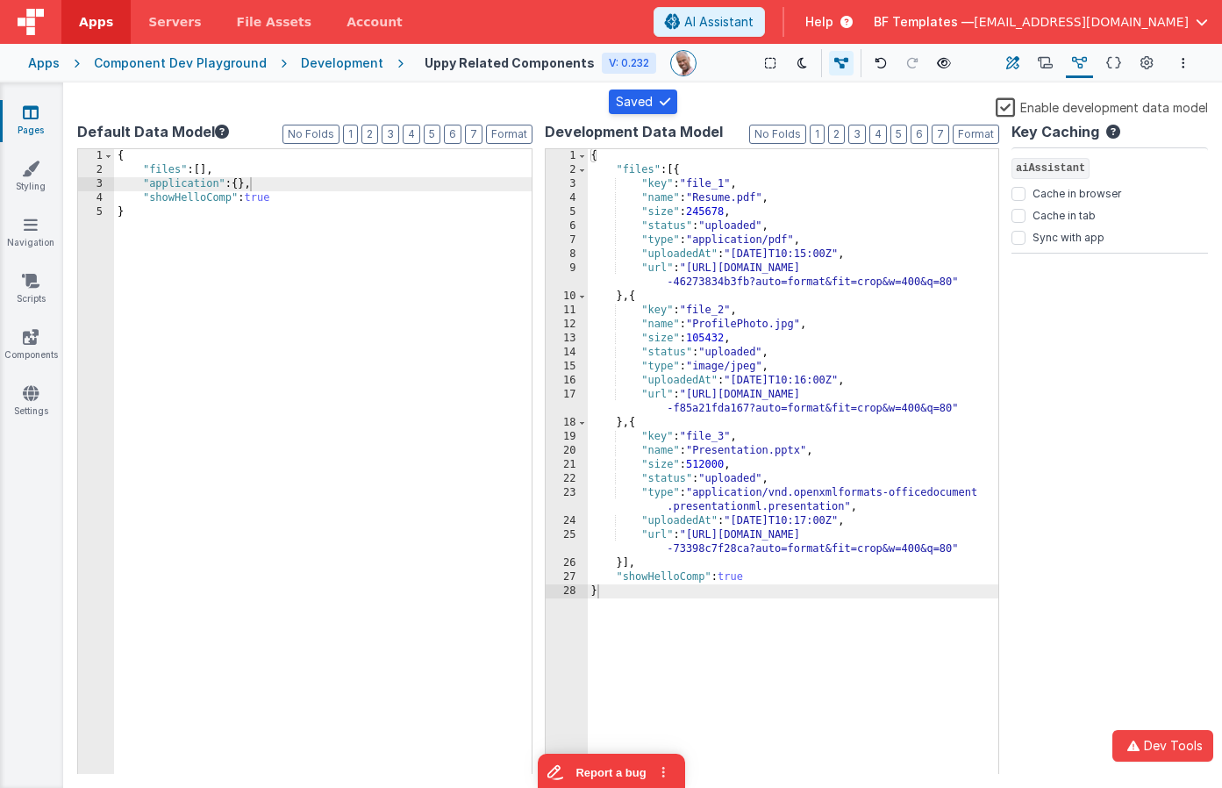
click at [1024, 67] on button "Builder" at bounding box center [1012, 63] width 25 height 30
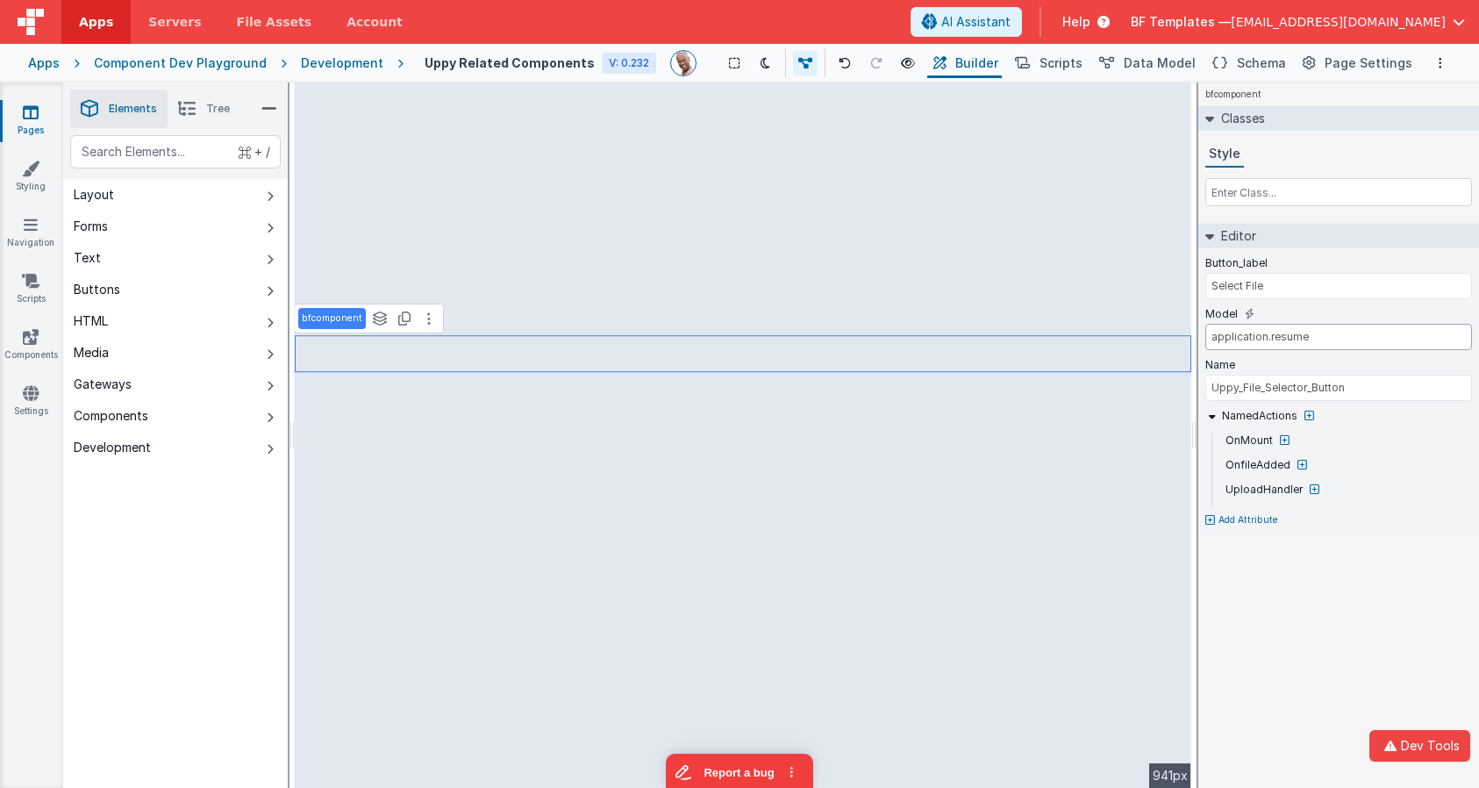
click at [1294, 340] on input "application.resume" at bounding box center [1338, 337] width 267 height 26
type input "jobapplication.resumeFile"
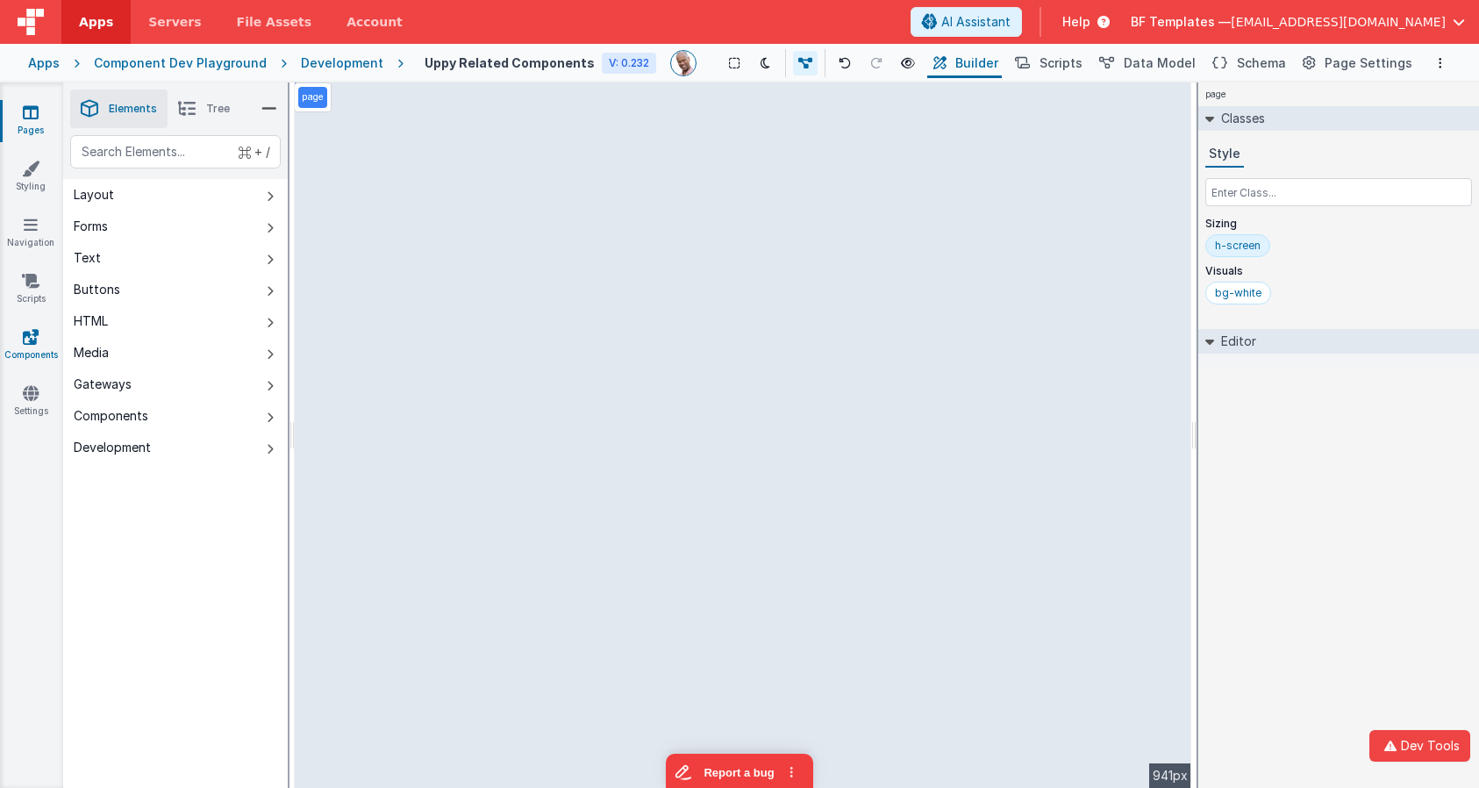
click at [26, 349] on link "Components" at bounding box center [30, 345] width 63 height 35
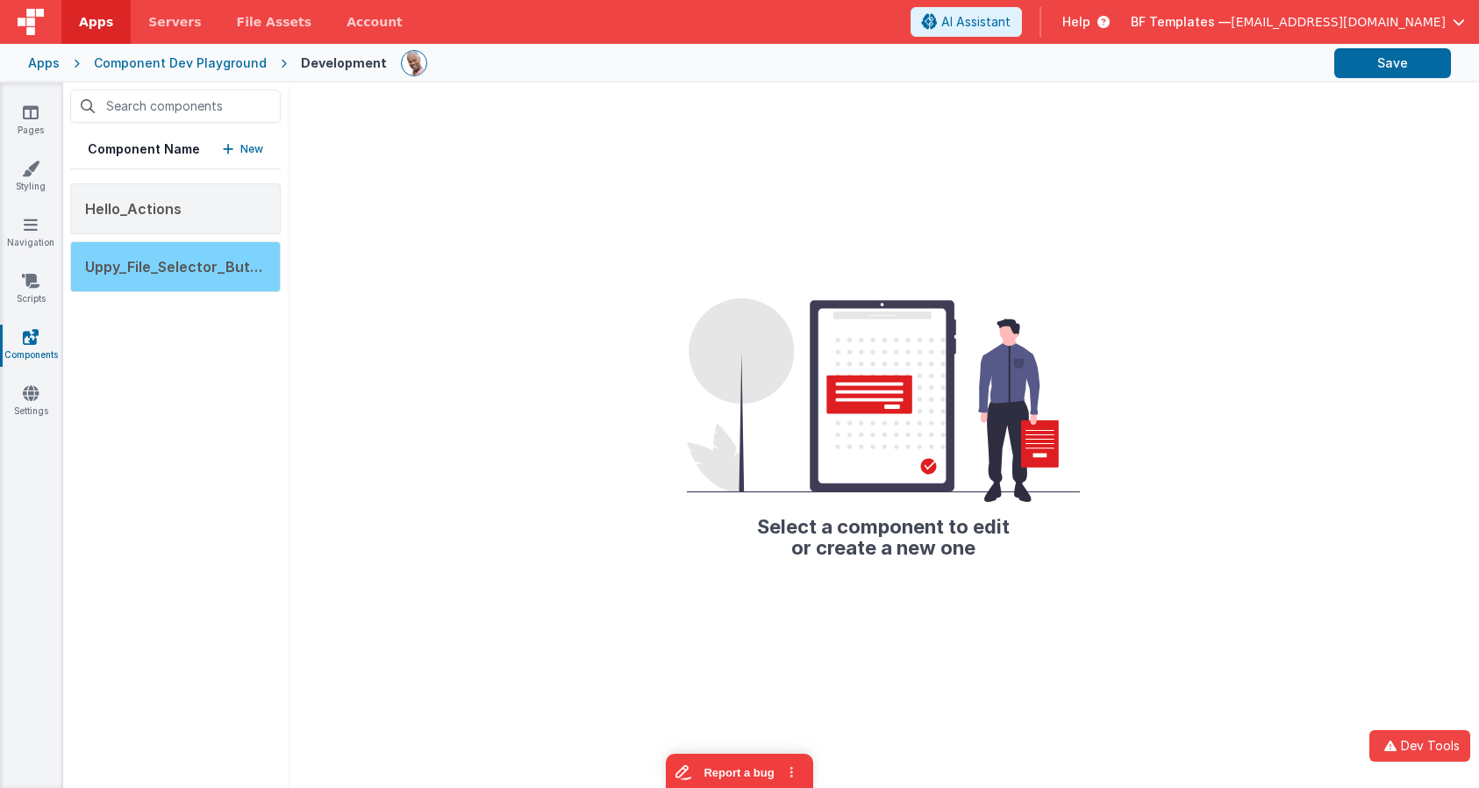
click at [177, 271] on span "Uppy_File_Selector_Button" at bounding box center [179, 267] width 189 height 18
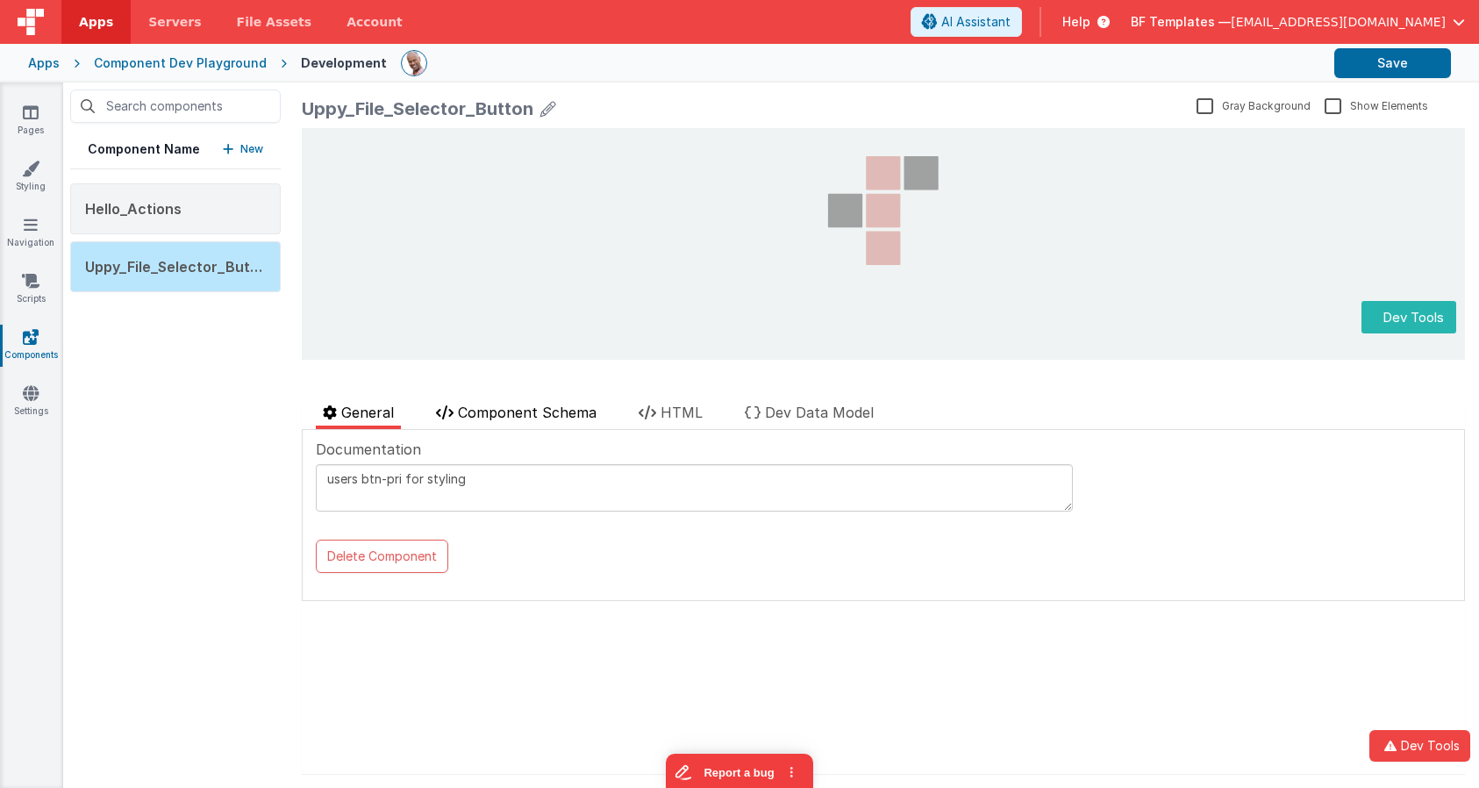
click at [552, 414] on span "Component Schema" at bounding box center [527, 413] width 139 height 18
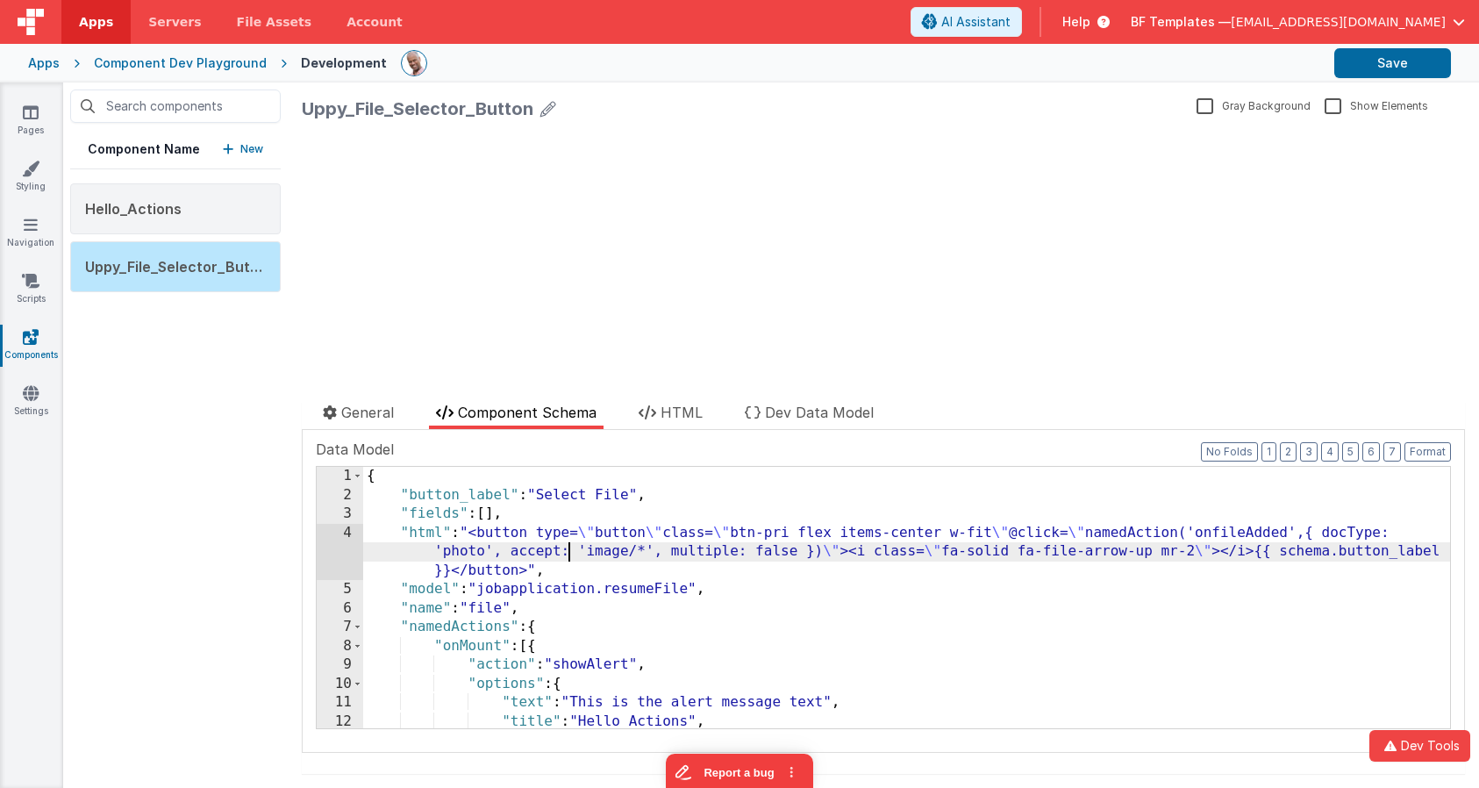
click at [573, 555] on div "{ "button_label" : "Select File" , "fields" : [ ] , "html" : "<button type= \" …" at bounding box center [906, 616] width 1087 height 299
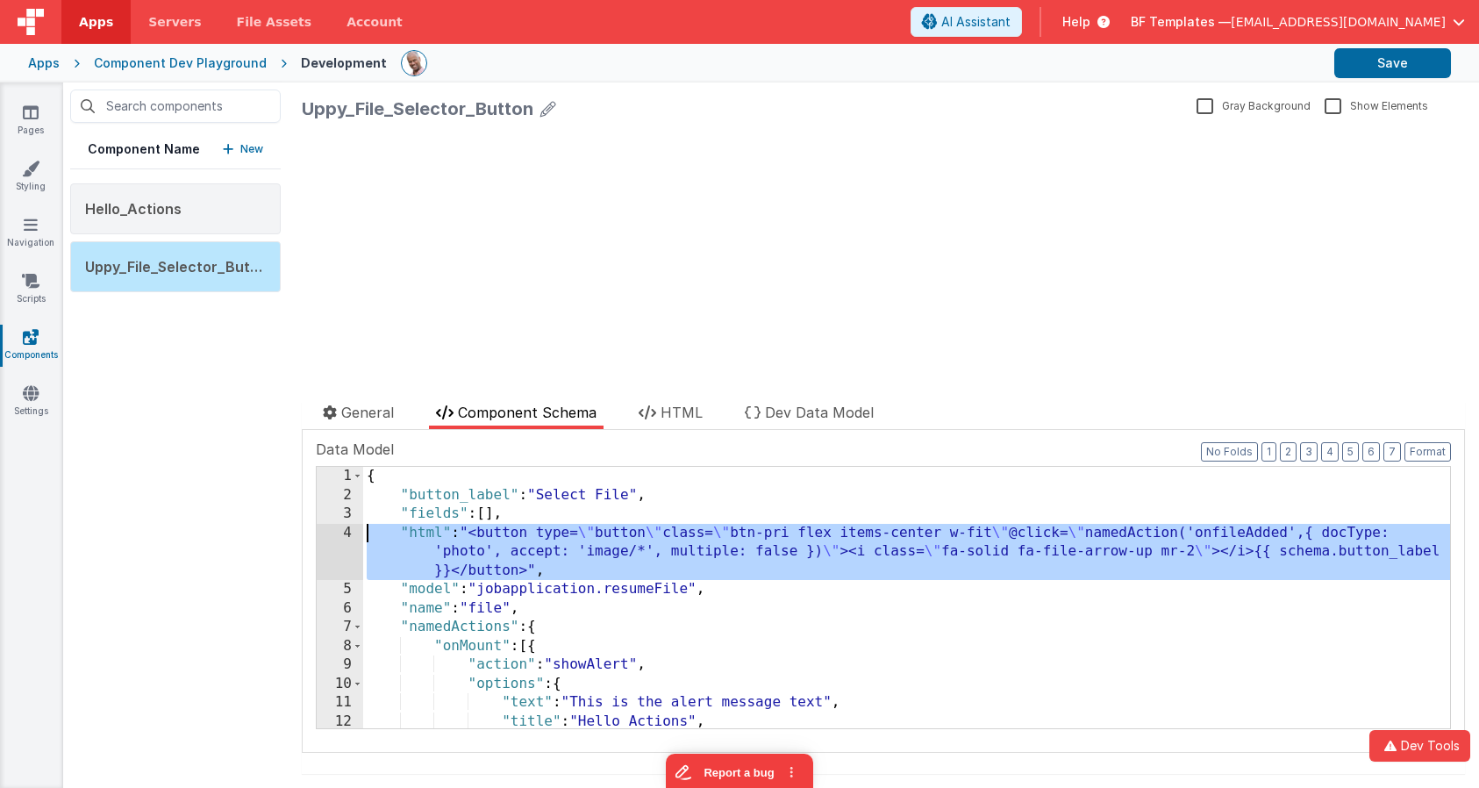
click at [332, 541] on div "4" at bounding box center [340, 552] width 46 height 57
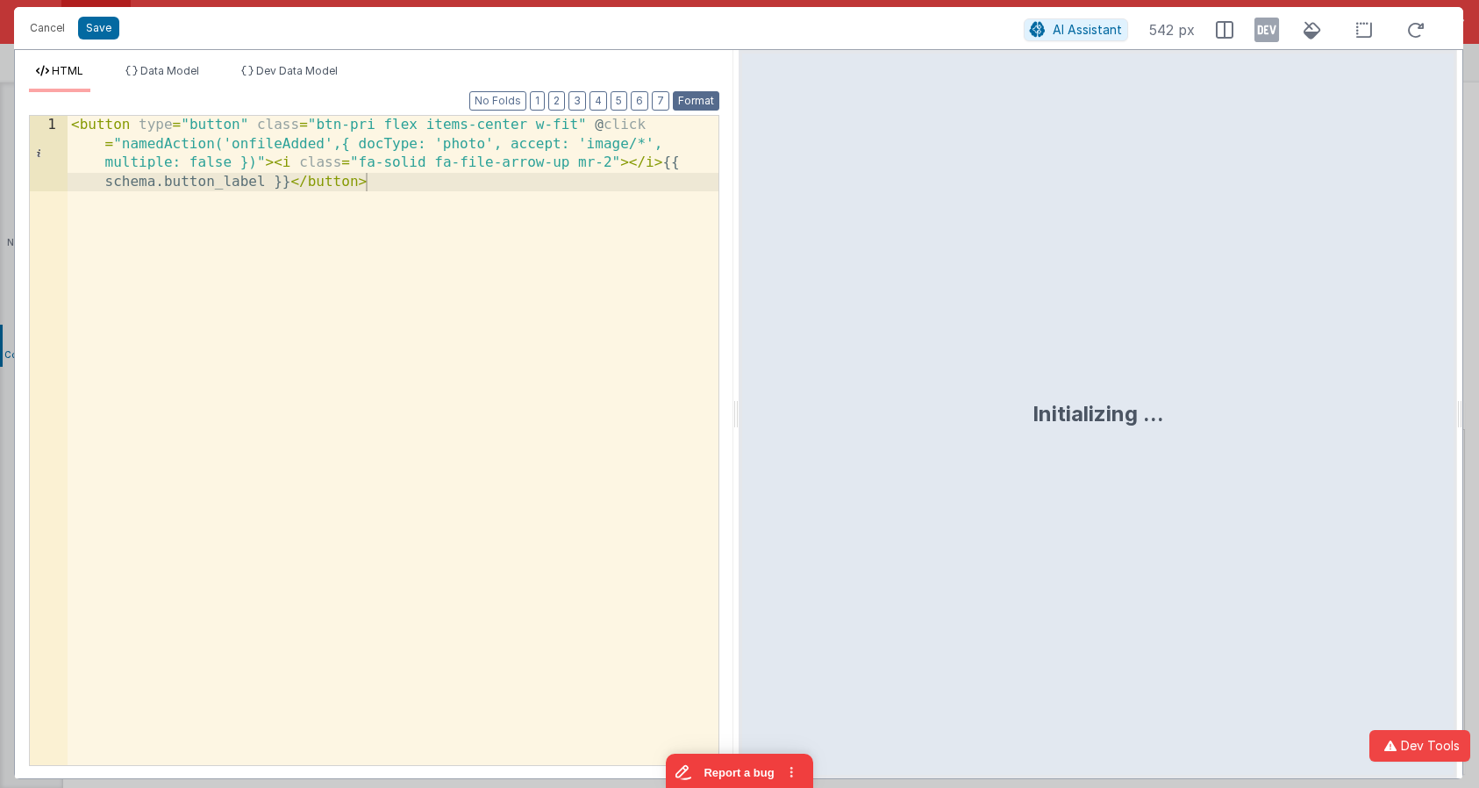
click at [704, 101] on button "Format" at bounding box center [696, 100] width 46 height 19
drag, startPoint x: 614, startPoint y: 202, endPoint x: 580, endPoint y: 203, distance: 34.2
click at [614, 202] on div "< button type = "button" class = "btn-pri flex items-center w-fit" @ click = "n…" at bounding box center [393, 516] width 651 height 800
click at [290, 186] on div "< button type = "button" class = "btn-pri flex items-center w-fit" @ click = "n…" at bounding box center [393, 516] width 651 height 800
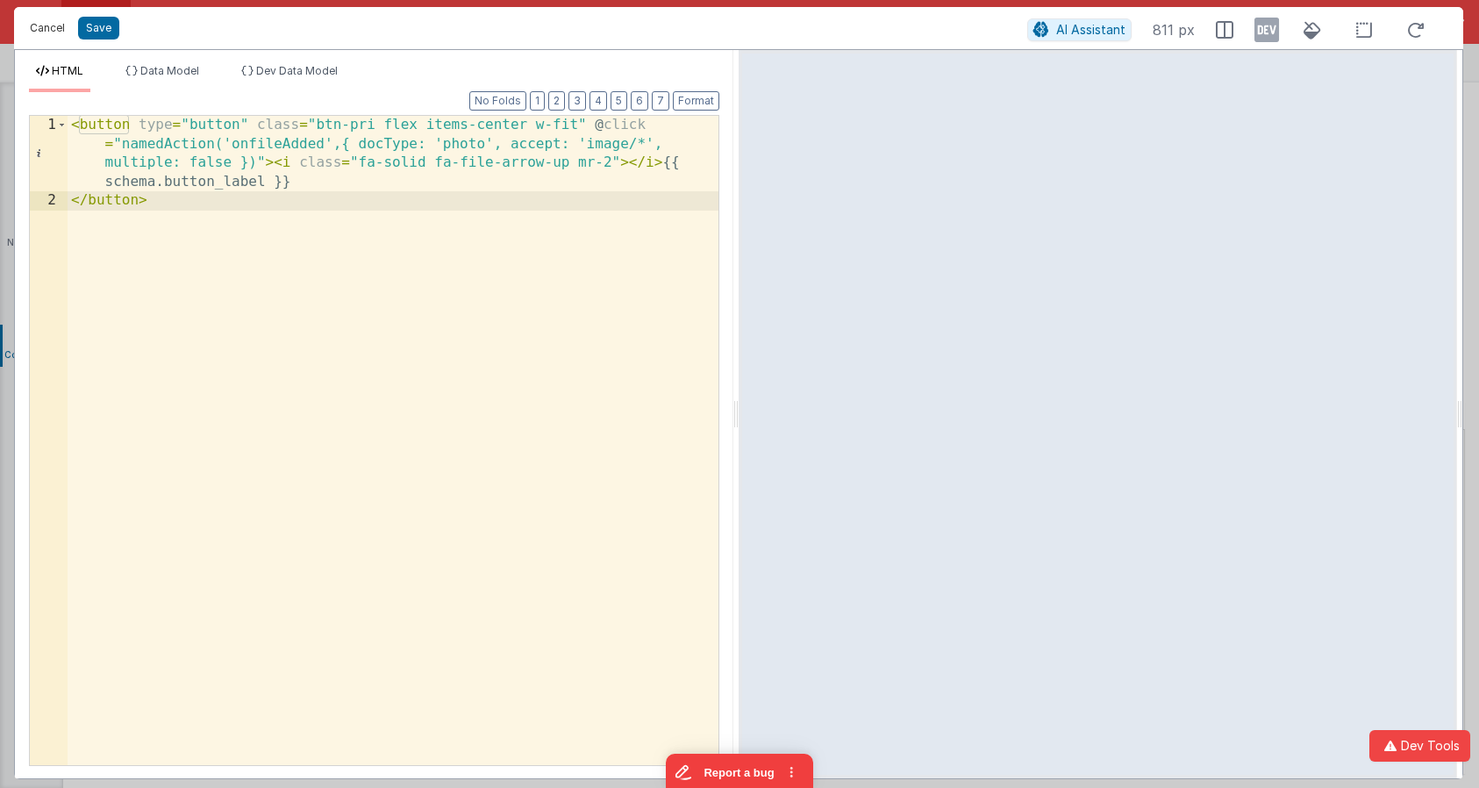
click at [49, 28] on button "Cancel" at bounding box center [47, 28] width 53 height 25
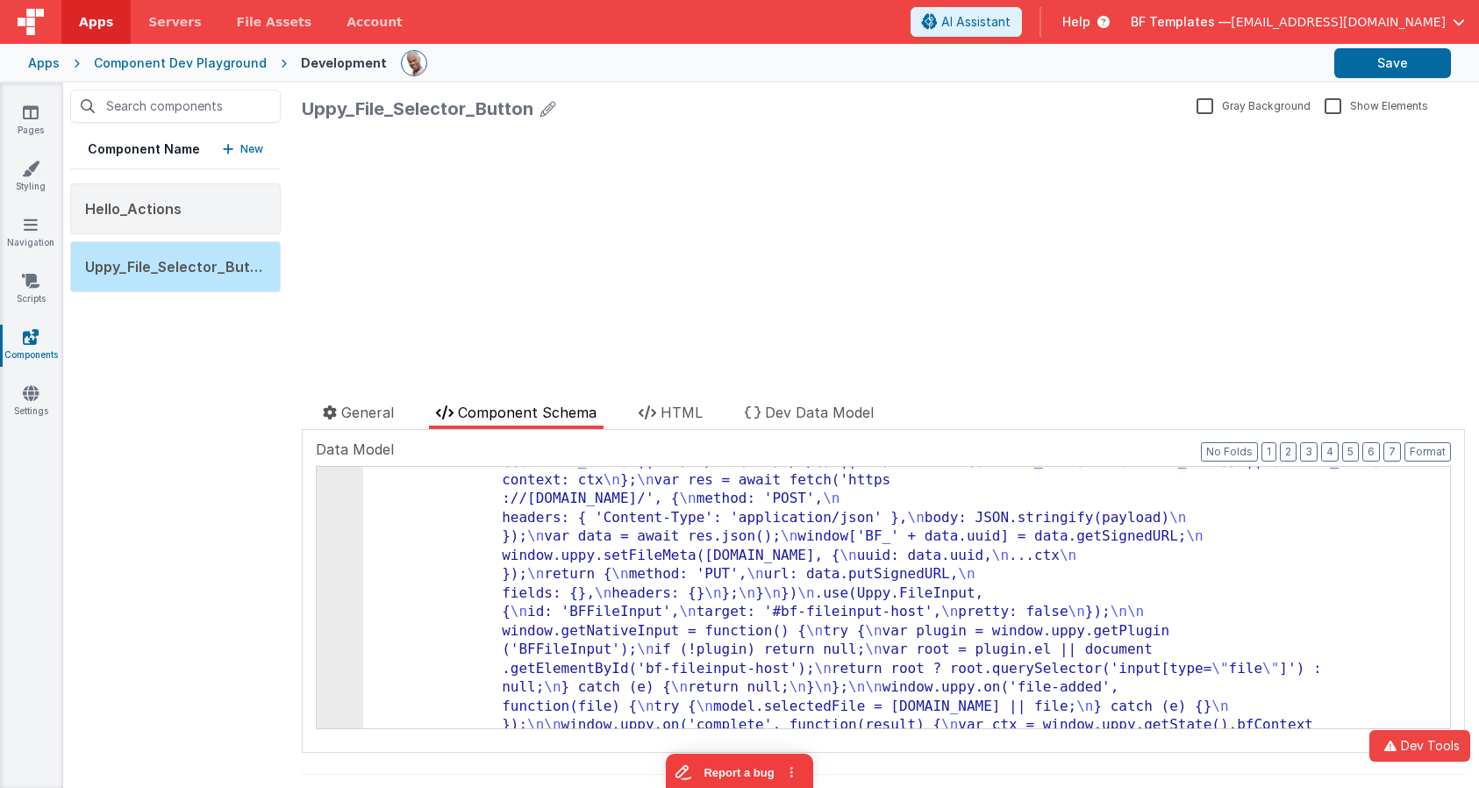
scroll to position [468, 0]
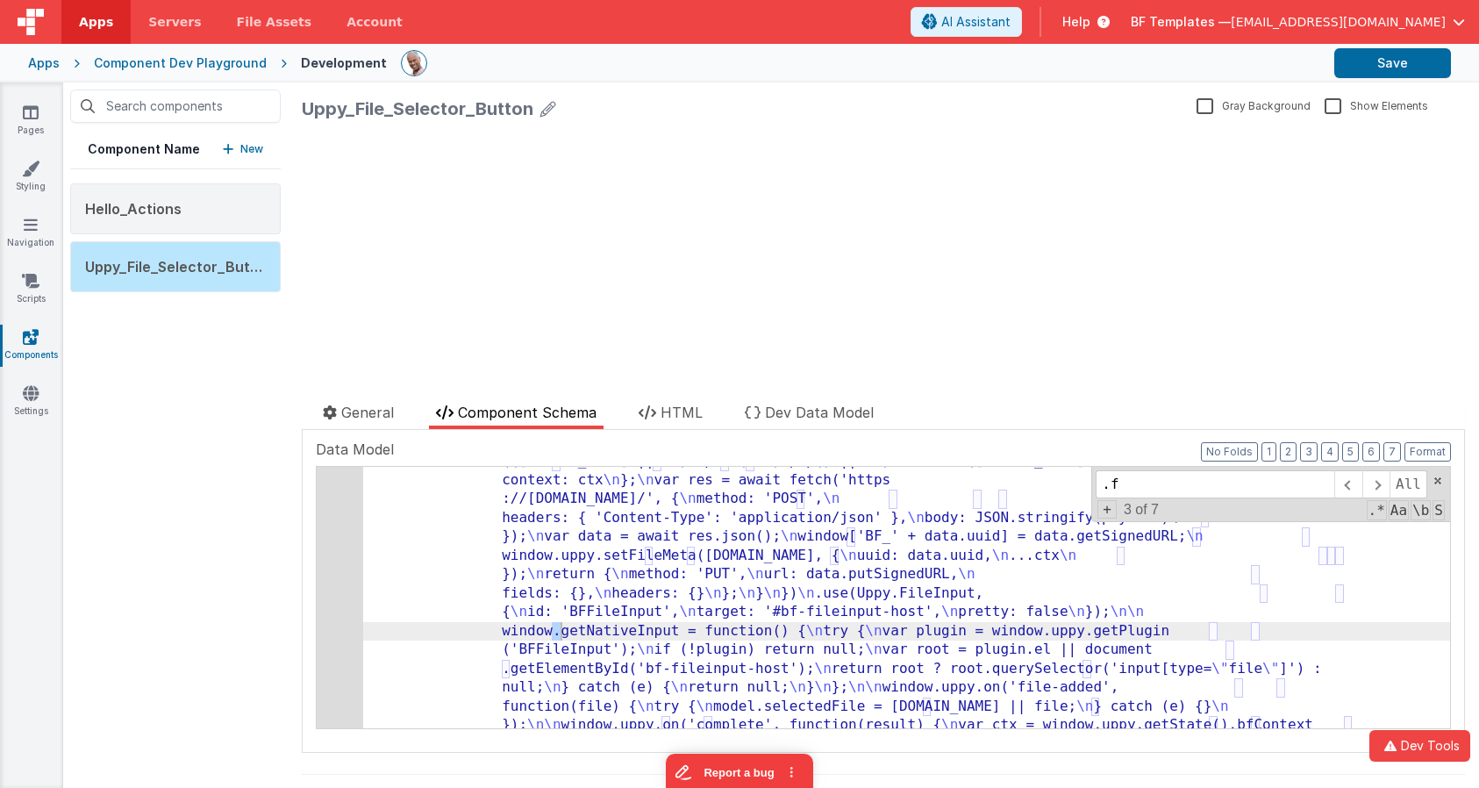
scroll to position [755, 0]
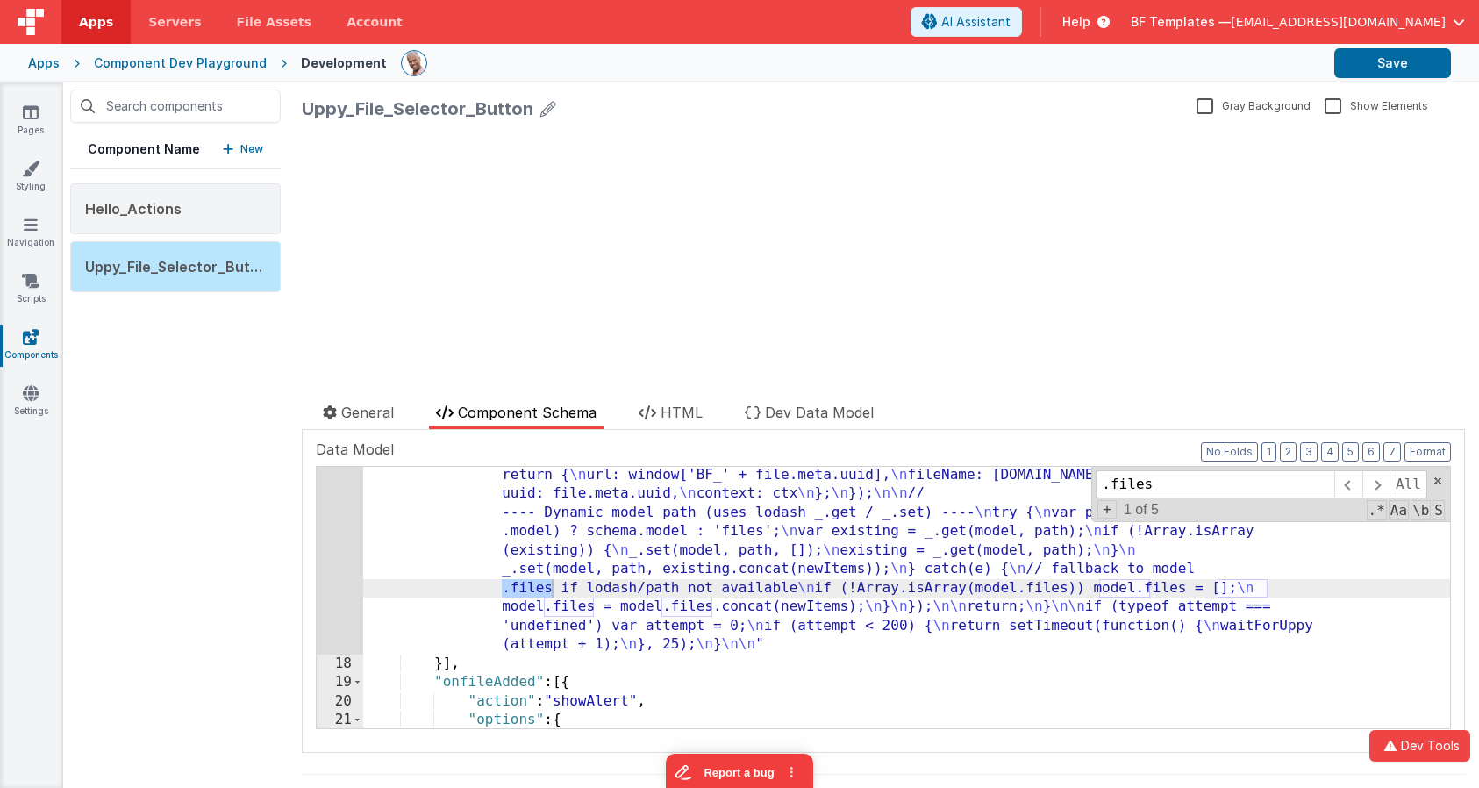
type input ".files"
click at [369, 581] on div ""function" : "if (window.__bfUppyInit) return; \n window.__bfUppyInit = true; \…" at bounding box center [906, 493] width 1087 height 884
click at [340, 580] on div "17" at bounding box center [340, 353] width 46 height 604
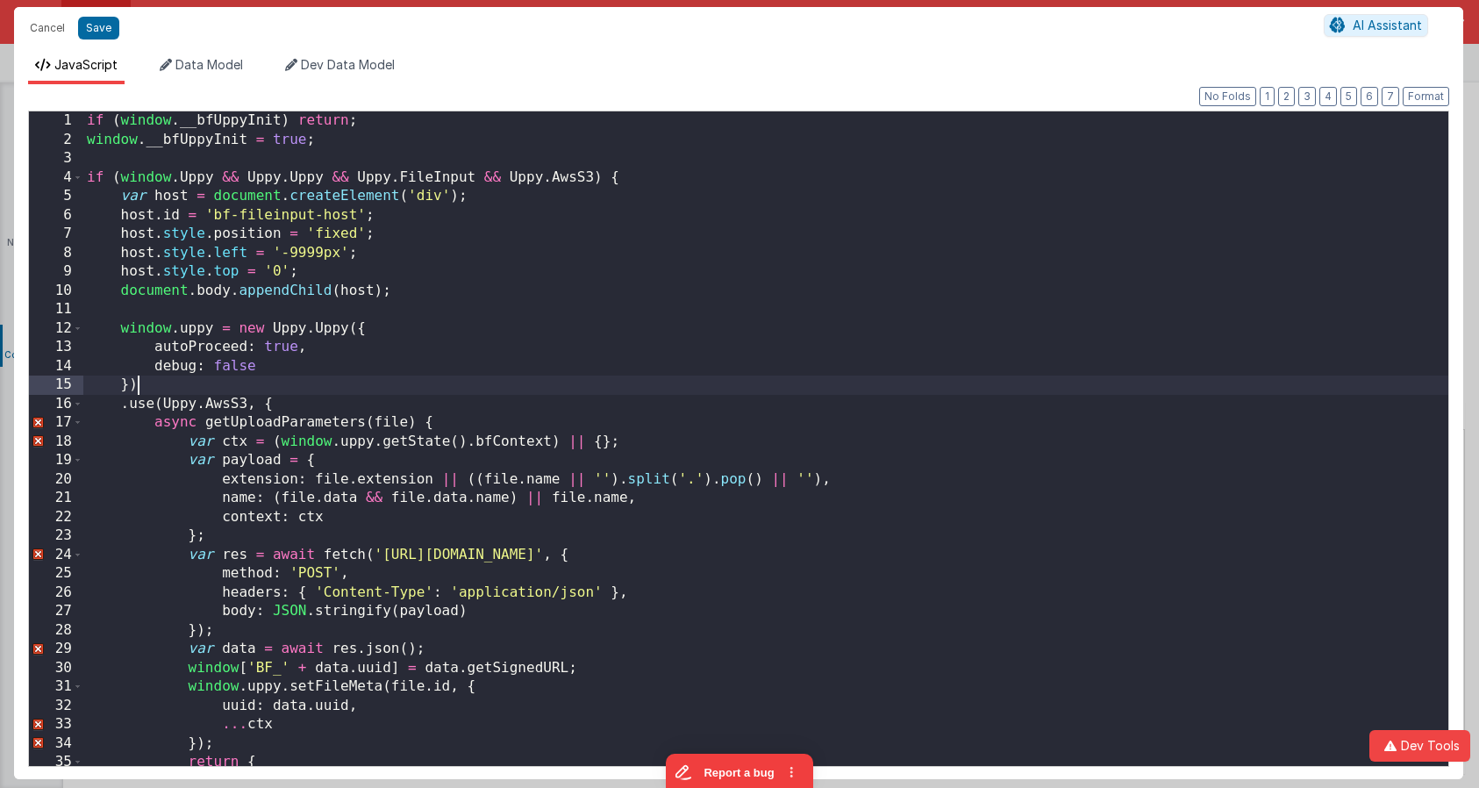
scroll to position [0, 0]
click at [675, 384] on div "if ( window . __bfUppyInit ) return ; window . __bfUppyInit = true ; if ( windo…" at bounding box center [765, 457] width 1365 height 692
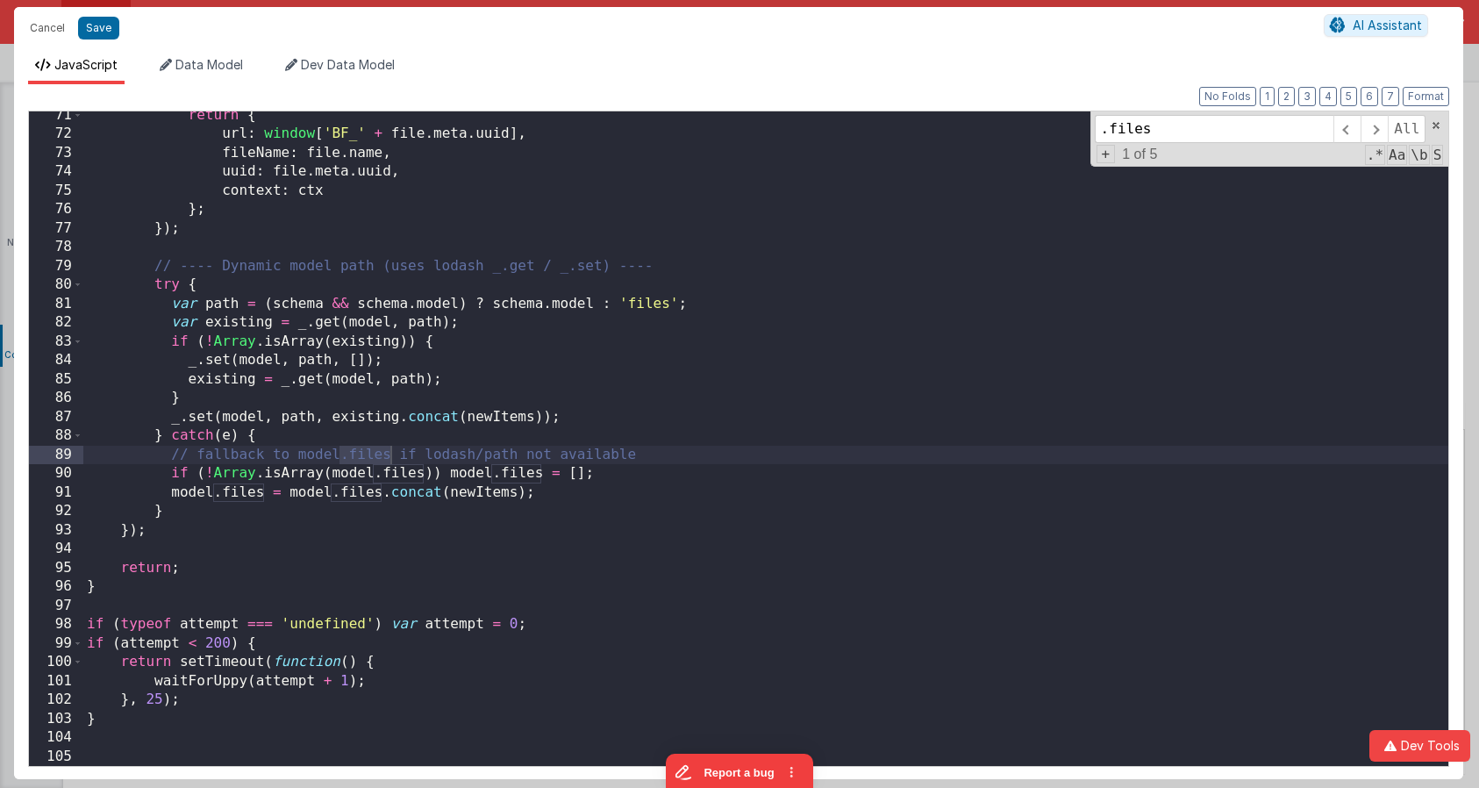
scroll to position [1326, 0]
click at [1317, 125] on span at bounding box center [1374, 129] width 27 height 28
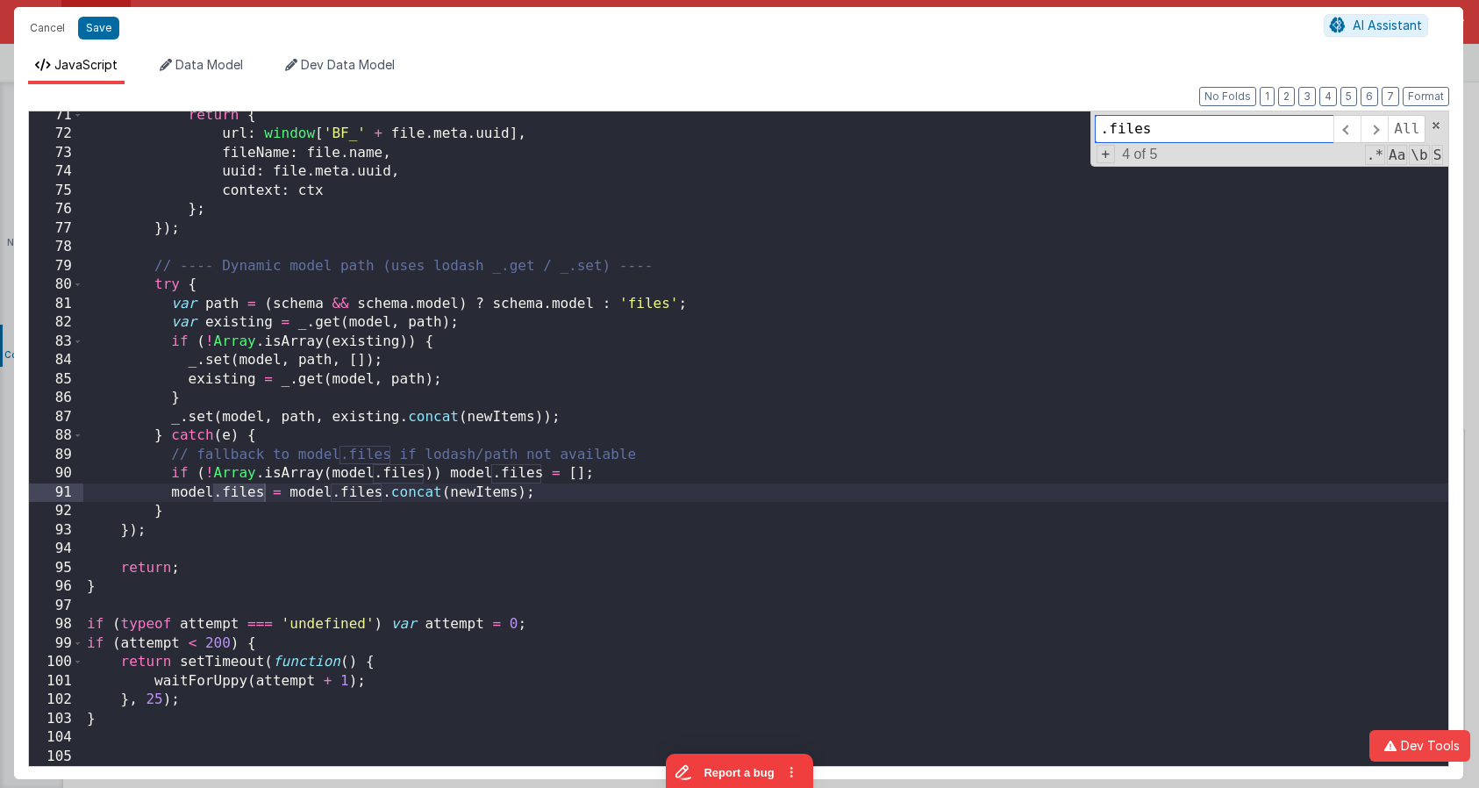
drag, startPoint x: 1211, startPoint y: 125, endPoint x: 1053, endPoint y: 124, distance: 158.8
click at [1053, 124] on div "return { url : window [ 'BF_' + file . meta . uuid ] , fileName : file . name ,…" at bounding box center [765, 438] width 1365 height 654
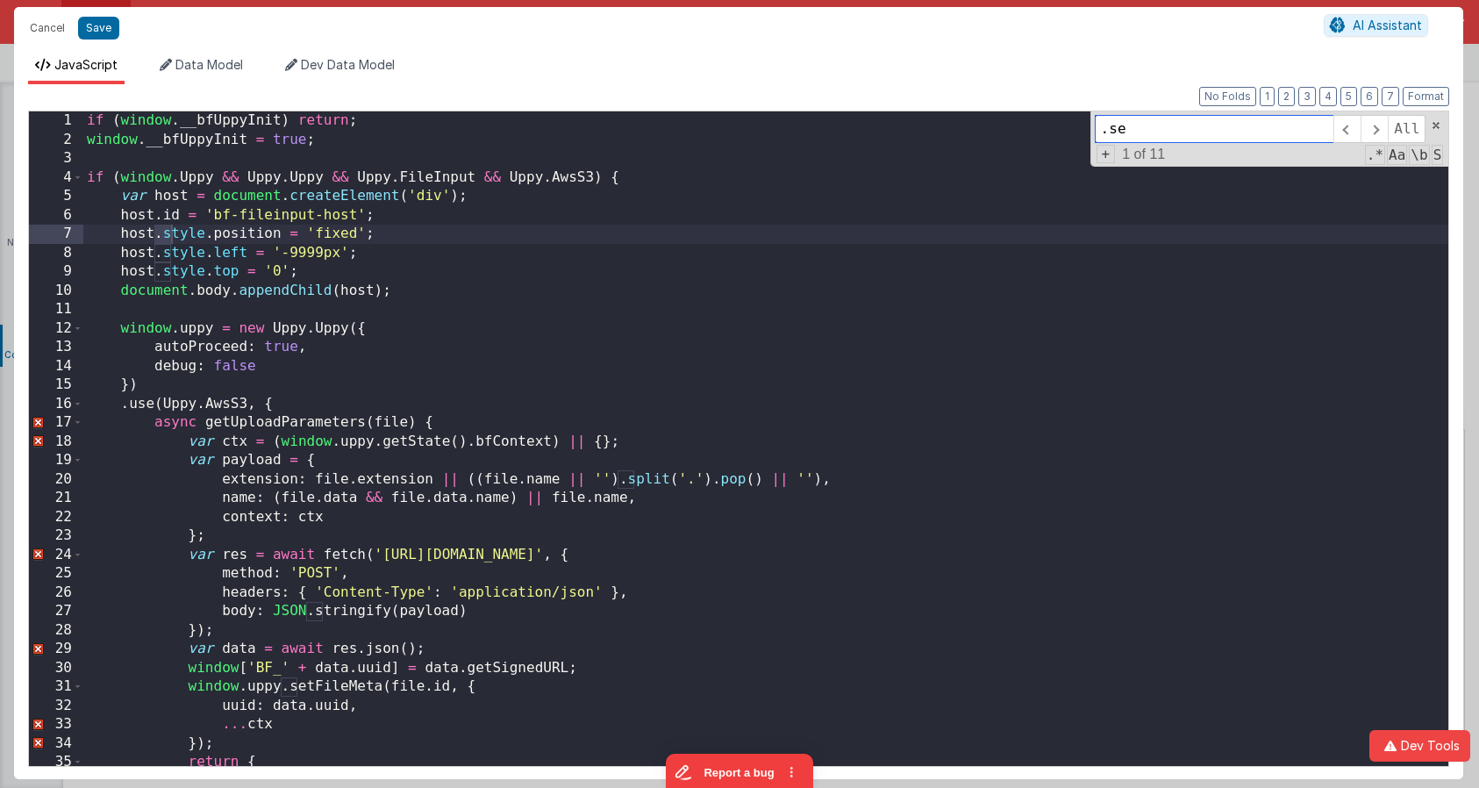
scroll to position [0, 0]
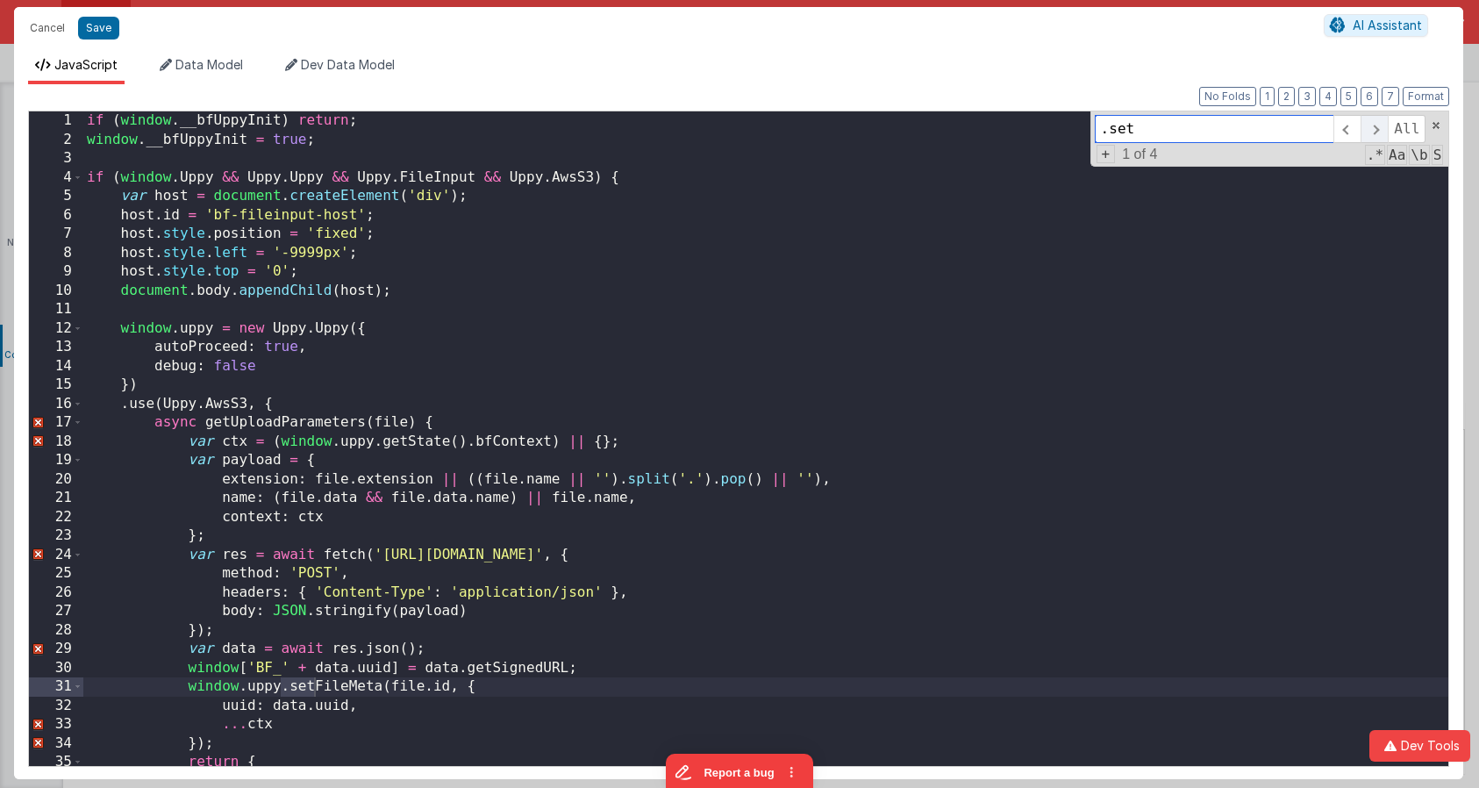
type input ".set"
click at [1317, 129] on span at bounding box center [1374, 129] width 27 height 28
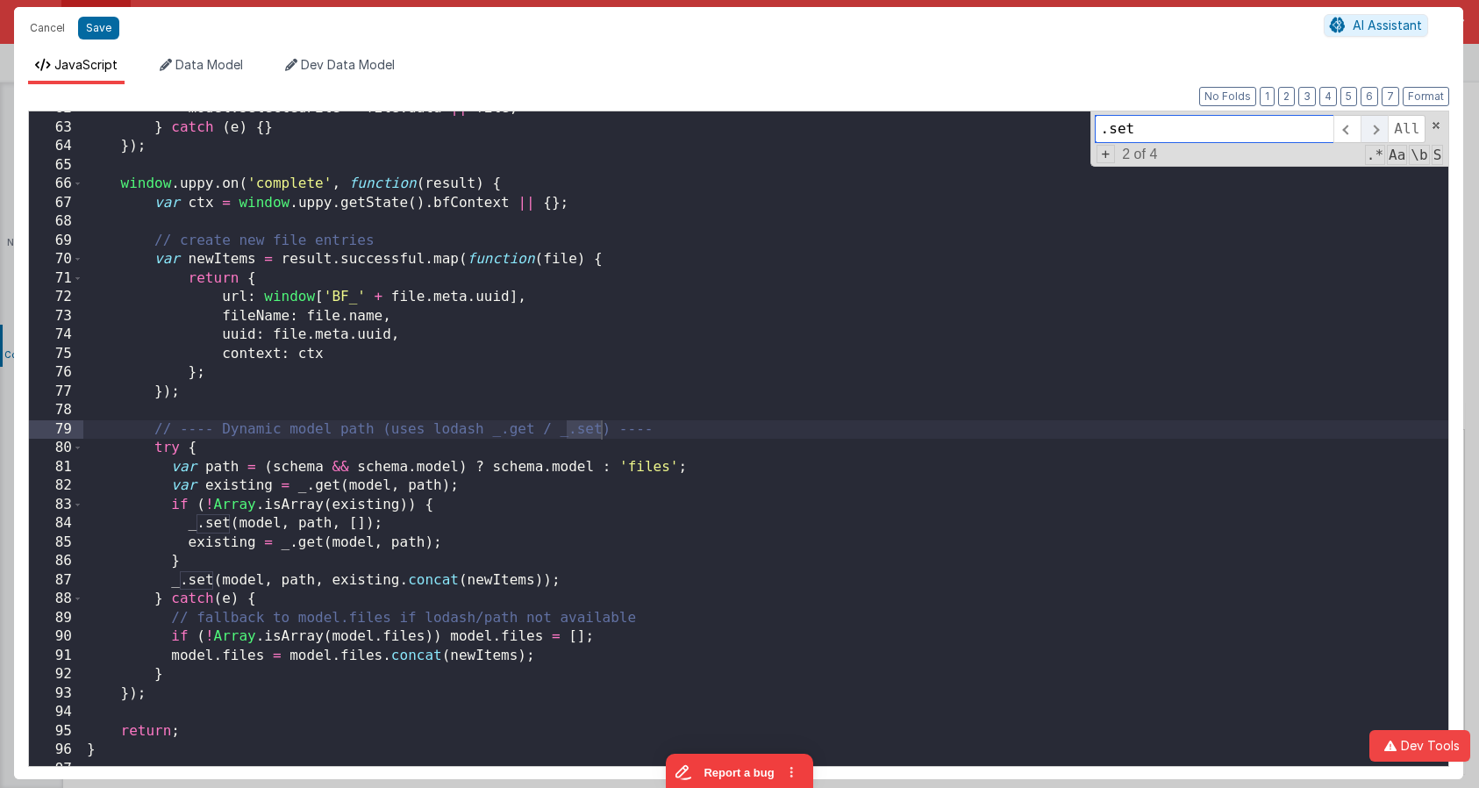
scroll to position [1162, 0]
click at [1317, 129] on span at bounding box center [1374, 129] width 27 height 28
click at [93, 33] on button "Save" at bounding box center [98, 28] width 41 height 23
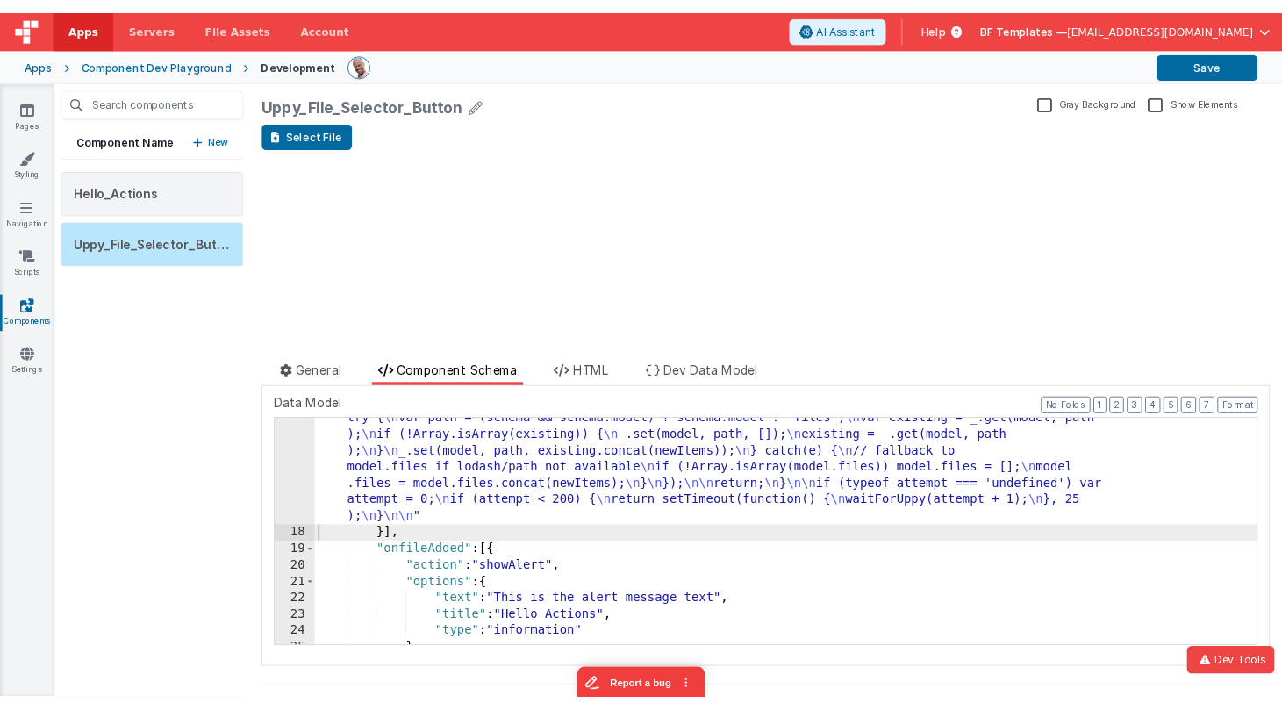
scroll to position [760, 0]
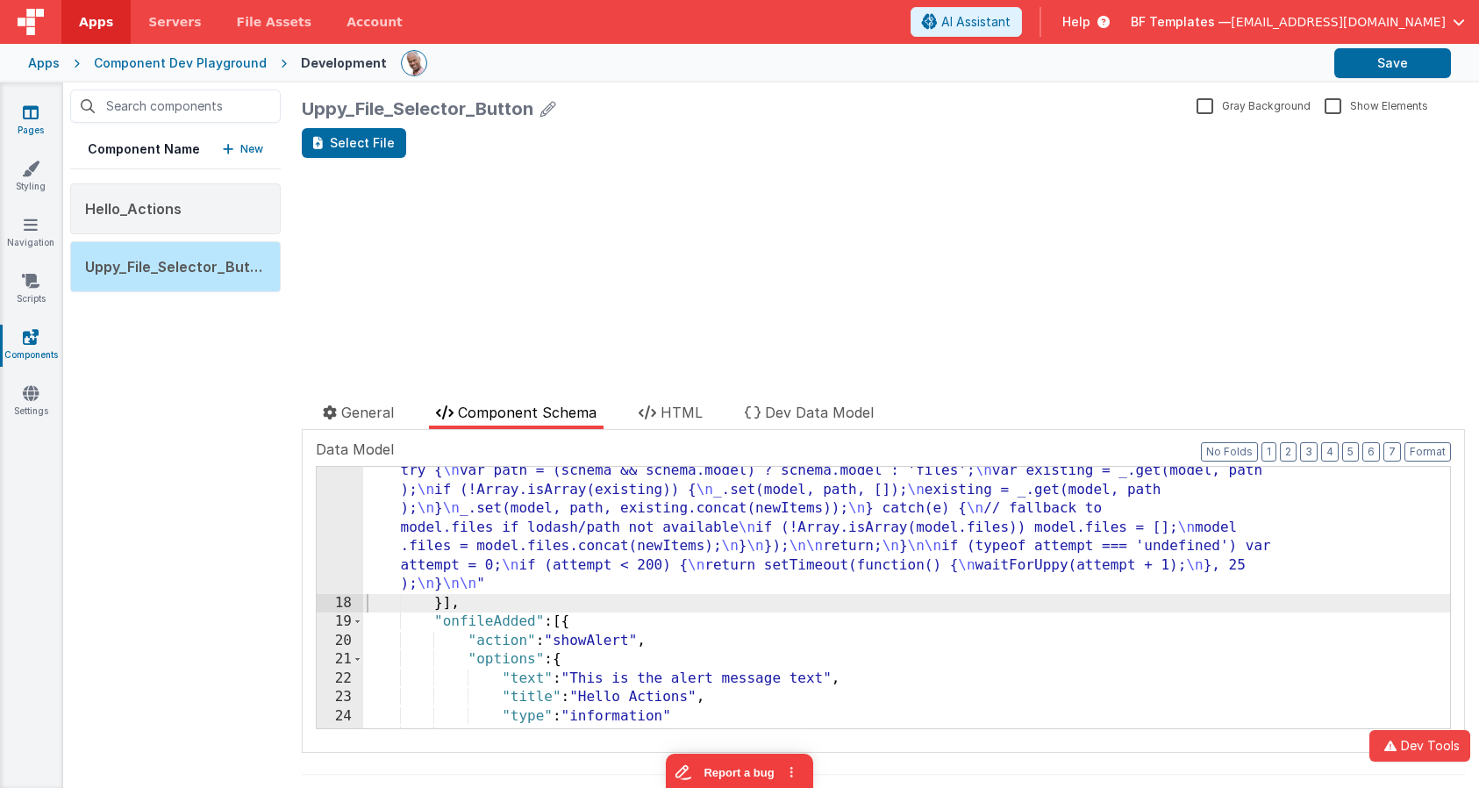
click at [20, 111] on link "Pages" at bounding box center [30, 121] width 63 height 35
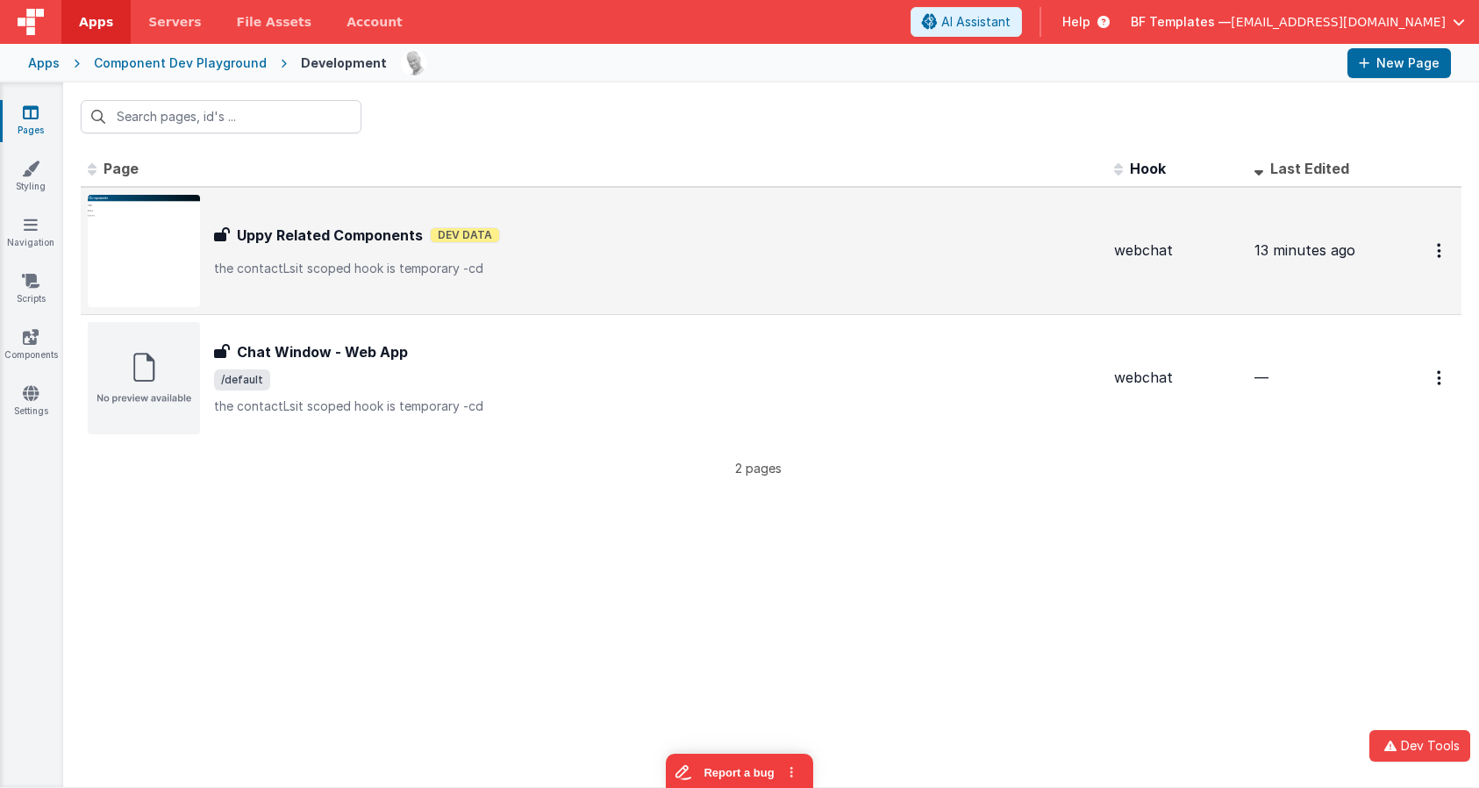
click at [430, 282] on div "Uppy Related Components Uppy Related Components Dev Data the contactLsit scoped…" at bounding box center [594, 251] width 1012 height 112
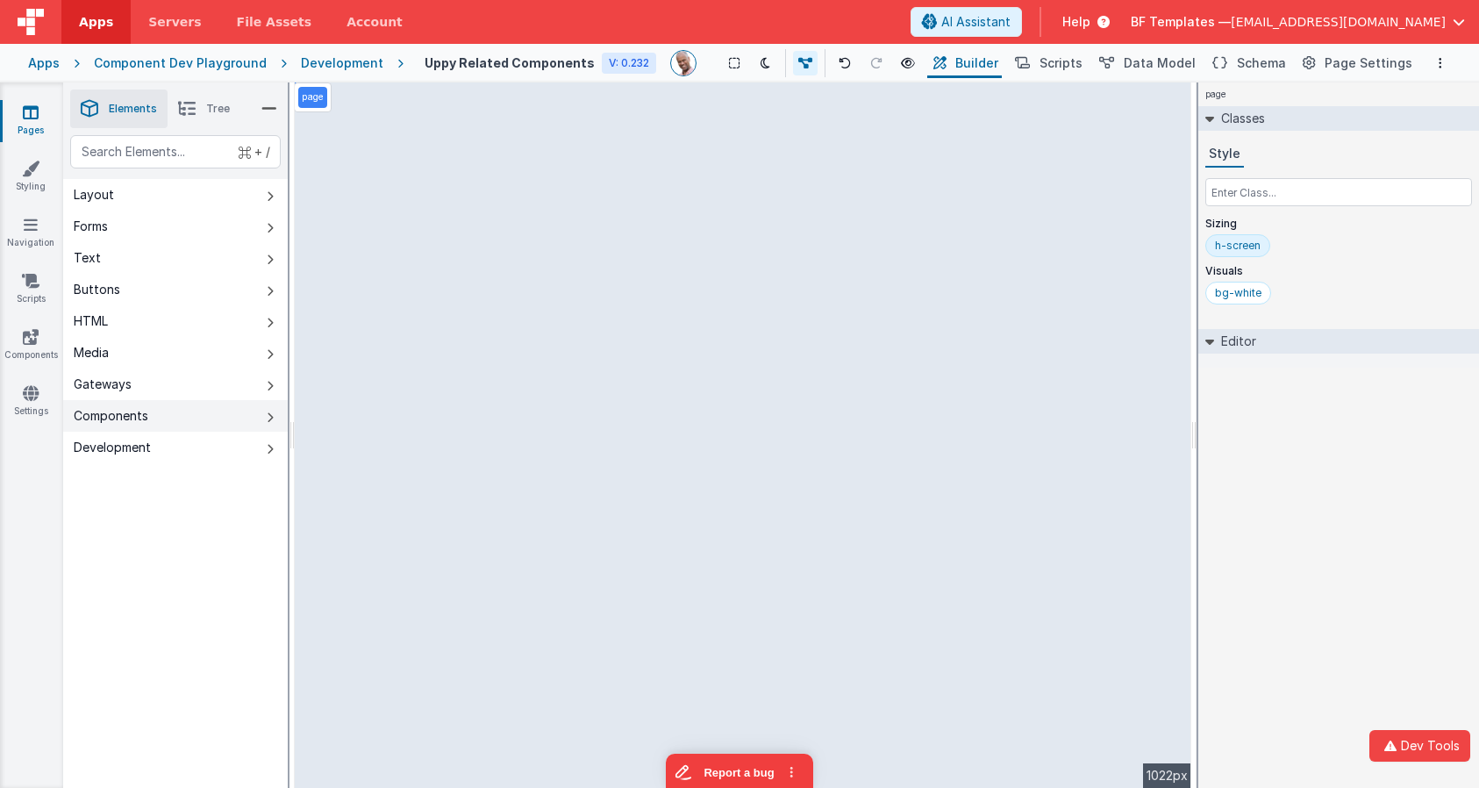
click at [262, 425] on button "Components" at bounding box center [175, 416] width 225 height 32
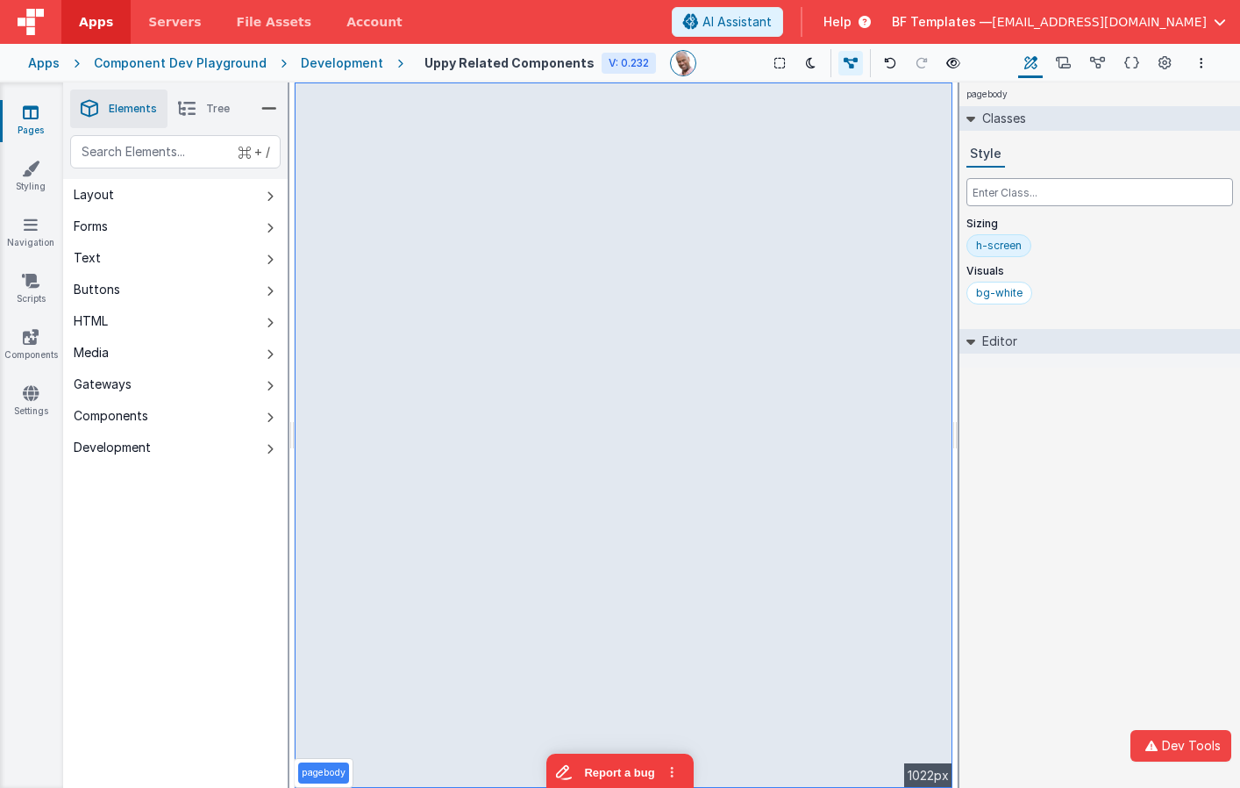
click at [1004, 189] on input "text" at bounding box center [1100, 192] width 267 height 28
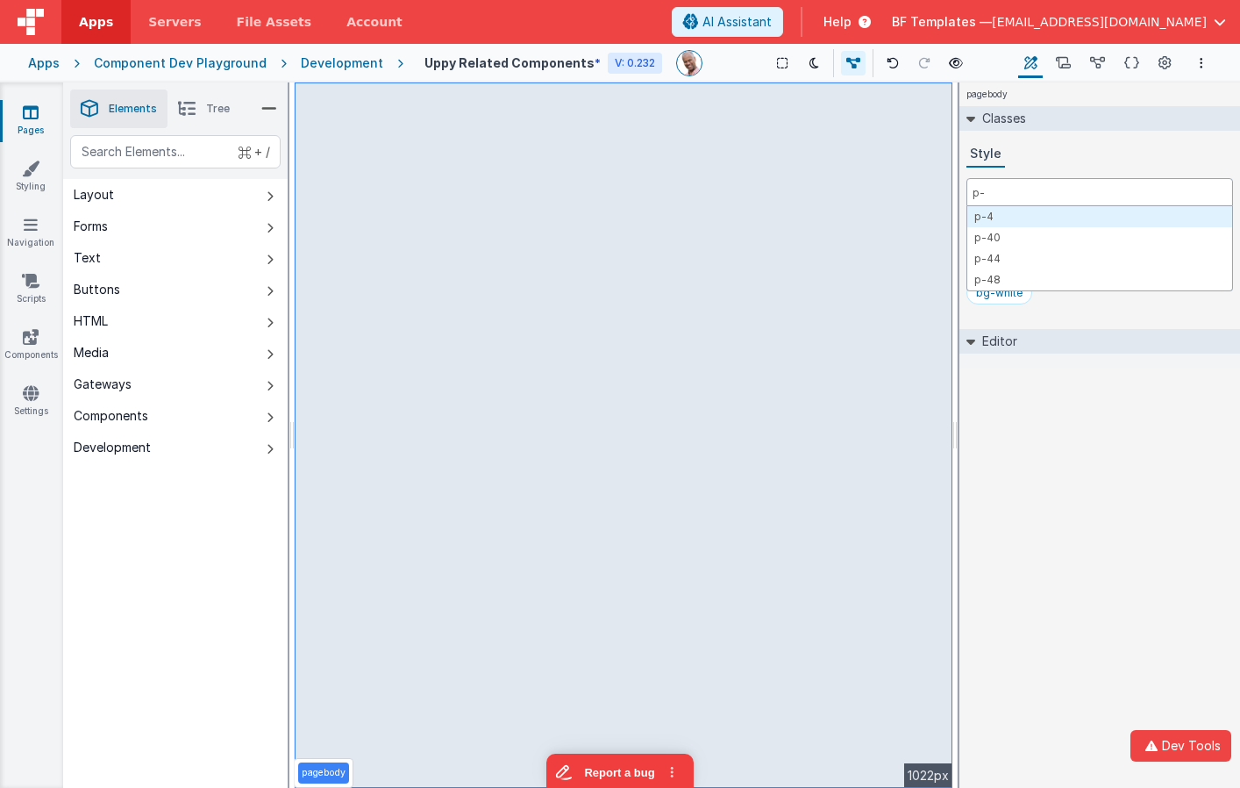
type input "p-2"
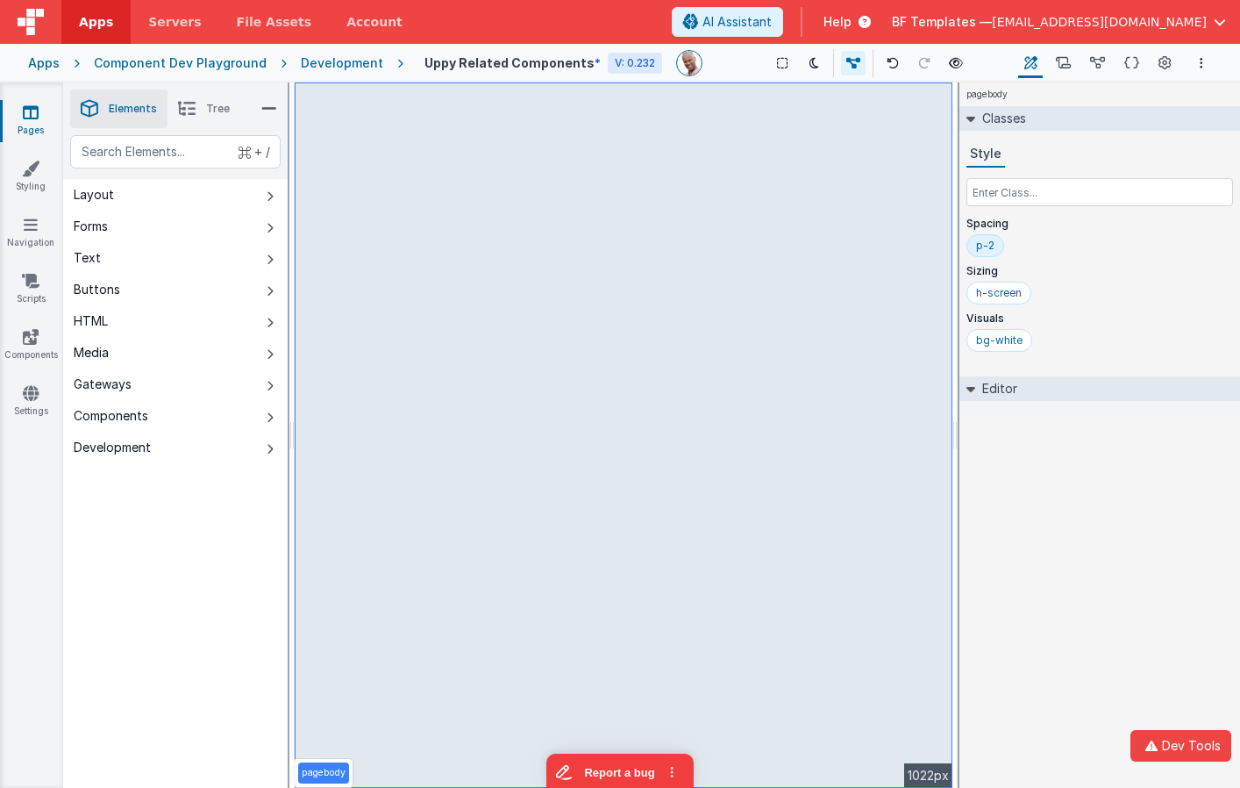
click at [990, 251] on div "p-2" at bounding box center [985, 246] width 18 height 14
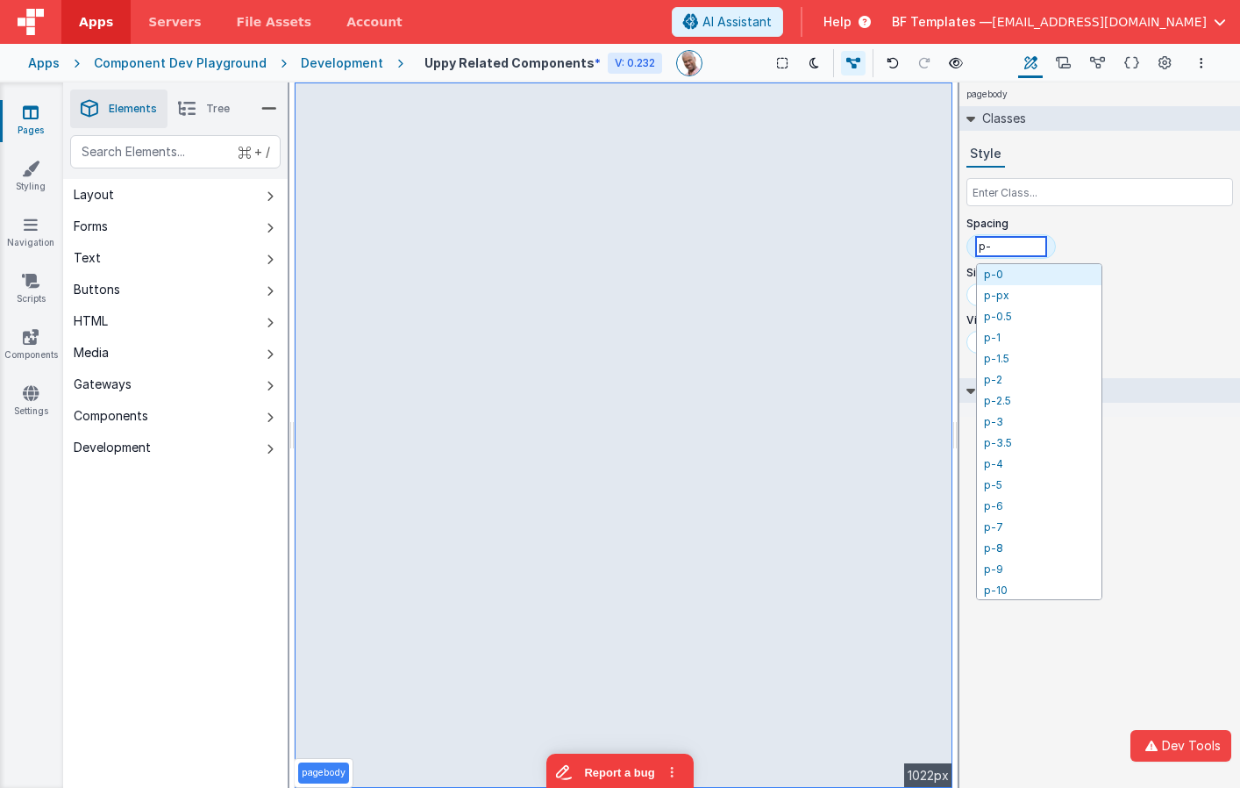
type input "p-1"
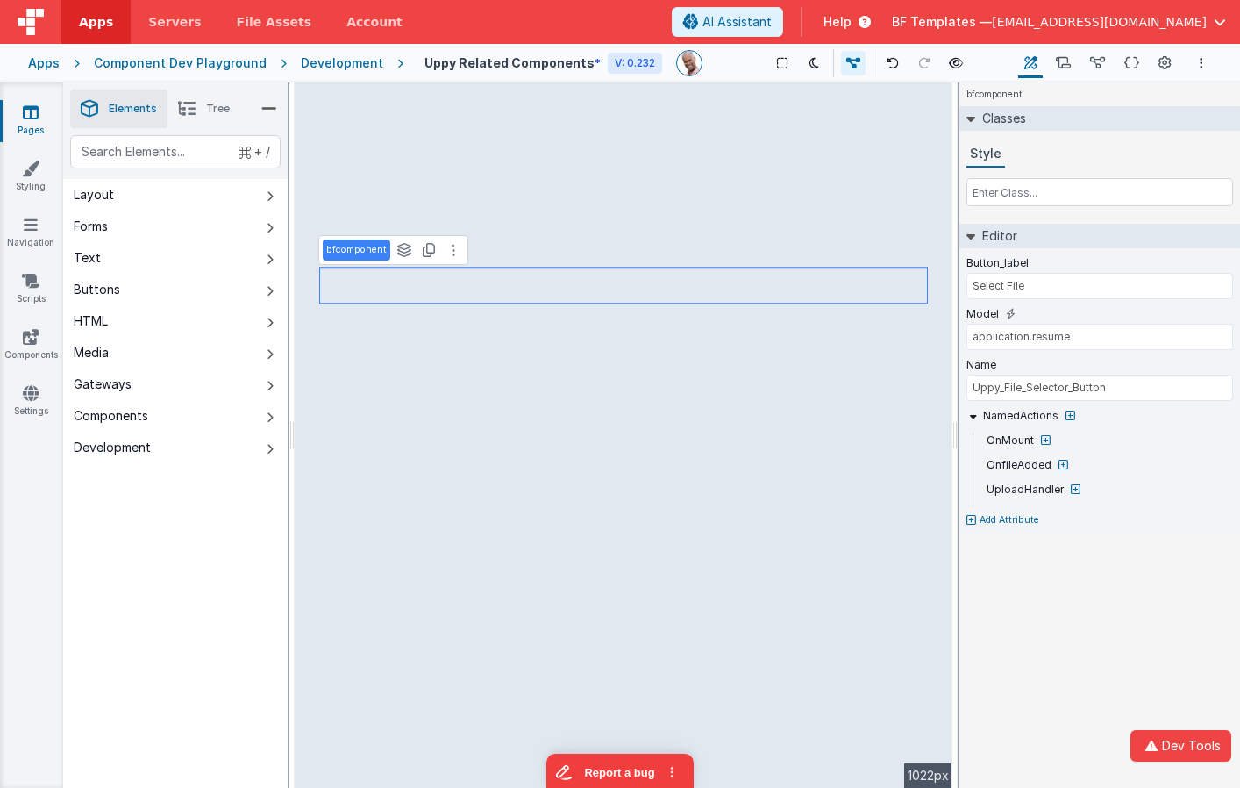
type input "jobapplication.resumeFile"
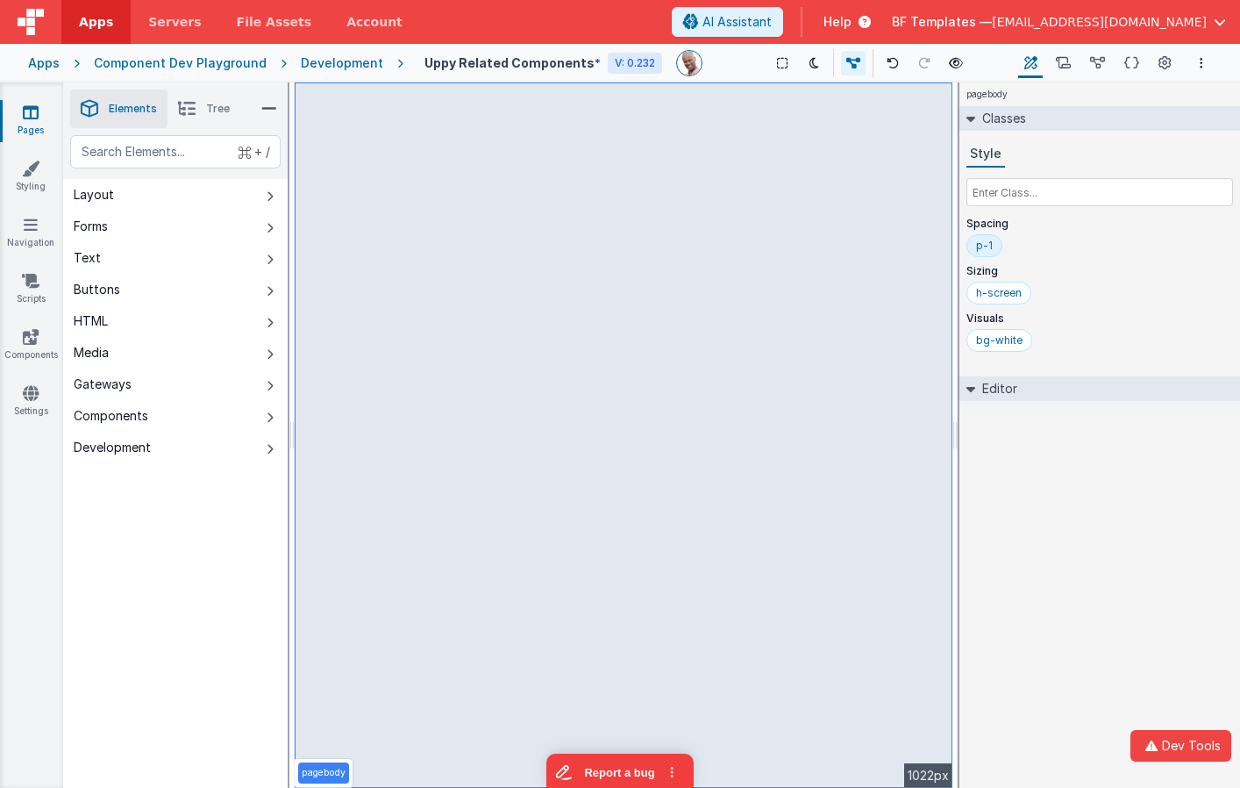
click at [982, 243] on div "p-1" at bounding box center [984, 246] width 17 height 14
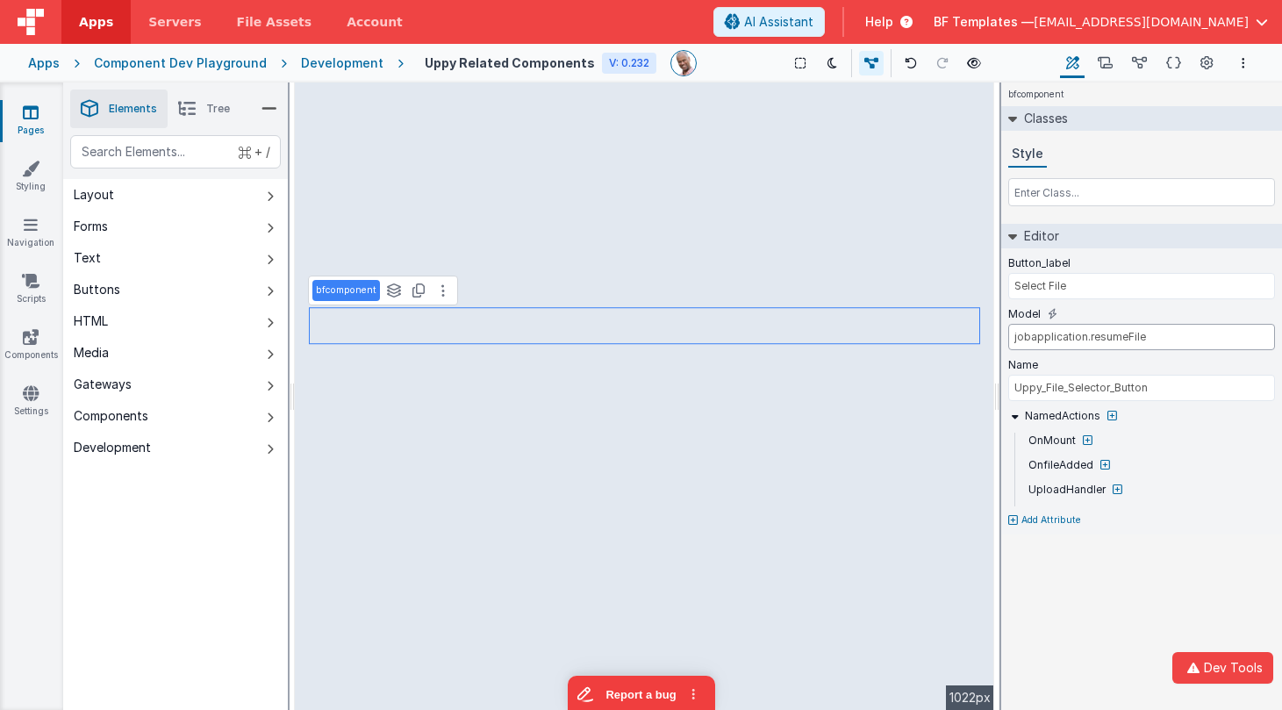
click at [1064, 338] on input "jobapplication.resumeFile" at bounding box center [1141, 337] width 267 height 26
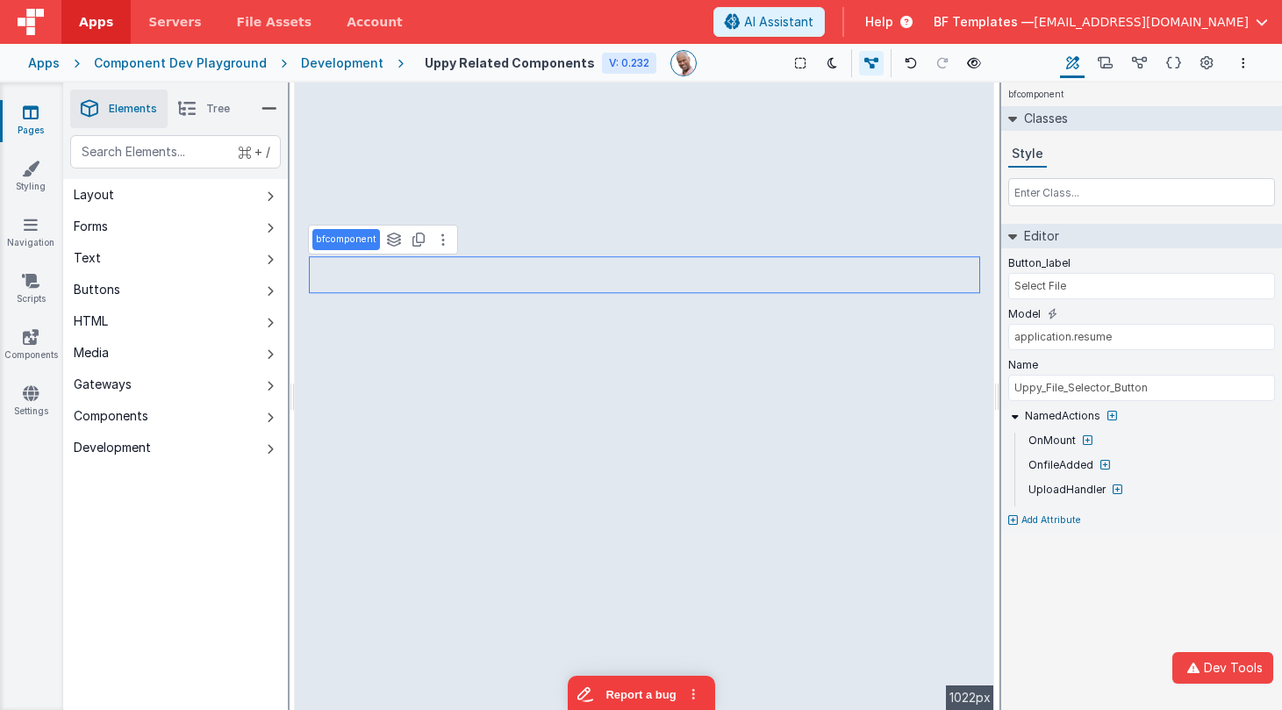
type input "application.resumeFile"
click at [43, 347] on link "Components" at bounding box center [30, 345] width 63 height 35
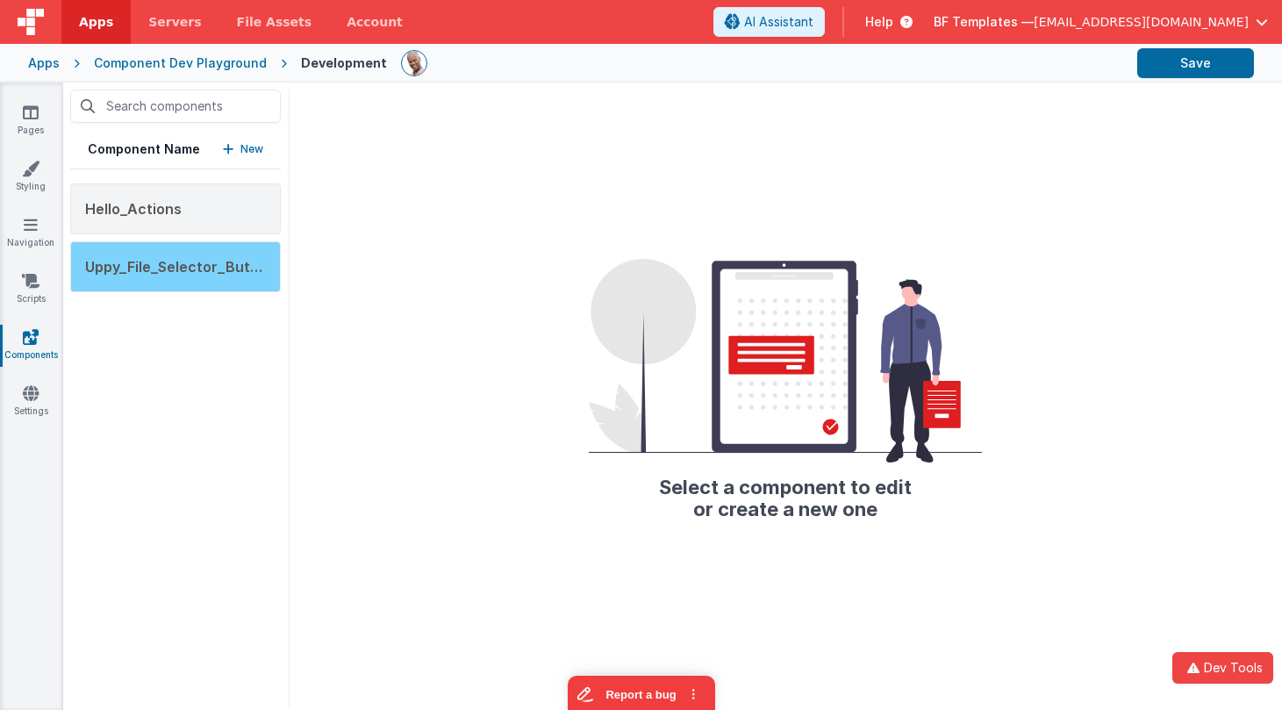
click at [226, 261] on span "Uppy_File_Selector_Button" at bounding box center [179, 267] width 189 height 18
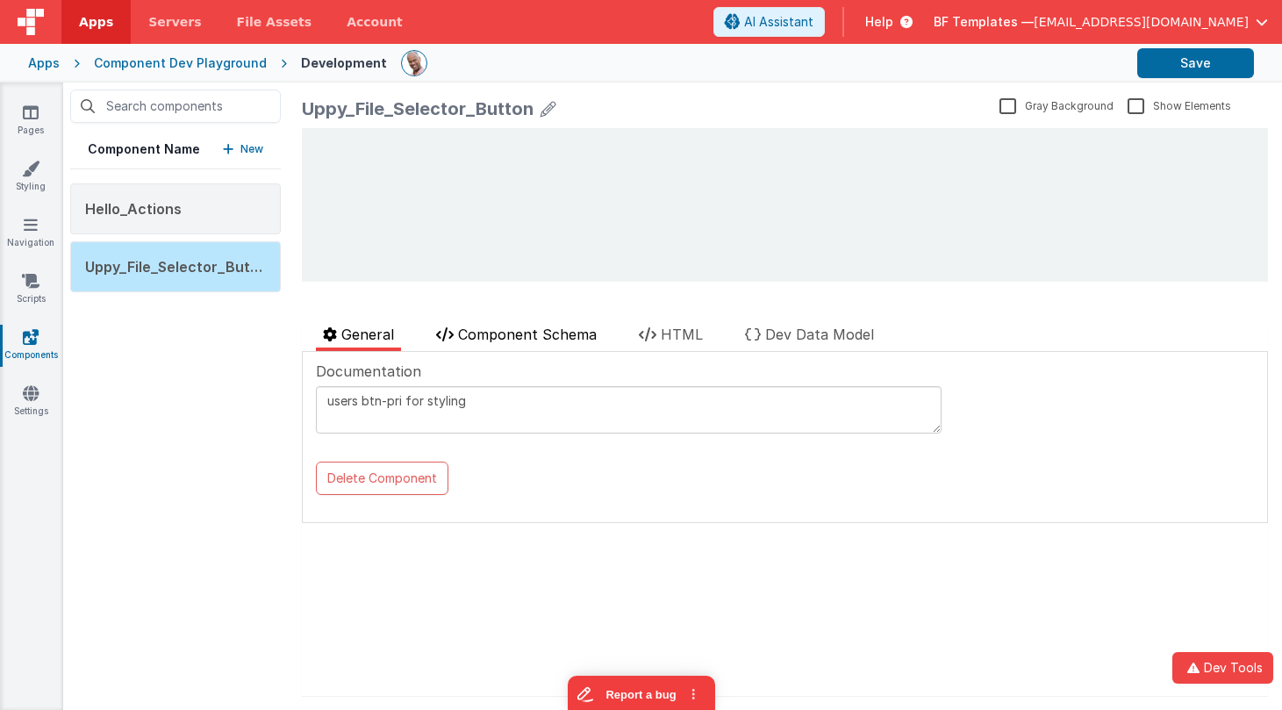
click at [561, 326] on span "Component Schema" at bounding box center [527, 334] width 139 height 18
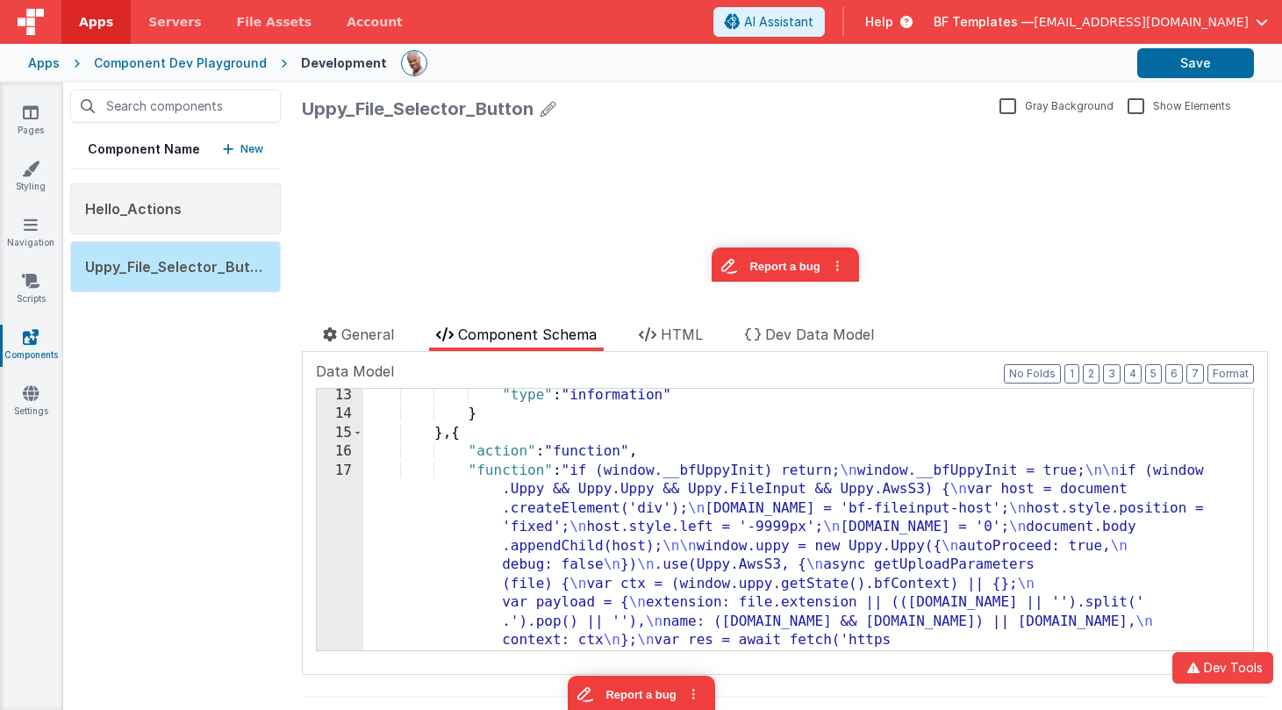
scroll to position [267, 0]
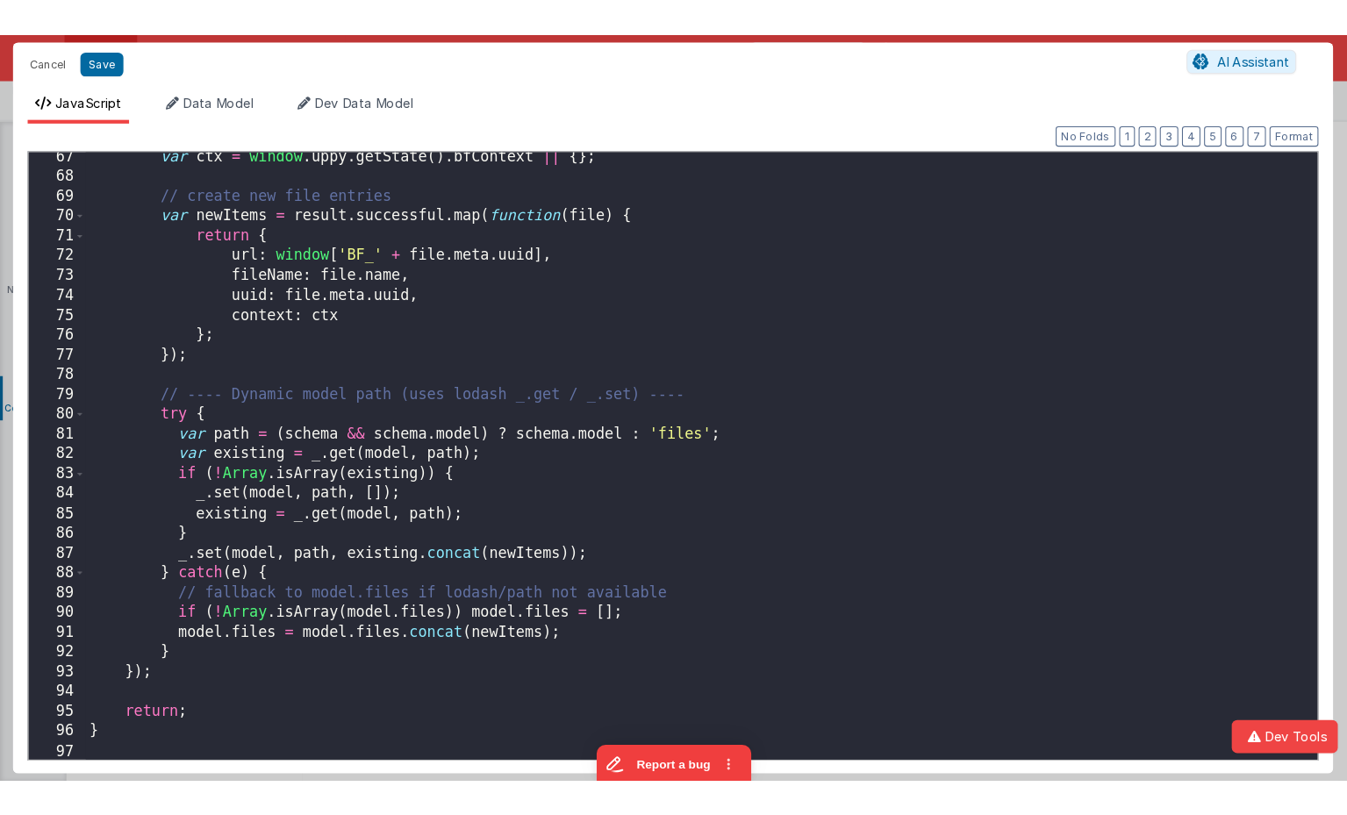
scroll to position [1248, 0]
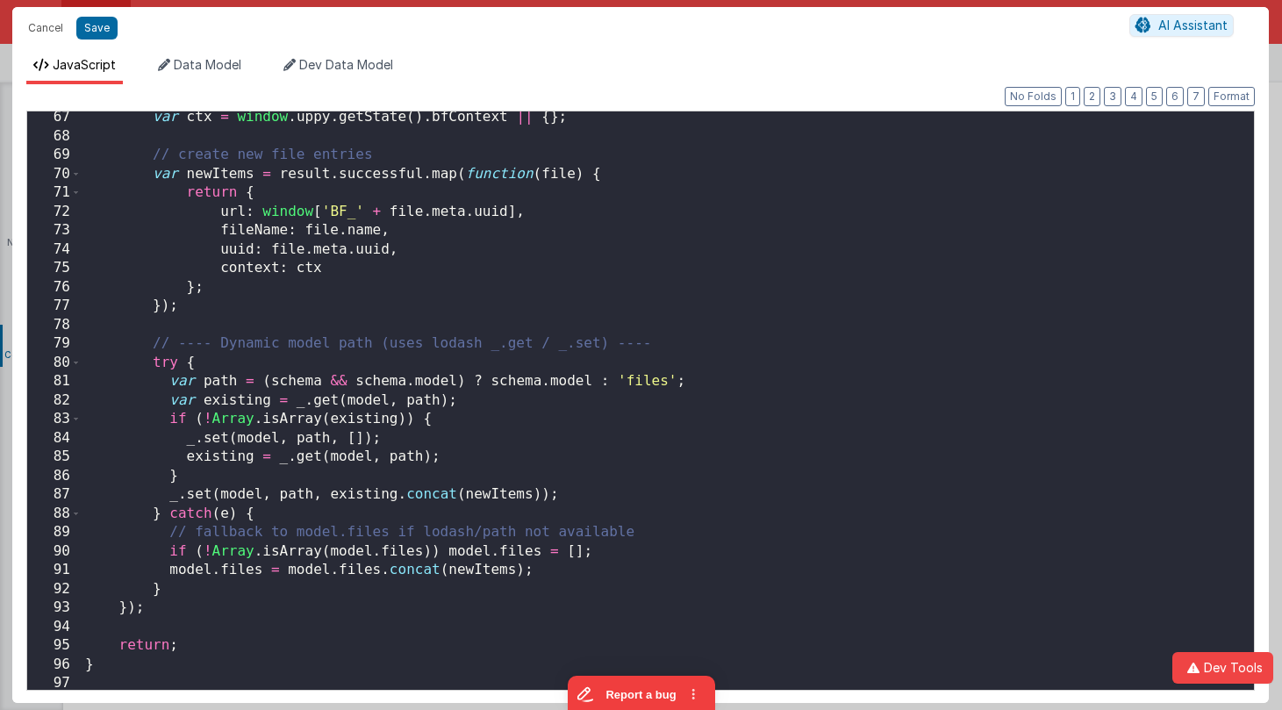
click at [226, 358] on div "var ctx = window . uppy . getState ( ) . bfContext || { } ; // create new file …" at bounding box center [668, 416] width 1172 height 616
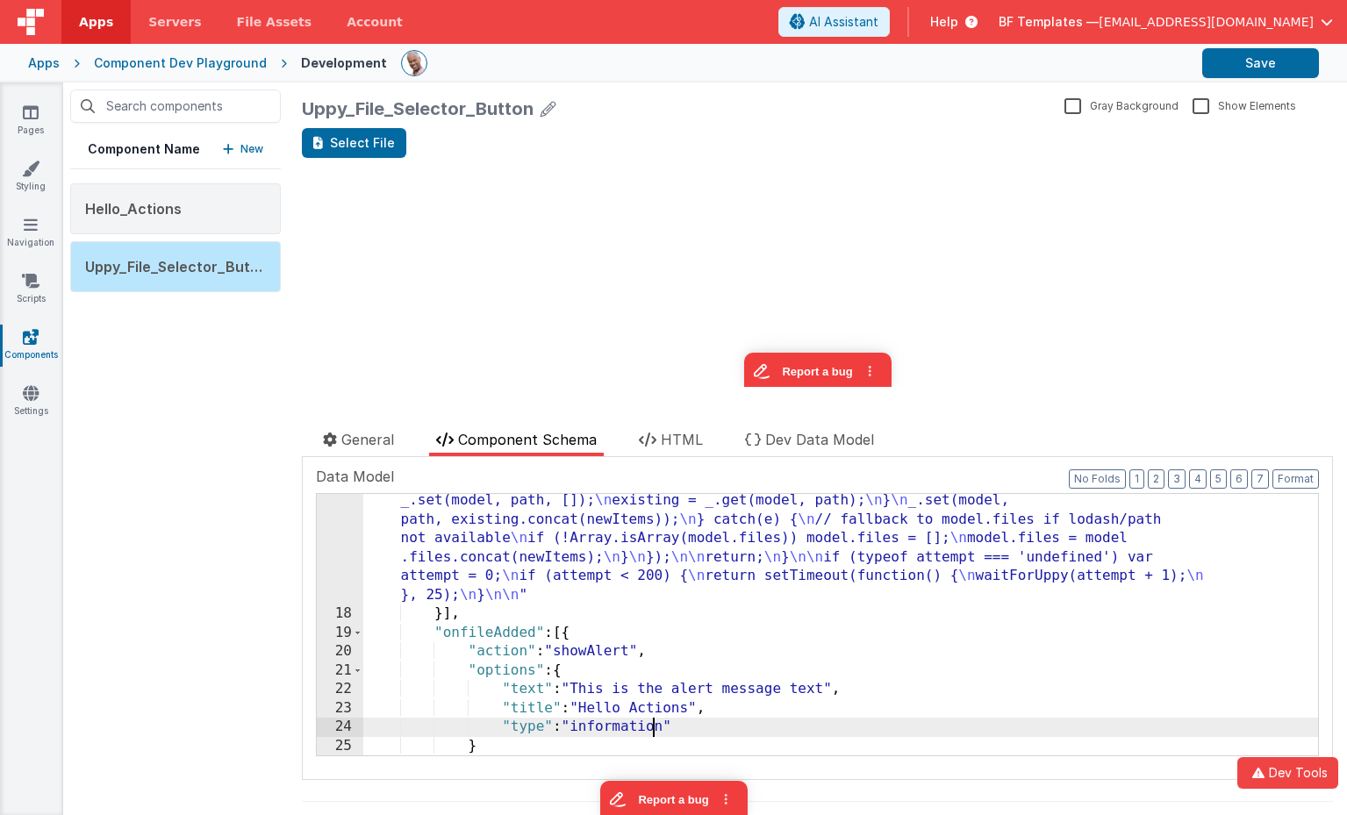
click at [655, 718] on div ""function" : "if (window.__bfUppyInit) return; \n window.__bfUppyInit = true; \…" at bounding box center [840, 433] width 954 height 903
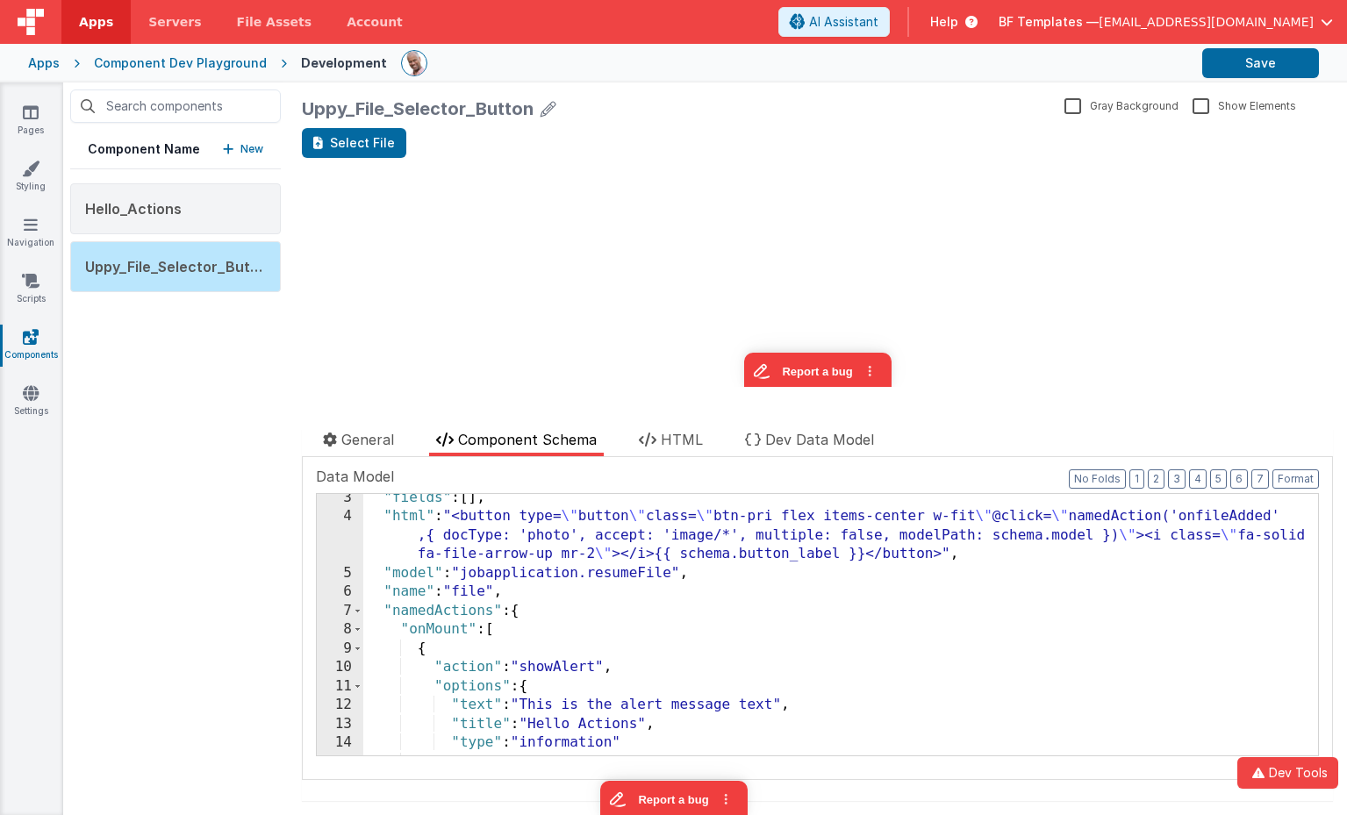
scroll to position [0, 0]
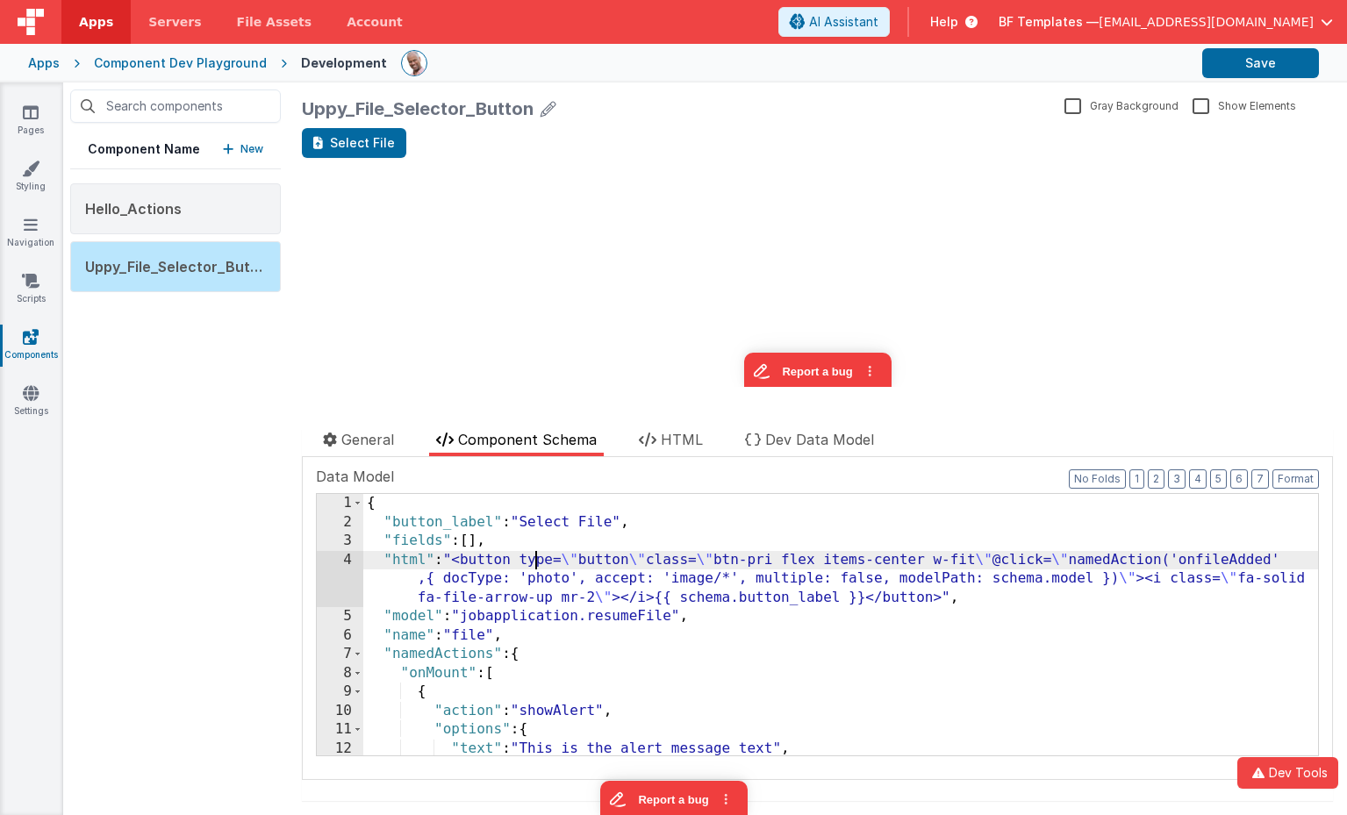
click at [539, 555] on div "{ "button_label" : "Select File" , "fields" : [ ] , "html" : "<button type= \" …" at bounding box center [840, 643] width 954 height 299
click at [320, 561] on div "4" at bounding box center [340, 579] width 46 height 57
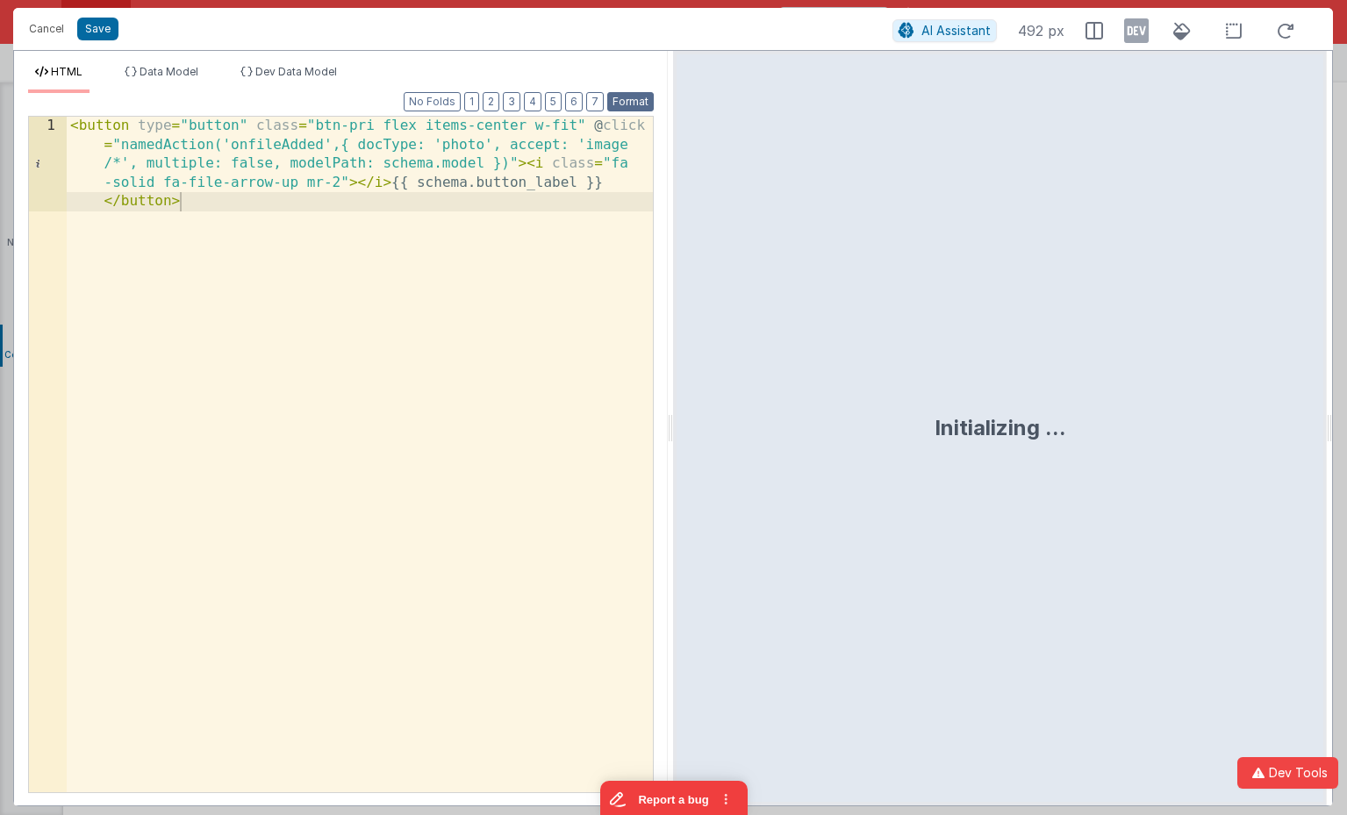
click at [641, 106] on button "Format" at bounding box center [630, 101] width 46 height 19
drag, startPoint x: 42, startPoint y: 28, endPoint x: 105, endPoint y: 10, distance: 65.8
click at [42, 28] on button "Cancel" at bounding box center [46, 29] width 53 height 25
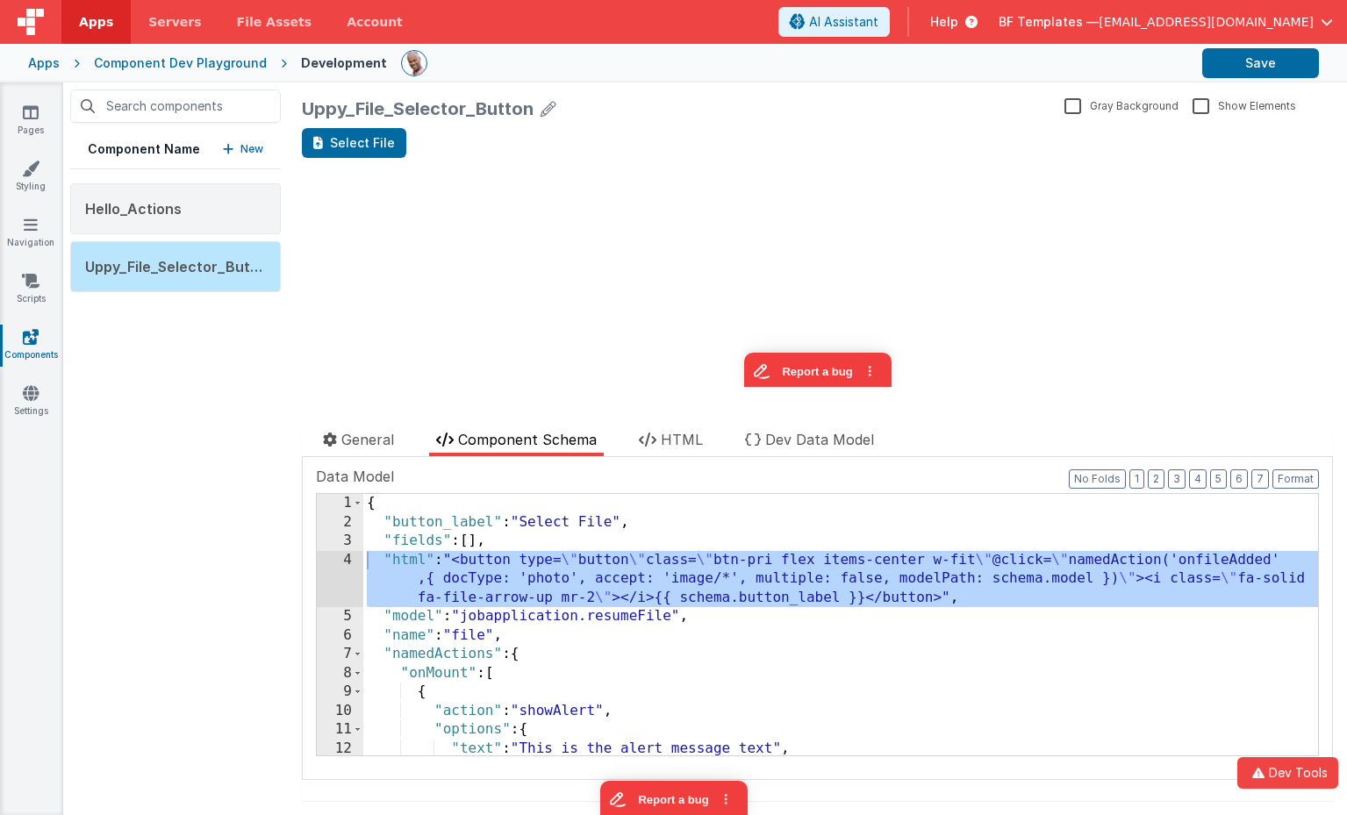
click at [775, 133] on div "Select File" at bounding box center [817, 143] width 1031 height 30
click at [351, 564] on div "4" at bounding box center [340, 579] width 46 height 57
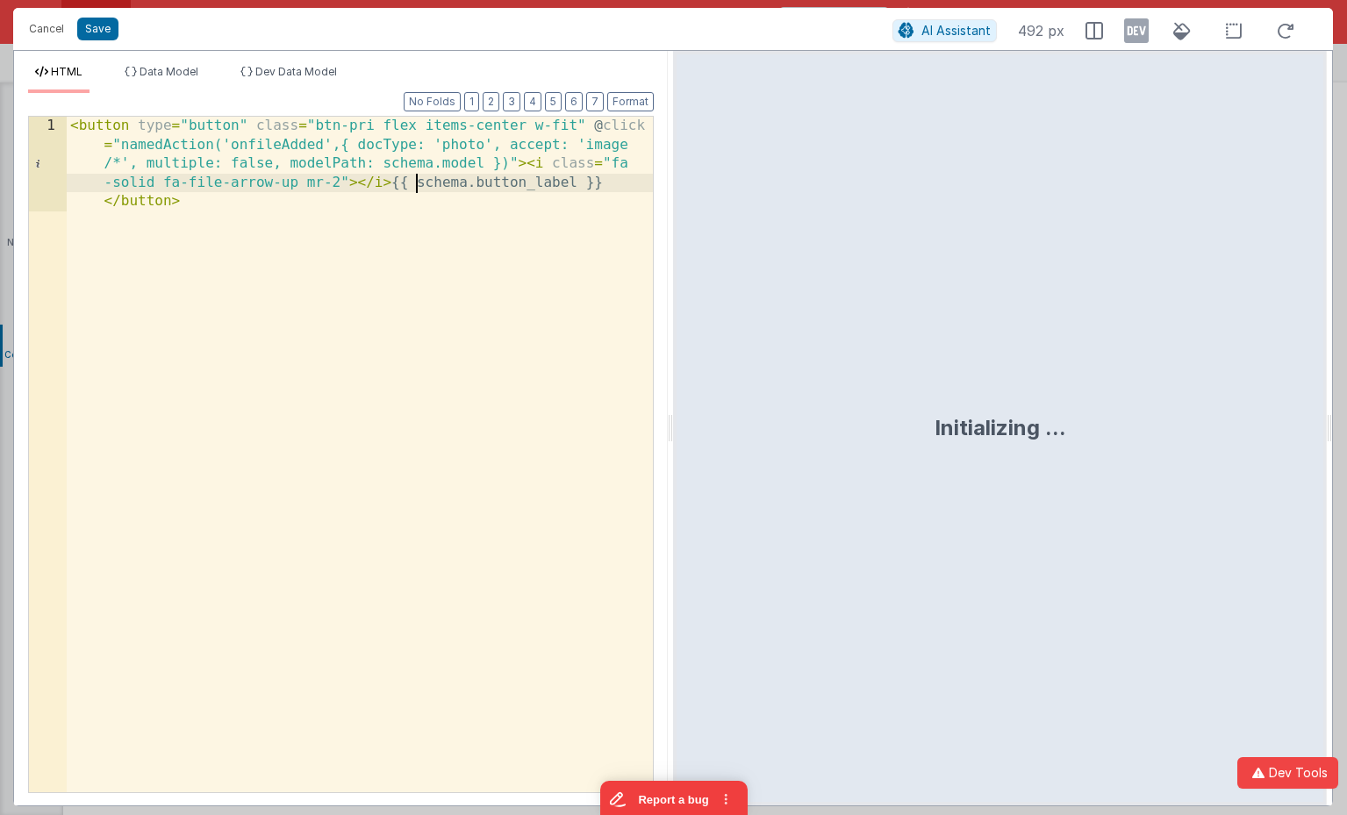
click at [419, 188] on div "< button type = "button" class = "btn-pri flex items-center w-fit" @ click = "n…" at bounding box center [360, 549] width 586 height 864
click at [416, 184] on div "< button type = "button" class = "btn-pri flex items-center w-fit" @ click = "n…" at bounding box center [360, 549] width 586 height 864
click at [87, 30] on button "Save" at bounding box center [97, 29] width 41 height 23
